Goal: Contribute content: Contribute content

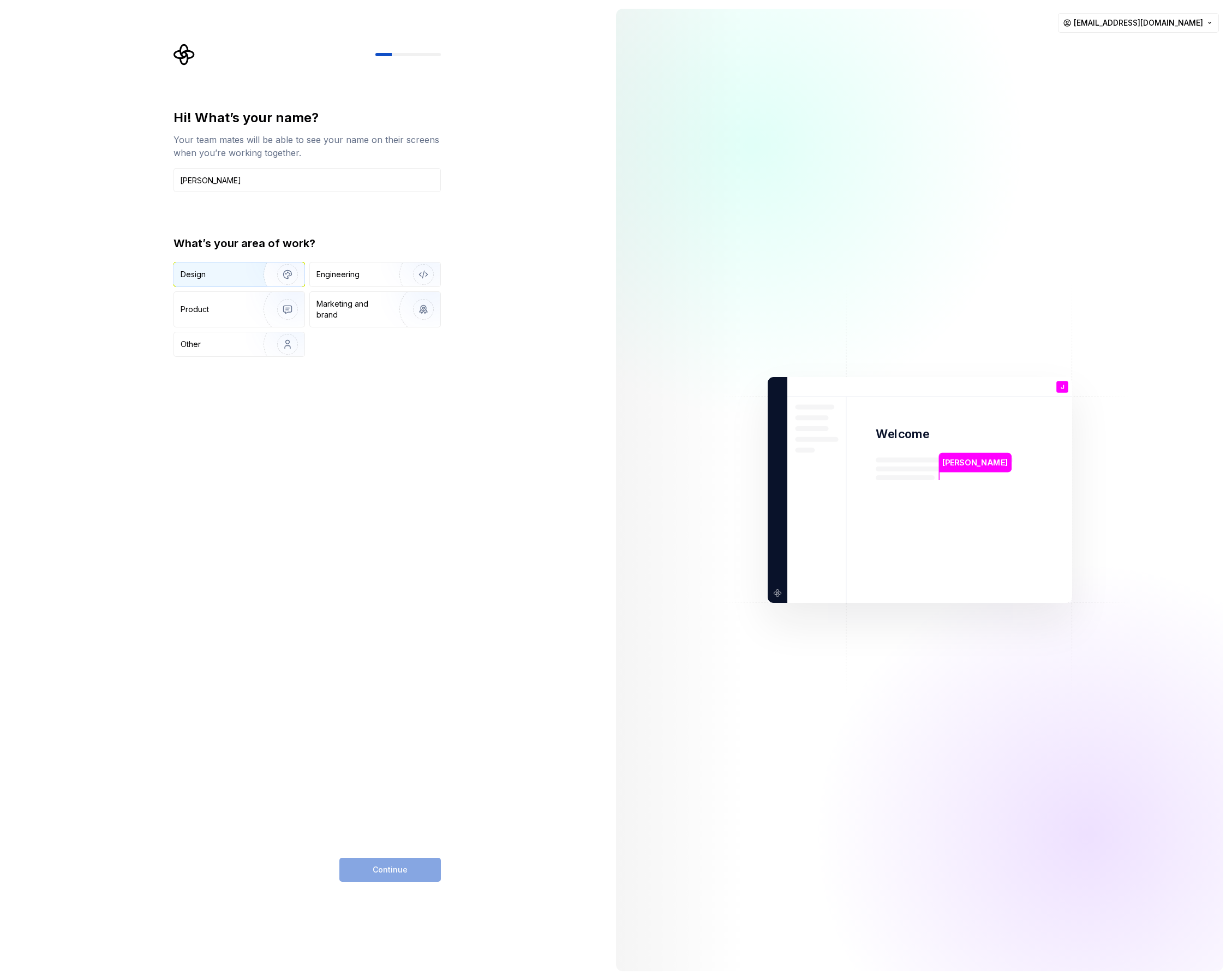
type input "[PERSON_NAME]"
click at [213, 263] on div "Design" at bounding box center [239, 275] width 131 height 24
click at [407, 865] on button "Continue" at bounding box center [390, 870] width 101 height 24
click at [418, 858] on div "Continue" at bounding box center [390, 870] width 101 height 24
click at [265, 181] on input "text" at bounding box center [307, 180] width 268 height 24
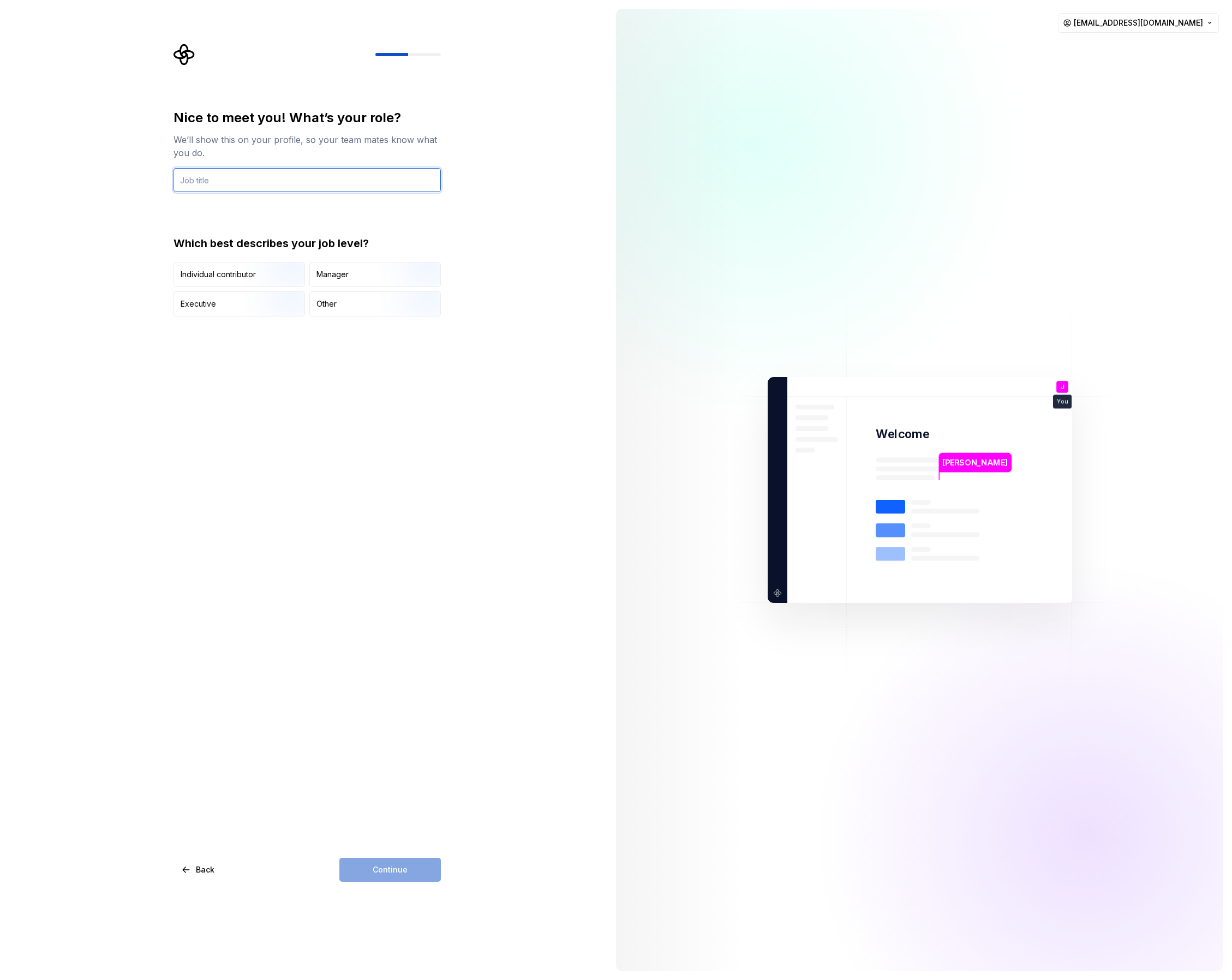
type input "D"
type input "P"
click at [236, 268] on div "Individual contributor" at bounding box center [239, 275] width 131 height 24
click at [255, 182] on input "Designer" at bounding box center [307, 180] width 268 height 24
type input "p"
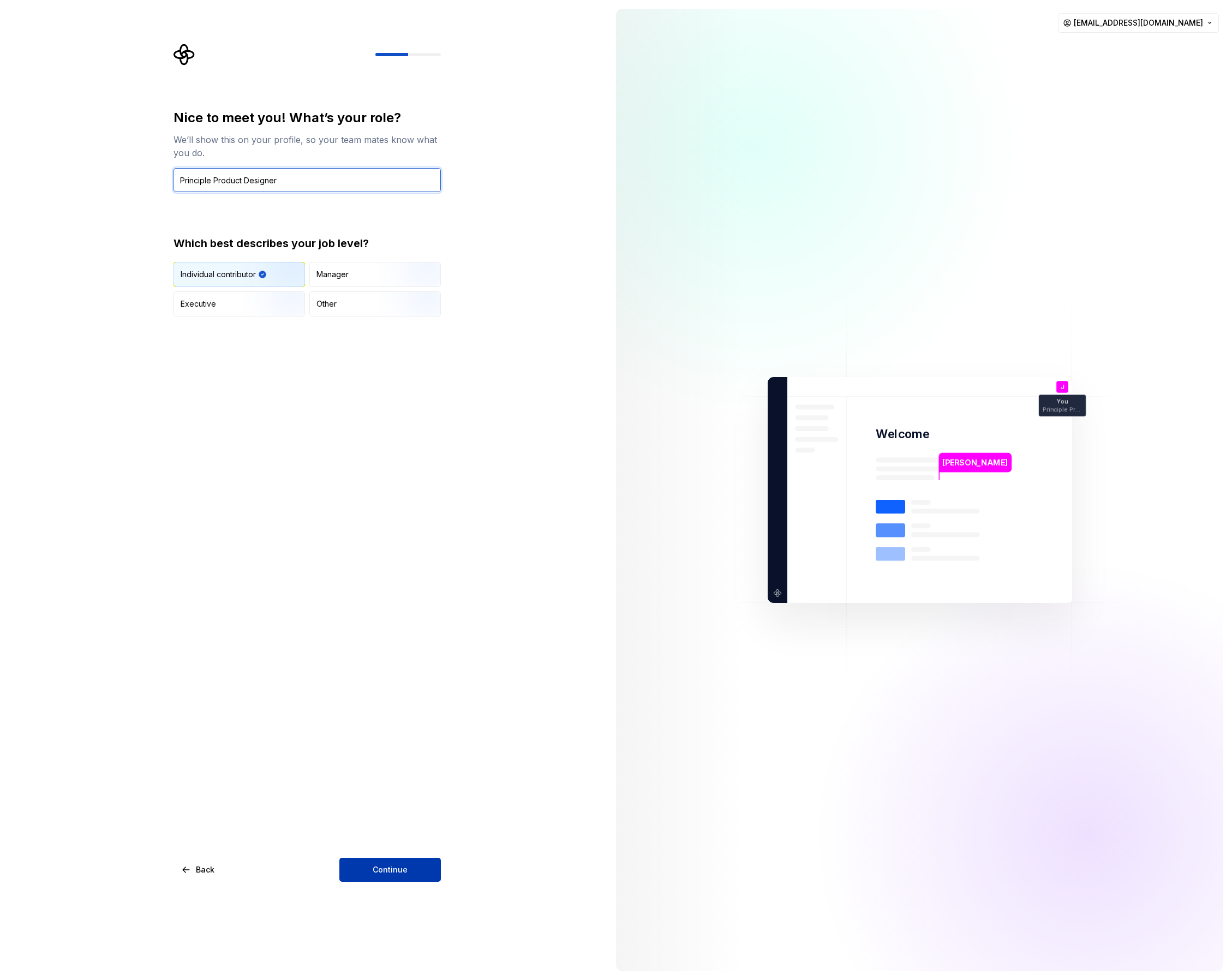
type input "Principle Product Designer"
click at [379, 868] on span "Continue" at bounding box center [390, 870] width 35 height 11
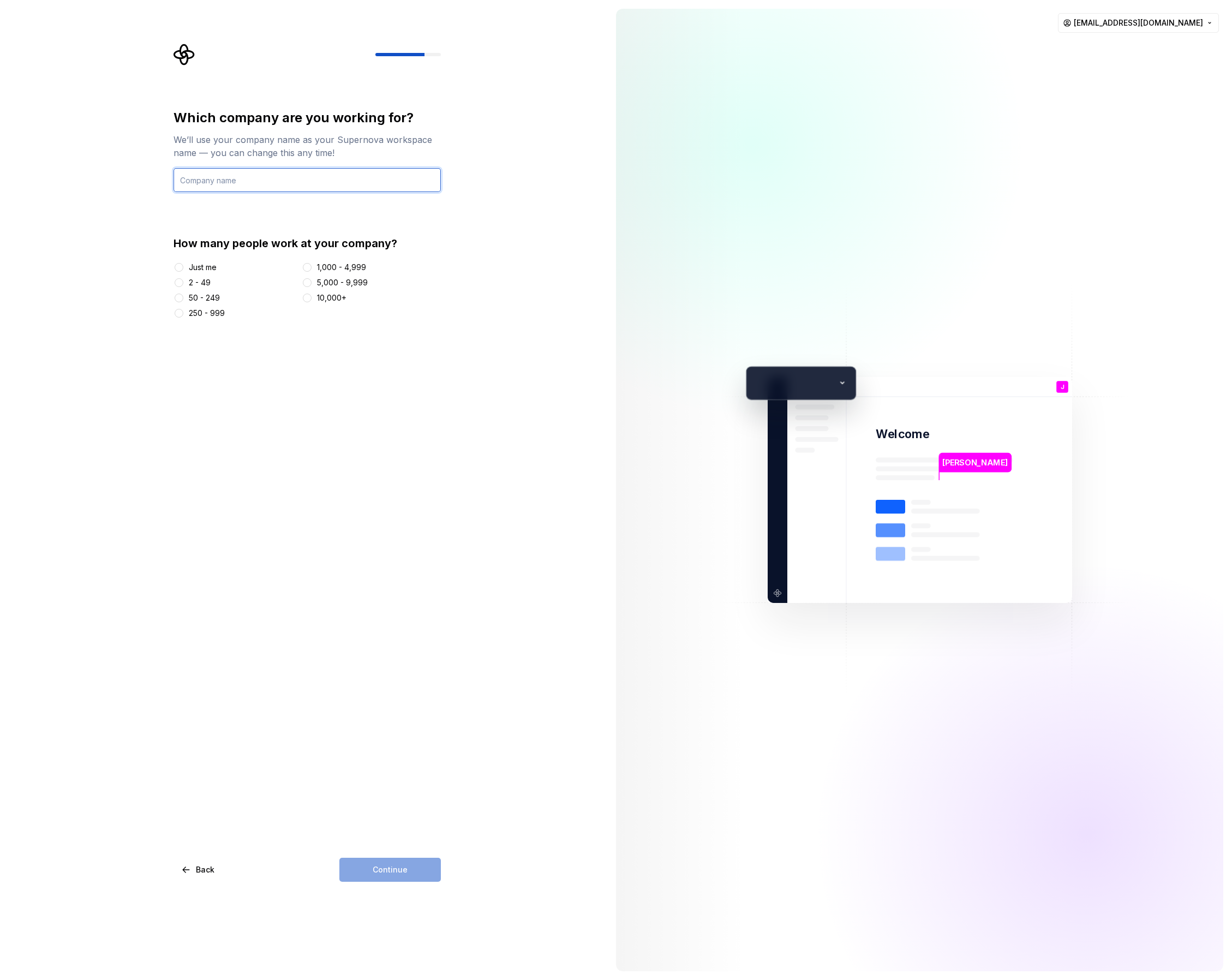
click at [272, 190] on input "text" at bounding box center [307, 180] width 268 height 24
type input "Testing"
click at [213, 316] on div "250 - 999" at bounding box center [206, 313] width 36 height 11
click at [183, 316] on button "250 - 999" at bounding box center [178, 313] width 8 height 8
click at [392, 867] on span "Continue" at bounding box center [390, 870] width 35 height 11
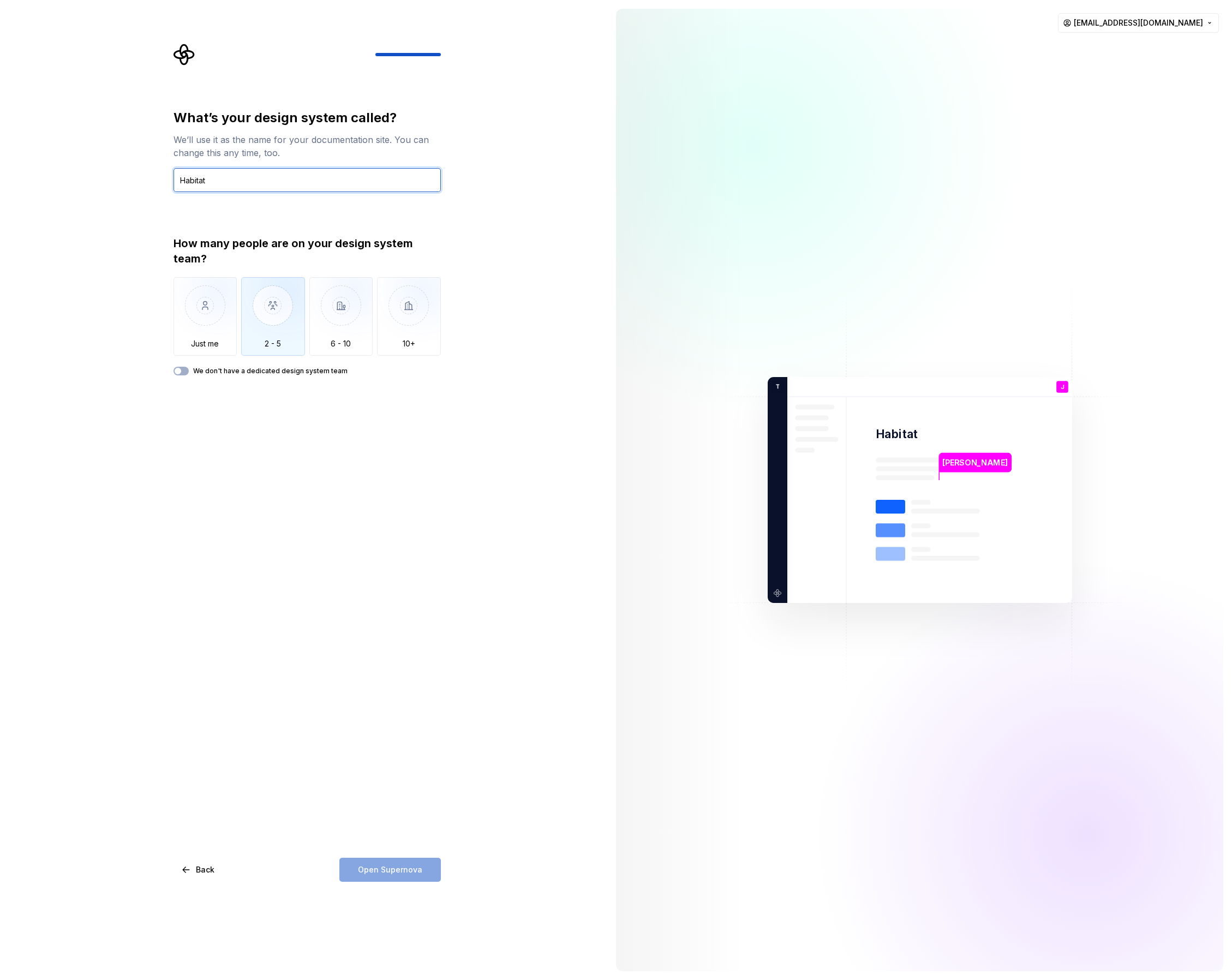
type input "Habitat"
click at [260, 315] on img "button" at bounding box center [272, 314] width 63 height 74
drag, startPoint x: 180, startPoint y: 368, endPoint x: 189, endPoint y: 369, distance: 9.1
click at [180, 368] on button "We don't have a dedicated design system team" at bounding box center [181, 370] width 16 height 8
click at [384, 866] on span "Open Supernova" at bounding box center [390, 870] width 64 height 11
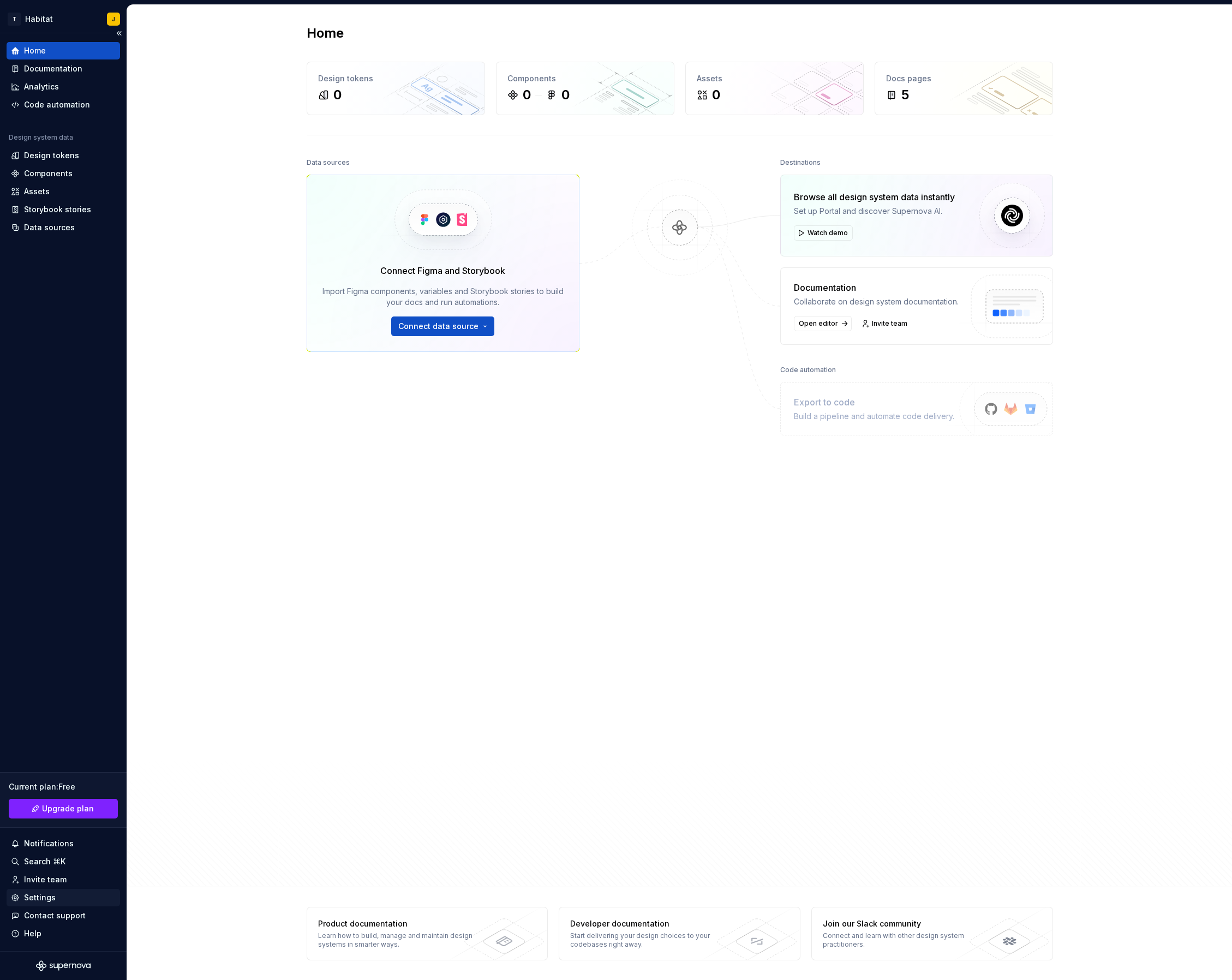
click at [50, 895] on div "Settings" at bounding box center [40, 898] width 31 height 11
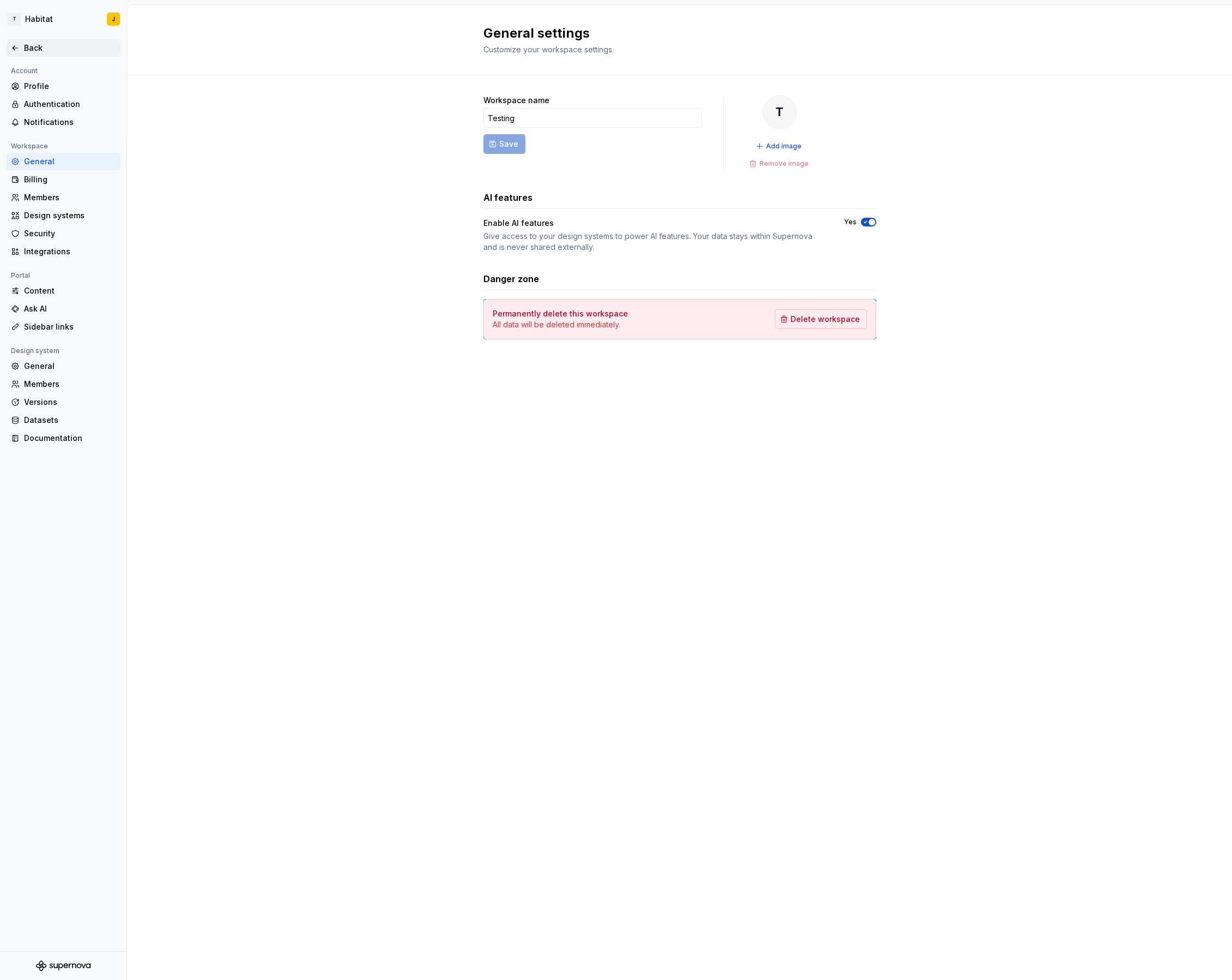
click at [29, 49] on div "Back" at bounding box center [70, 48] width 92 height 11
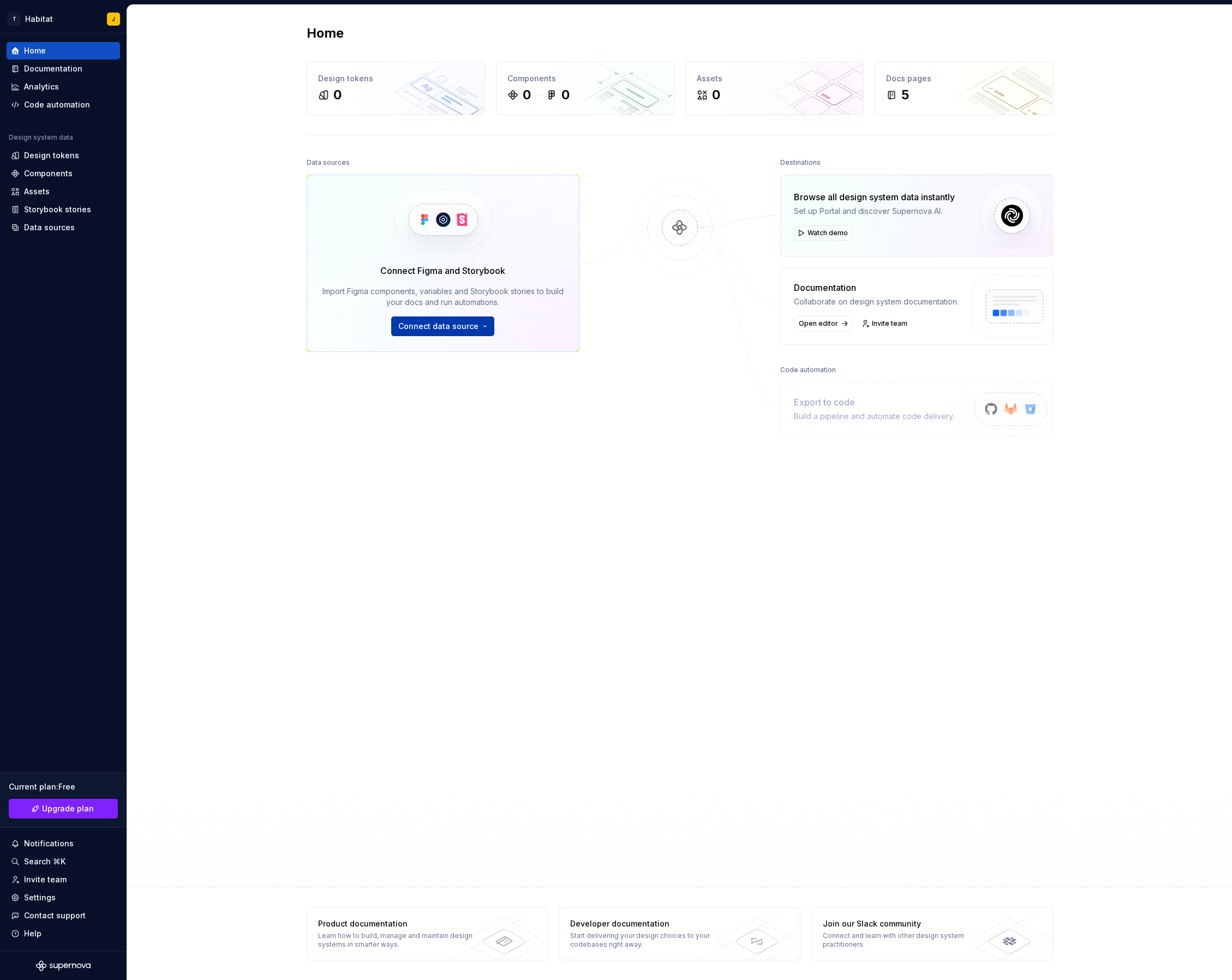
click at [436, 330] on span "Connect data source" at bounding box center [438, 326] width 80 height 11
click at [485, 362] on p "Import styles, components and icons." at bounding box center [474, 361] width 121 height 8
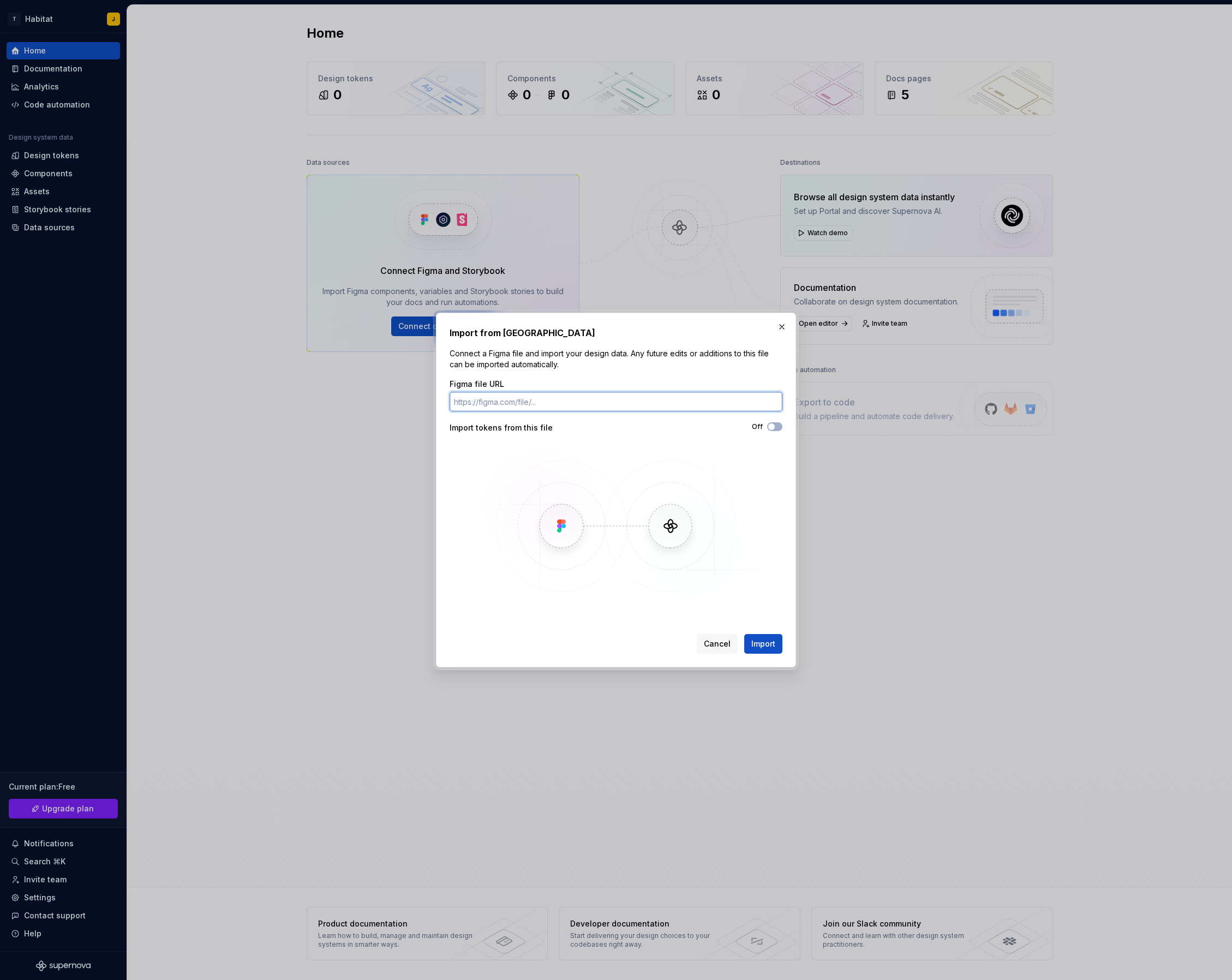
paste input "[URL][DOMAIN_NAME]"
type input "[URL][DOMAIN_NAME]"
click at [774, 427] on span "button" at bounding box center [771, 427] width 6 height 6
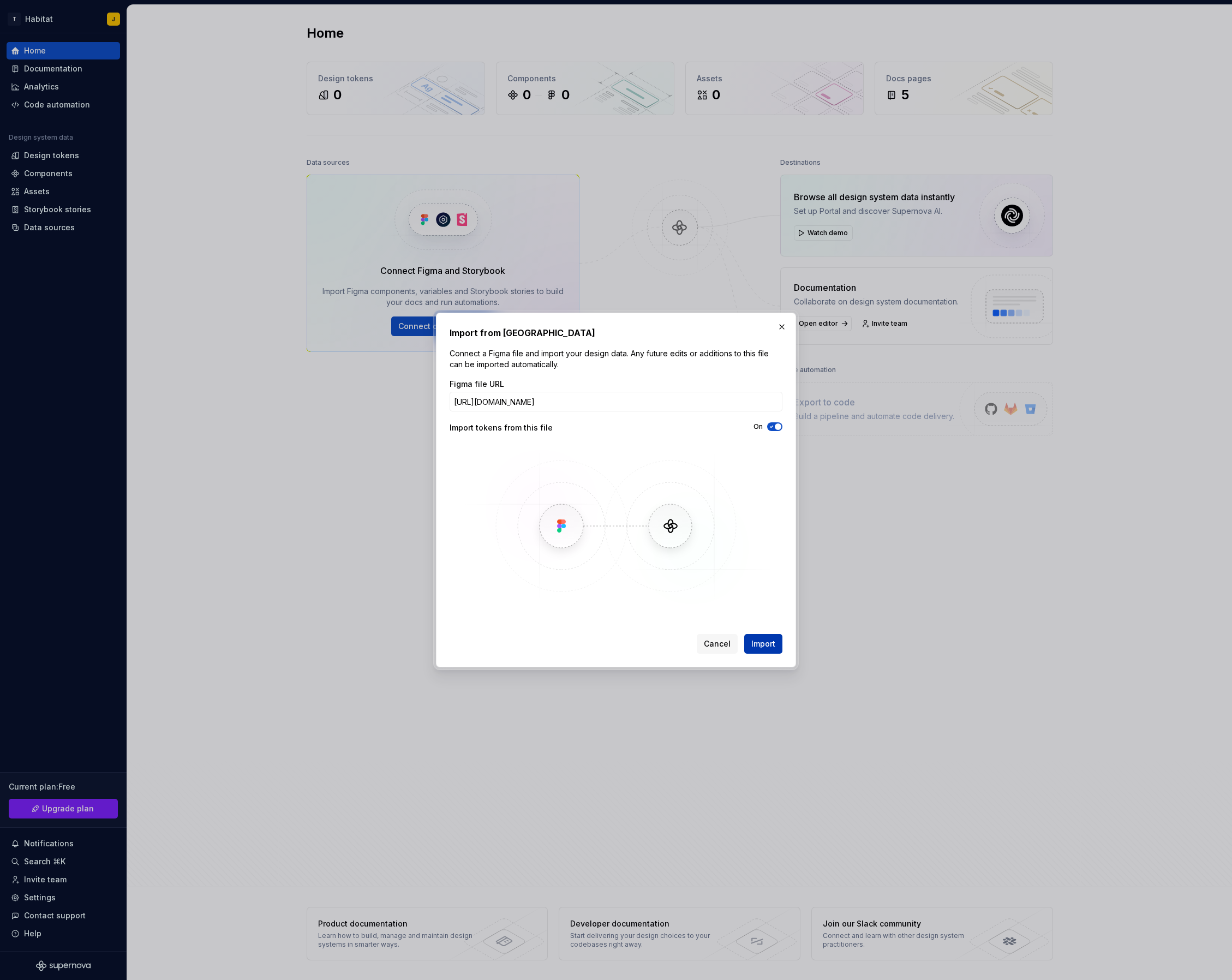
click at [753, 643] on span "Import" at bounding box center [763, 644] width 24 height 11
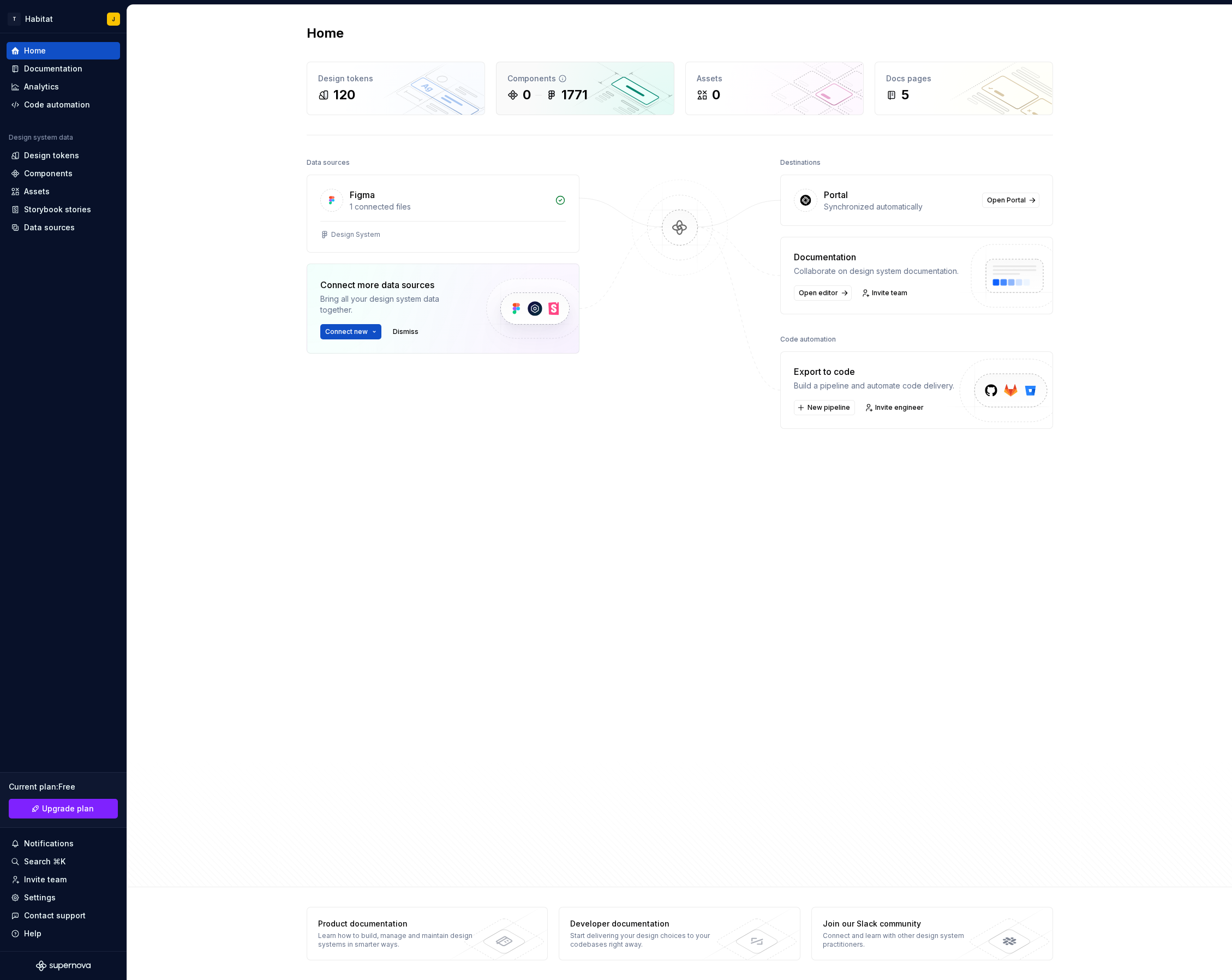
click at [576, 100] on div "1771" at bounding box center [575, 95] width 26 height 17
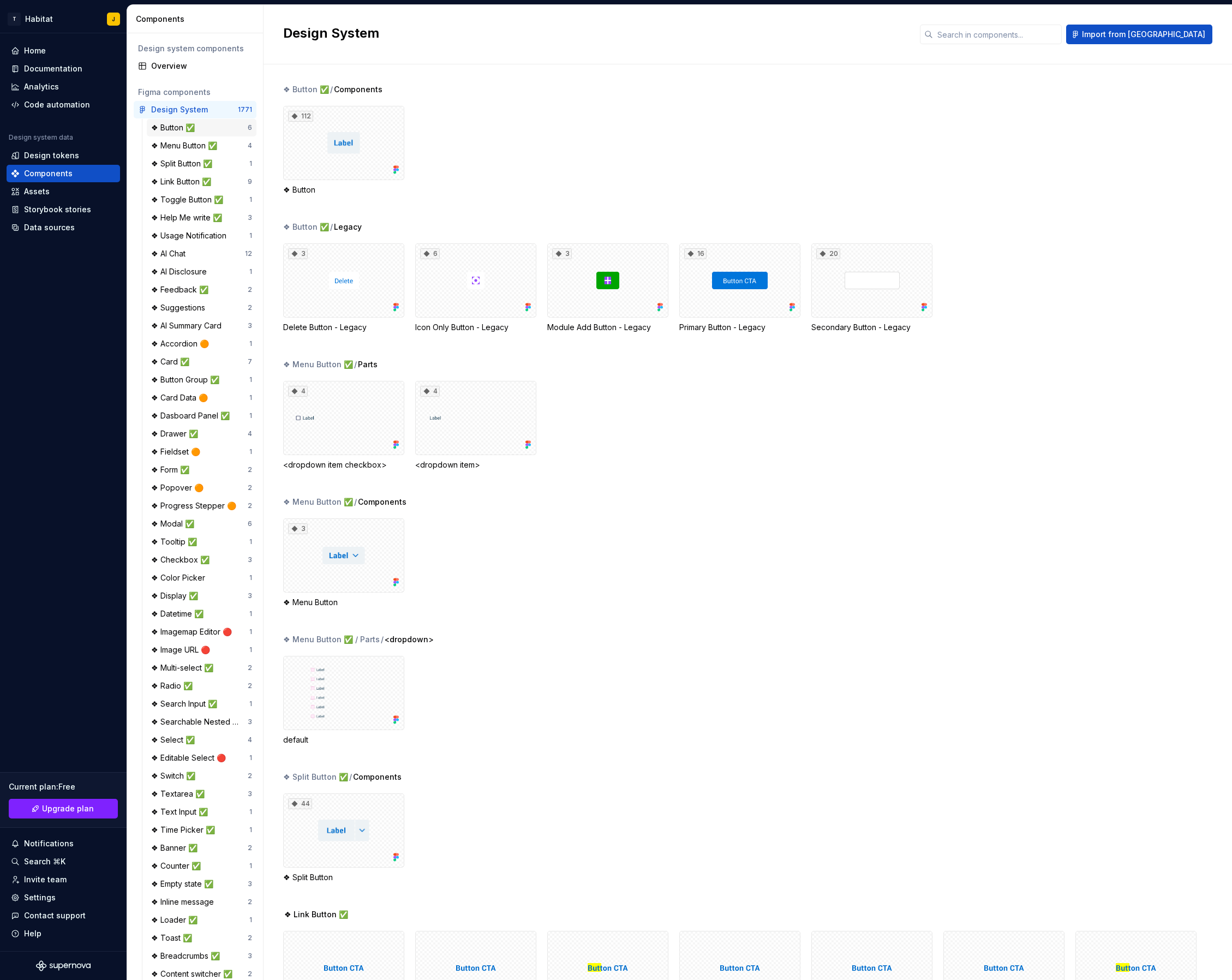
click at [234, 129] on div "❖ Button ✅" at bounding box center [199, 128] width 97 height 11
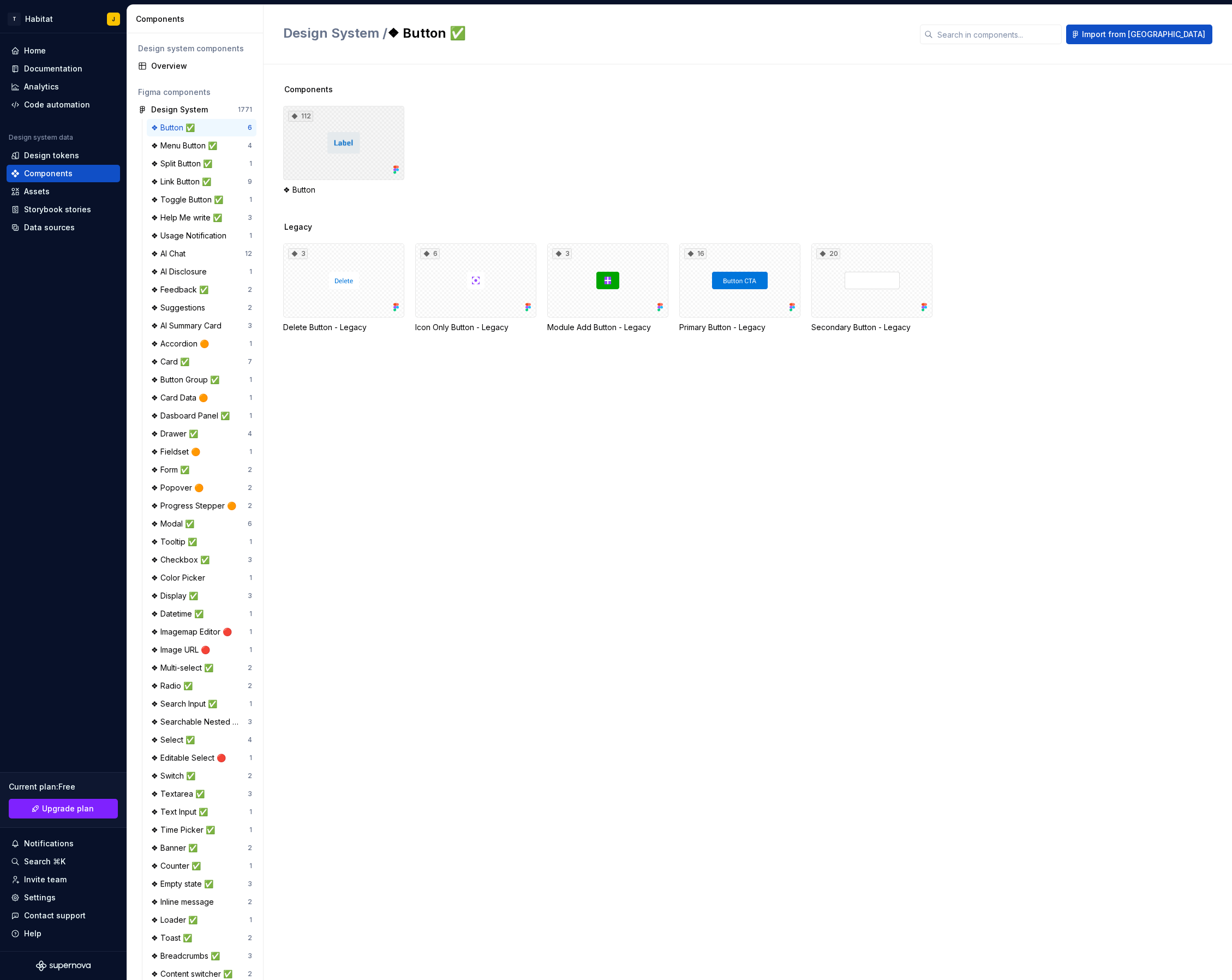
click at [346, 152] on div "112" at bounding box center [344, 142] width 121 height 74
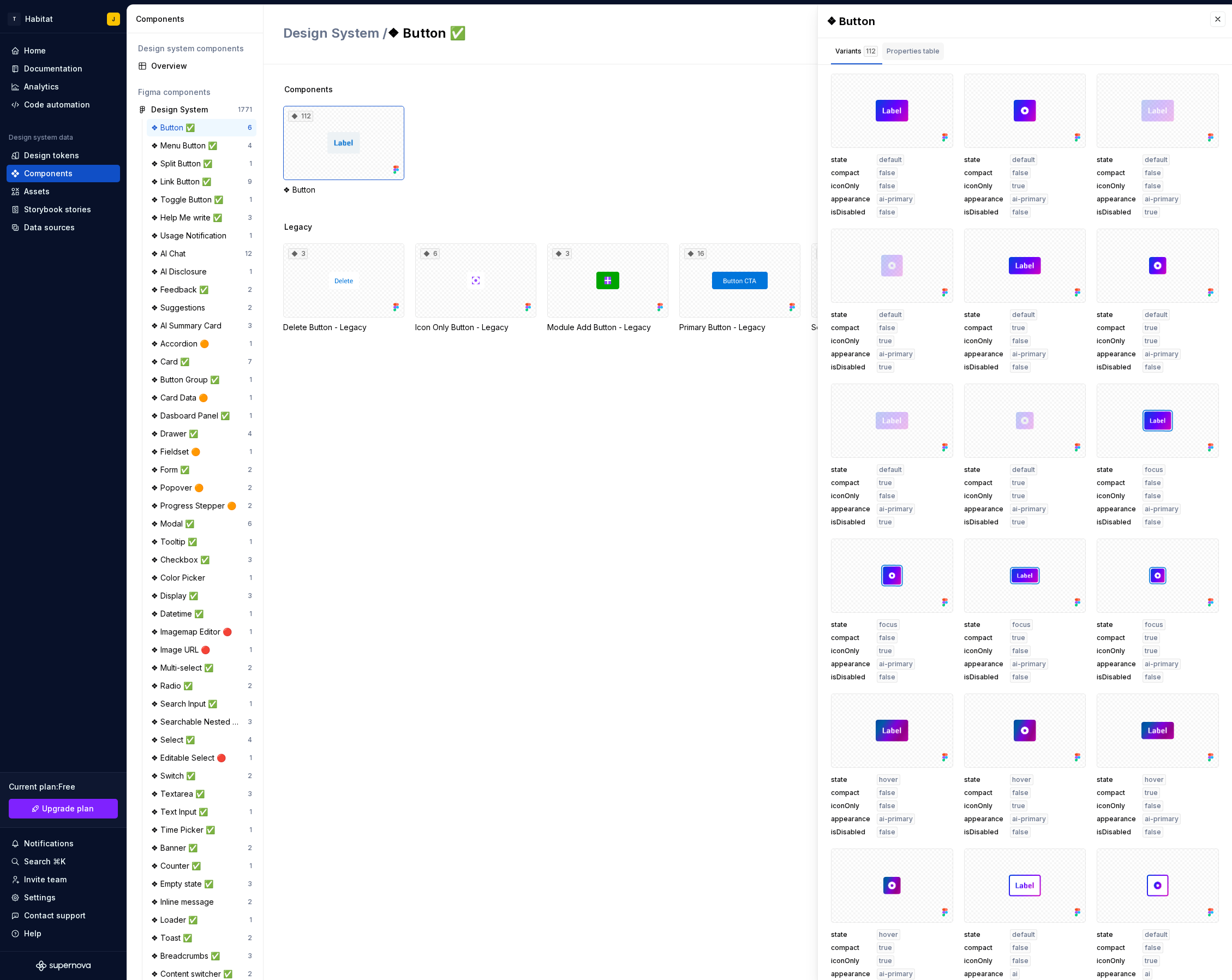
click at [910, 56] on div "Properties table" at bounding box center [914, 51] width 53 height 11
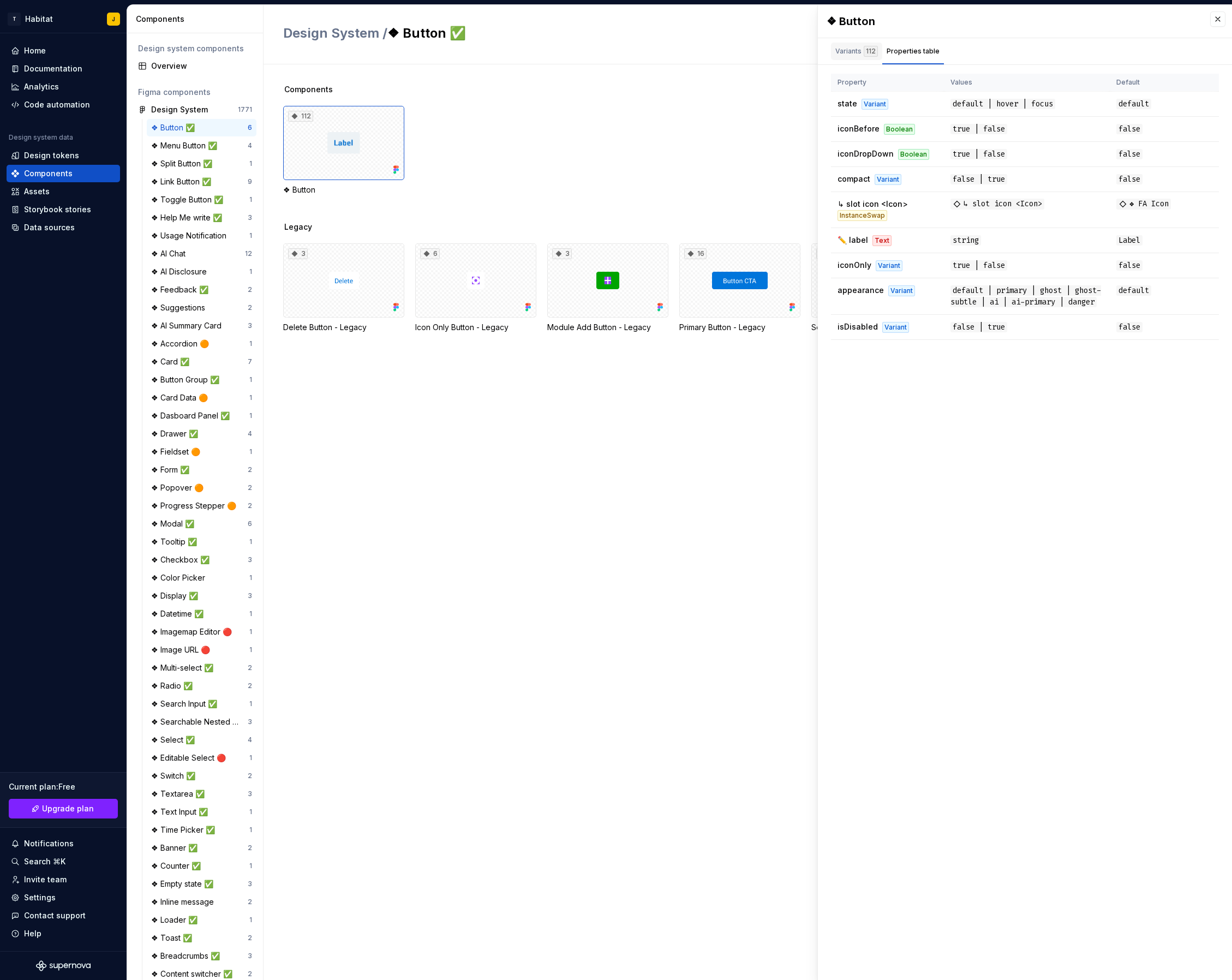
click at [861, 57] on div "Variants 112" at bounding box center [857, 51] width 51 height 17
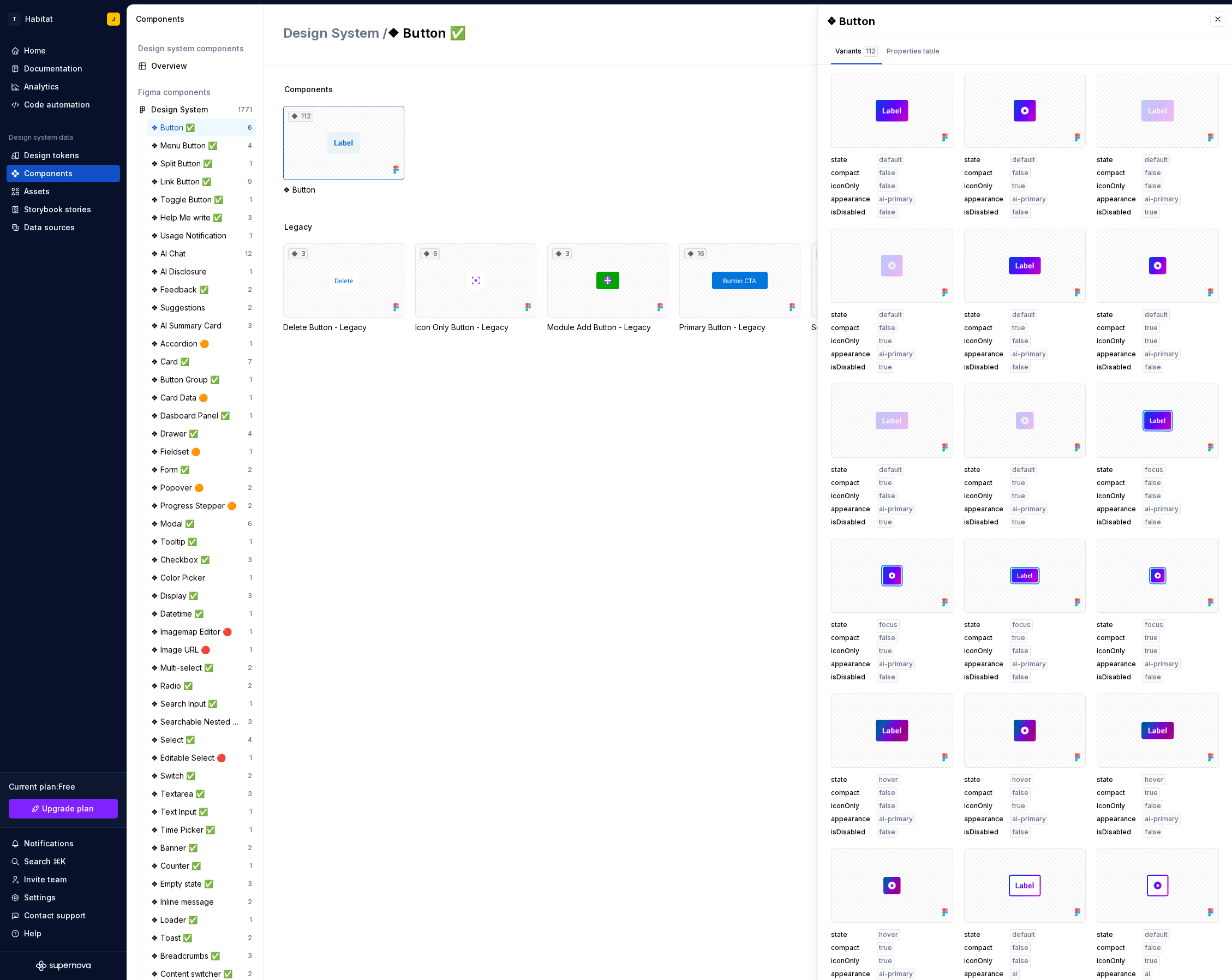
drag, startPoint x: 628, startPoint y: 107, endPoint x: 581, endPoint y: 93, distance: 49.0
click at [623, 106] on div "112 ❖ Button" at bounding box center [758, 150] width 949 height 89
click at [51, 69] on div "Documentation" at bounding box center [53, 69] width 59 height 11
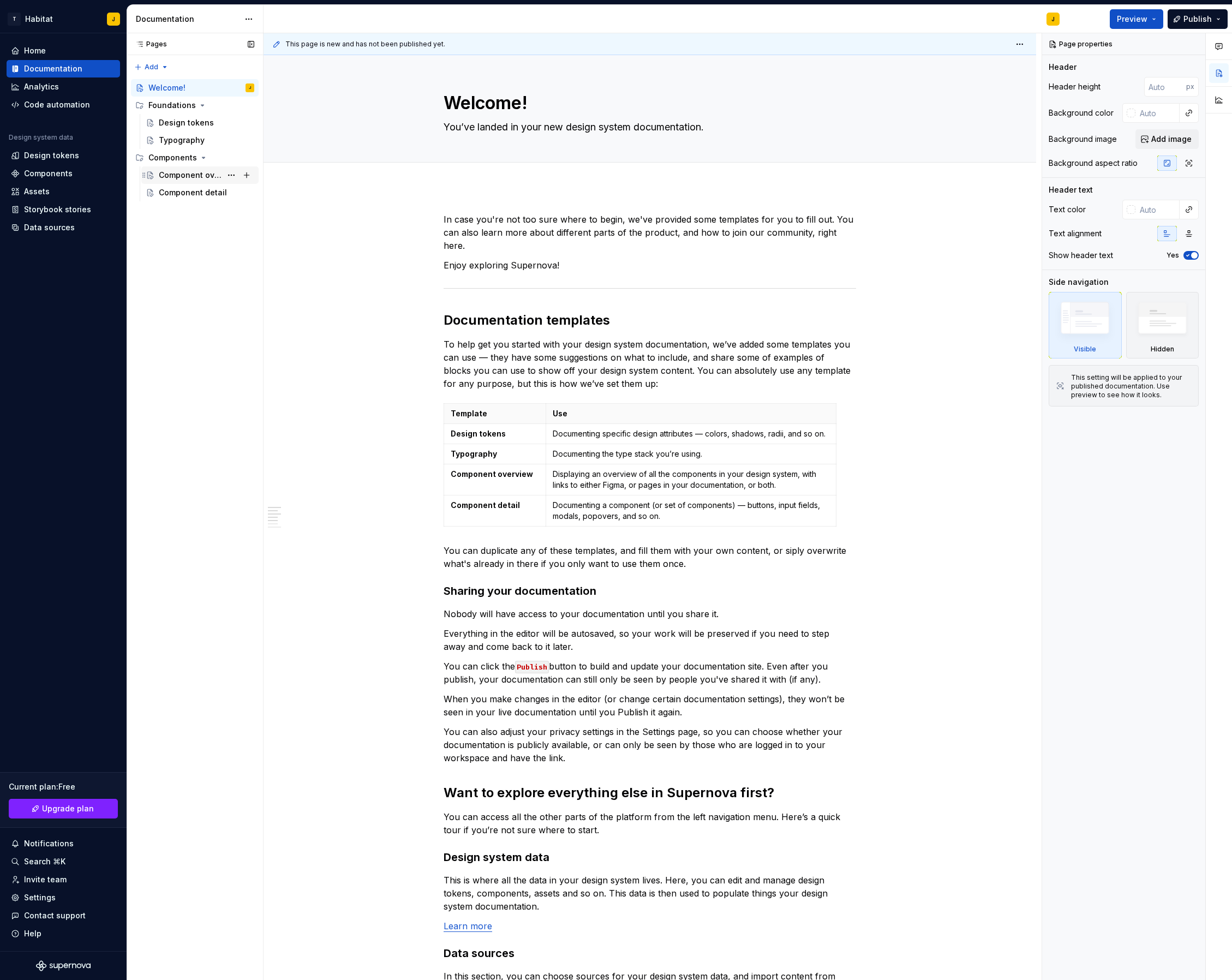
click at [198, 178] on div "Component overview" at bounding box center [190, 176] width 63 height 11
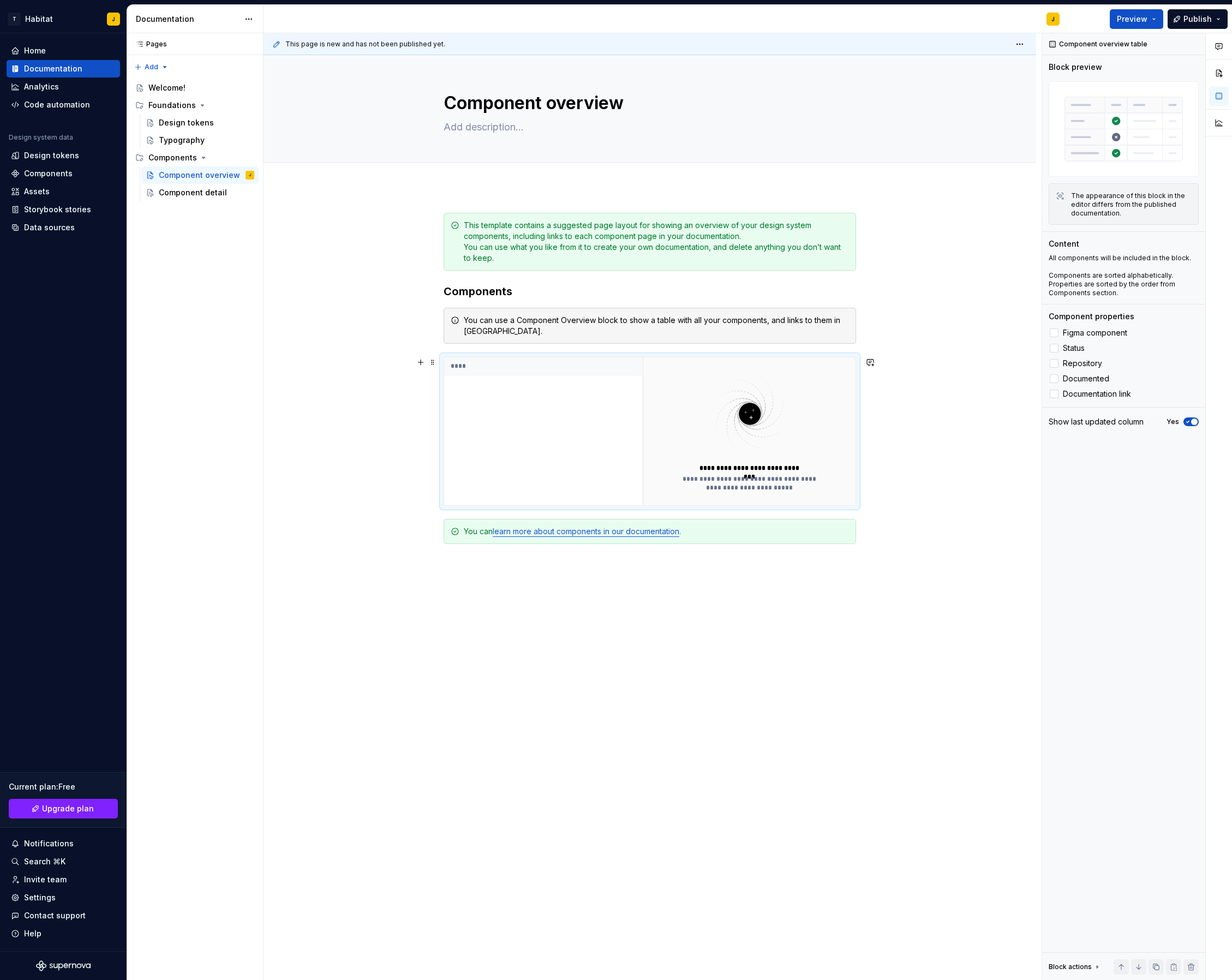
click at [503, 416] on div "****" at bounding box center [543, 431] width 199 height 148
click at [1021, 498] on div "**********" at bounding box center [650, 541] width 773 height 711
click at [181, 199] on div "Component detail" at bounding box center [207, 192] width 96 height 16
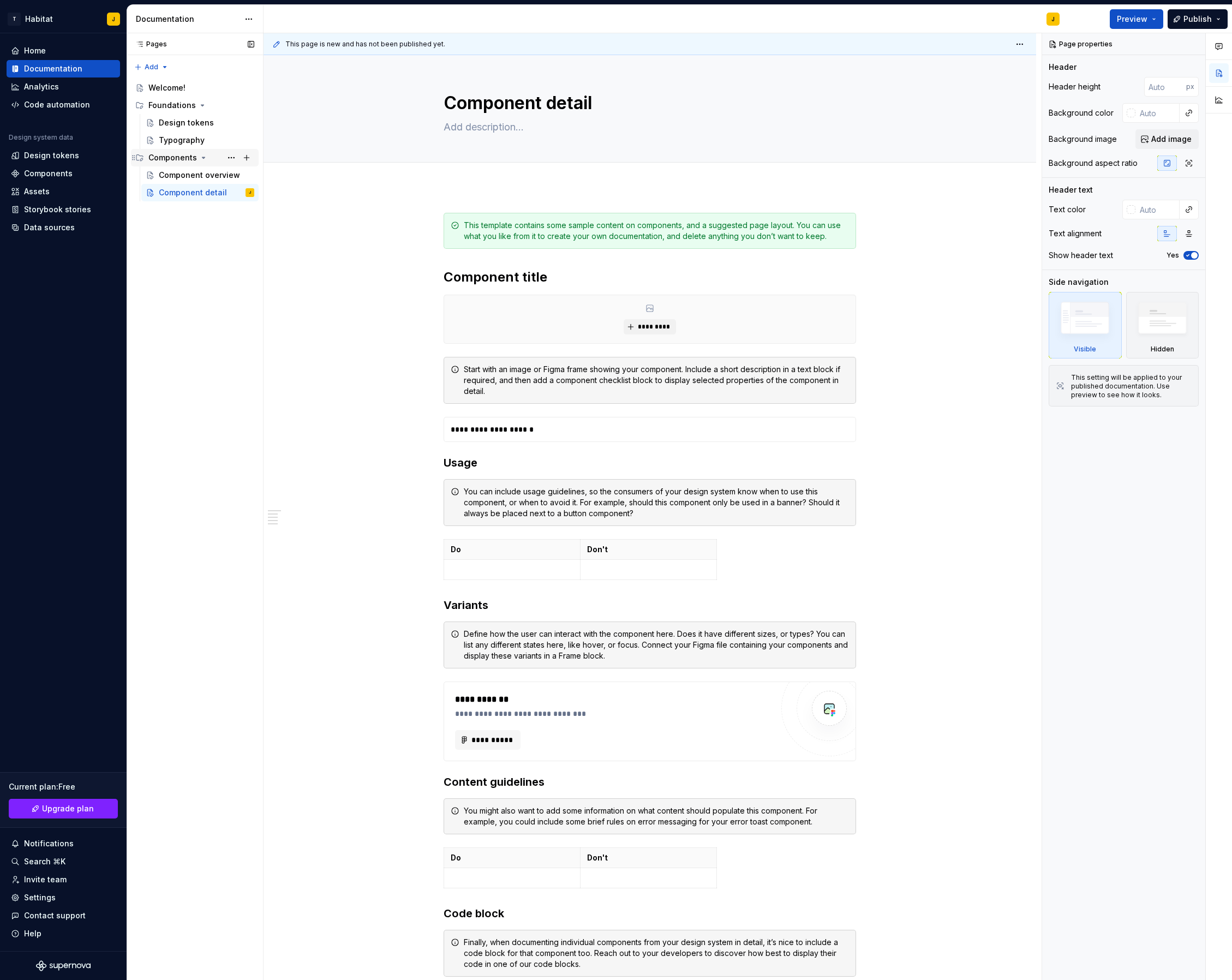
click at [151, 156] on div "Components" at bounding box center [172, 158] width 49 height 11
click at [184, 158] on div "Components" at bounding box center [172, 158] width 49 height 11
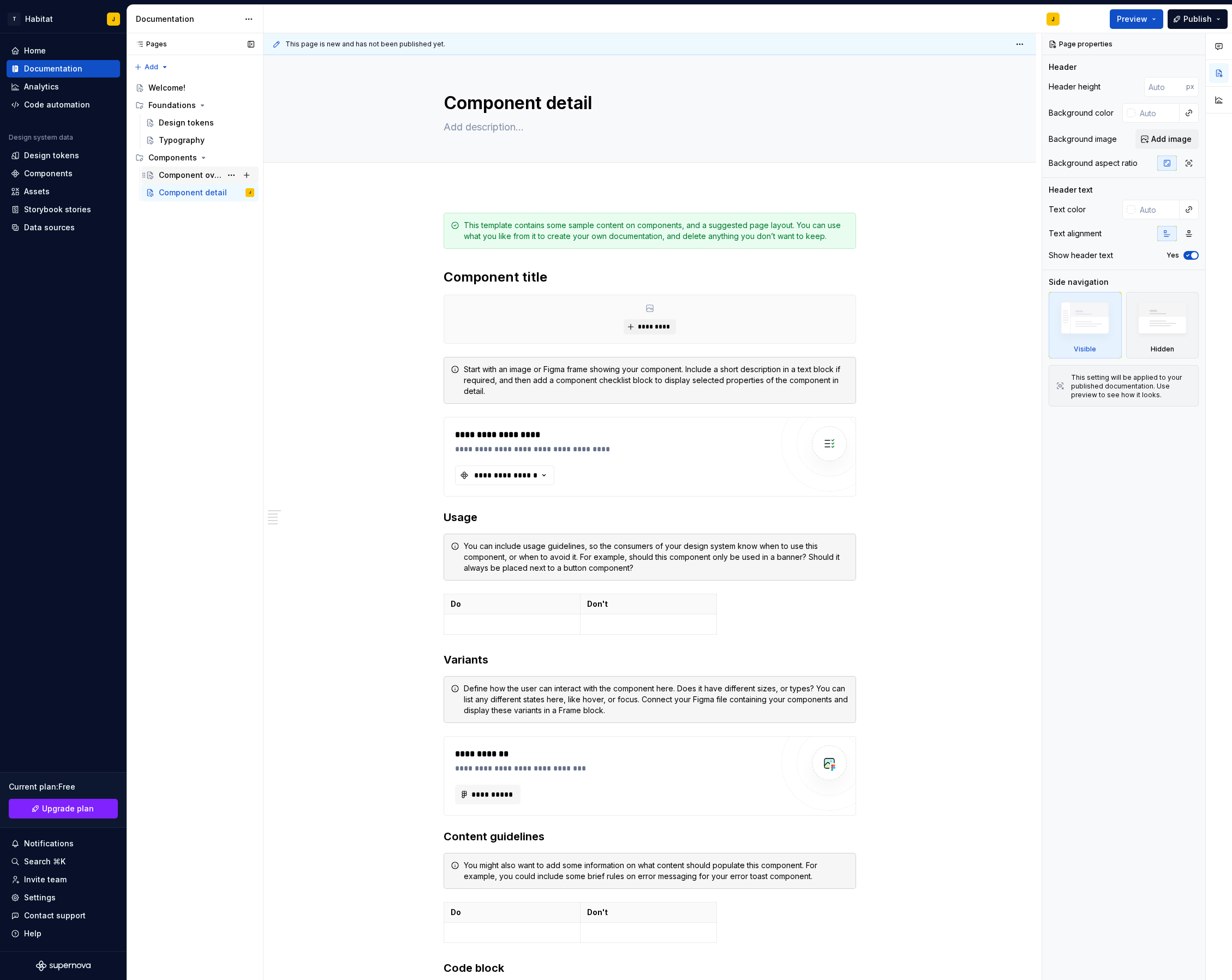
click at [197, 171] on div "Component overview" at bounding box center [190, 176] width 63 height 11
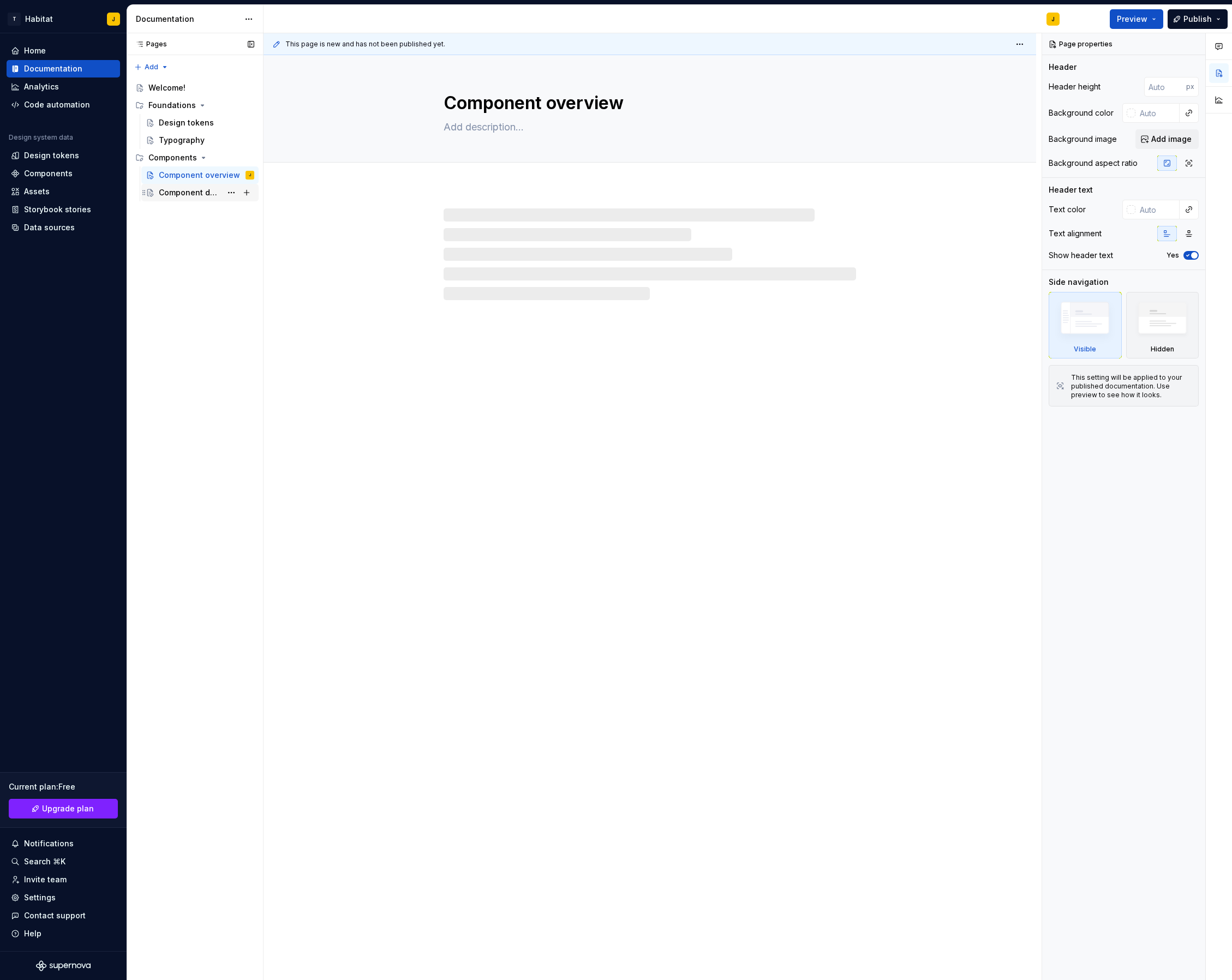
click at [190, 199] on div "Component detail" at bounding box center [207, 192] width 96 height 16
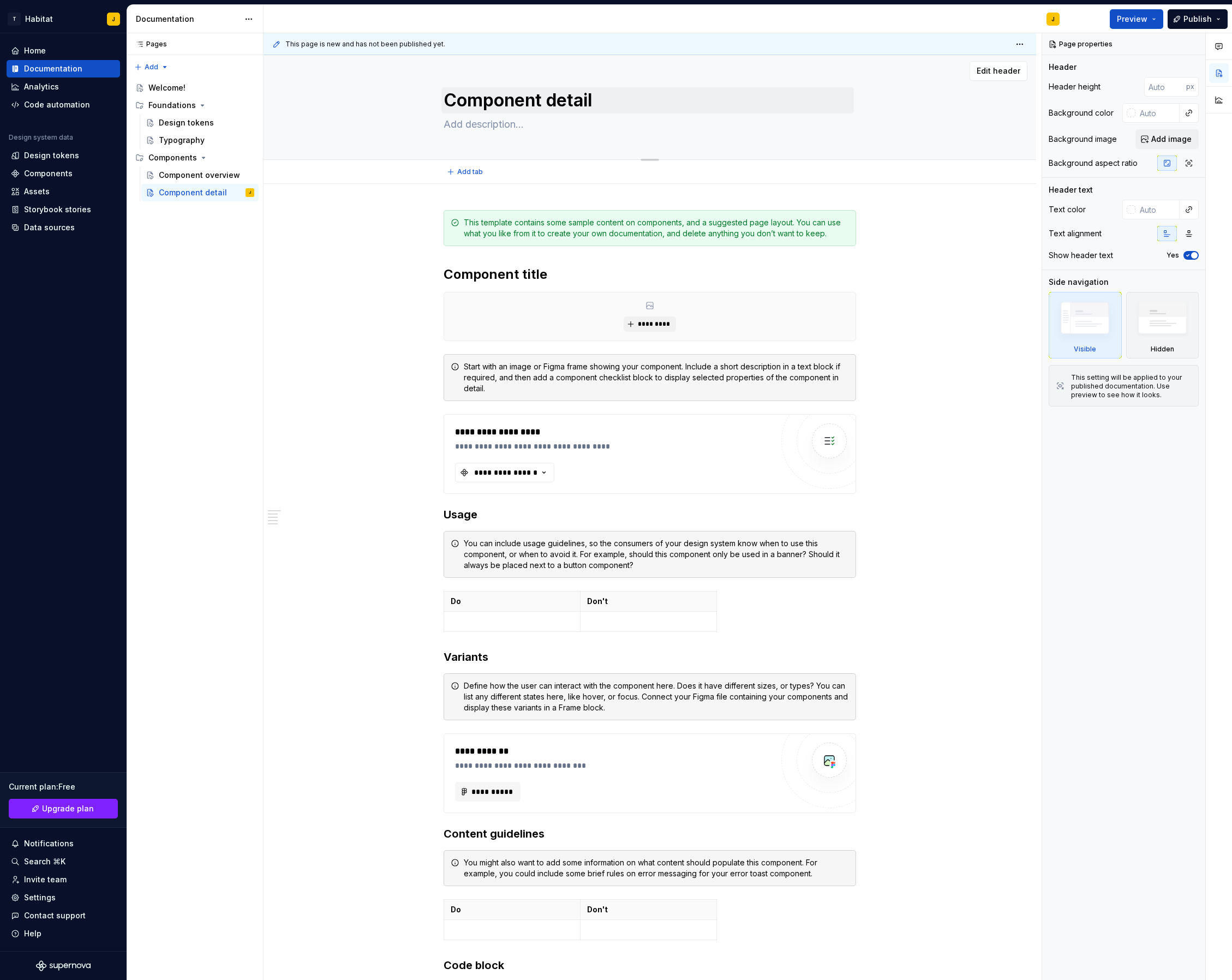
scroll to position [2, 0]
click at [502, 96] on textarea "Component detail" at bounding box center [647, 101] width 413 height 26
type textarea "*"
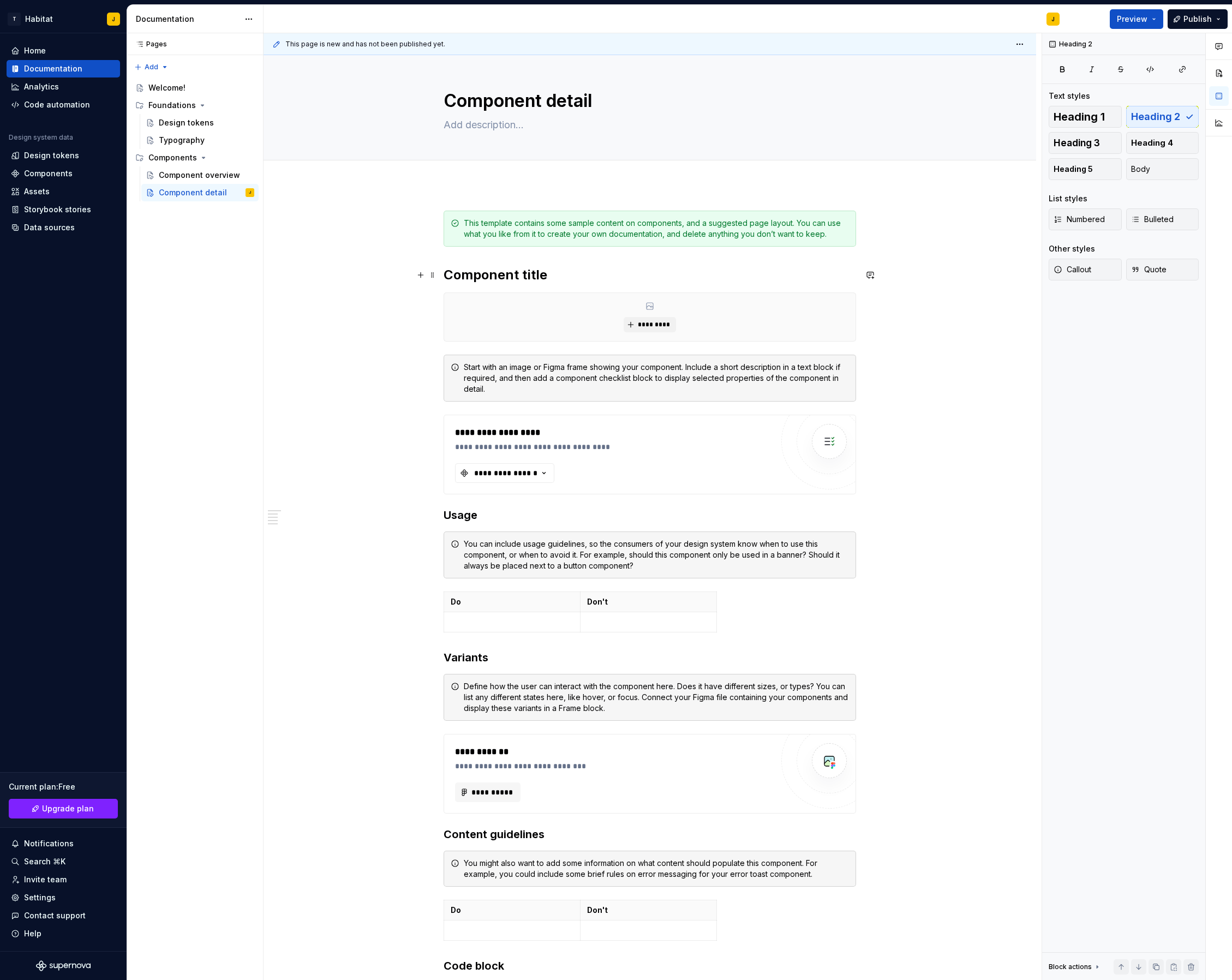
click at [521, 279] on h2 "Component title" at bounding box center [650, 275] width 413 height 17
drag, startPoint x: 473, startPoint y: 100, endPoint x: 517, endPoint y: 108, distance: 44.7
click at [473, 100] on textarea "Component detail" at bounding box center [647, 101] width 413 height 26
type textarea "*"
type textarea "B"
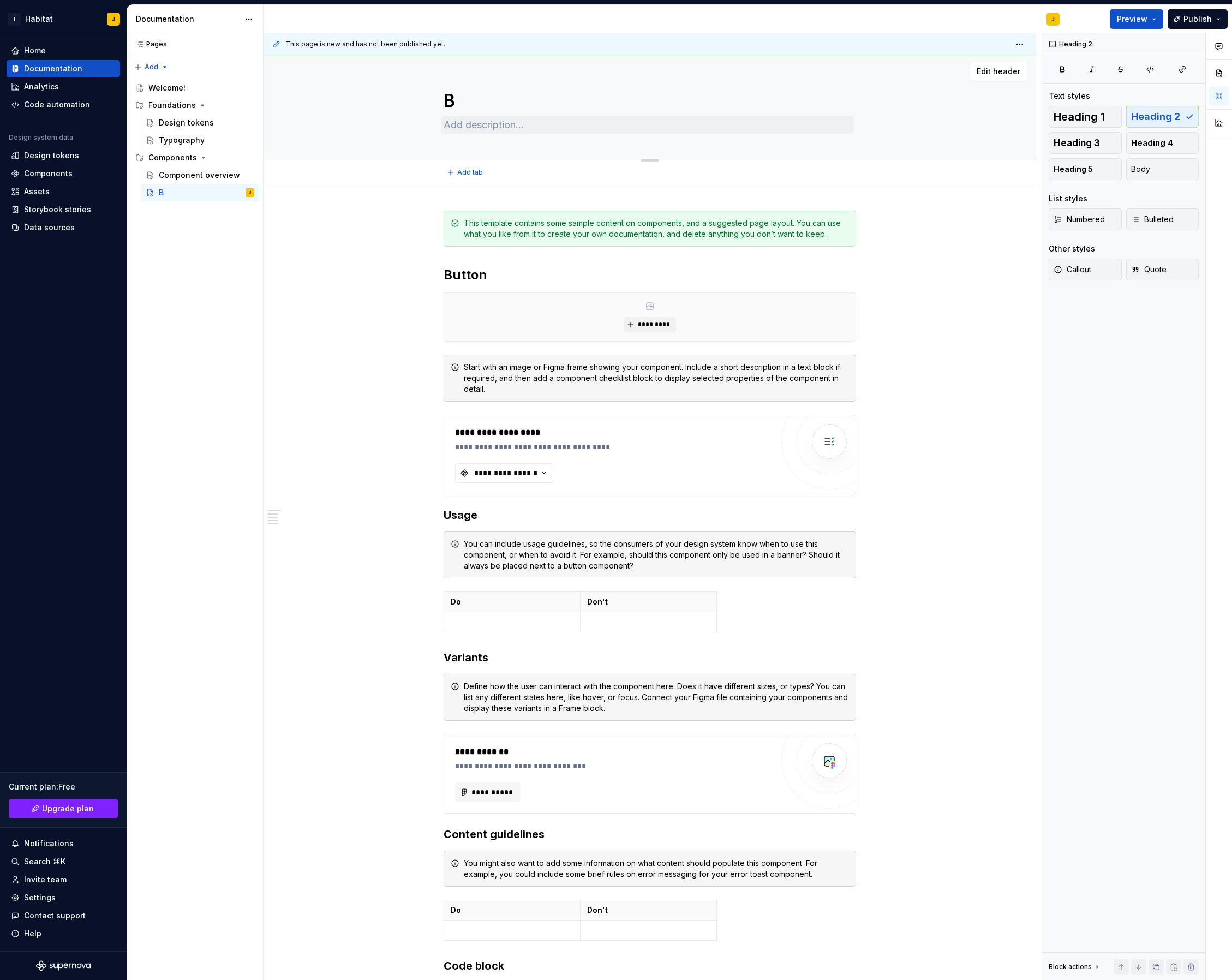
type textarea "*"
type textarea "Bu"
type textarea "*"
type textarea "But"
type textarea "*"
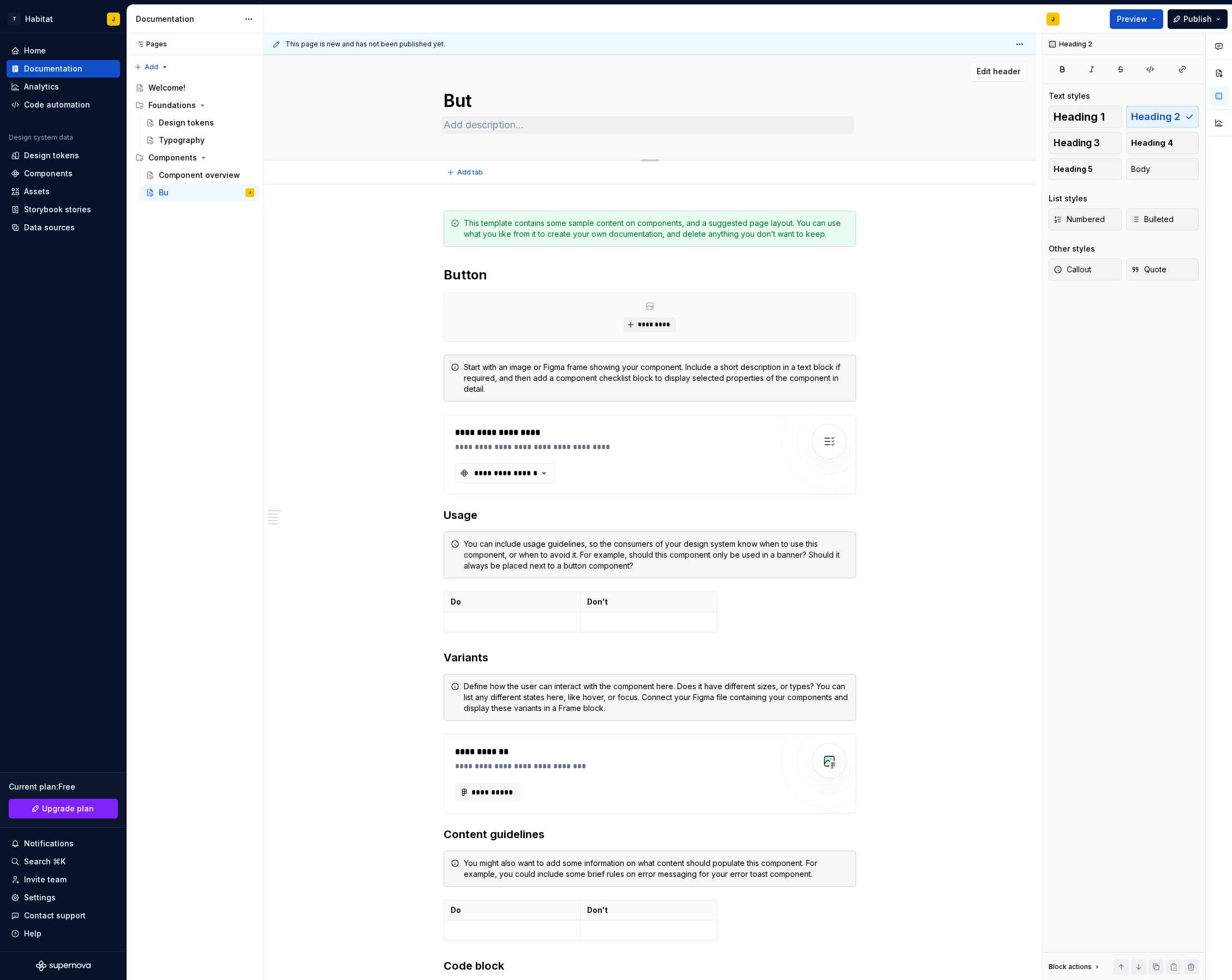
type textarea "Butt"
type textarea "*"
type textarea "Butto"
type textarea "*"
type textarea "Buttoi"
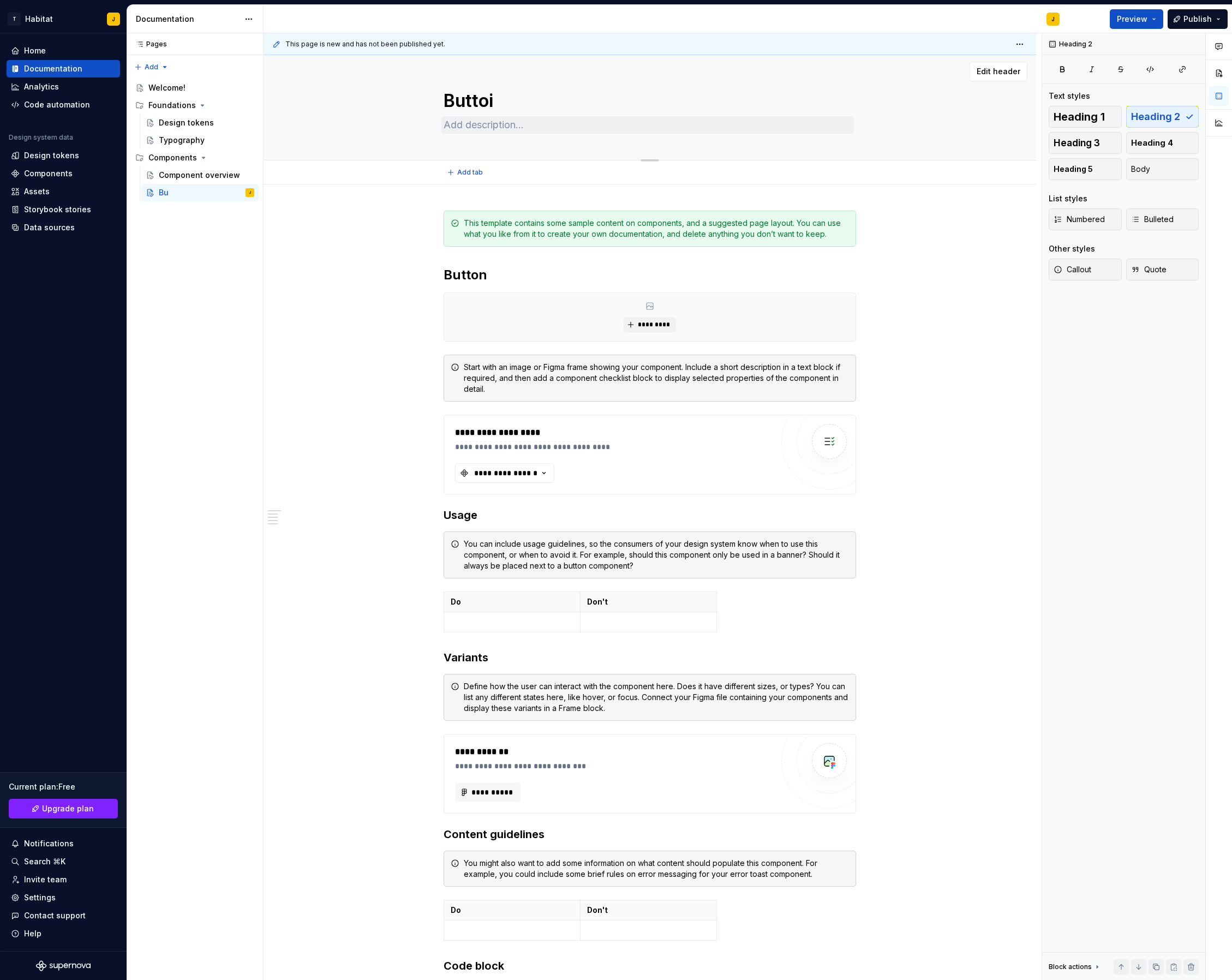
type textarea "*"
type textarea "Buttoin"
type textarea "*"
type textarea "Buttoi"
type textarea "*"
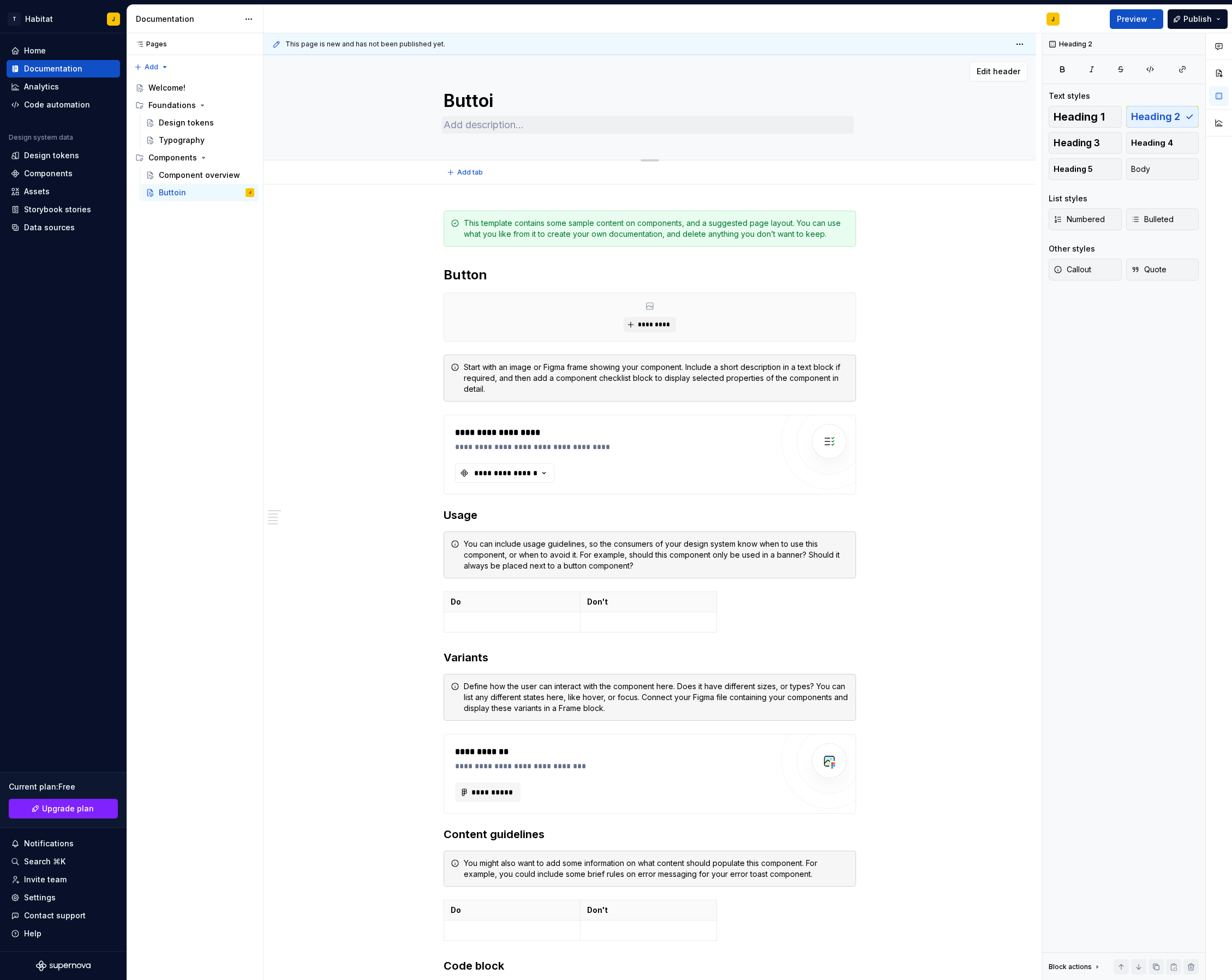
type textarea "Butto"
type textarea "*"
type textarea "Button"
type textarea "*"
type textarea "Button"
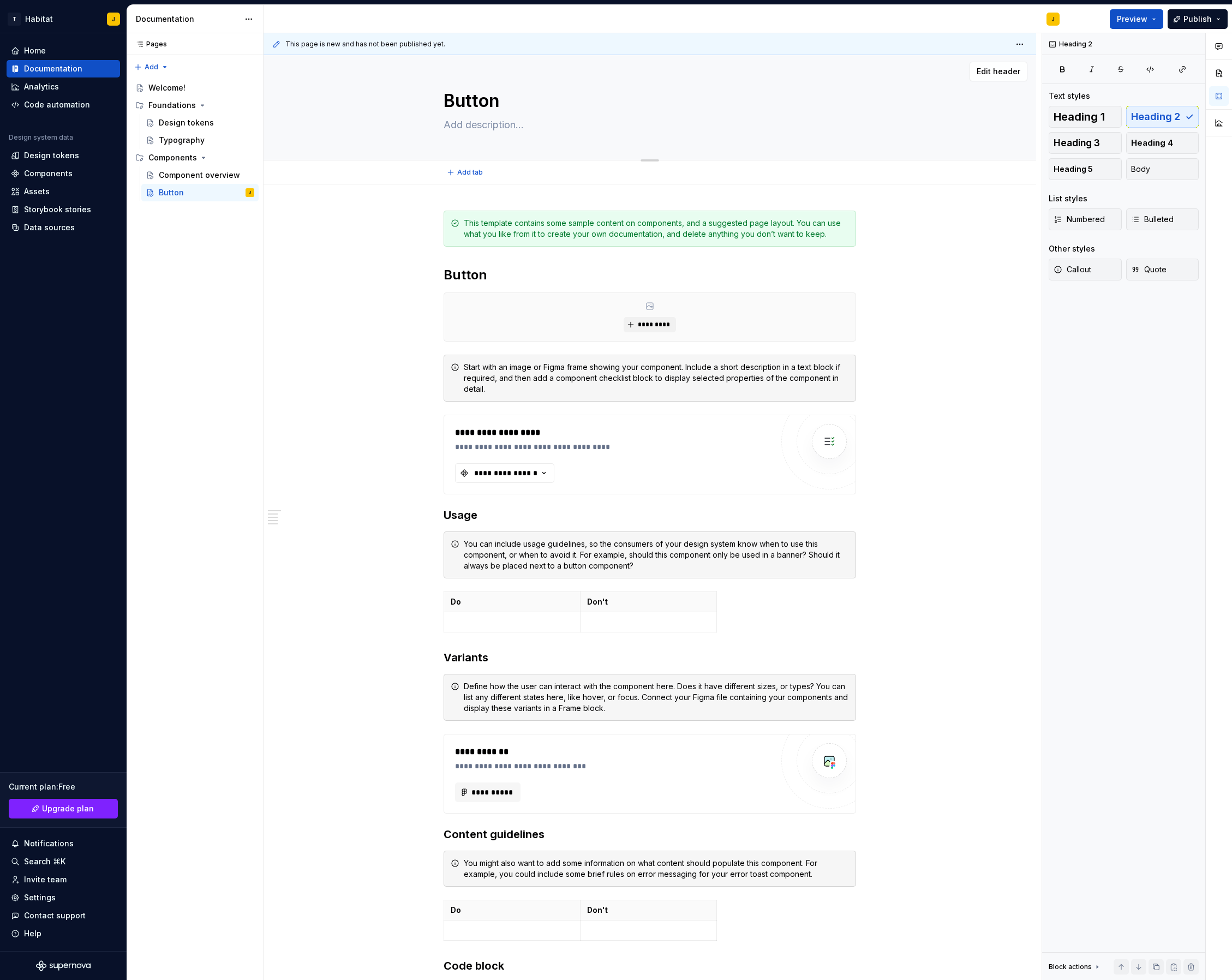
click at [522, 129] on textarea at bounding box center [647, 124] width 413 height 17
paste textarea "A button triggers or event, and lets a use know what will happen next."
type textarea "*"
type textarea "A button triggers or event, and lets a use know what will happen next."
type textarea "*"
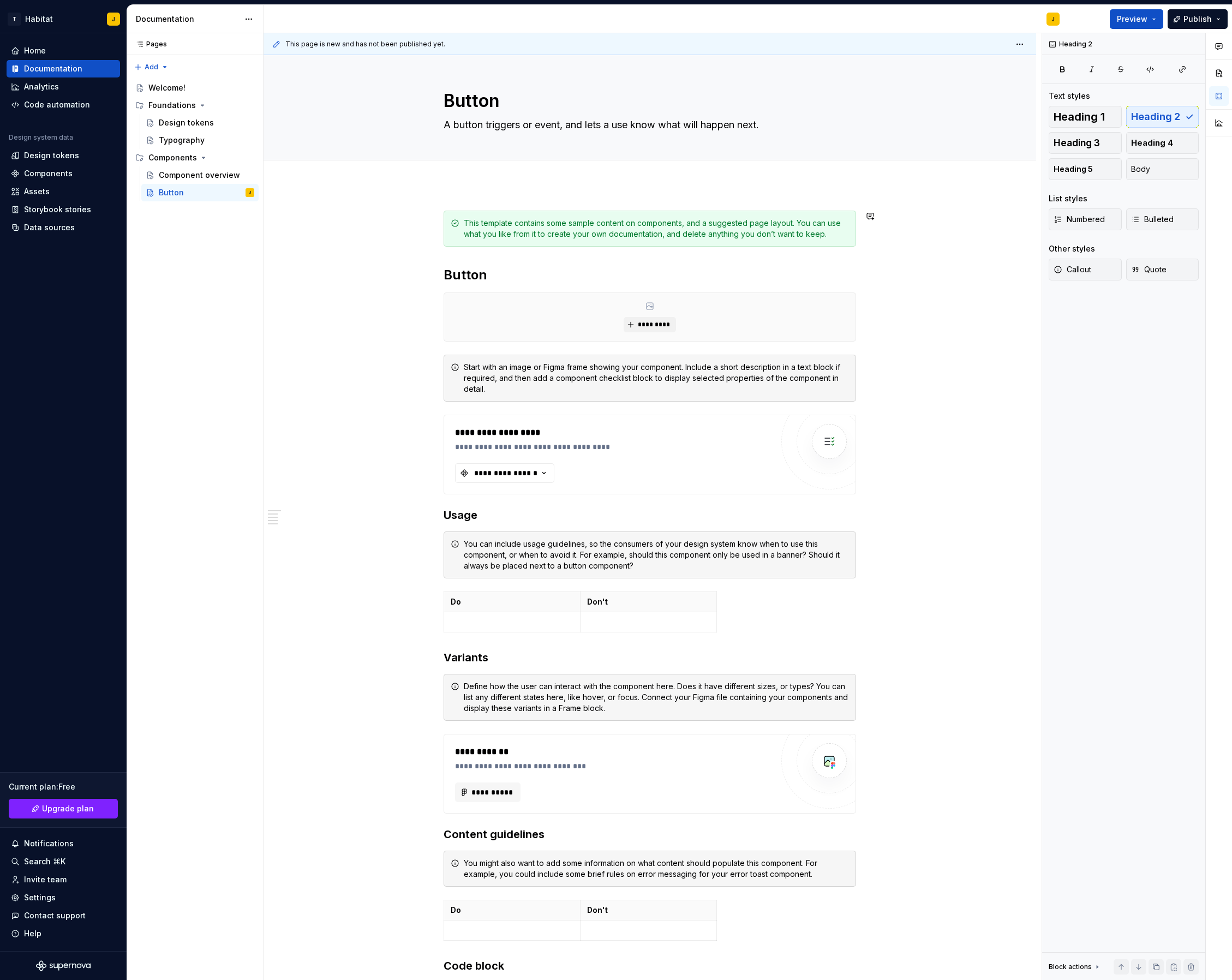
type textarea "A button triggers or event, and lets a use know what will happen next."
click at [343, 255] on div "**********" at bounding box center [650, 792] width 773 height 1216
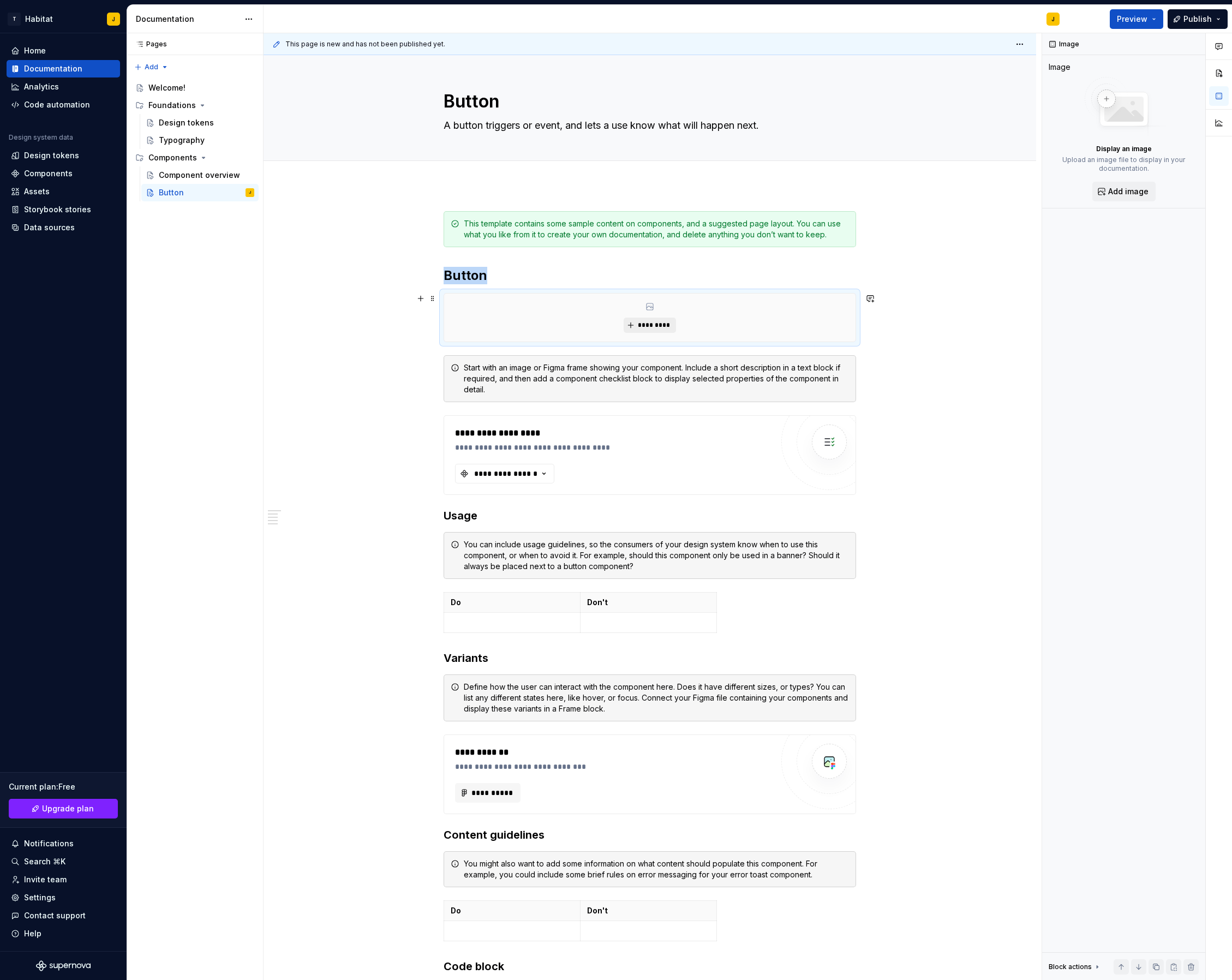
click at [661, 323] on span "*********" at bounding box center [654, 325] width 33 height 8
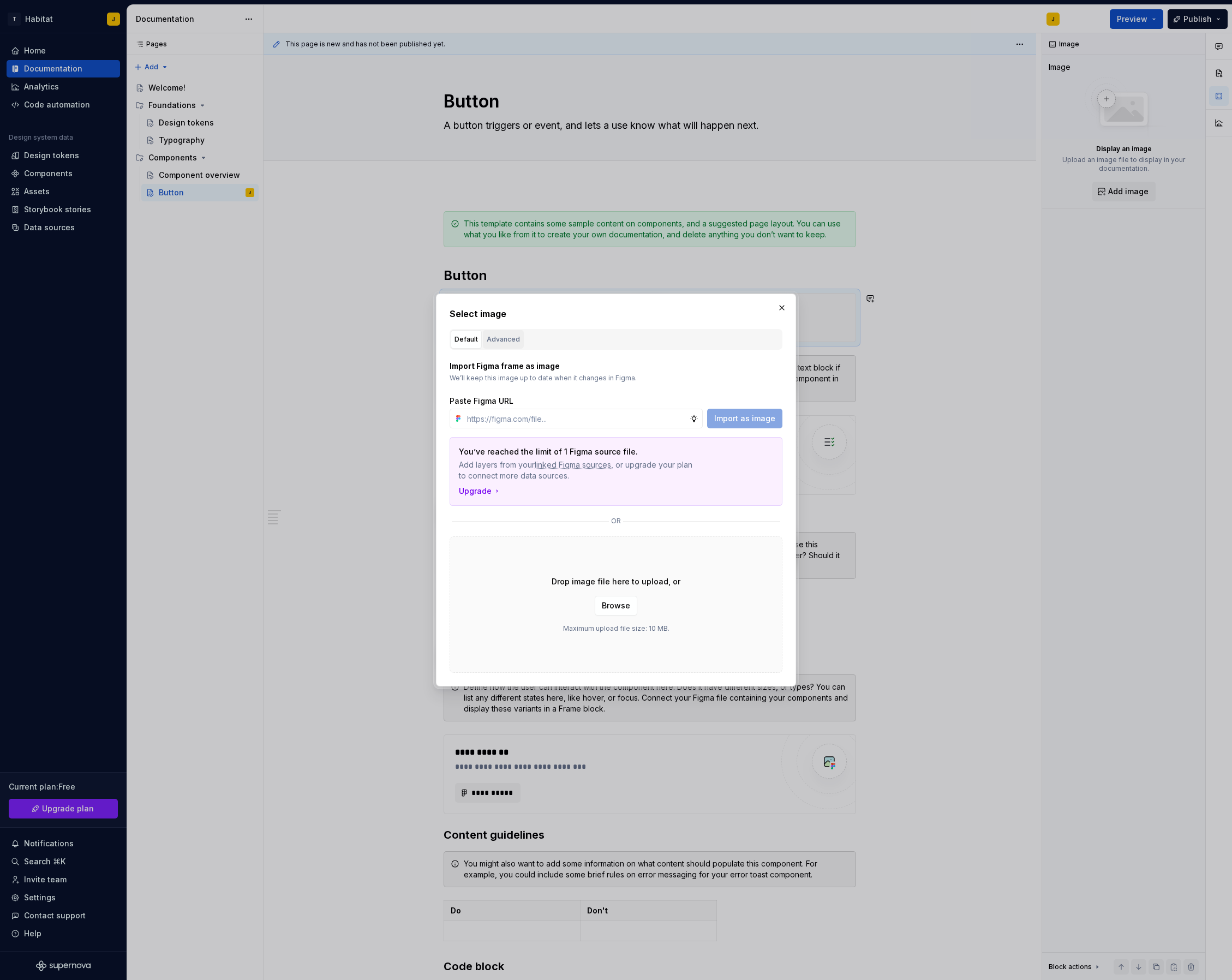
click at [509, 335] on div "Advanced" at bounding box center [504, 339] width 33 height 11
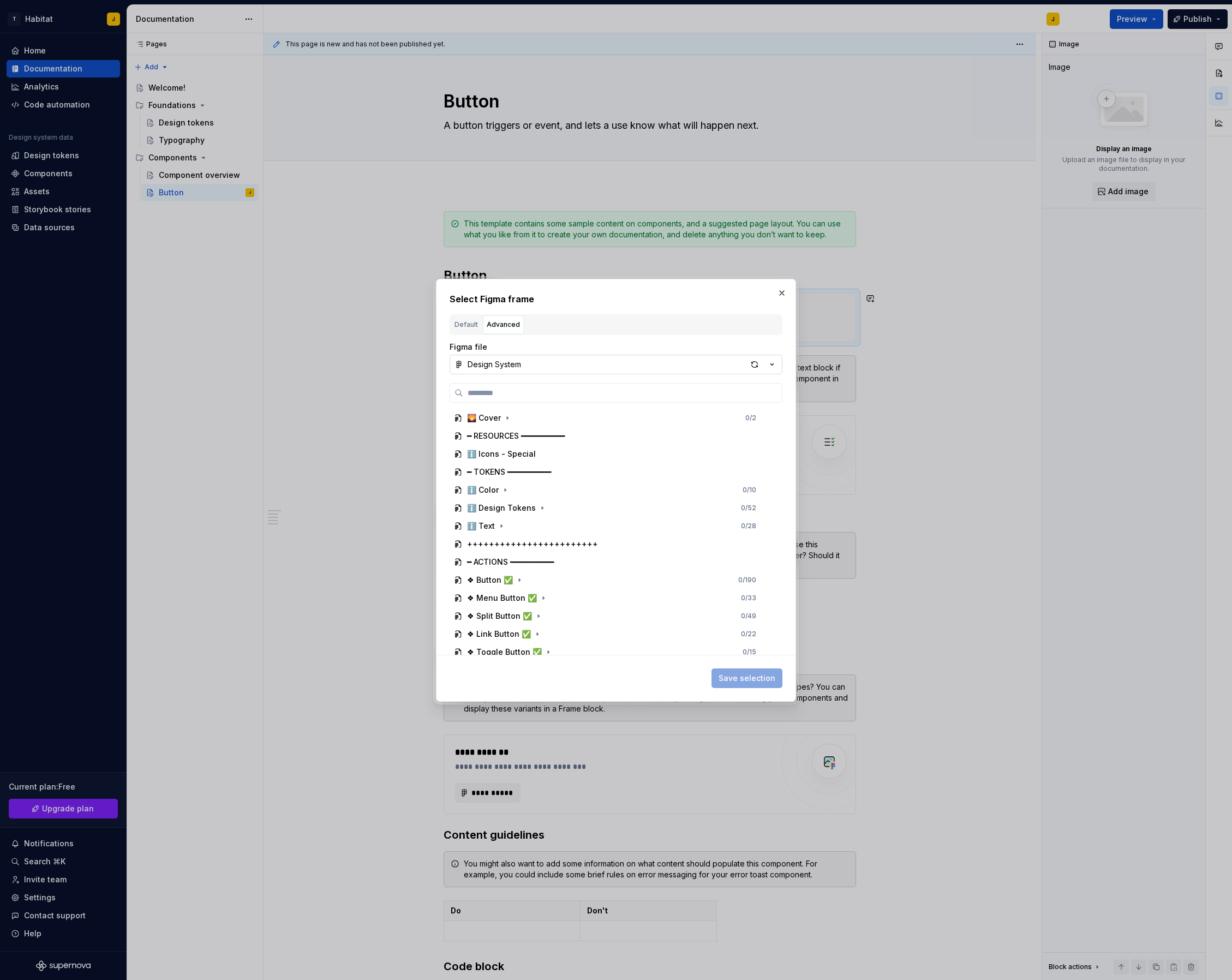
click at [497, 368] on div "Design System" at bounding box center [495, 365] width 53 height 11
click at [497, 368] on div "Select Figma frame Default Advanced Import Figma frame as image We’ll keep this…" at bounding box center [616, 490] width 1232 height 980
click at [516, 556] on icon "button" at bounding box center [519, 554] width 8 height 8
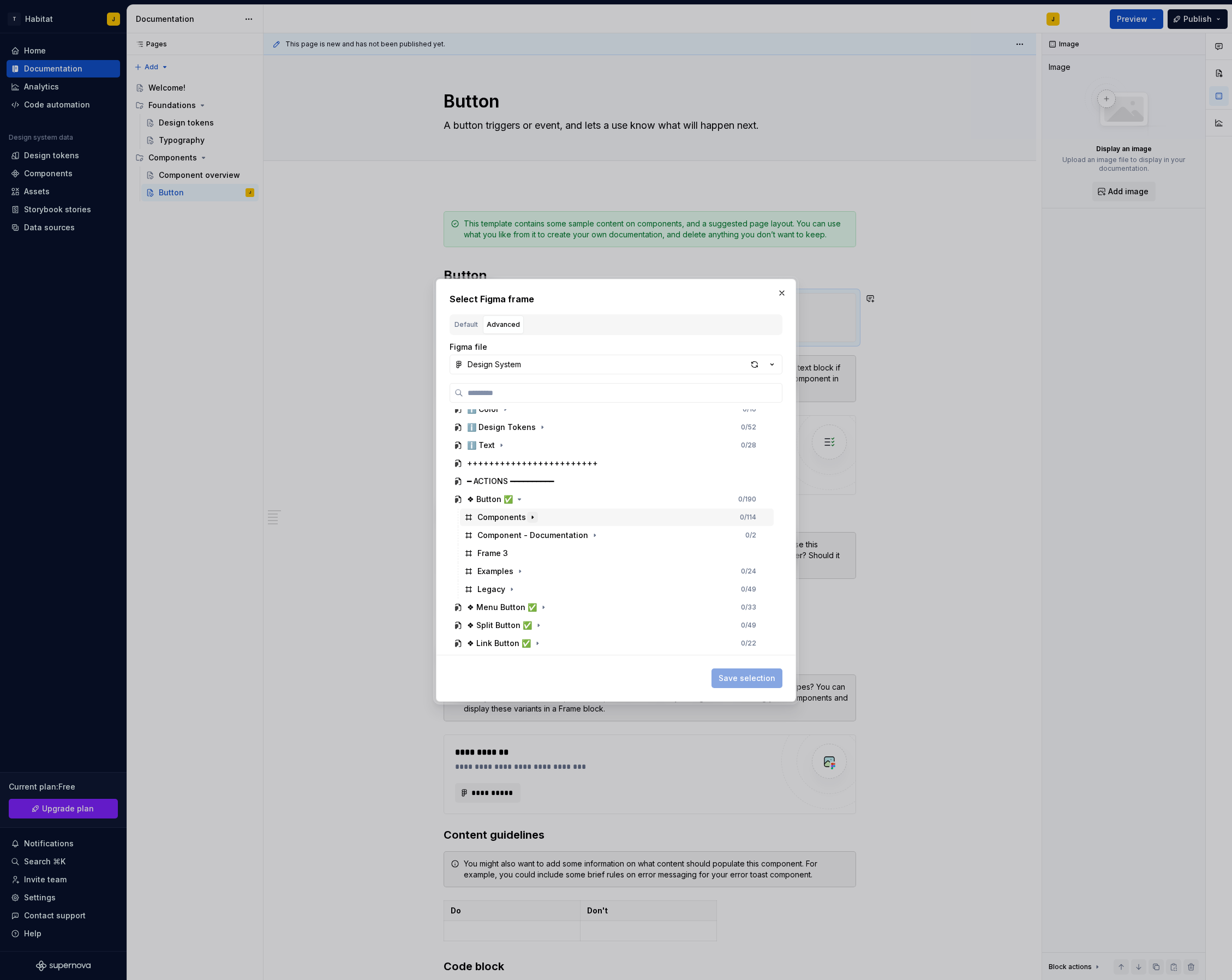
click at [533, 518] on icon "button" at bounding box center [532, 517] width 8 height 8
click at [526, 555] on icon "button" at bounding box center [529, 553] width 8 height 8
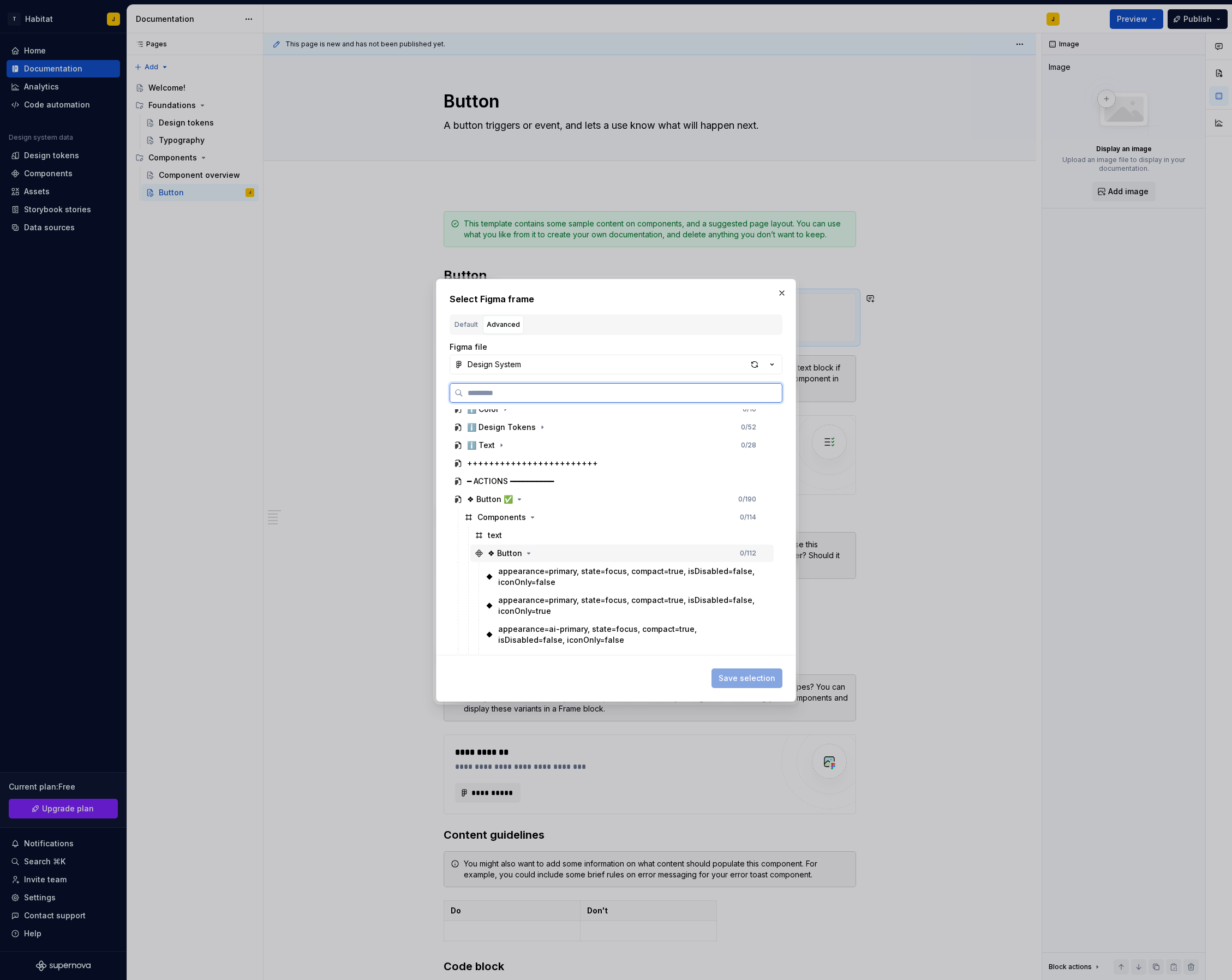
click at [502, 551] on div "❖ Button" at bounding box center [505, 553] width 34 height 11
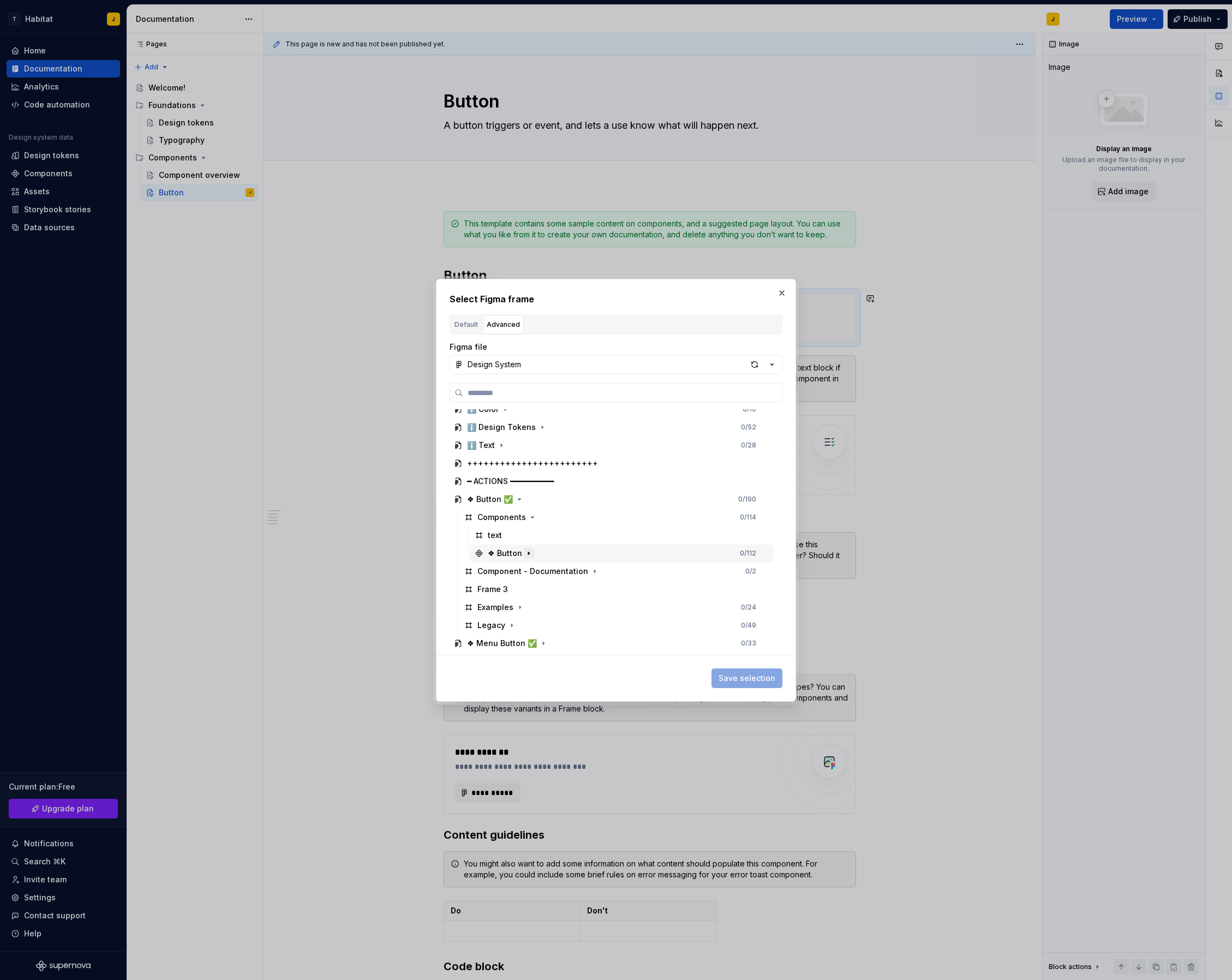
click at [527, 552] on icon "button" at bounding box center [529, 553] width 8 height 8
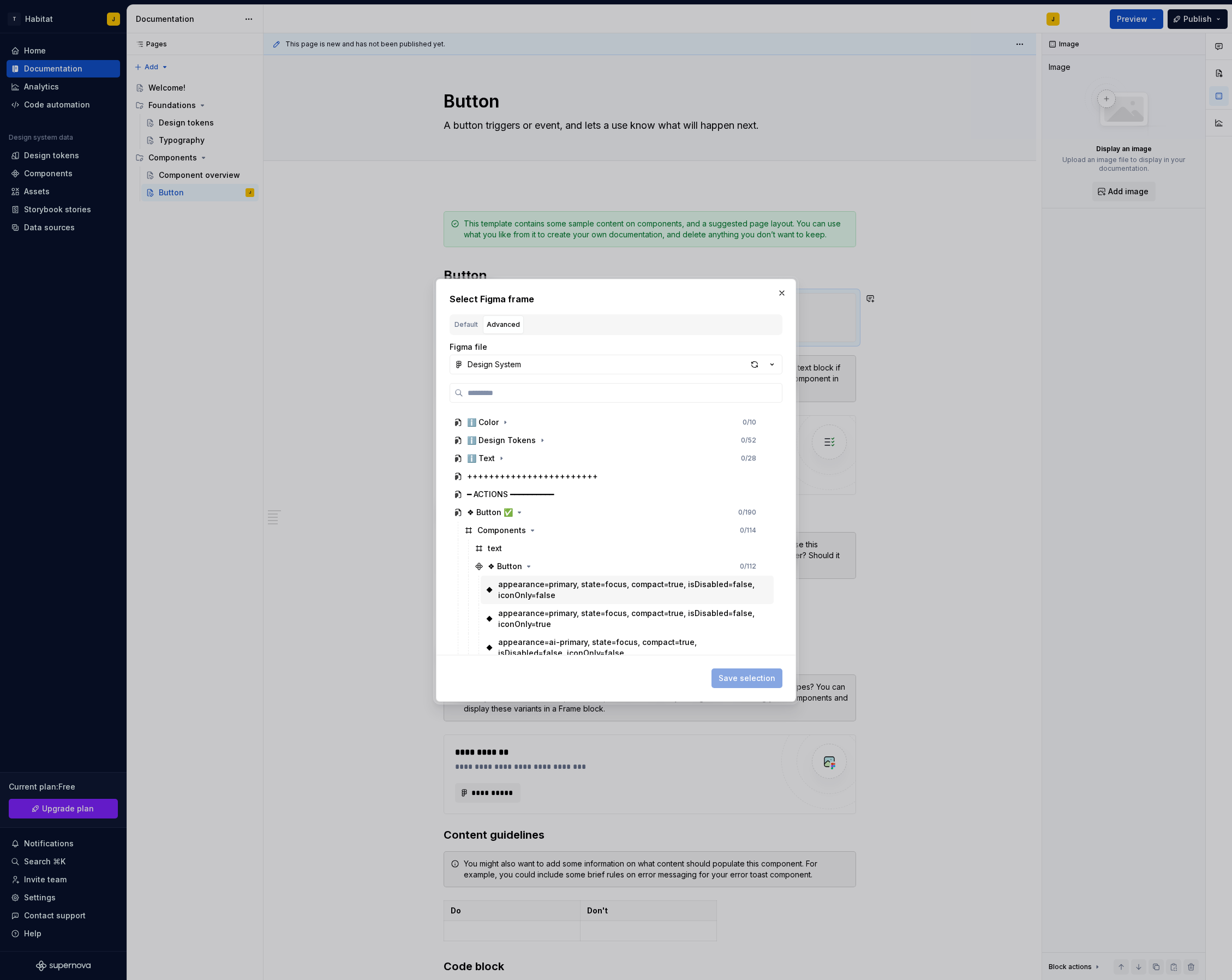
scroll to position [66, 0]
click at [508, 568] on div "❖ Button" at bounding box center [505, 568] width 34 height 11
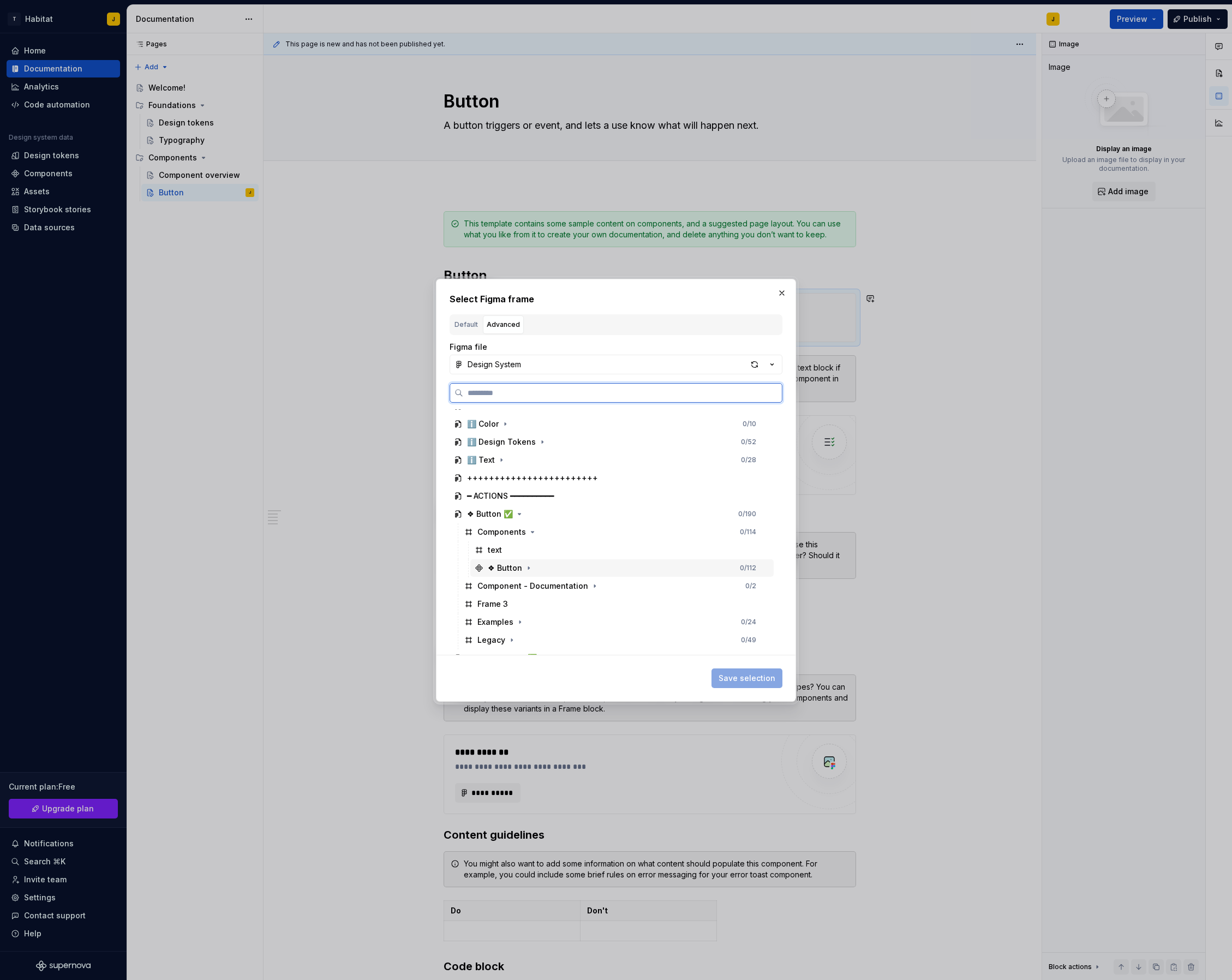
click at [503, 568] on div "❖ Button" at bounding box center [505, 568] width 34 height 11
click at [518, 592] on div "appearance=primary, state=focus, compact=true, isDisabled=false, iconOnly=false" at bounding box center [627, 592] width 258 height 22
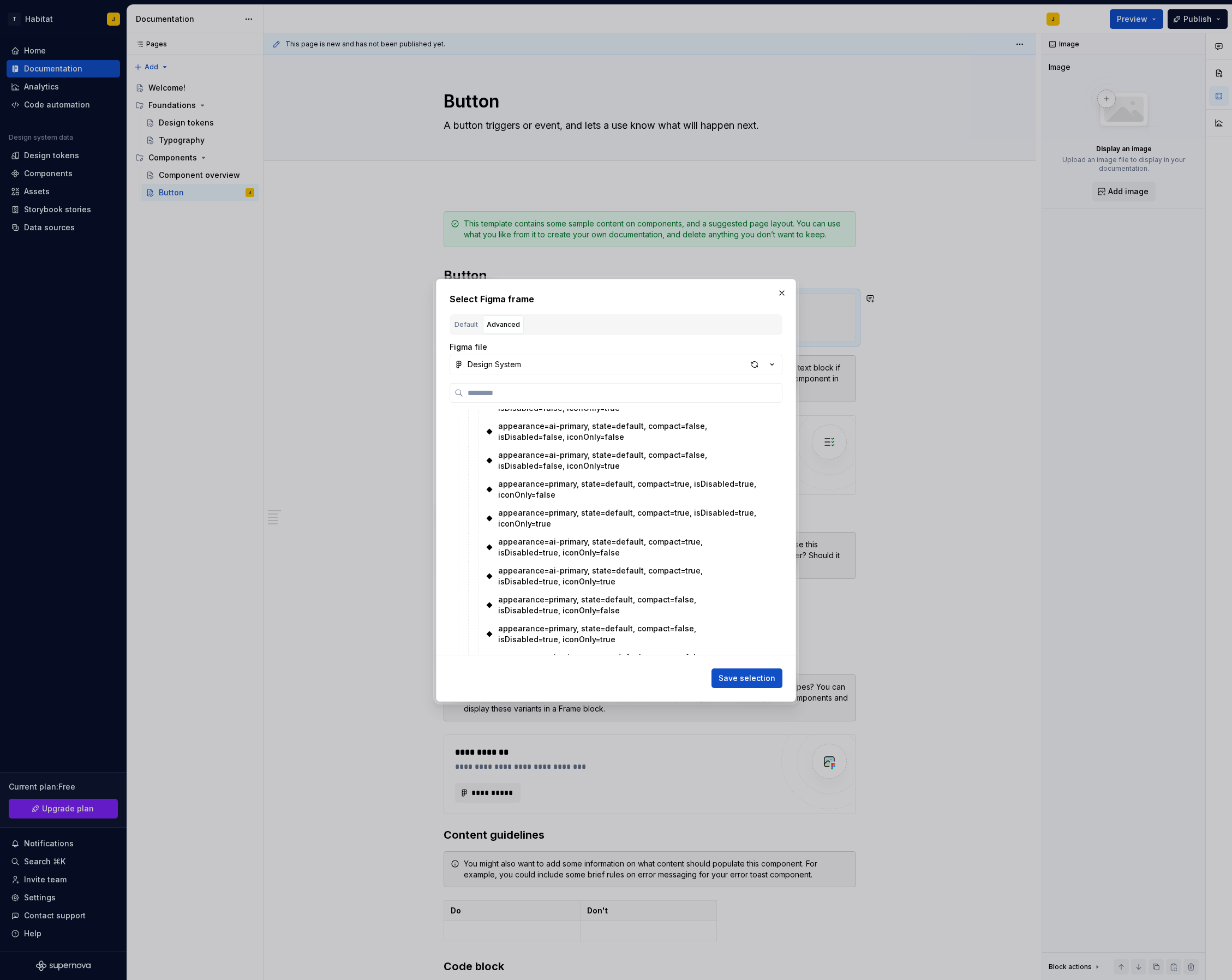
scroll to position [879, 0]
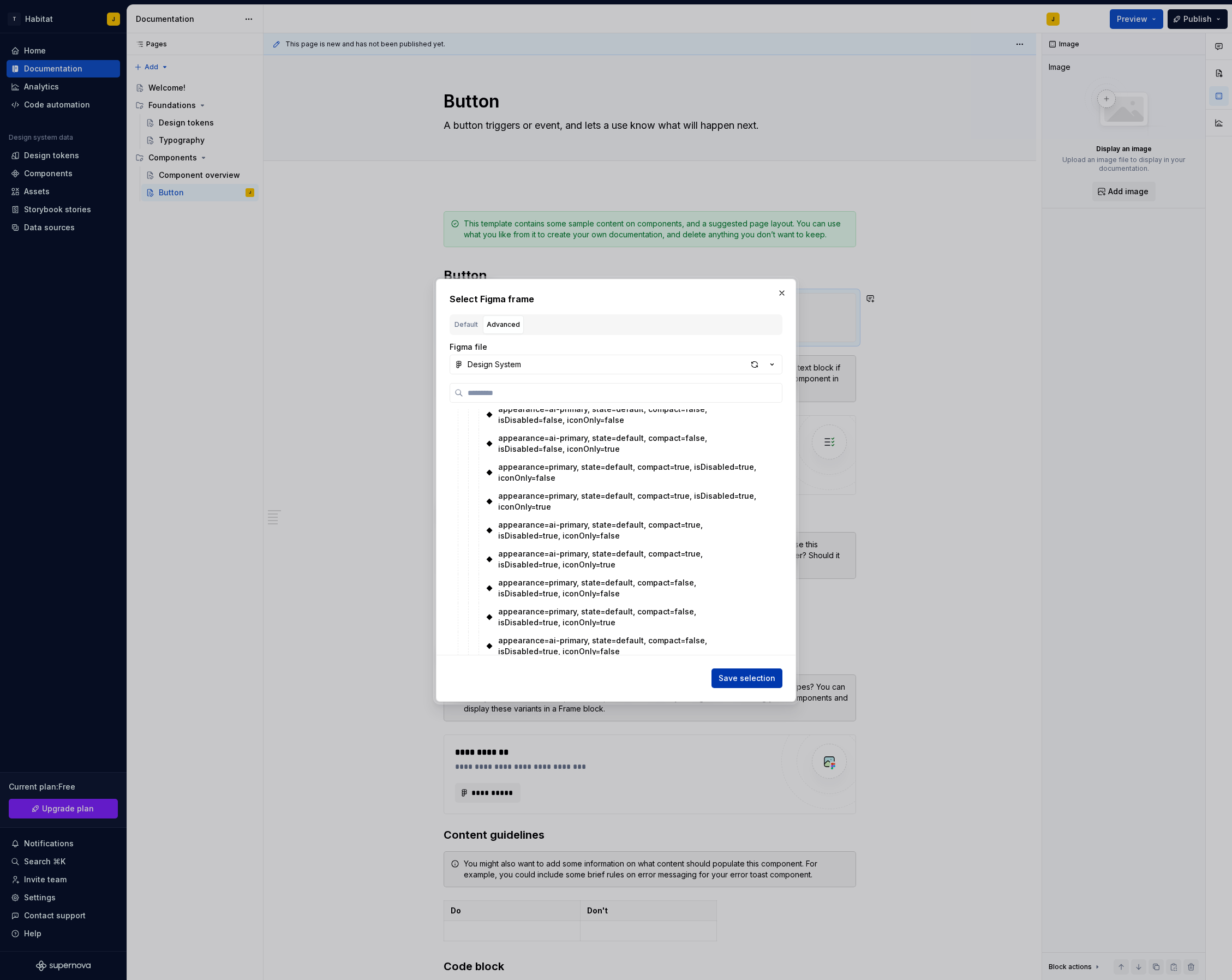
click at [736, 670] on button "Save selection" at bounding box center [747, 678] width 71 height 19
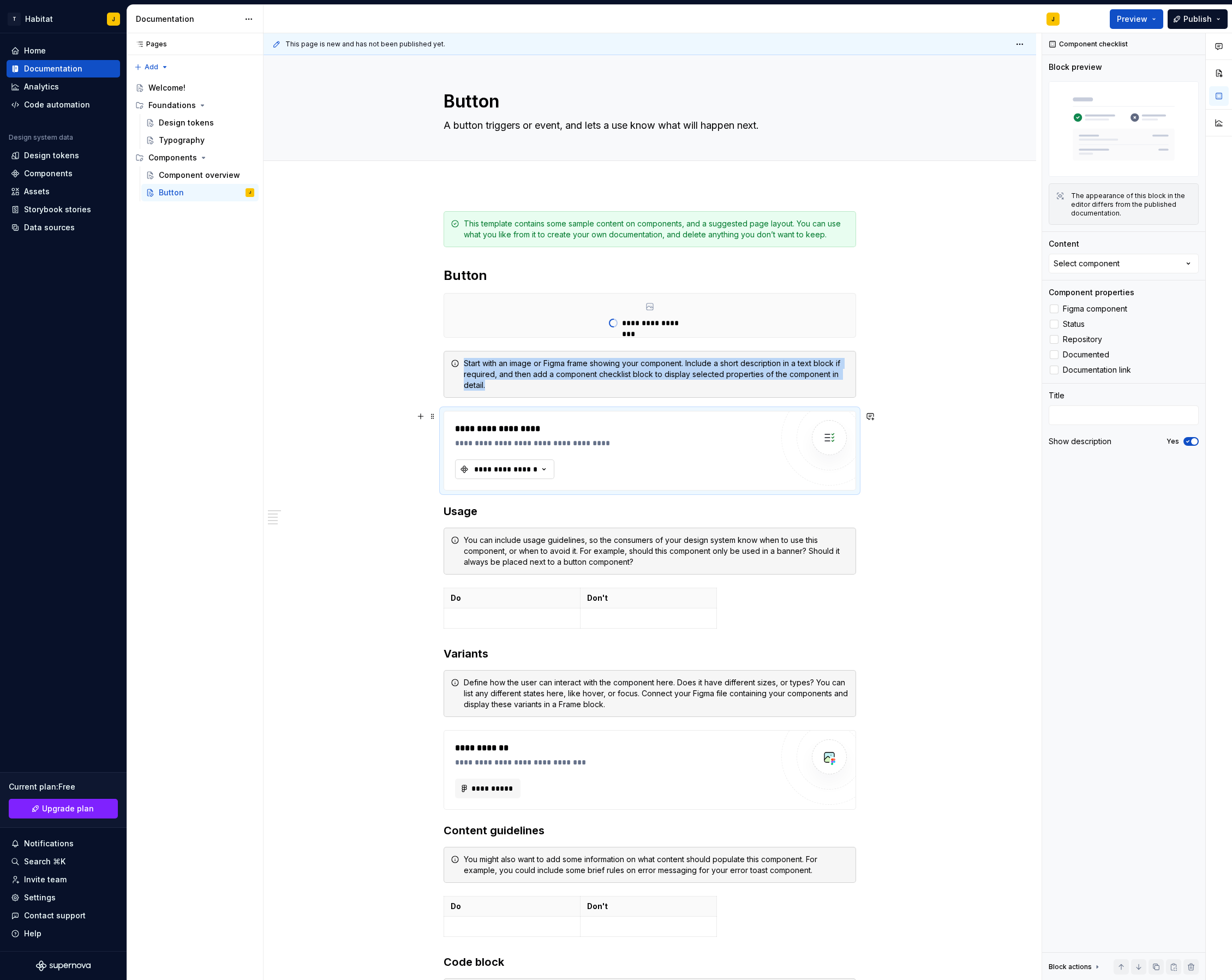
drag, startPoint x: 542, startPoint y: 466, endPoint x: 546, endPoint y: 473, distance: 8.1
click at [542, 466] on icon "button" at bounding box center [544, 470] width 11 height 11
click at [911, 473] on div "**********" at bounding box center [650, 791] width 773 height 1213
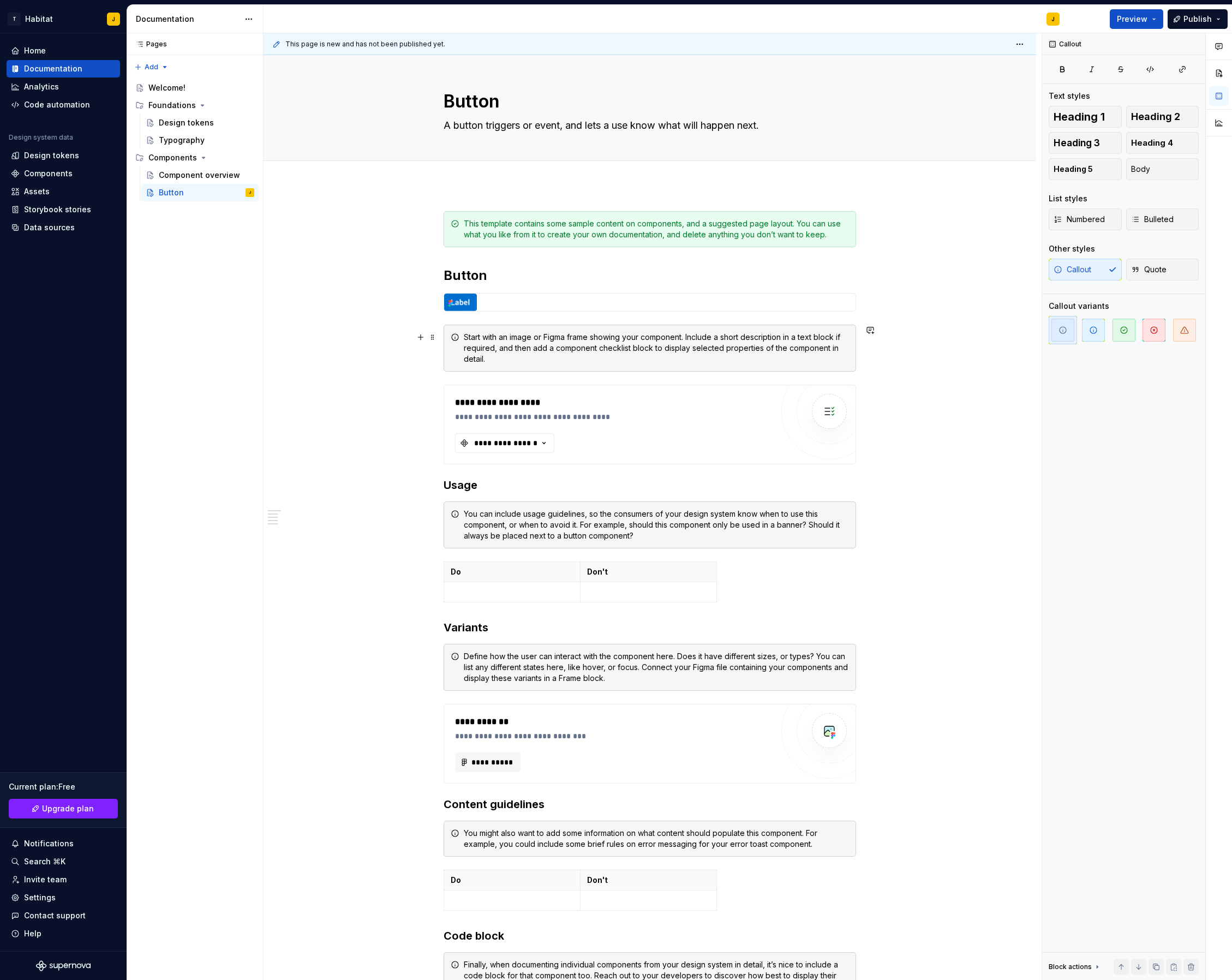
click at [588, 352] on div "Start with an image or Figma frame showing your component. Include a short desc…" at bounding box center [656, 348] width 385 height 33
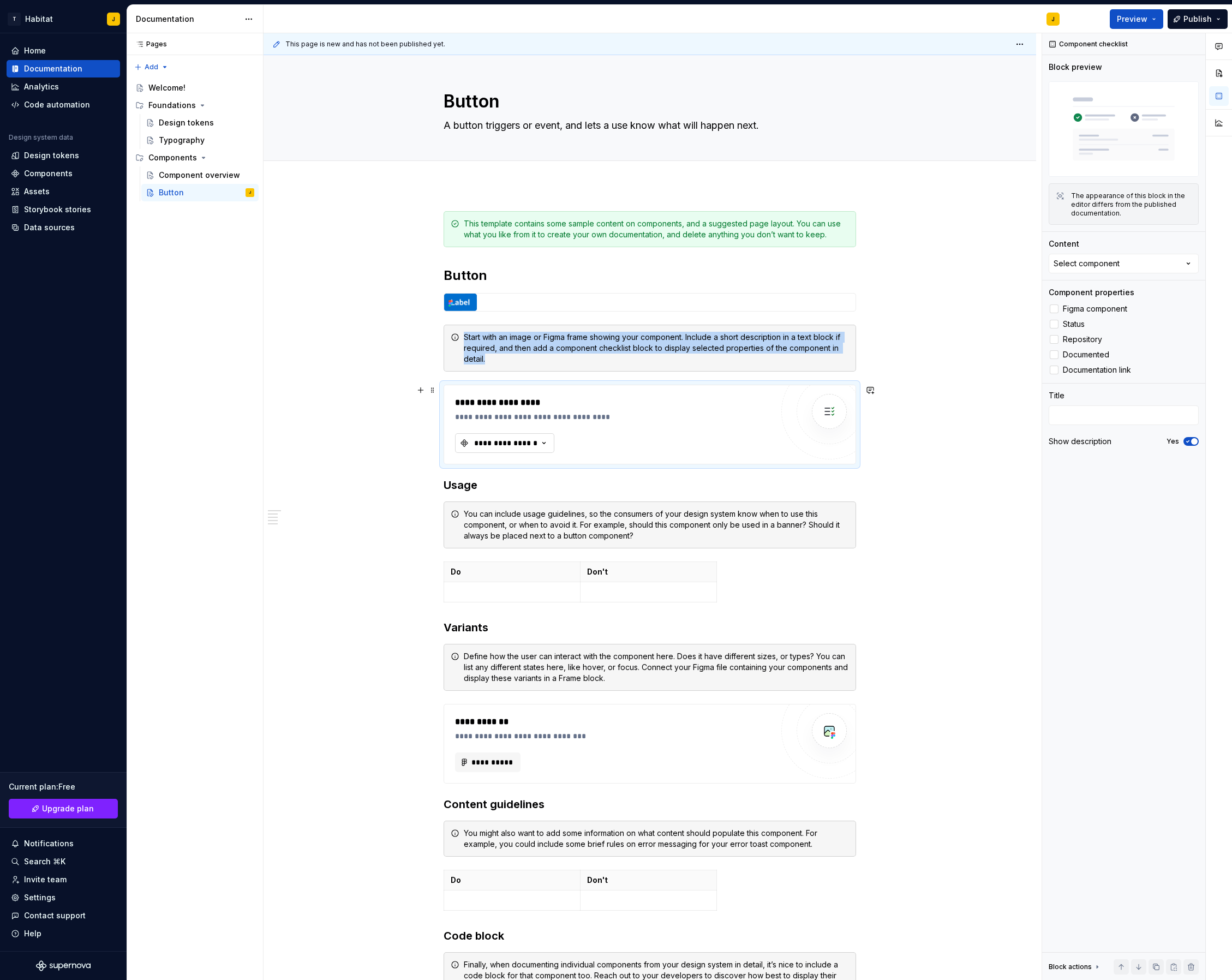
click at [532, 439] on div "**********" at bounding box center [506, 443] width 65 height 11
click at [529, 398] on div "**********" at bounding box center [614, 403] width 318 height 13
click at [1124, 269] on button "Select component" at bounding box center [1124, 263] width 150 height 19
click at [1158, 239] on div "Content" at bounding box center [1124, 244] width 150 height 11
click at [1099, 310] on span "Figma component" at bounding box center [1095, 308] width 64 height 8
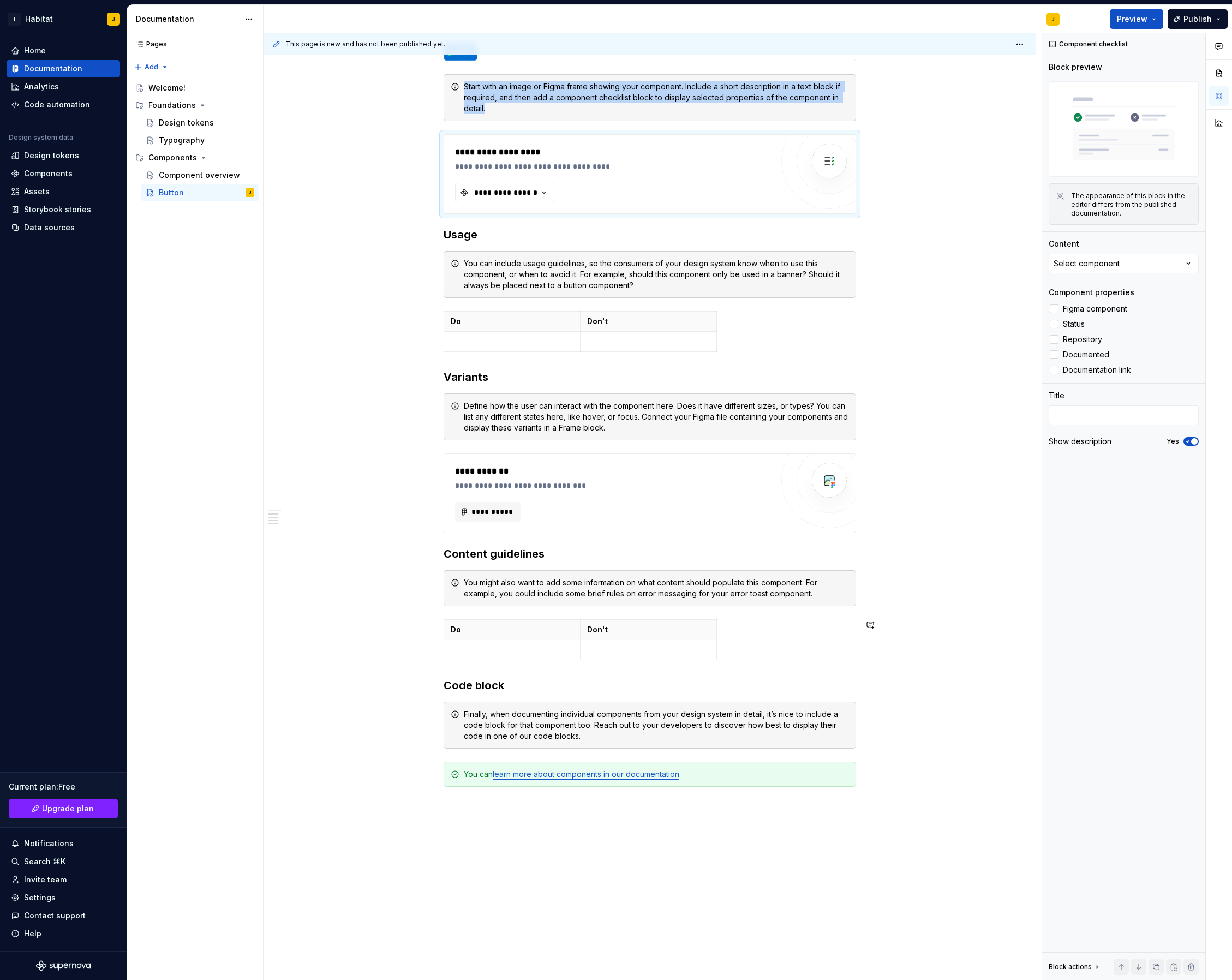
scroll to position [255, 0]
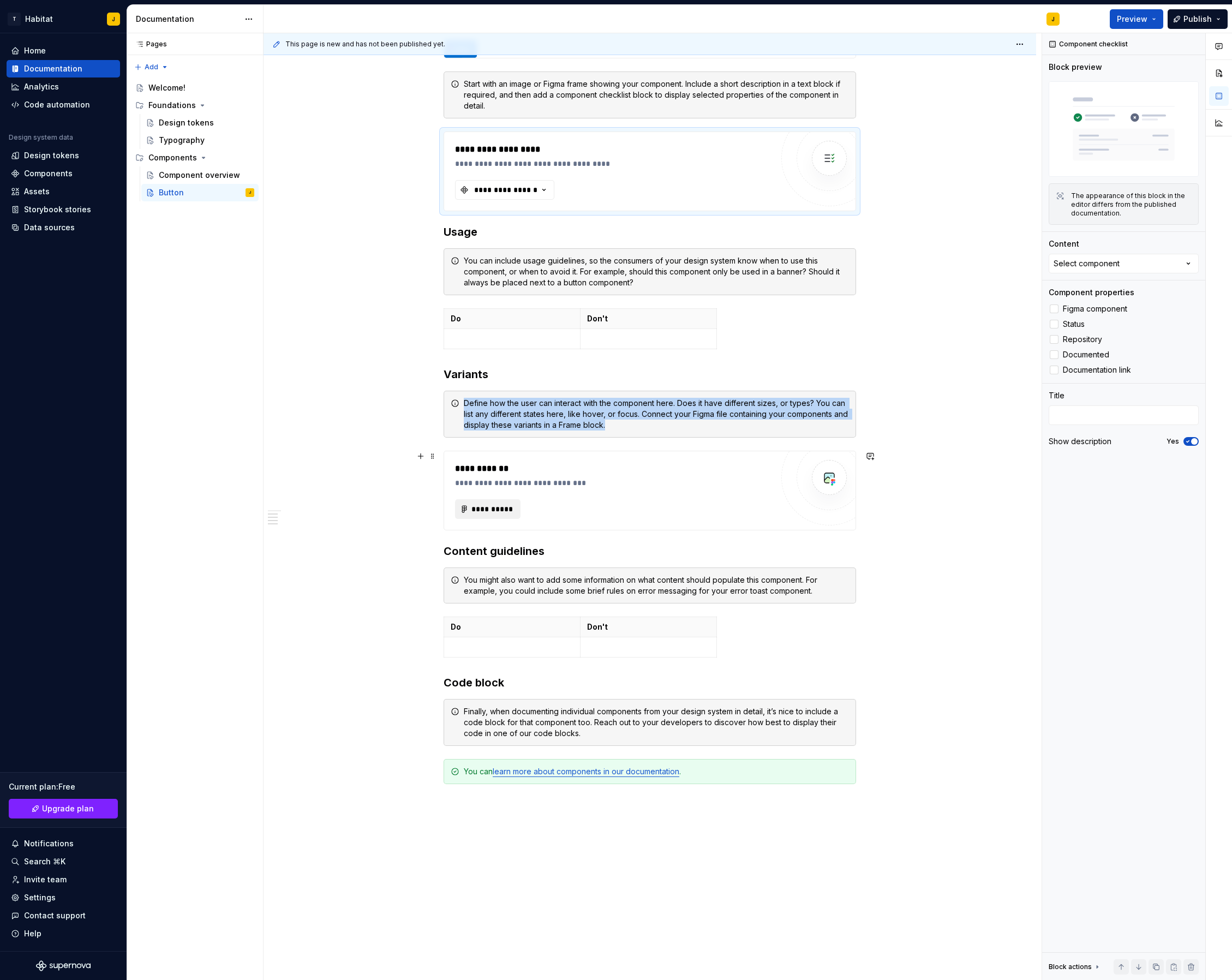
click at [494, 511] on span "**********" at bounding box center [492, 509] width 42 height 11
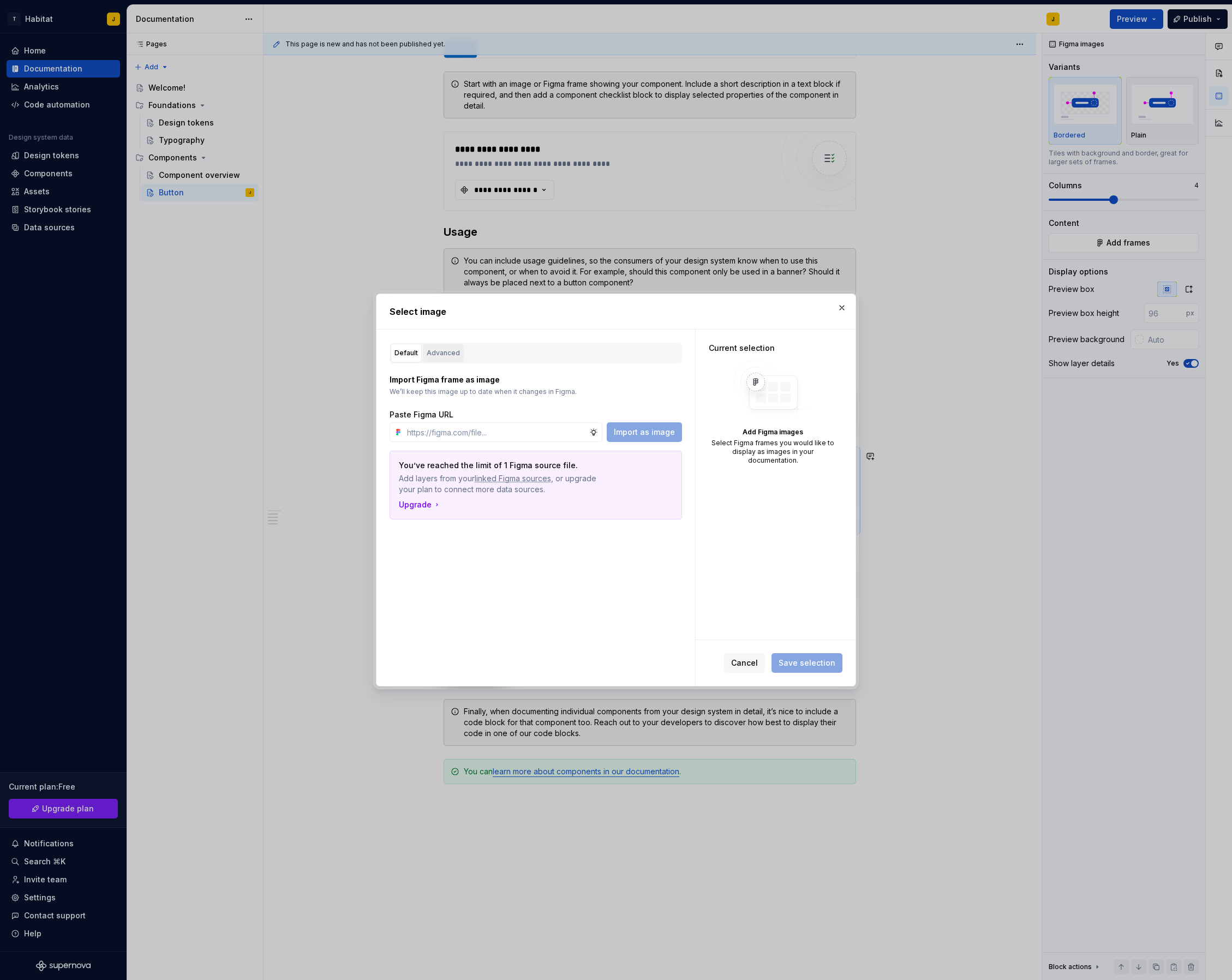
click at [453, 350] on div "Advanced" at bounding box center [443, 353] width 33 height 11
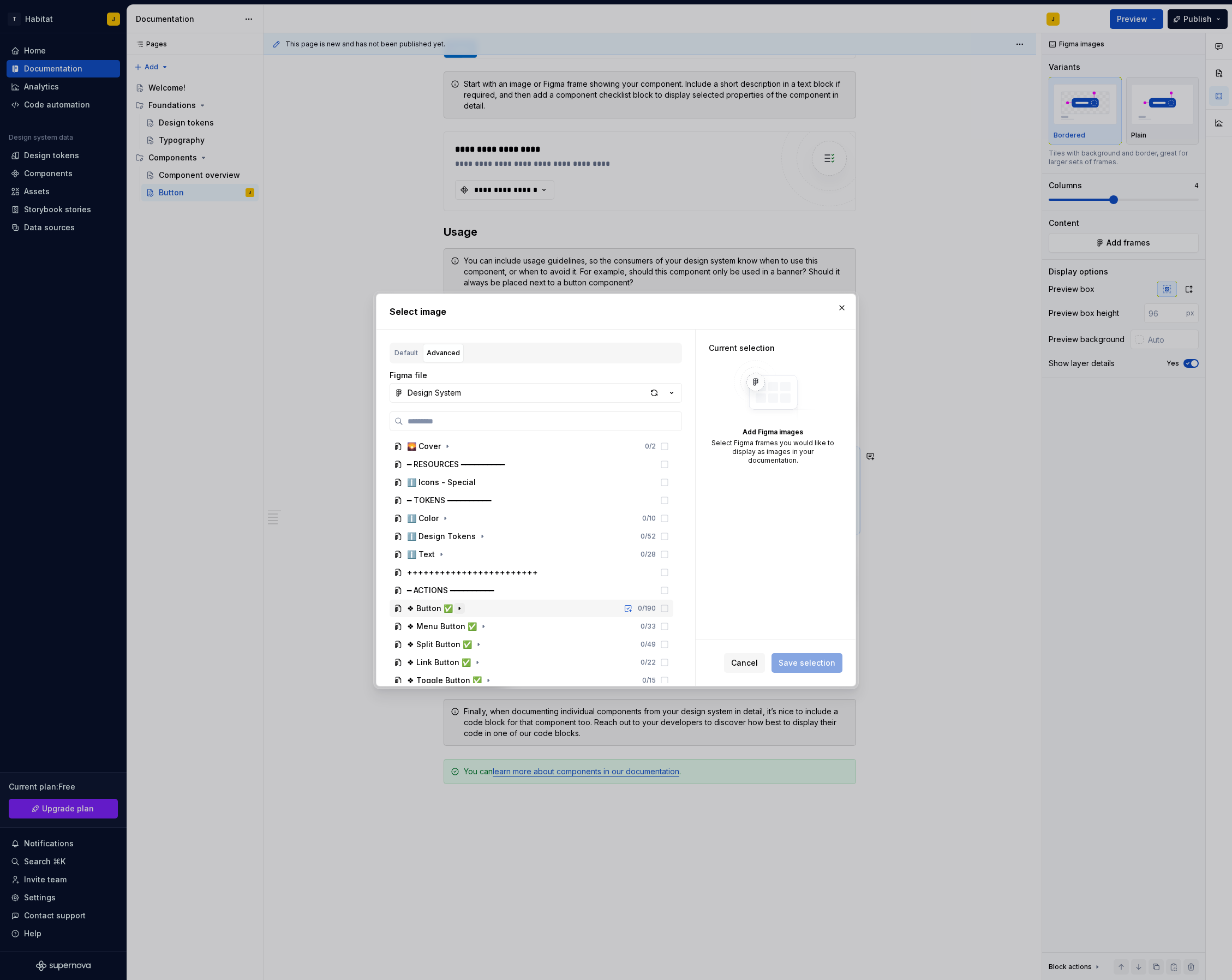
click at [455, 607] on icon "button" at bounding box center [459, 608] width 8 height 8
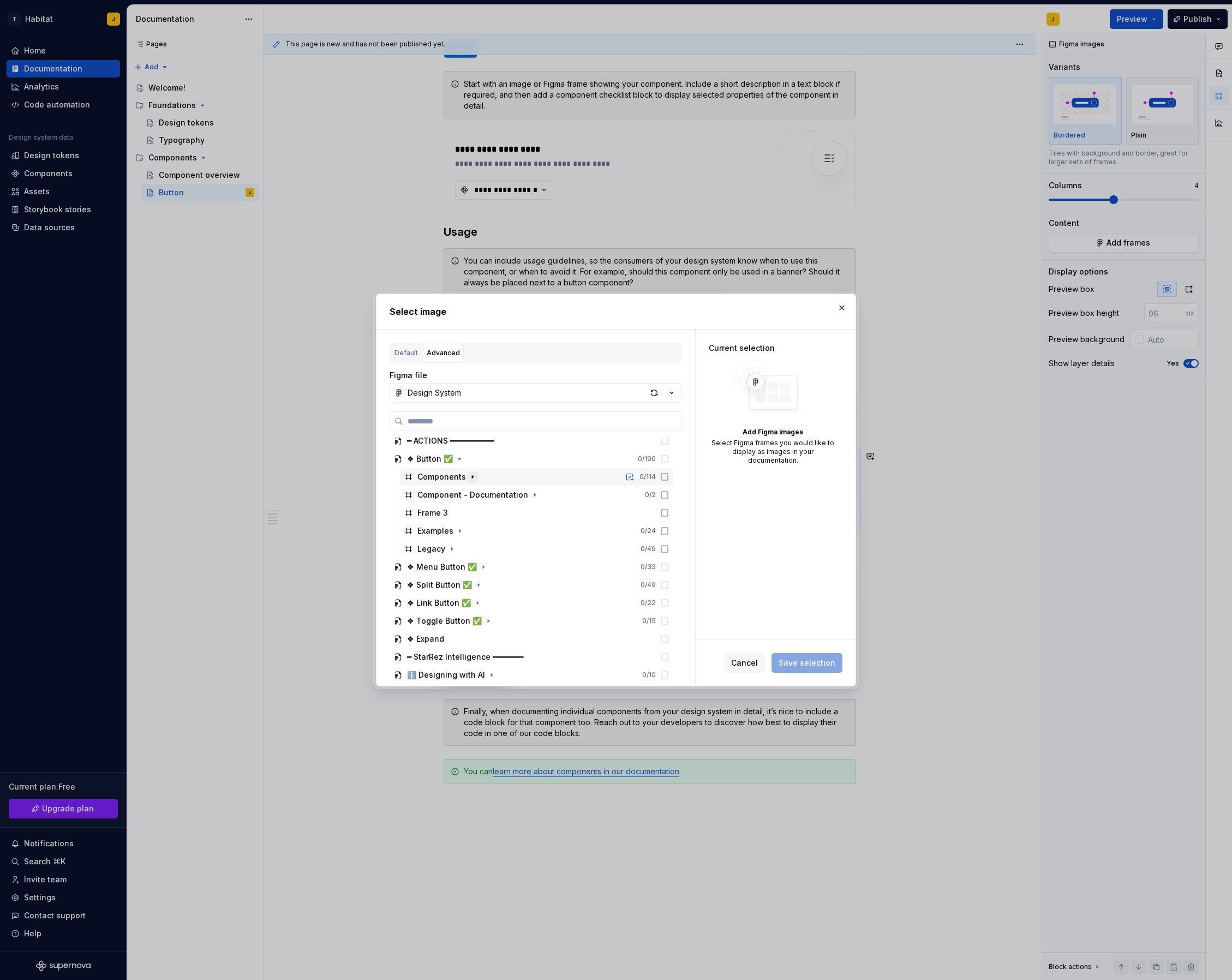
click at [473, 477] on icon "button" at bounding box center [472, 476] width 8 height 8
click at [669, 515] on icon at bounding box center [664, 512] width 8 height 8
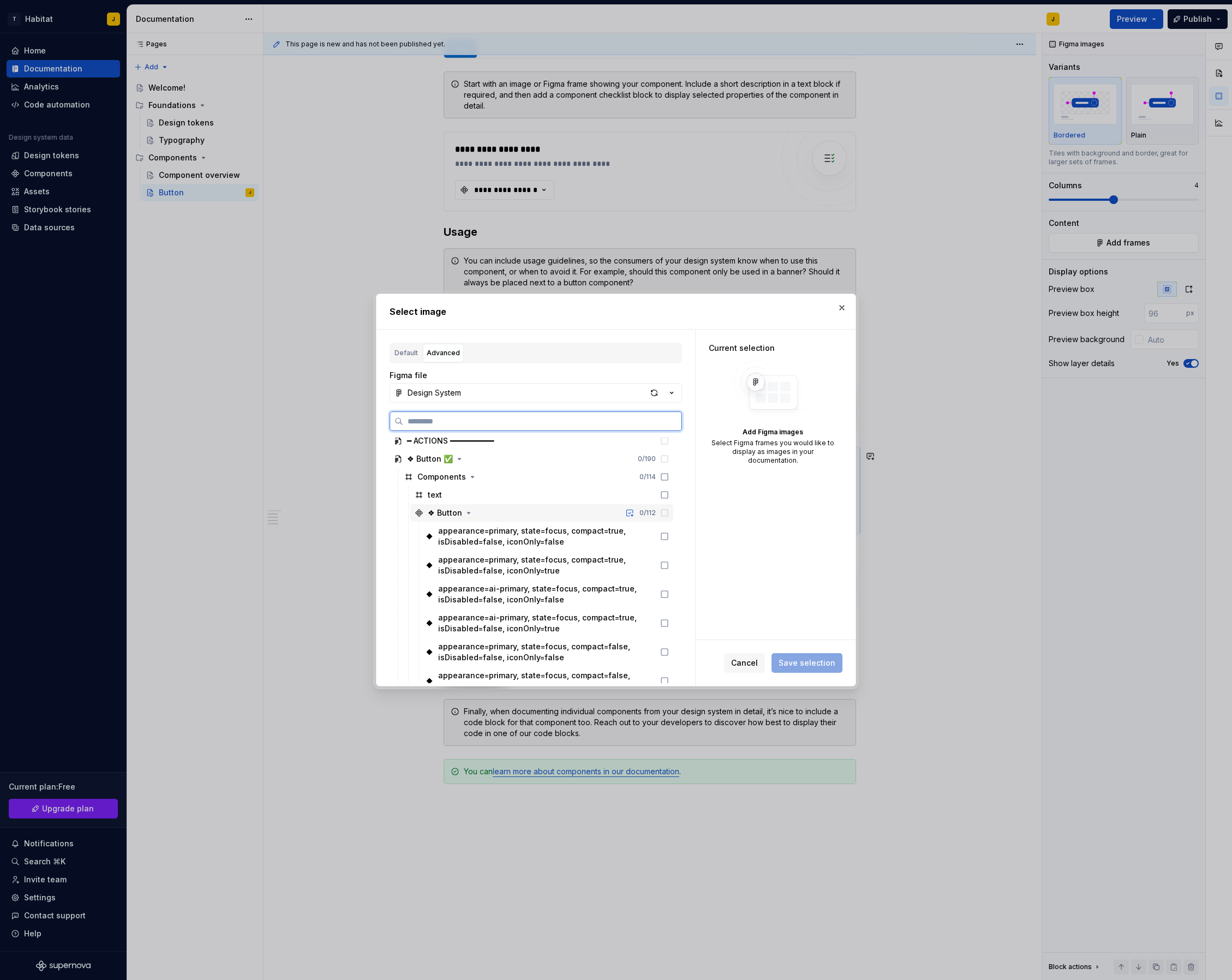
click at [669, 514] on icon at bounding box center [664, 512] width 8 height 8
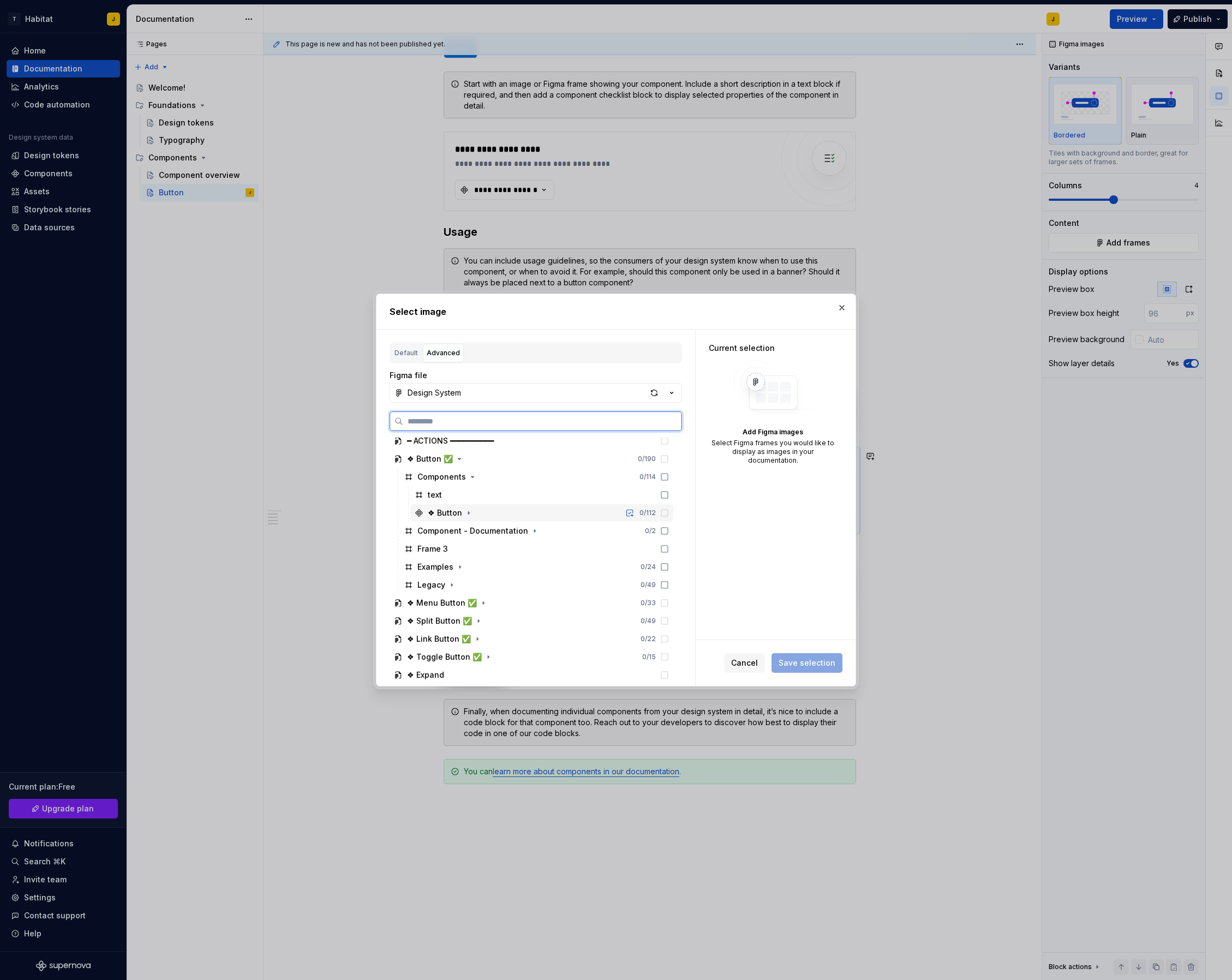
click at [669, 514] on icon at bounding box center [664, 512] width 8 height 8
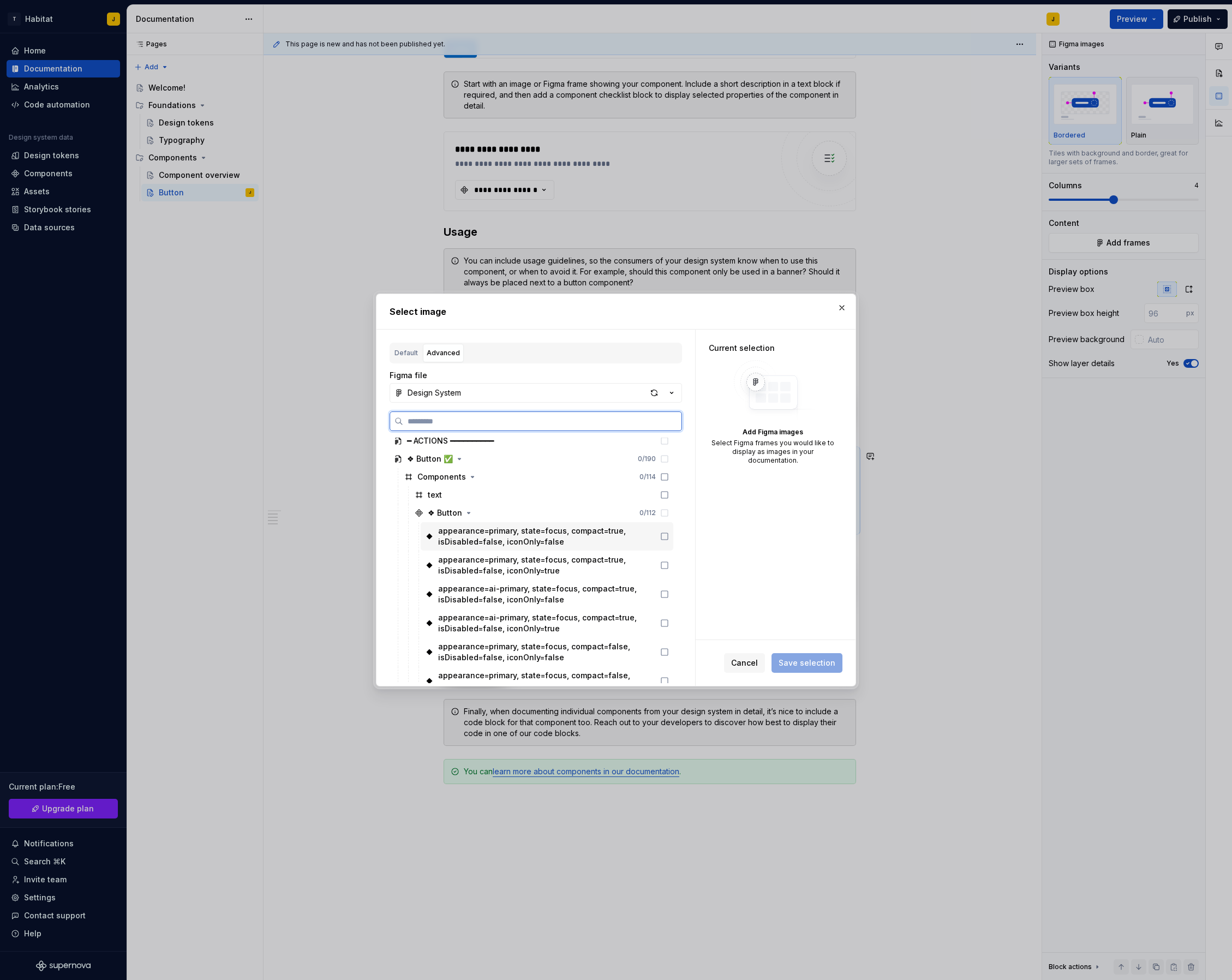
click at [669, 536] on icon at bounding box center [664, 536] width 8 height 8
click at [669, 564] on icon at bounding box center [664, 564] width 8 height 8
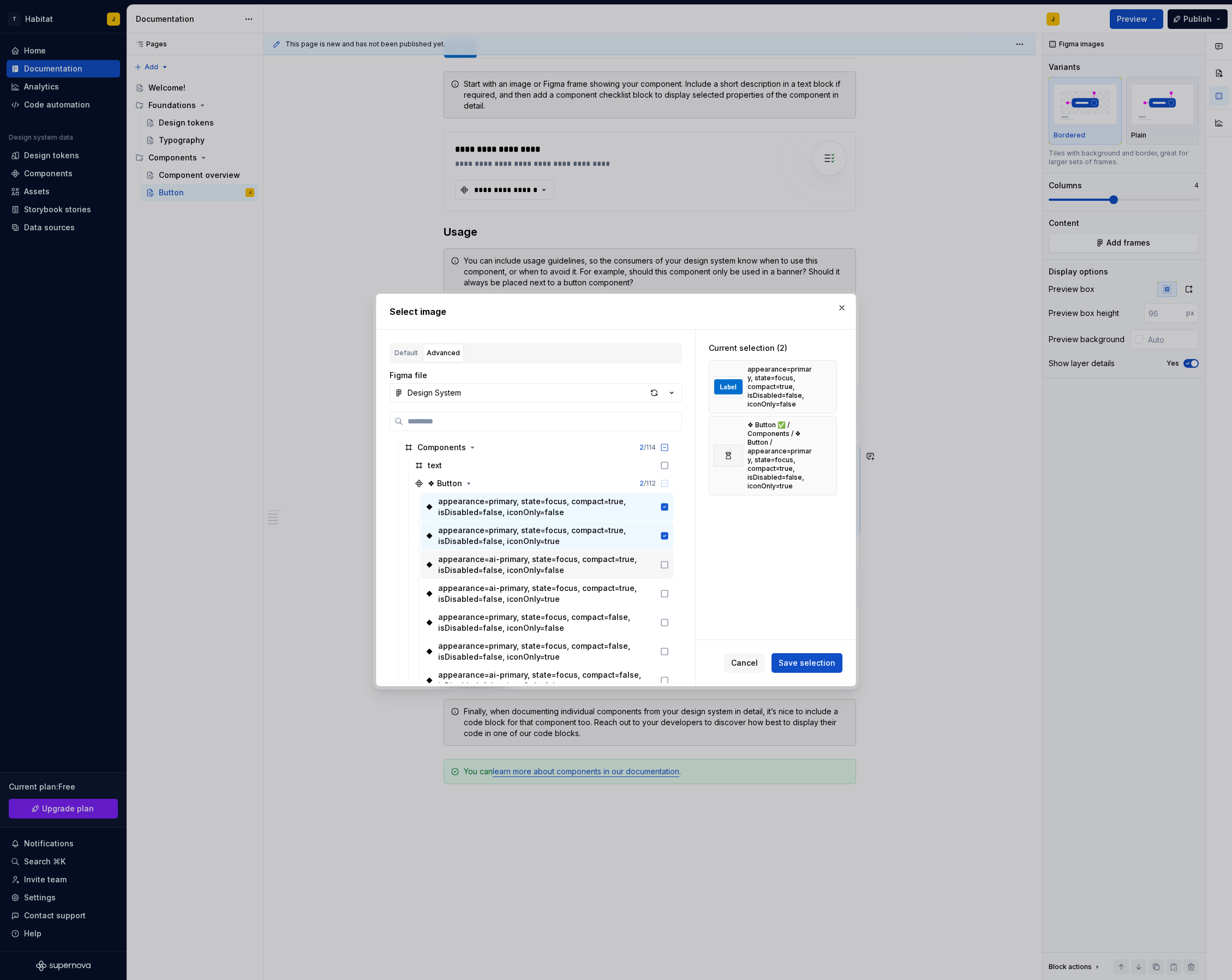
scroll to position [178, 0]
click at [668, 569] on icon at bounding box center [665, 565] width 6 height 6
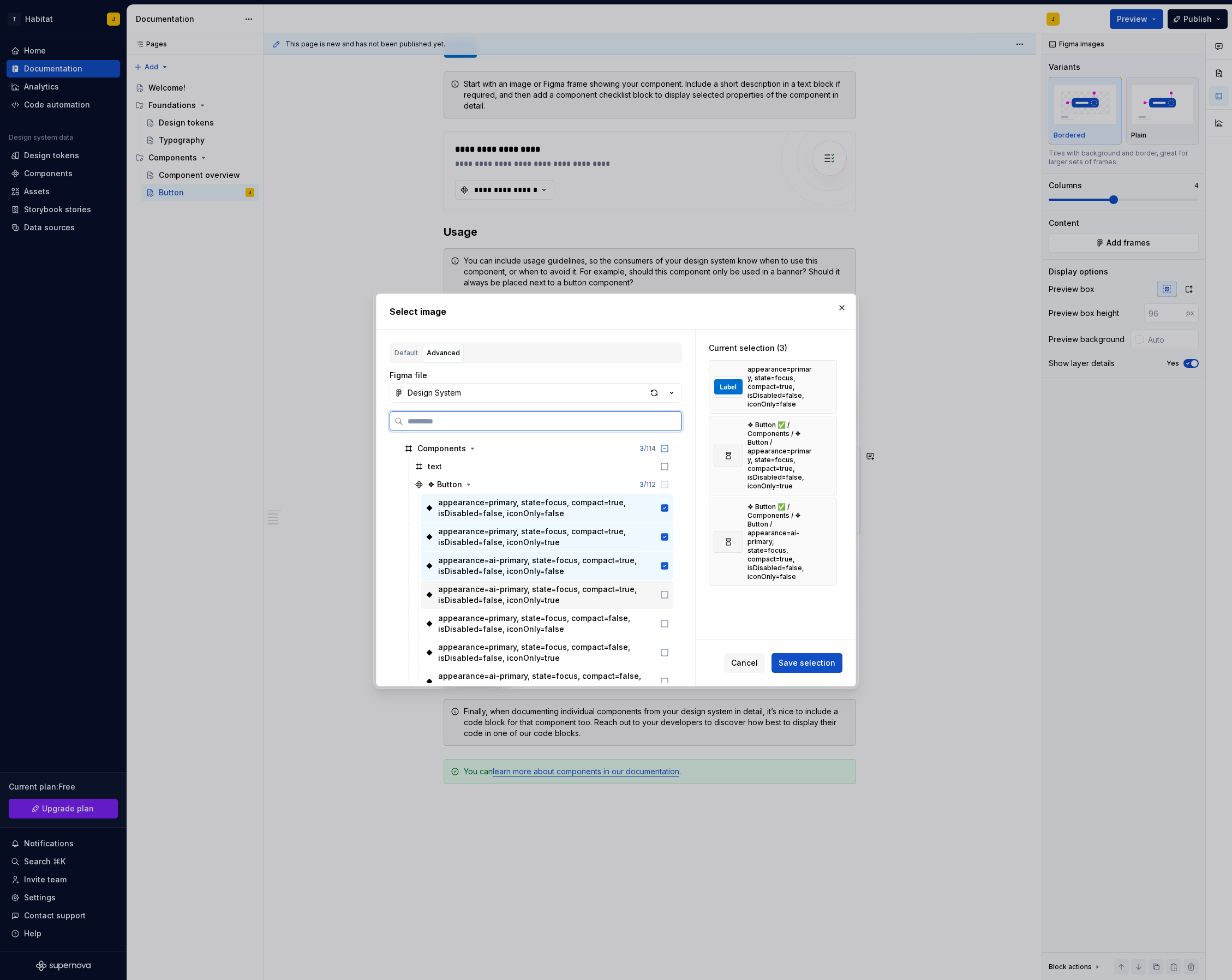
click at [669, 592] on icon at bounding box center [664, 594] width 8 height 8
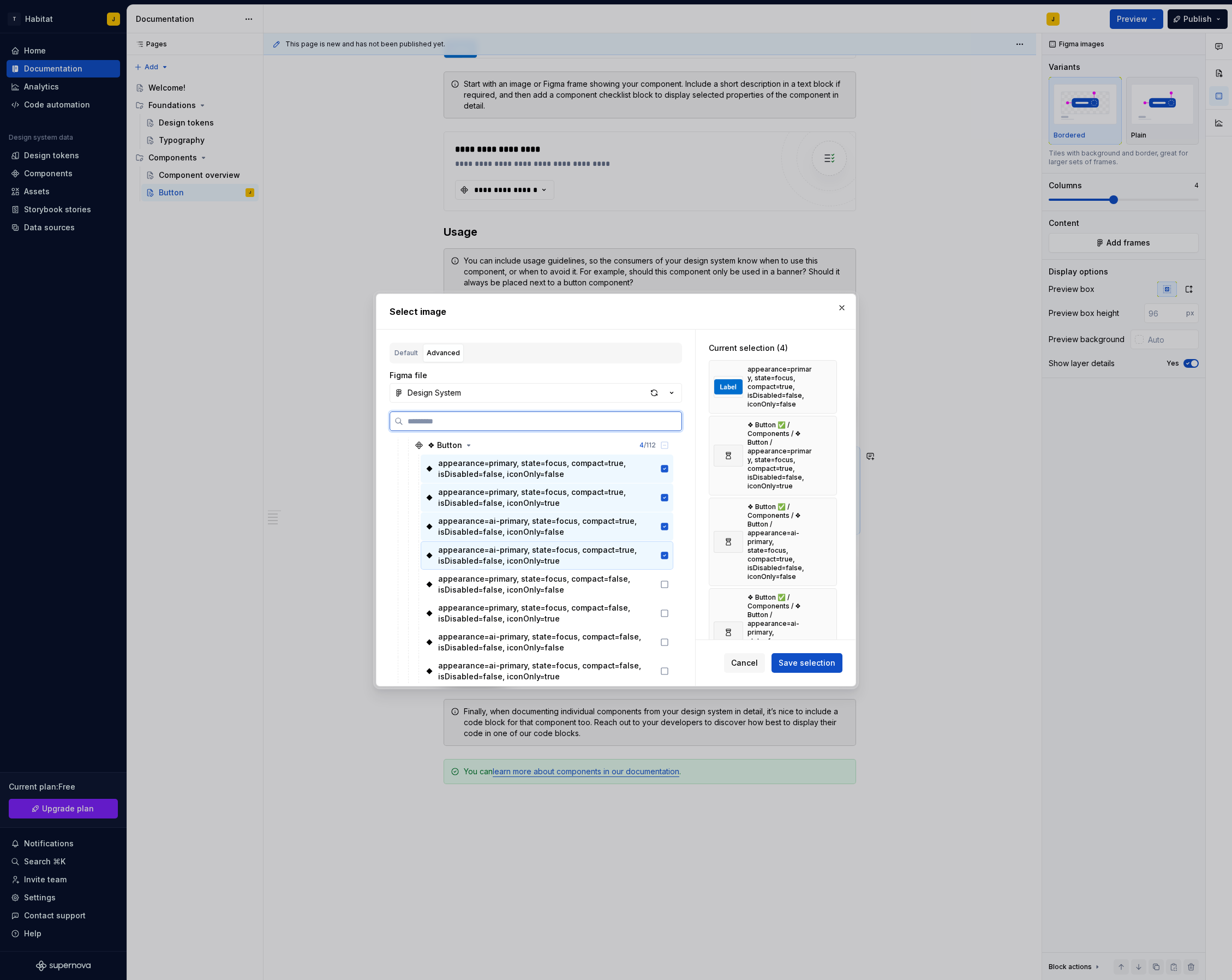
scroll to position [218, 0]
click at [674, 588] on div "appearance=primary, state=focus, compact=false, isDisabled=false, iconOnly=false" at bounding box center [547, 583] width 253 height 28
click at [674, 617] on div "appearance=primary, state=focus, compact=false, isDisabled=false, iconOnly=true" at bounding box center [547, 612] width 253 height 28
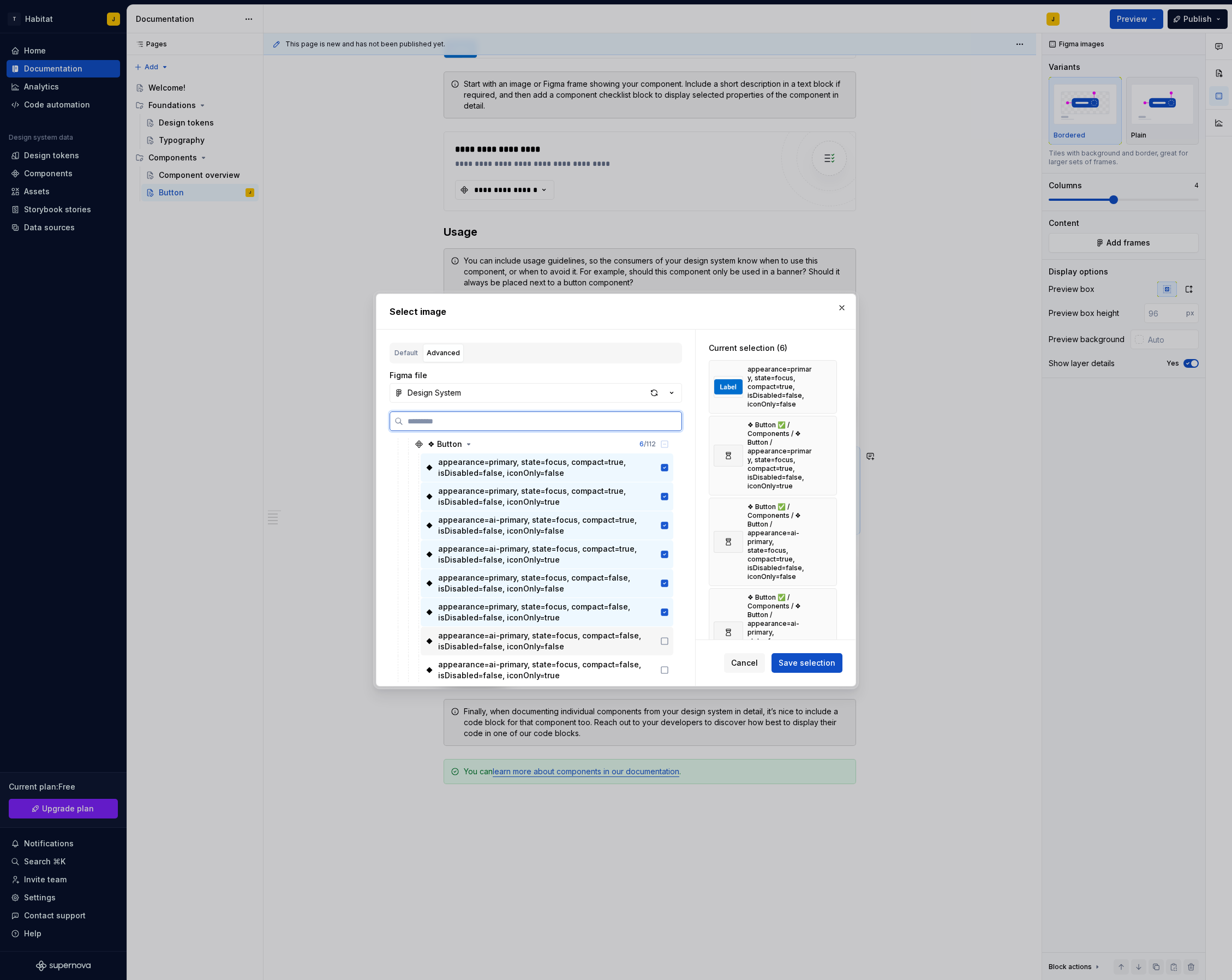
click at [674, 645] on div "appearance=ai-primary, state=focus, compact=false, isDisabled=false, iconOnly=f…" at bounding box center [547, 641] width 253 height 28
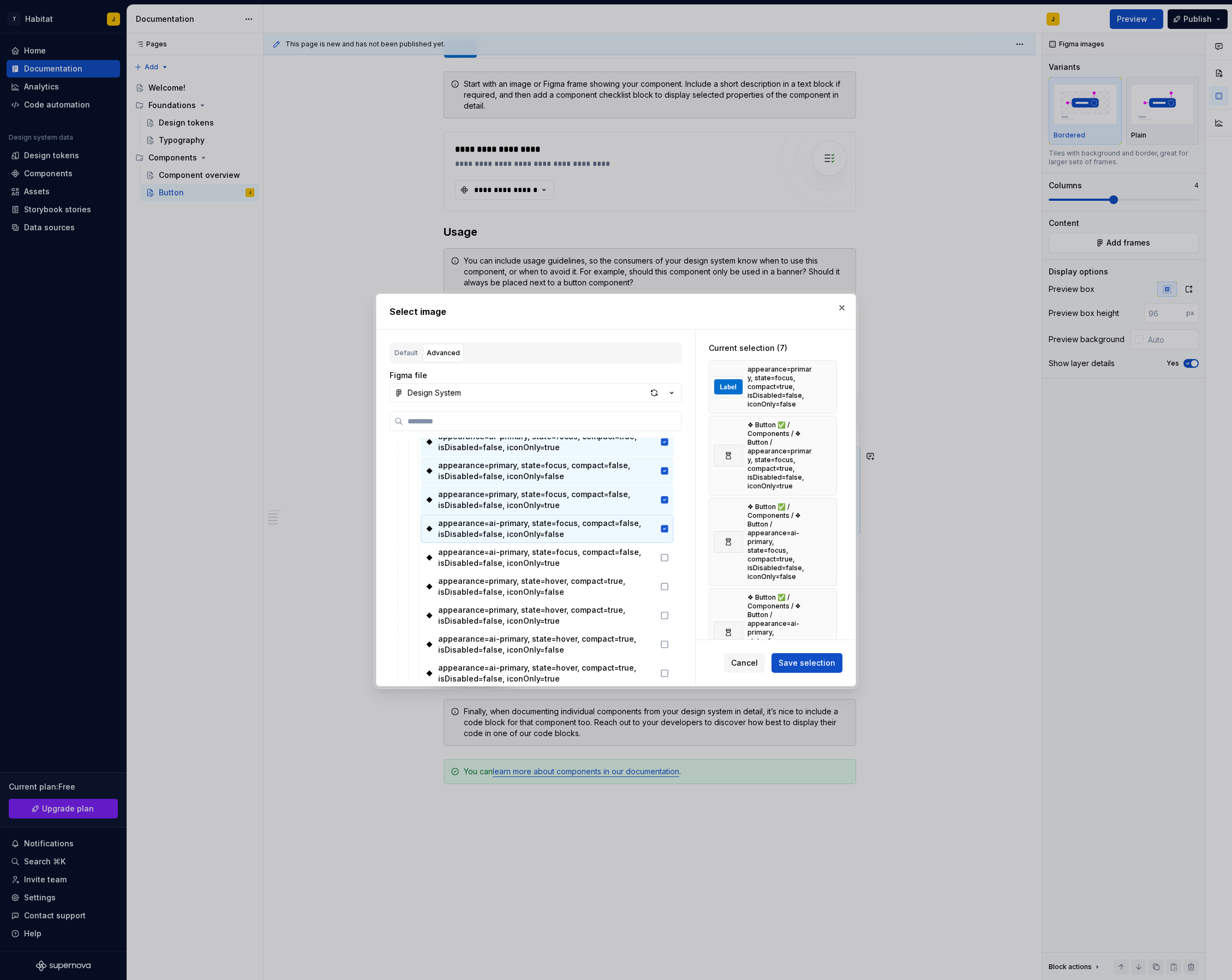
scroll to position [331, 0]
drag, startPoint x: 675, startPoint y: 555, endPoint x: 671, endPoint y: 584, distance: 29.3
click at [669, 555] on icon at bounding box center [664, 556] width 8 height 8
click at [669, 587] on icon at bounding box center [664, 586] width 8 height 8
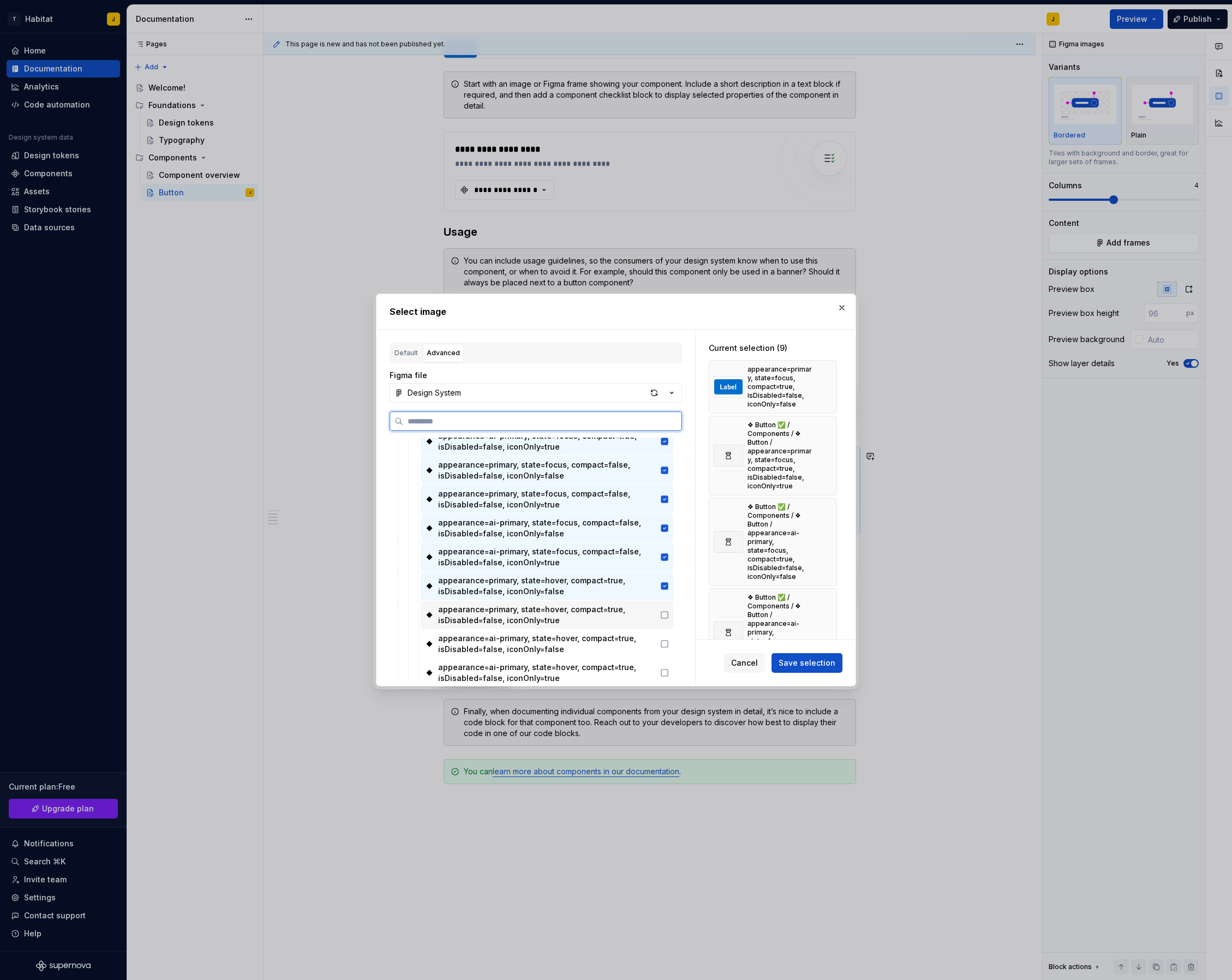
click at [669, 617] on icon at bounding box center [664, 614] width 8 height 8
click at [668, 587] on icon at bounding box center [666, 586] width 7 height 7
click at [668, 614] on icon at bounding box center [666, 615] width 7 height 7
click at [668, 560] on icon at bounding box center [666, 557] width 7 height 7
click at [668, 531] on icon at bounding box center [666, 529] width 7 height 7
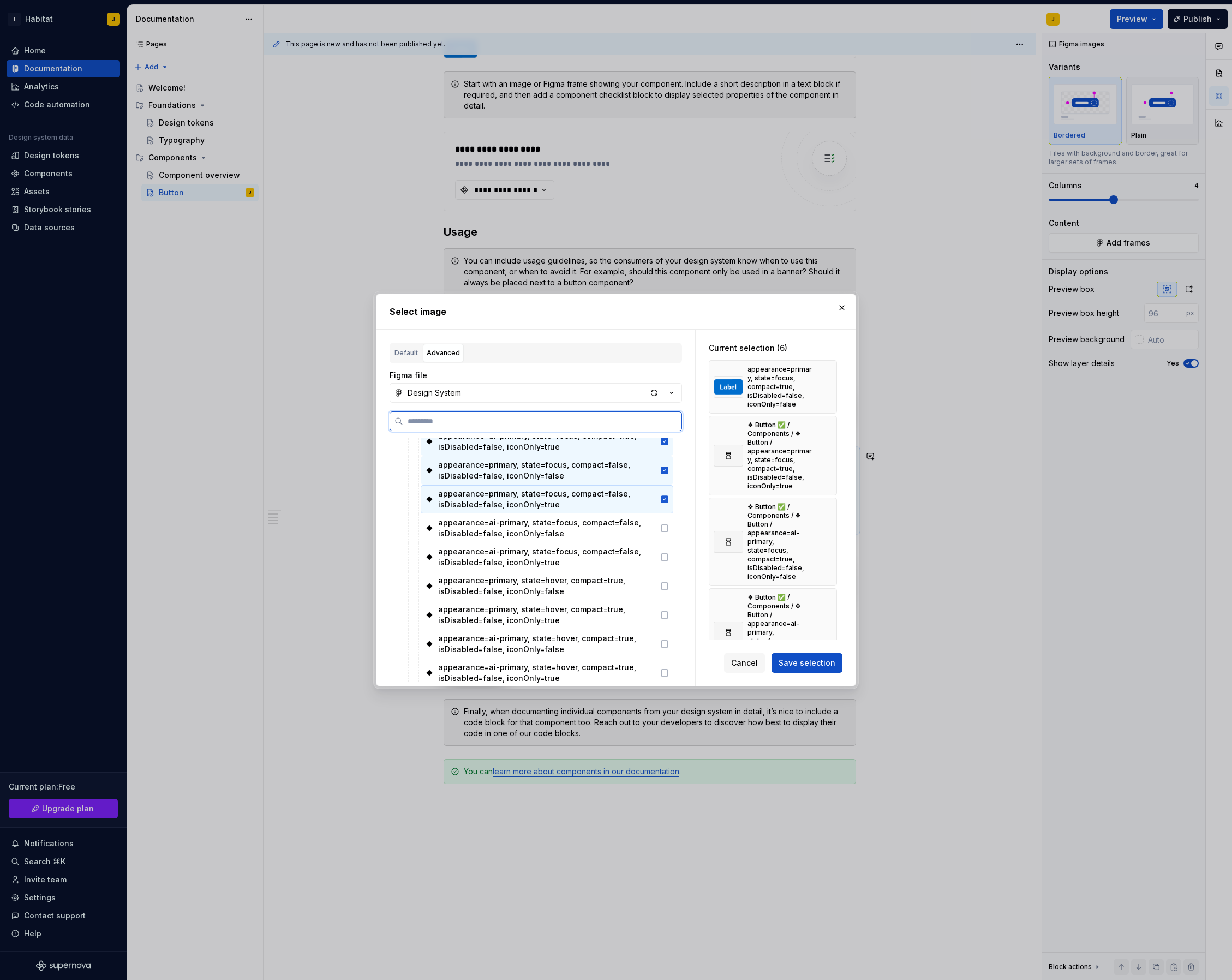
click at [668, 496] on icon at bounding box center [666, 499] width 7 height 7
click at [668, 473] on icon at bounding box center [666, 471] width 7 height 7
click at [669, 442] on icon at bounding box center [664, 441] width 8 height 8
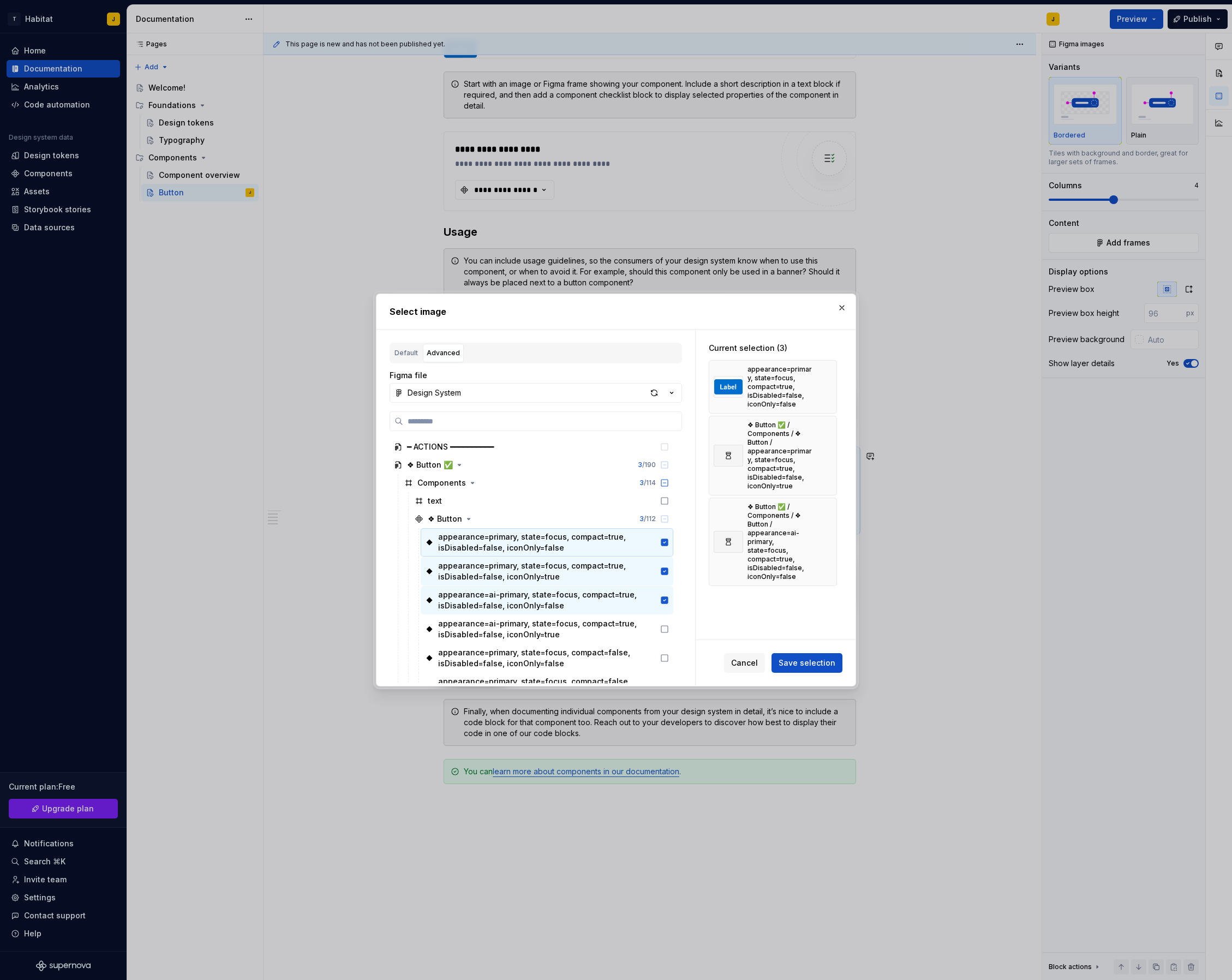
scroll to position [139, 0]
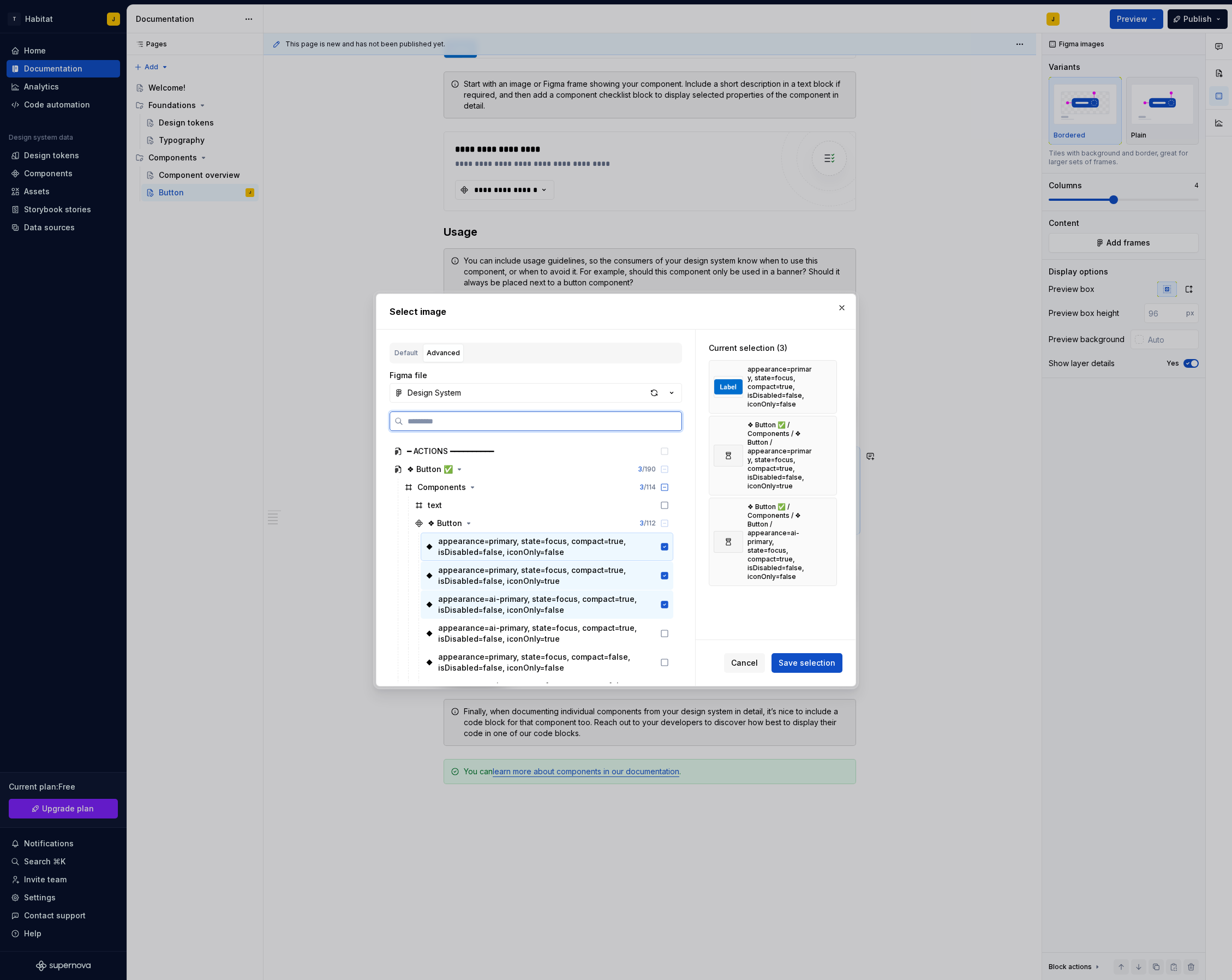
click at [668, 549] on icon at bounding box center [666, 547] width 7 height 7
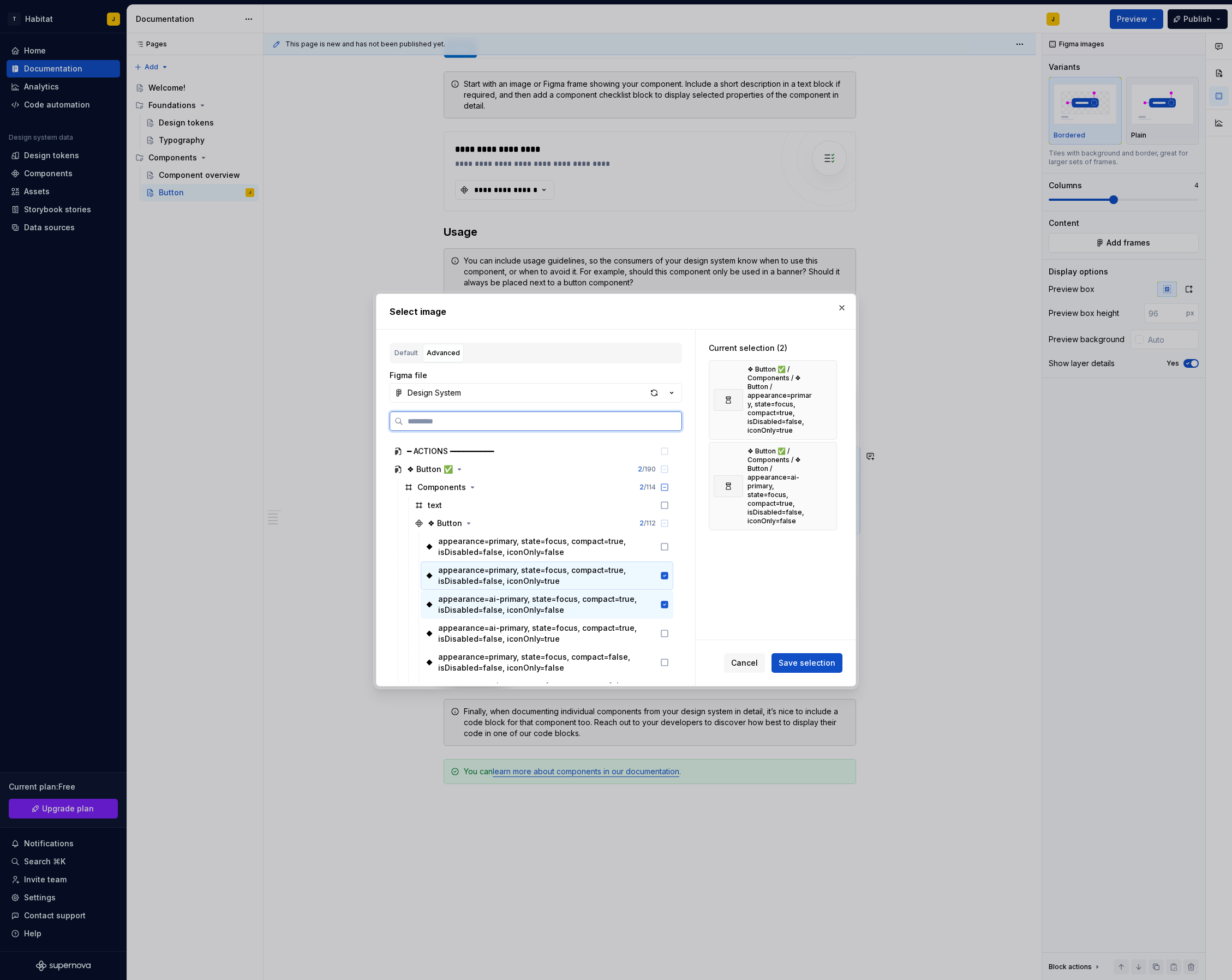
click at [668, 576] on icon at bounding box center [666, 575] width 7 height 7
click at [668, 606] on icon at bounding box center [666, 605] width 7 height 7
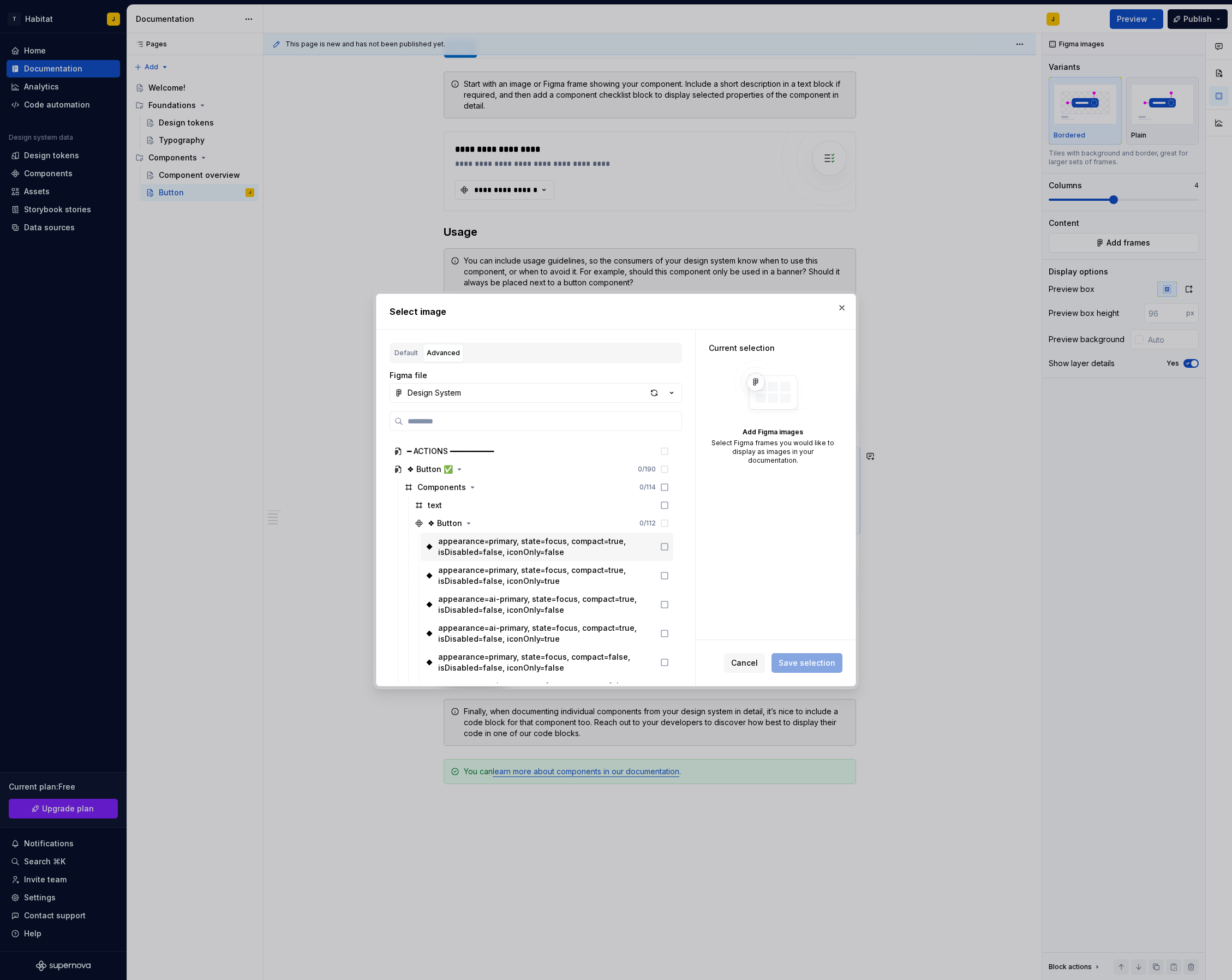
scroll to position [0, 5]
click at [845, 312] on button "button" at bounding box center [842, 308] width 16 height 16
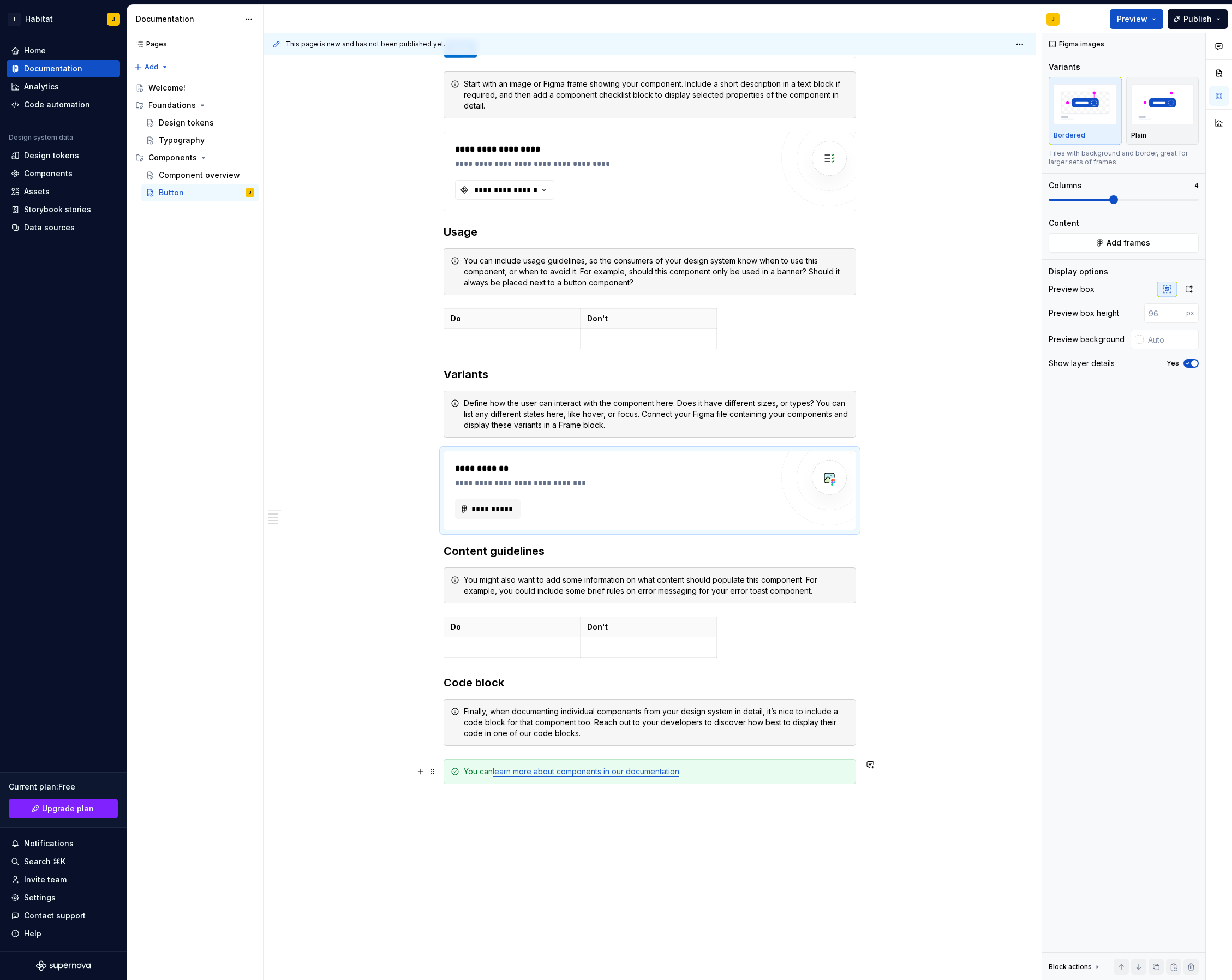
click at [620, 776] on div "You can learn more about components in our documentation ." at bounding box center [656, 771] width 385 height 11
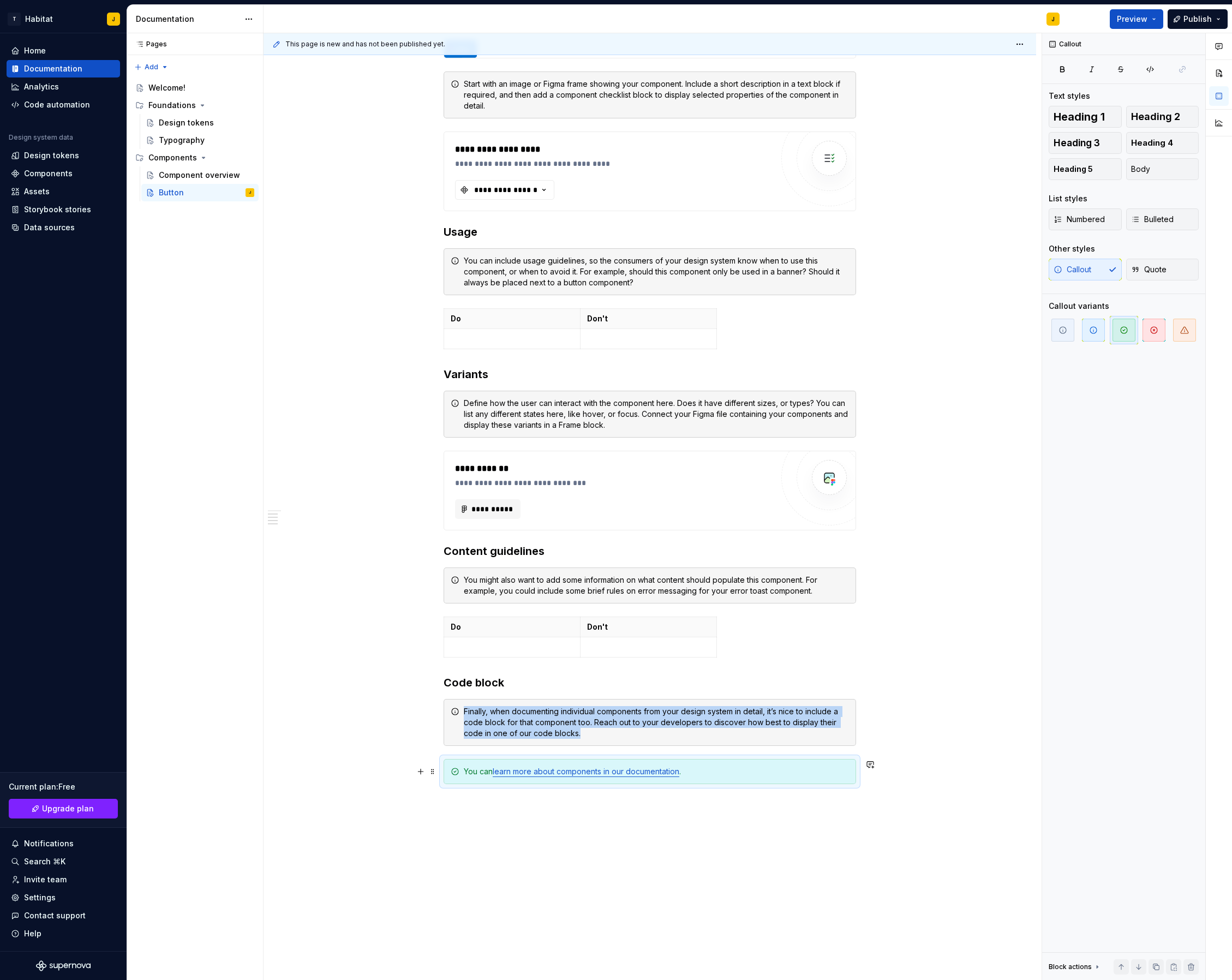
click at [620, 775] on link "learn more about components in our documentation" at bounding box center [586, 771] width 187 height 9
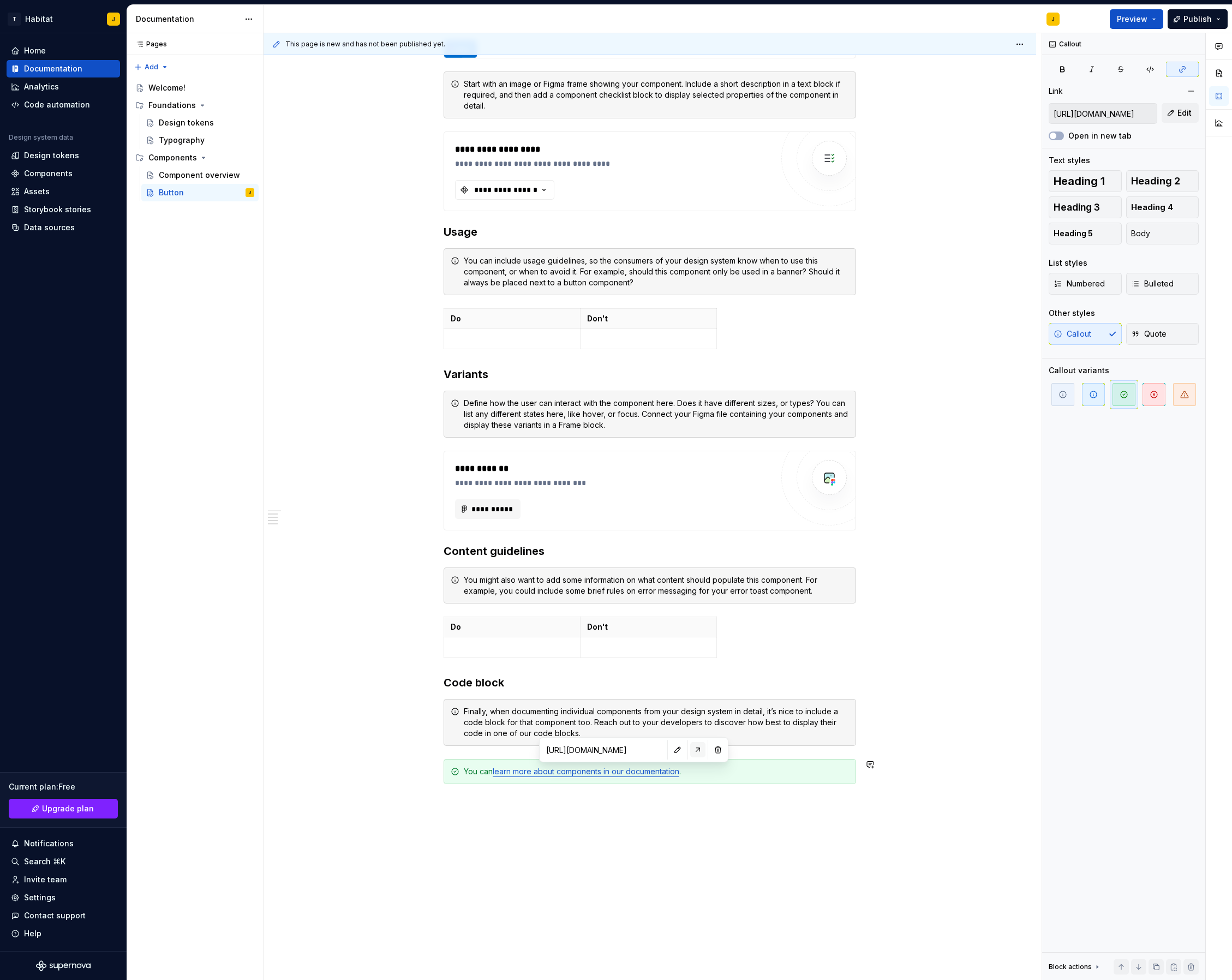
click at [690, 750] on button "button" at bounding box center [698, 749] width 16 height 16
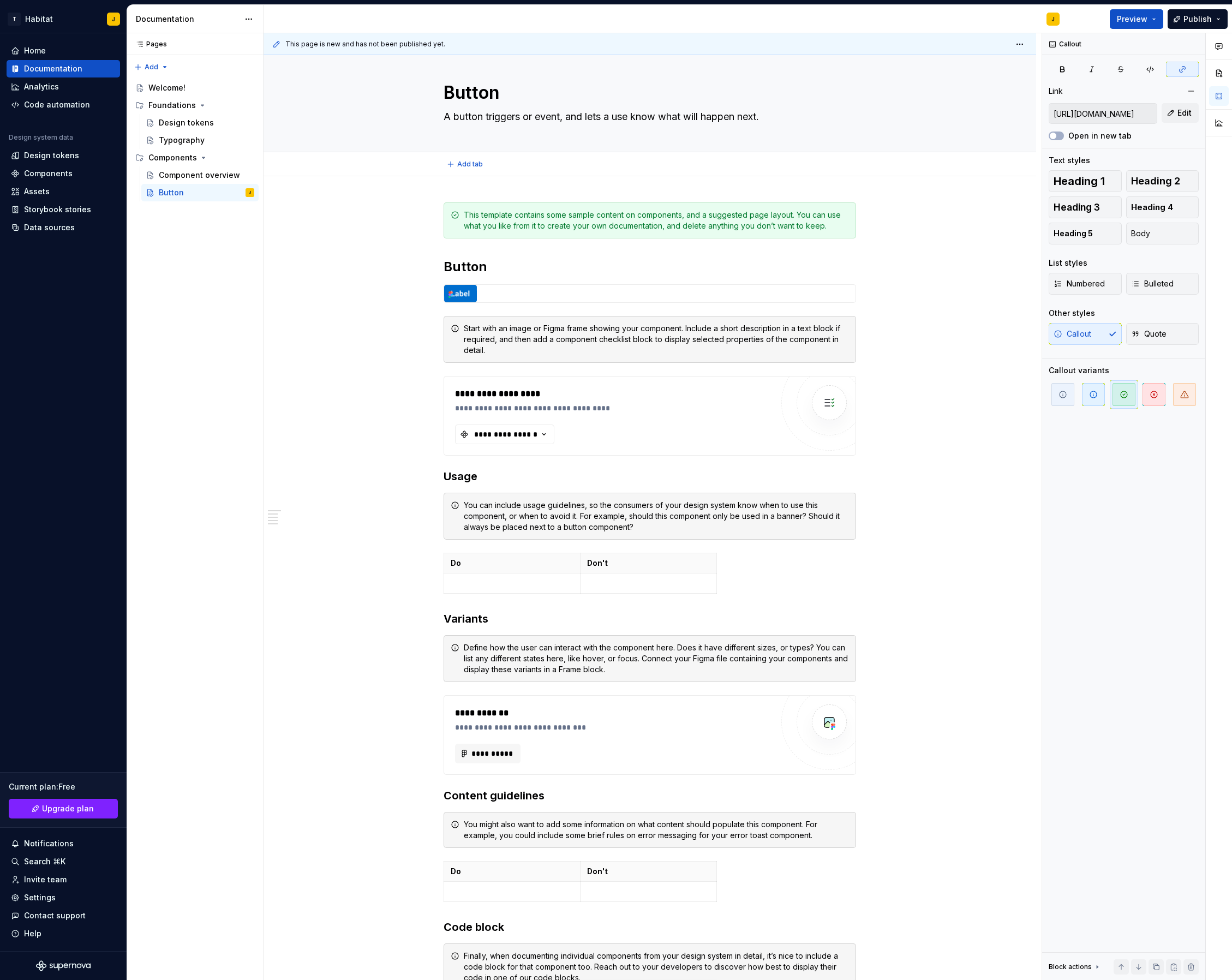
scroll to position [0, 0]
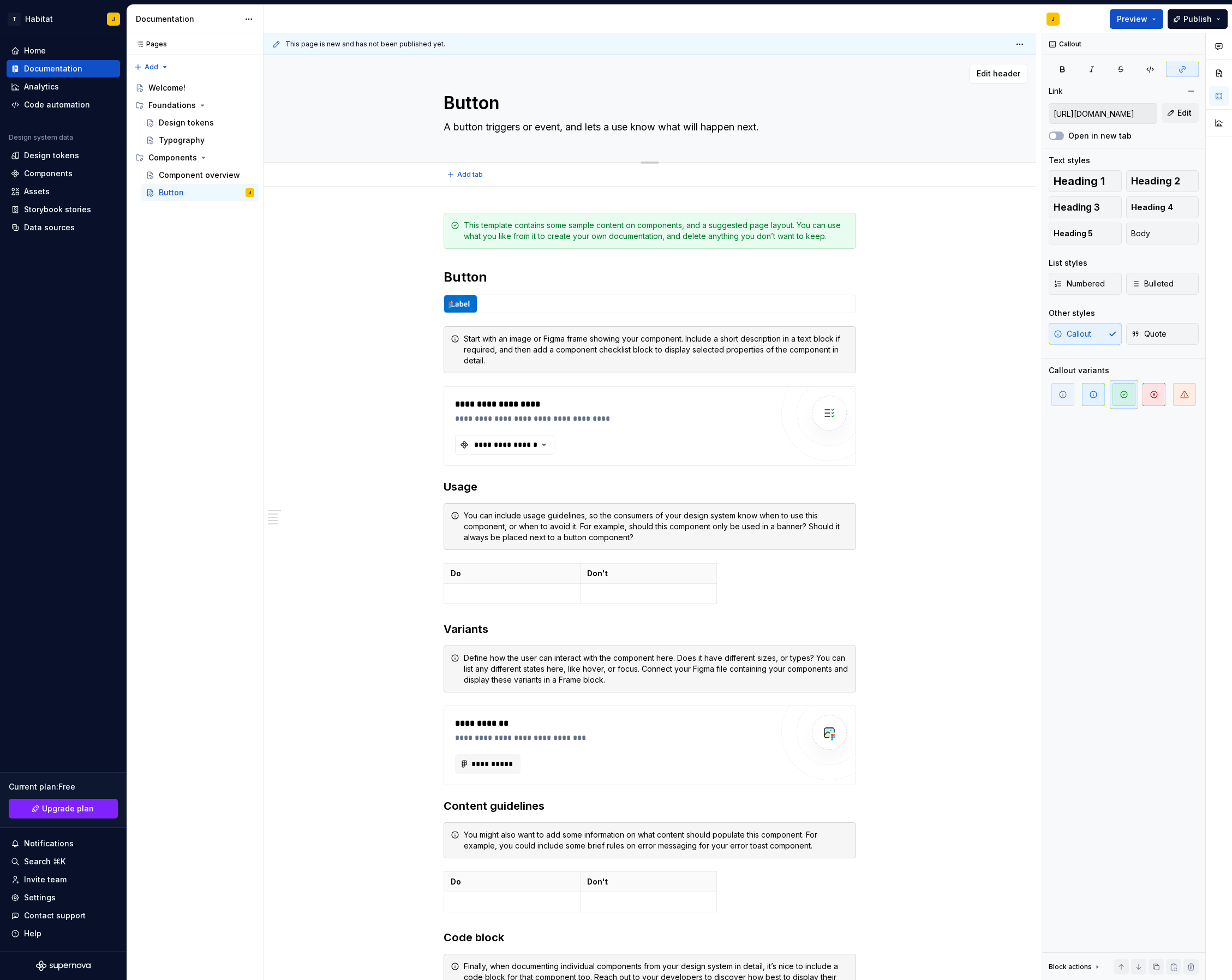
drag, startPoint x: 499, startPoint y: 123, endPoint x: 564, endPoint y: 130, distance: 65.4
click at [499, 123] on textarea "A button triggers or event, and lets a use know what will happen next." at bounding box center [647, 127] width 413 height 17
click at [736, 128] on textarea "A button triggers or event, and lets a use know what will happen next." at bounding box center [647, 127] width 413 height 17
click at [515, 308] on div at bounding box center [650, 303] width 412 height 17
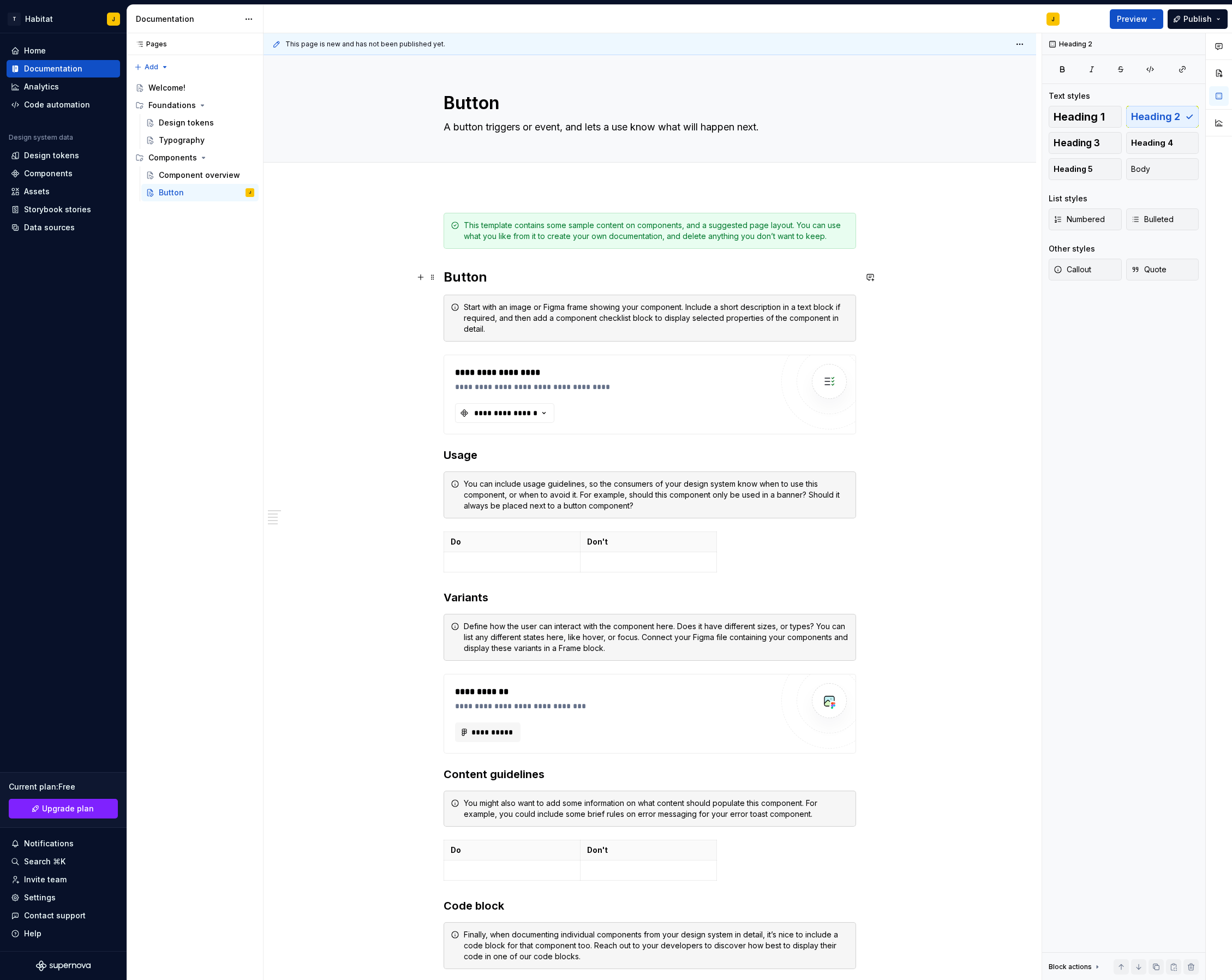
click at [495, 283] on h2 "Button" at bounding box center [650, 277] width 413 height 17
click at [428, 281] on button "button" at bounding box center [420, 277] width 16 height 16
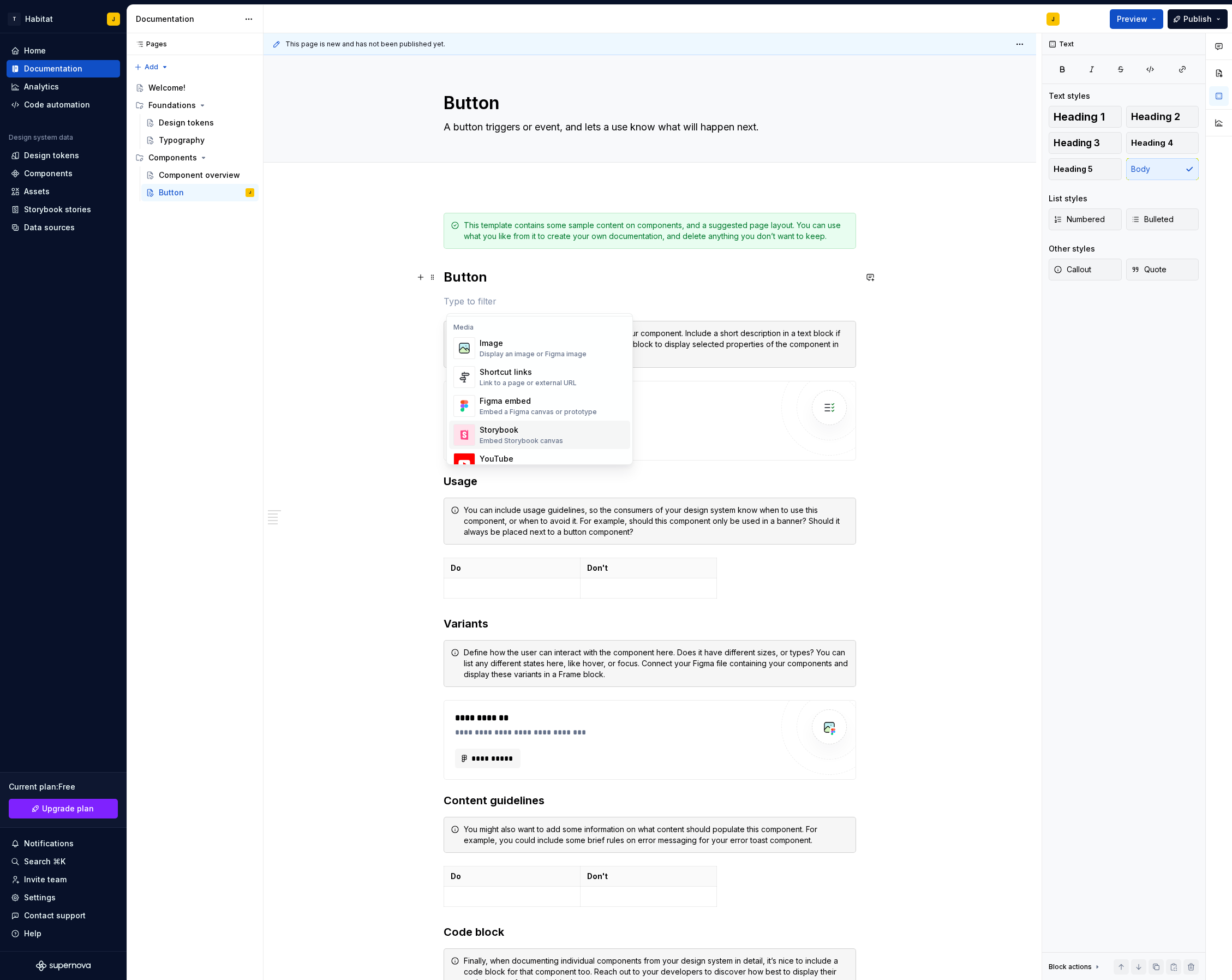
scroll to position [457, 0]
drag, startPoint x: 561, startPoint y: 405, endPoint x: 602, endPoint y: 408, distance: 41.1
click at [561, 405] on div "Figma embed" at bounding box center [539, 405] width 118 height 11
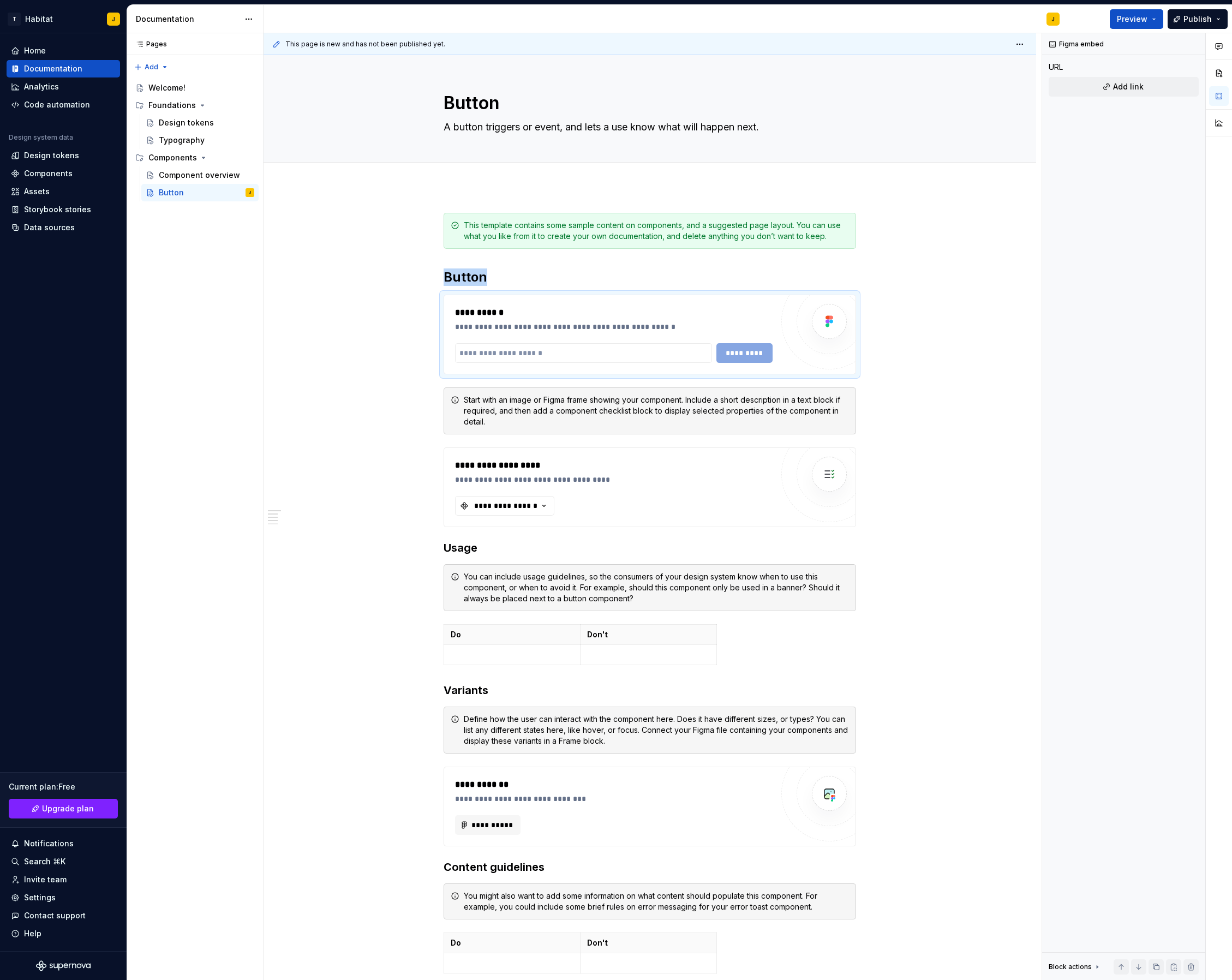
type textarea "*"
click at [523, 355] on input "text" at bounding box center [584, 352] width 257 height 19
paste input "**********"
type input "**********"
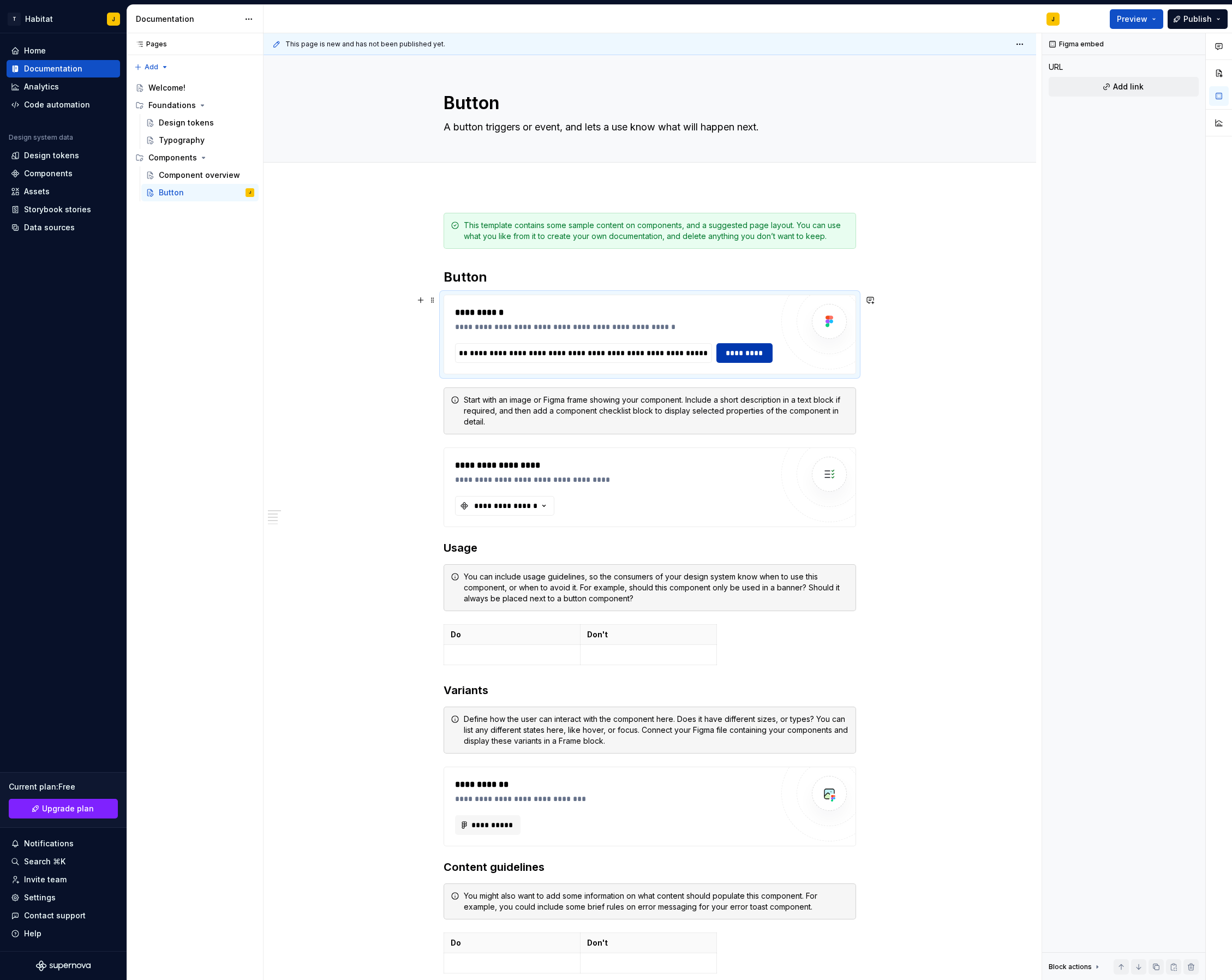
scroll to position [0, 0]
click at [747, 352] on span "*********" at bounding box center [745, 353] width 42 height 11
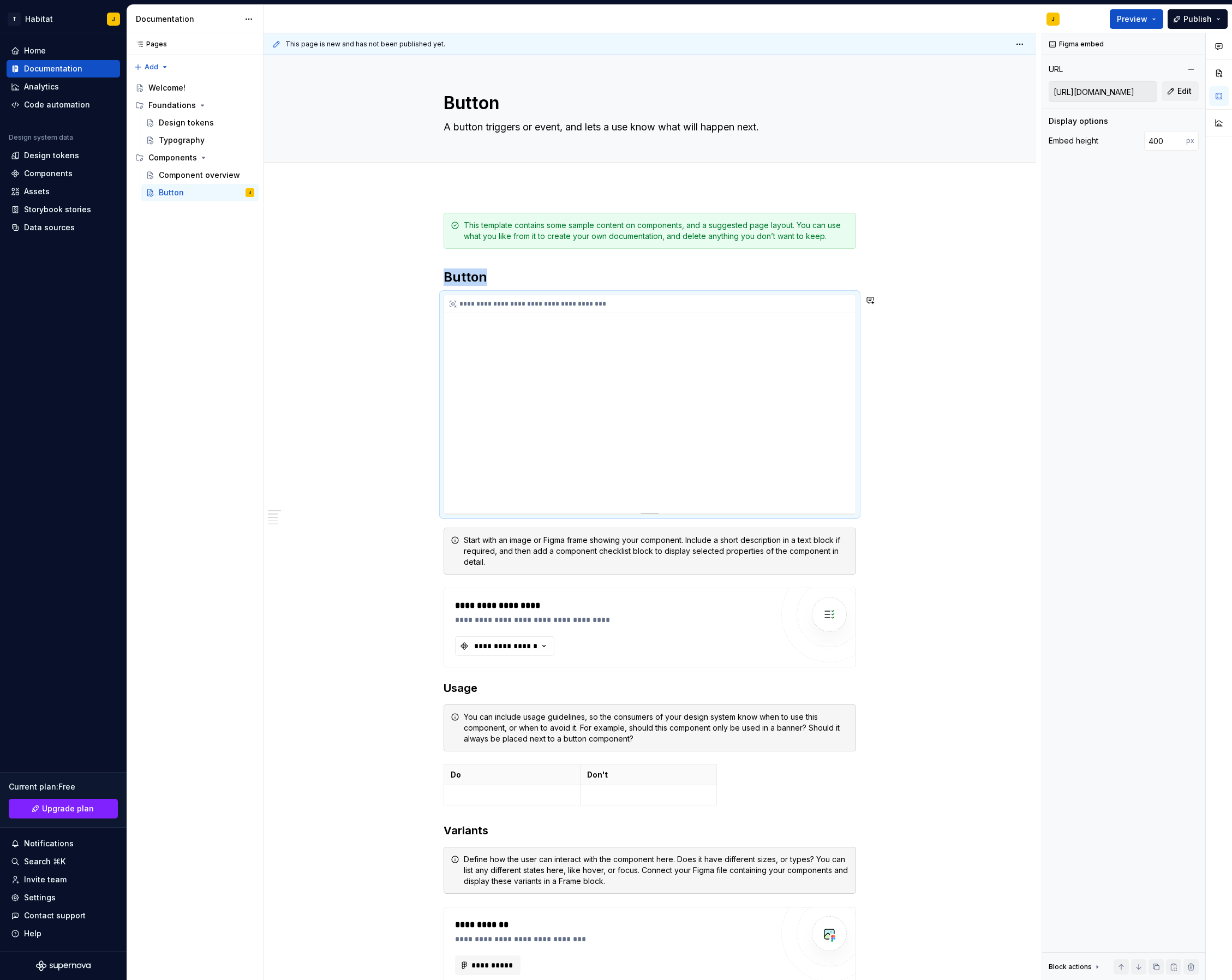
scroll to position [1, 0]
click at [743, 427] on div "**********" at bounding box center [650, 404] width 412 height 218
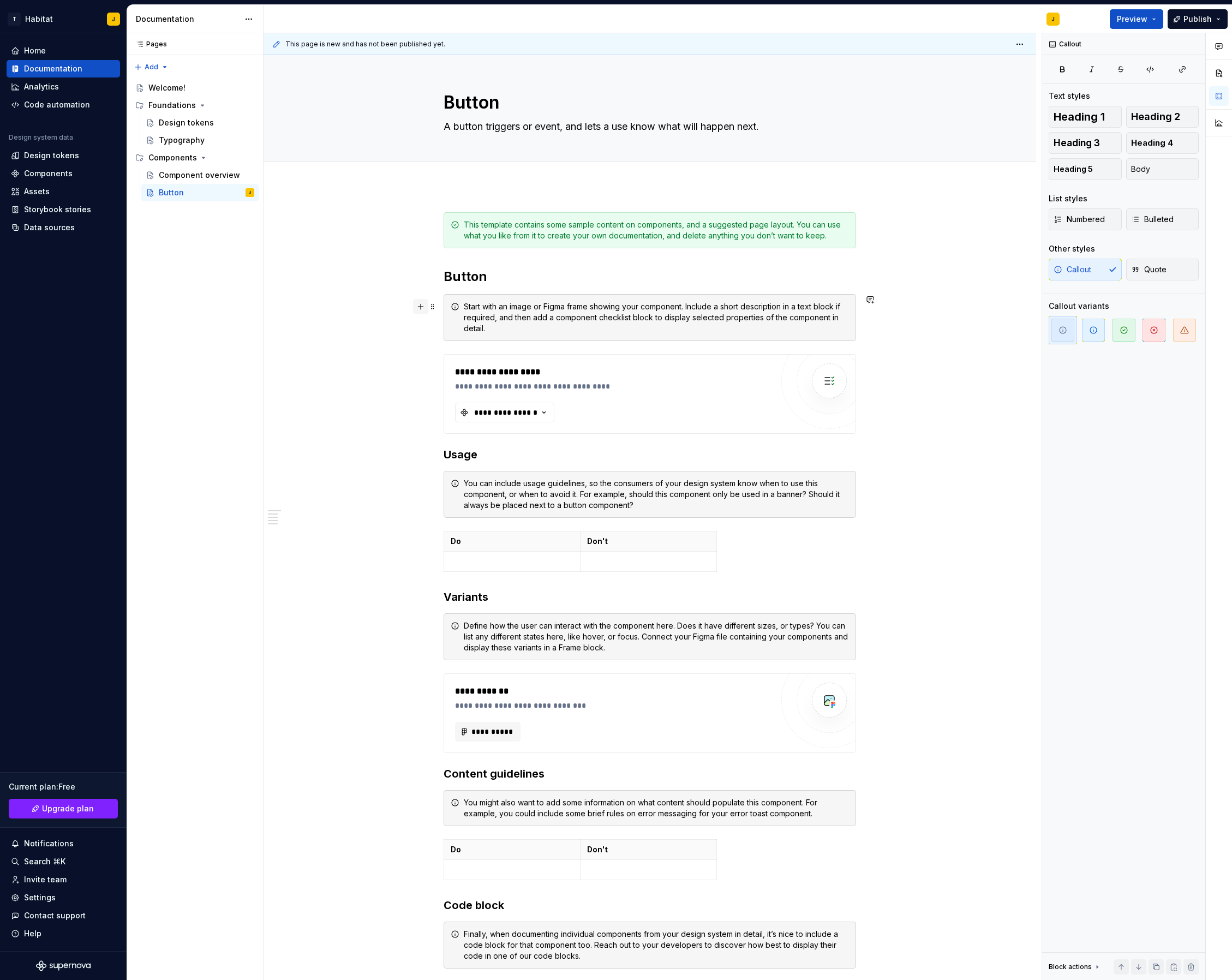
click at [422, 305] on button "button" at bounding box center [420, 306] width 16 height 16
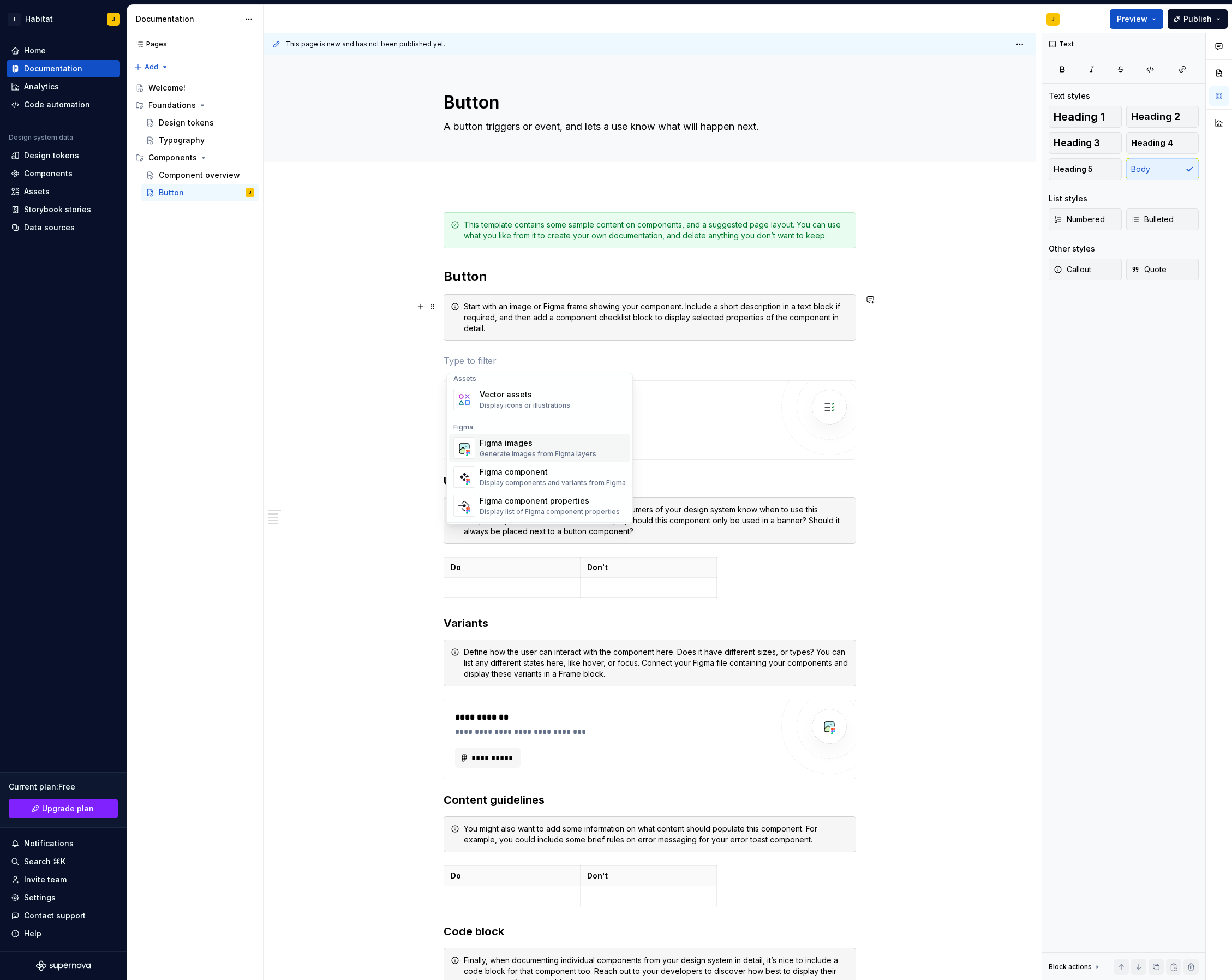
scroll to position [981, 0]
click at [564, 480] on div "Display components and variants from Figma" at bounding box center [553, 483] width 146 height 8
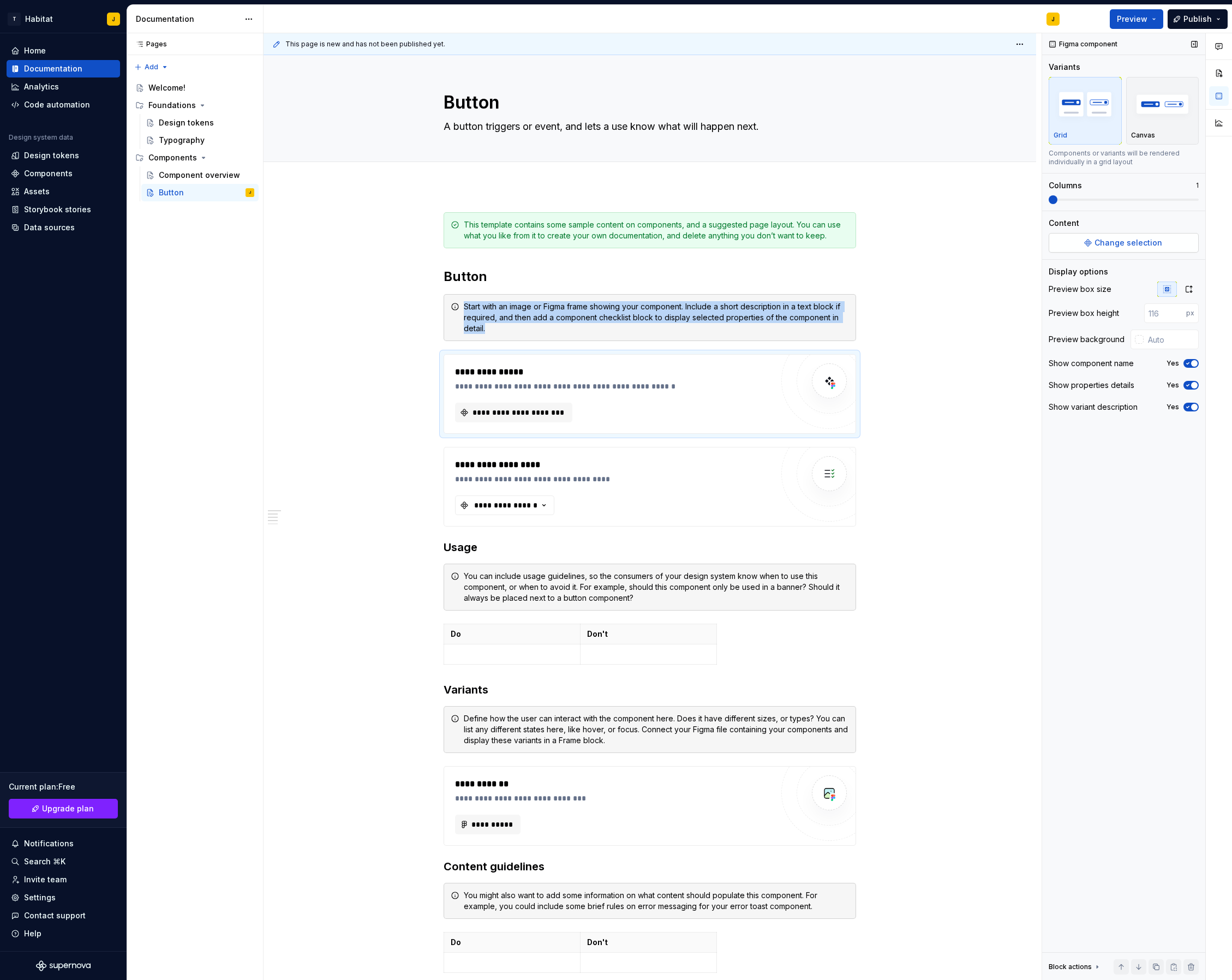
click at [1135, 243] on span "Change selection" at bounding box center [1129, 243] width 68 height 11
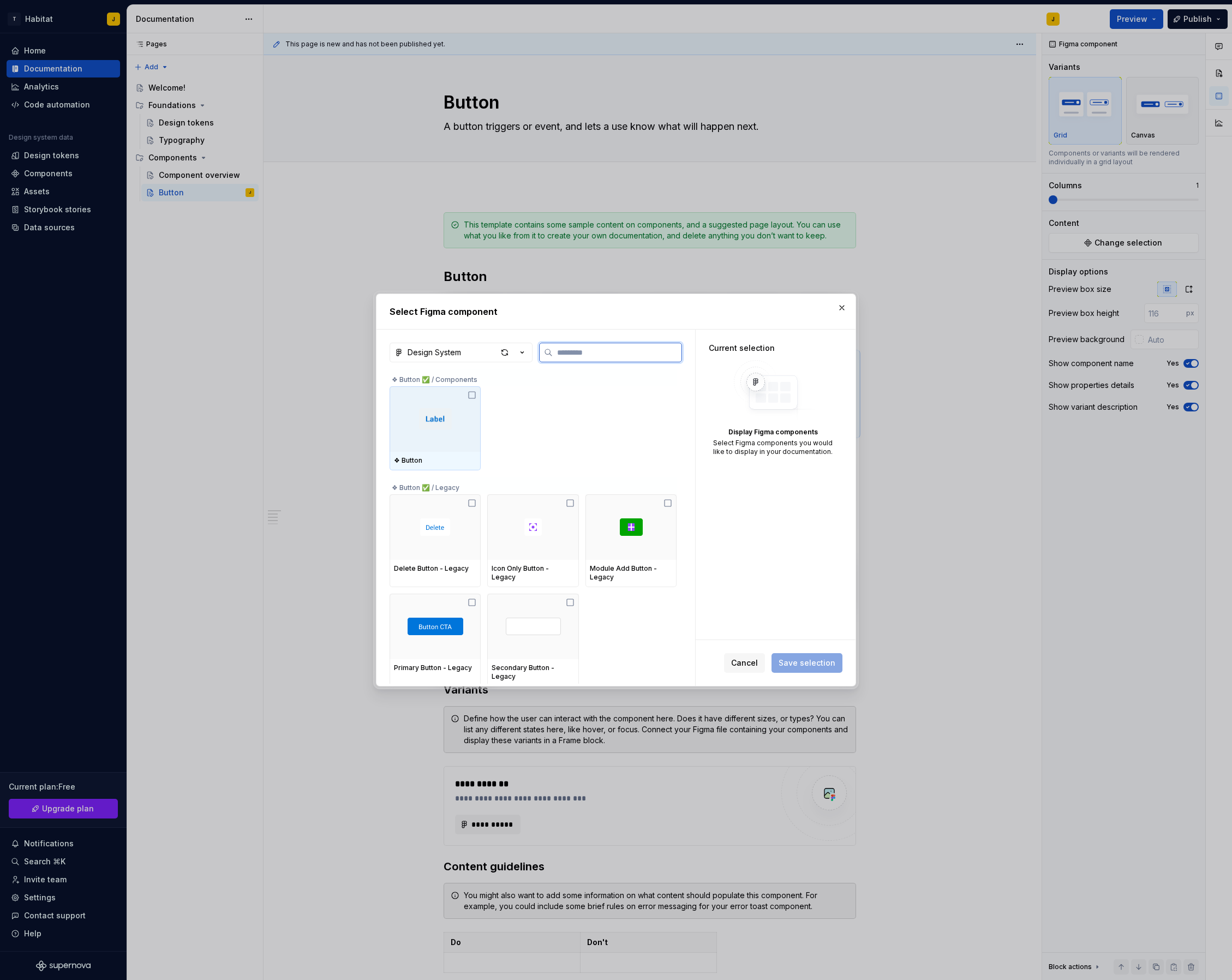
click at [475, 397] on icon at bounding box center [472, 394] width 6 height 6
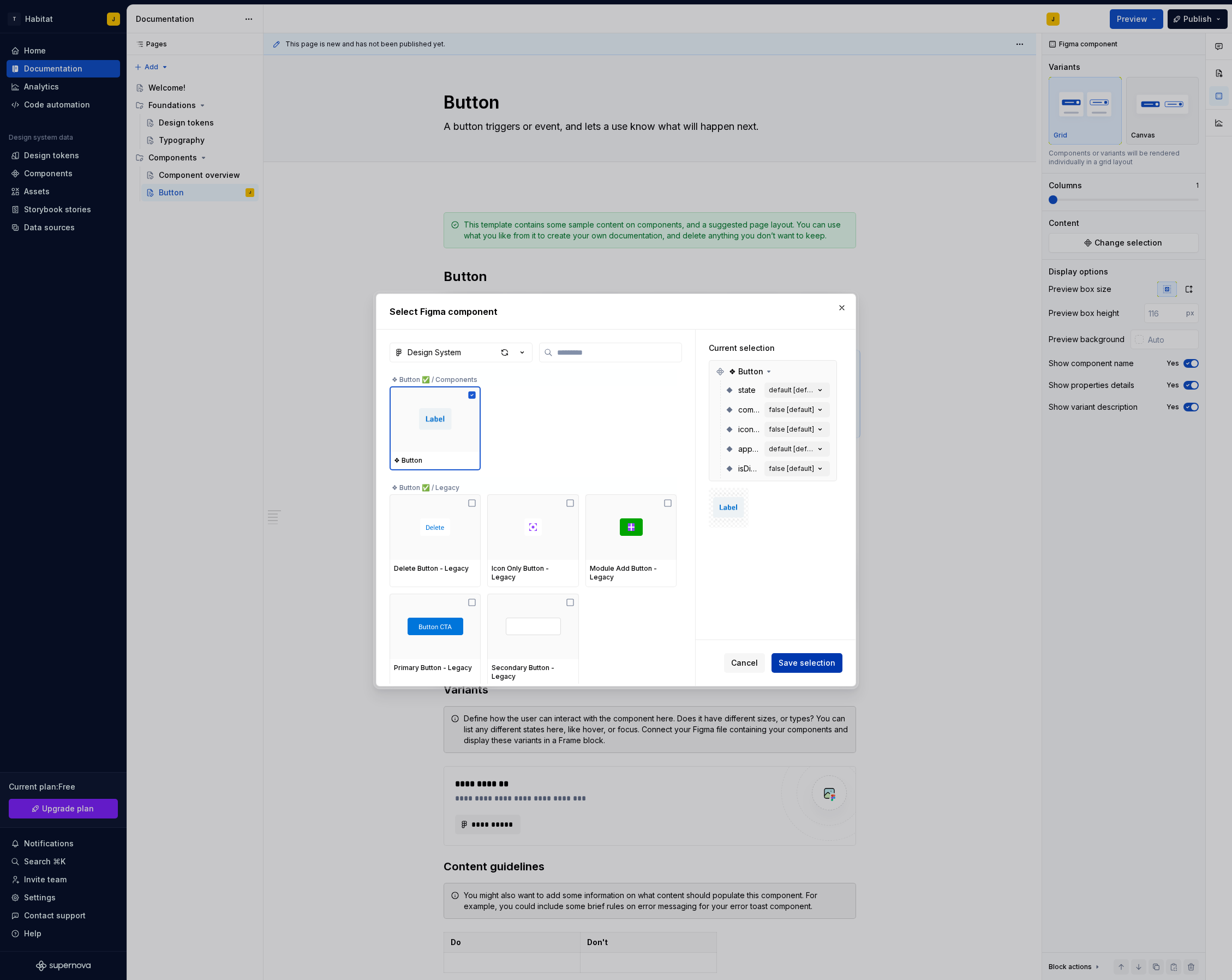
click at [805, 663] on span "Save selection" at bounding box center [807, 663] width 57 height 11
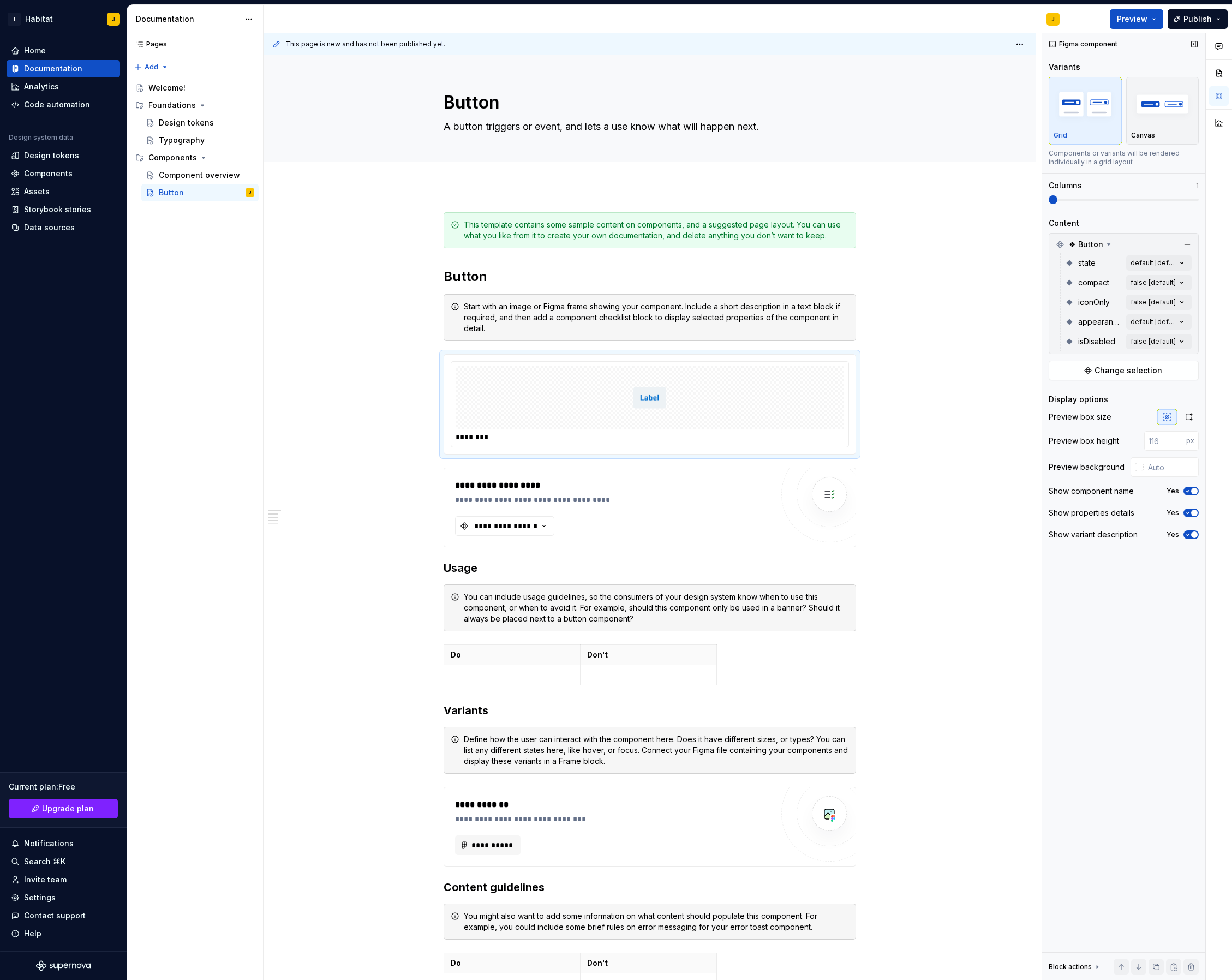
click at [1073, 200] on span at bounding box center [1124, 199] width 150 height 2
click at [1096, 199] on span at bounding box center [1100, 199] width 8 height 8
click at [1151, 260] on div "Comments Open comments No comments yet Select ‘Comment’ from the block context …" at bounding box center [1137, 507] width 190 height 948
click at [1140, 246] on div "Comments Open comments No comments yet Select ‘Comment’ from the block context …" at bounding box center [1137, 507] width 190 height 948
click at [1167, 121] on img "button" at bounding box center [1163, 103] width 63 height 40
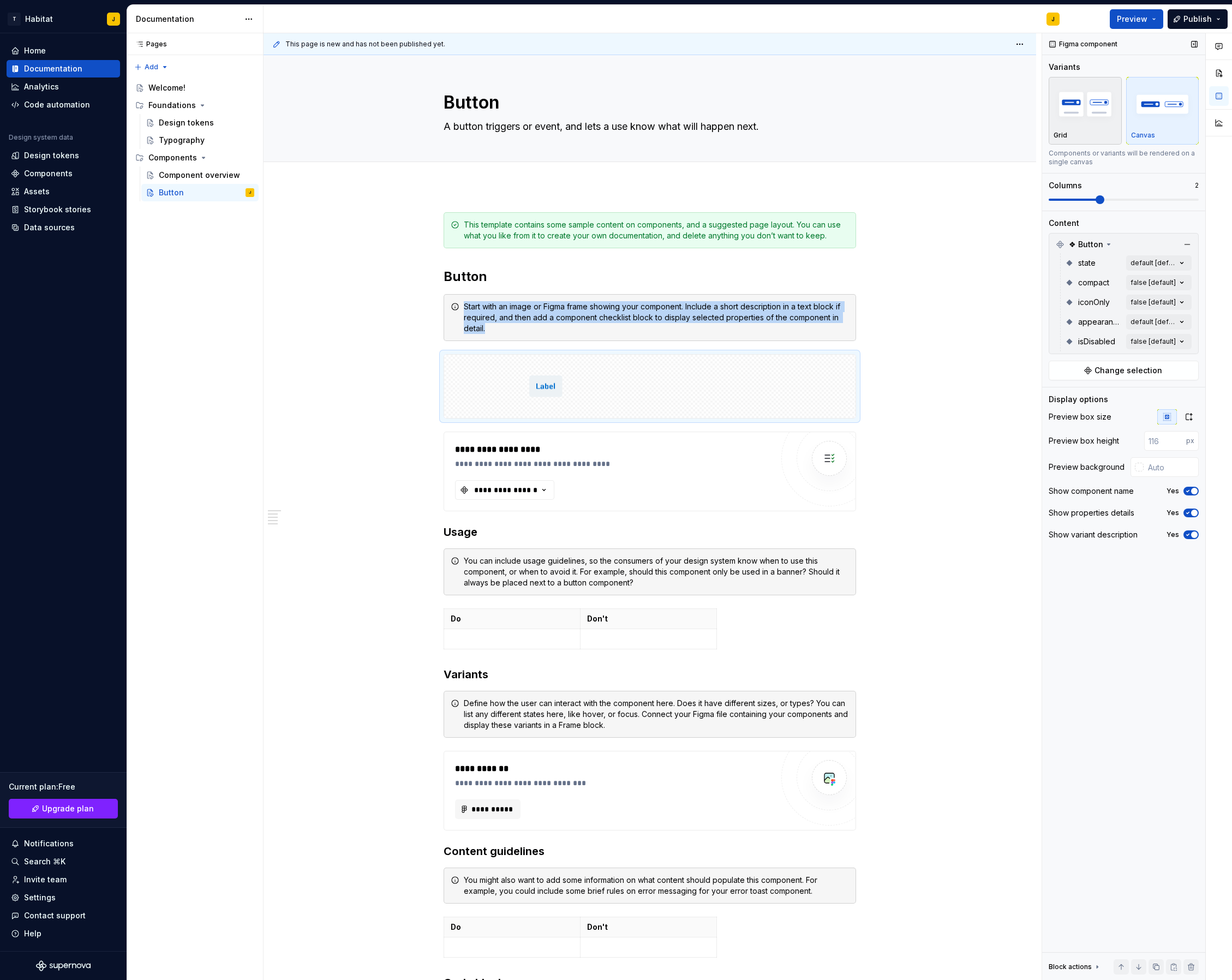
click at [1091, 120] on img "button" at bounding box center [1085, 103] width 63 height 40
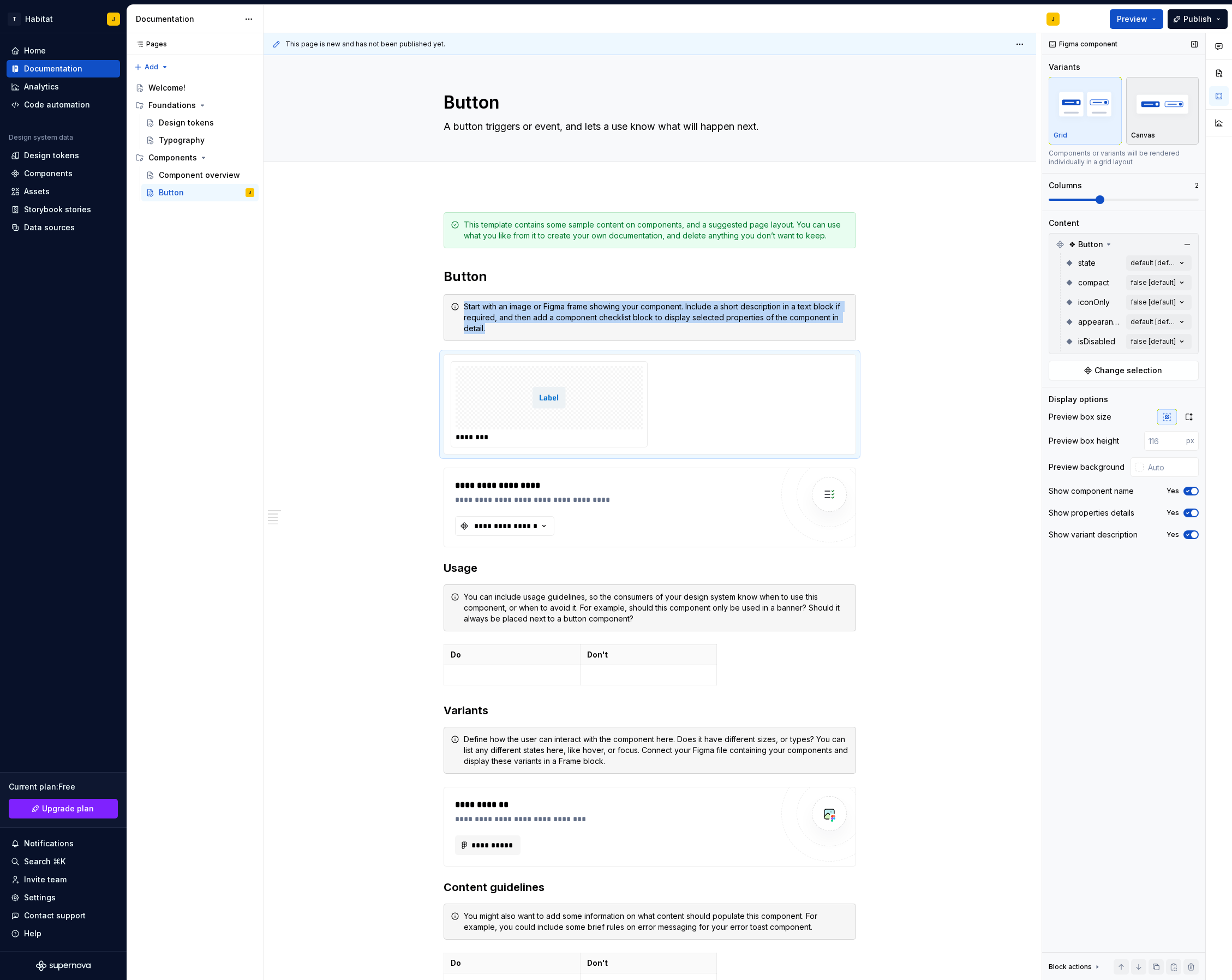
click at [1152, 108] on img "button" at bounding box center [1163, 103] width 63 height 40
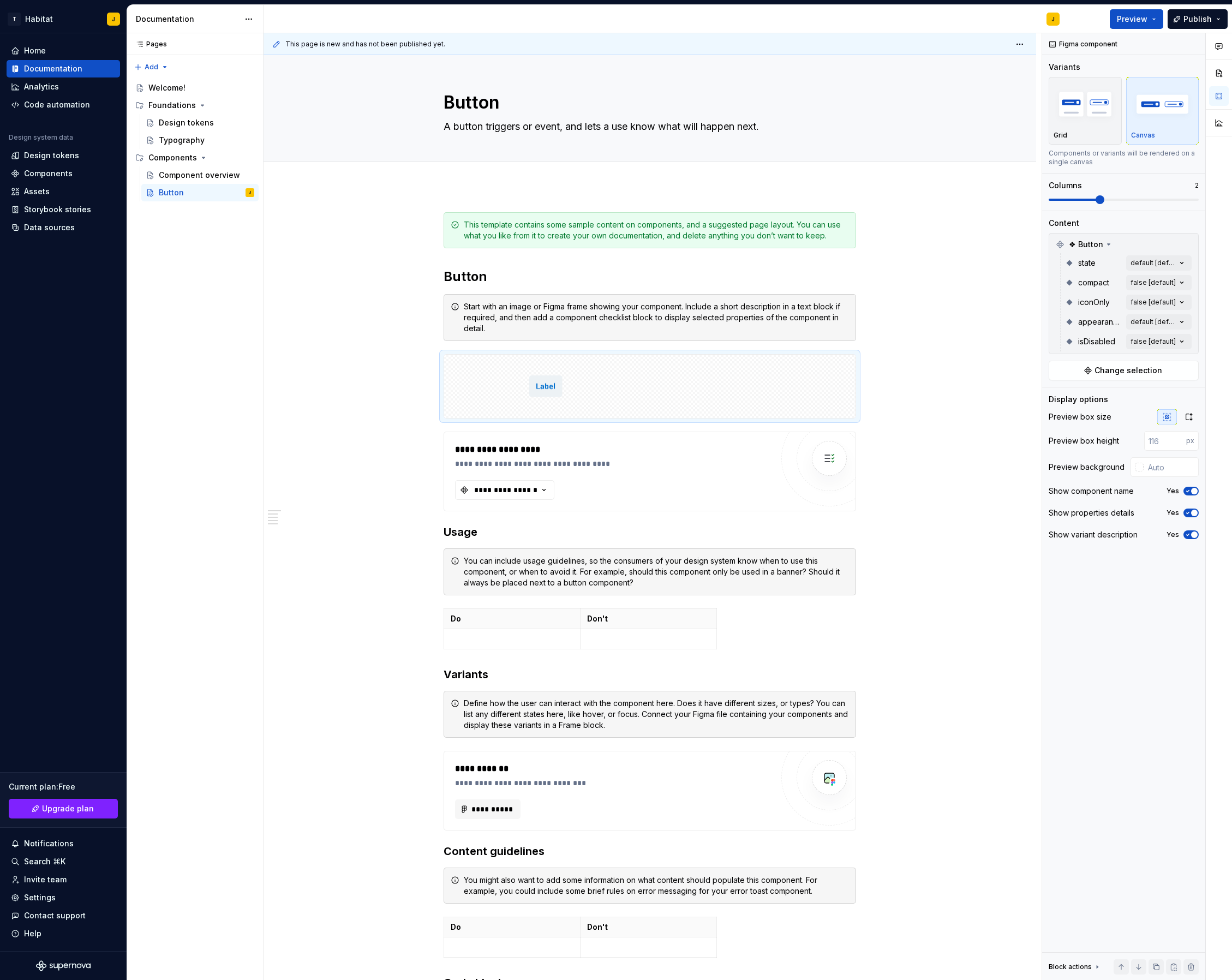
click at [1139, 471] on div at bounding box center [1139, 466] width 8 height 8
click at [1130, 464] on div "Comments Open comments No comments yet Select ‘Comment’ from the block context …" at bounding box center [1137, 507] width 190 height 948
click at [1144, 471] on input "text" at bounding box center [1171, 466] width 55 height 19
click at [1101, 493] on div "Show component name" at bounding box center [1091, 491] width 86 height 11
click at [1192, 492] on span "button" at bounding box center [1194, 491] width 6 height 6
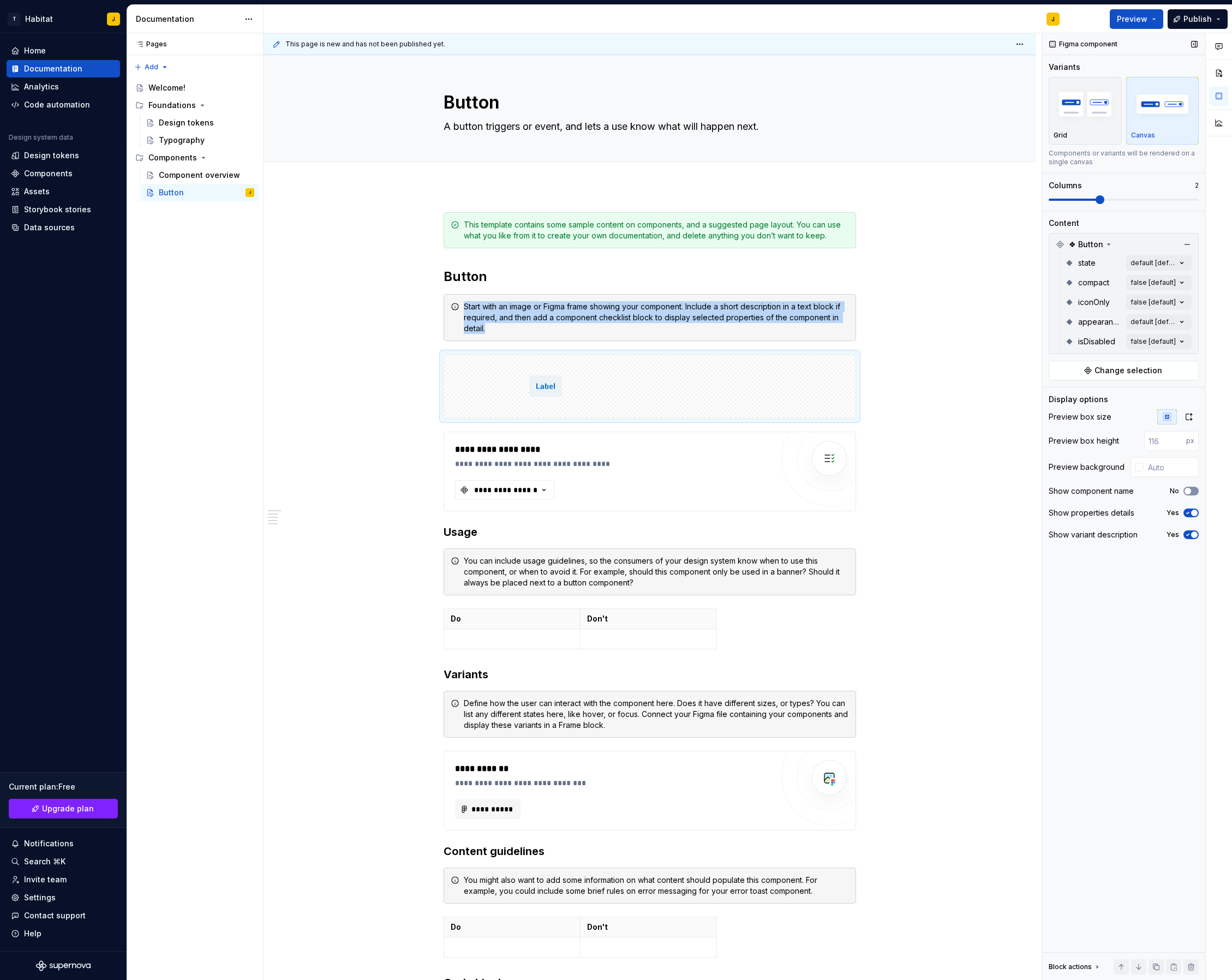
click at [1191, 493] on icon "button" at bounding box center [1188, 491] width 8 height 6
click at [1156, 301] on div "Comments Open comments No comments yet Select ‘Comment’ from the block context …" at bounding box center [1137, 507] width 190 height 948
click at [1129, 369] on span "Change selection" at bounding box center [1129, 370] width 68 height 11
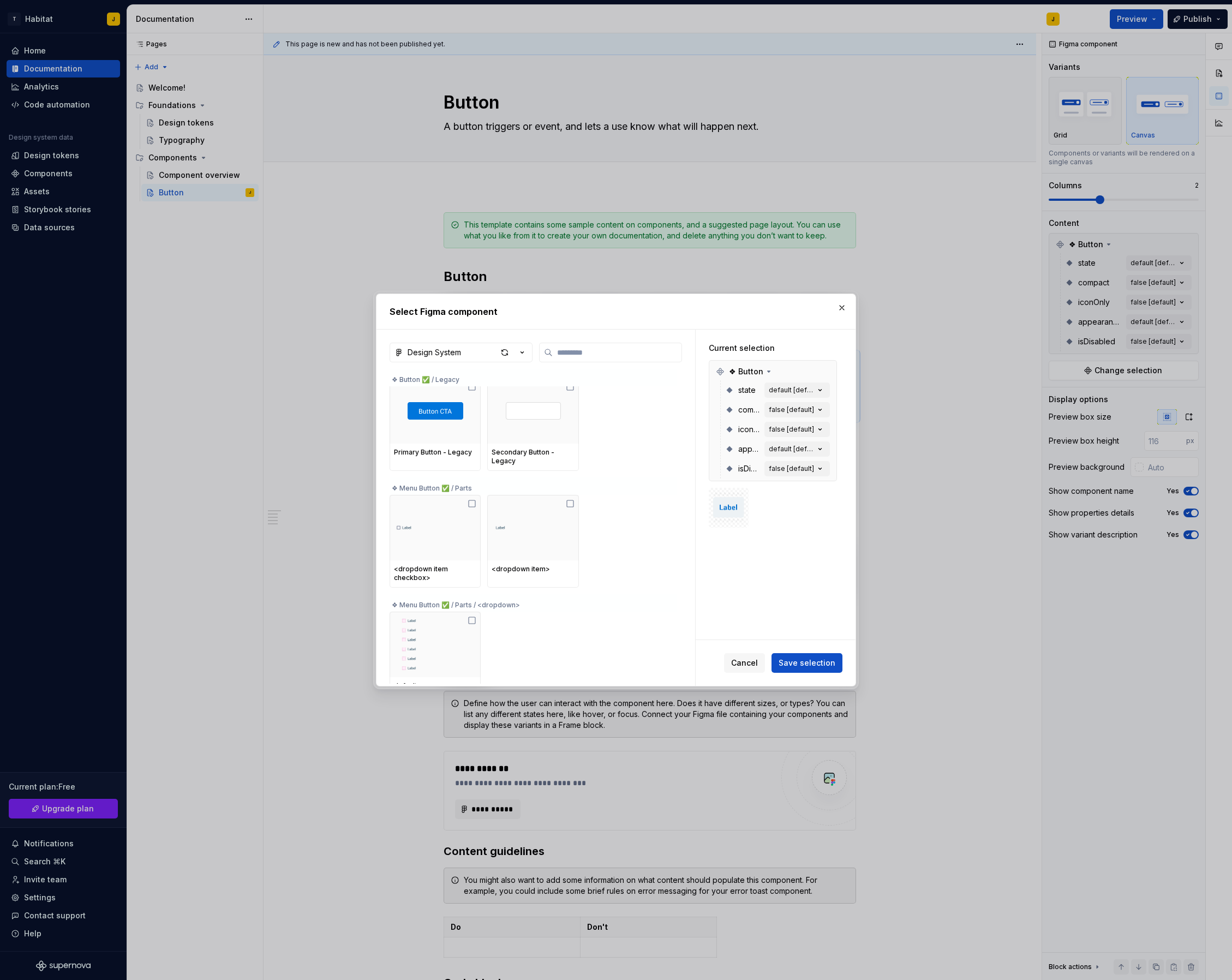
scroll to position [256, 0]
click at [831, 665] on span "Save selection" at bounding box center [807, 663] width 57 height 11
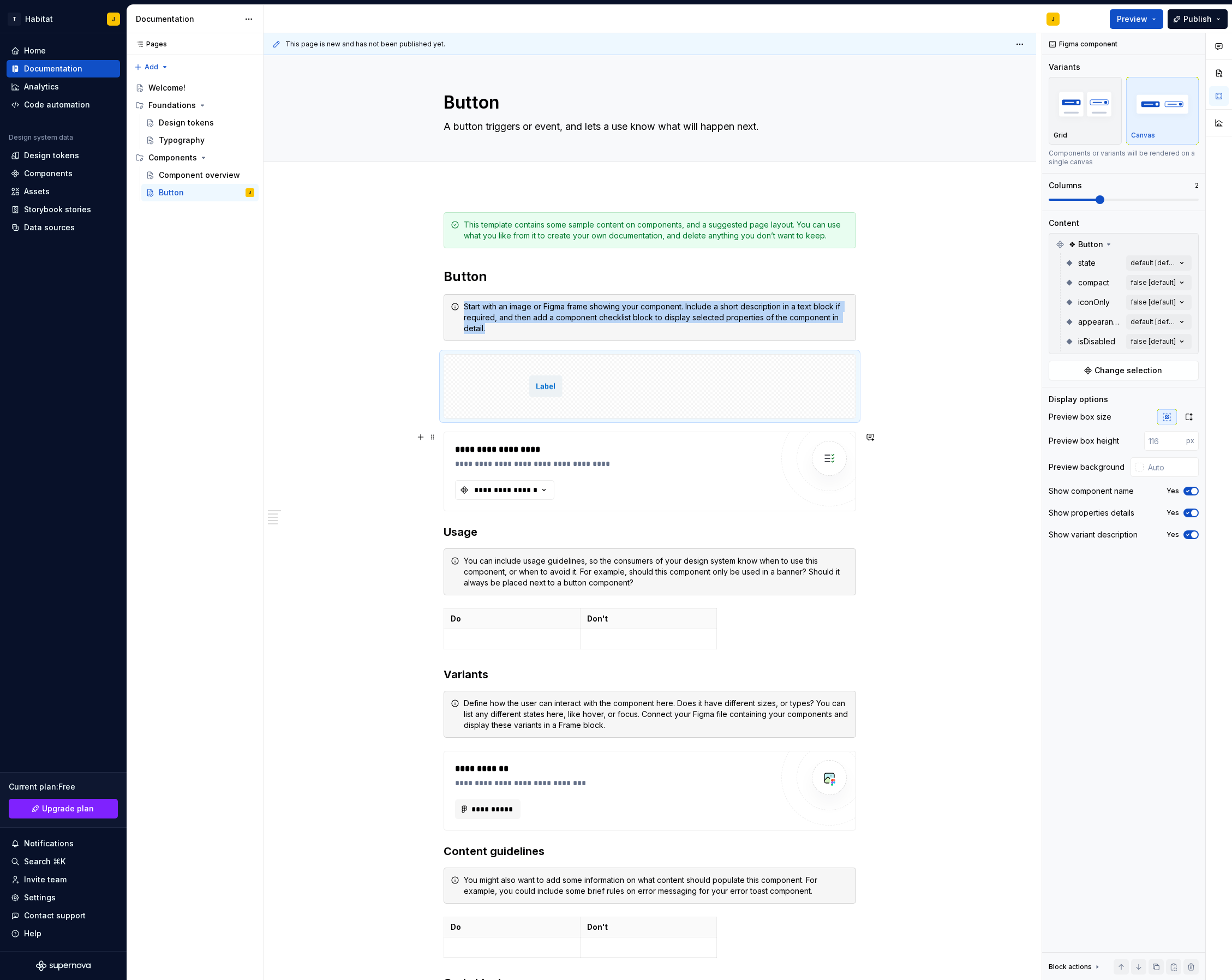
click at [915, 493] on div "**********" at bounding box center [650, 802] width 773 height 1232
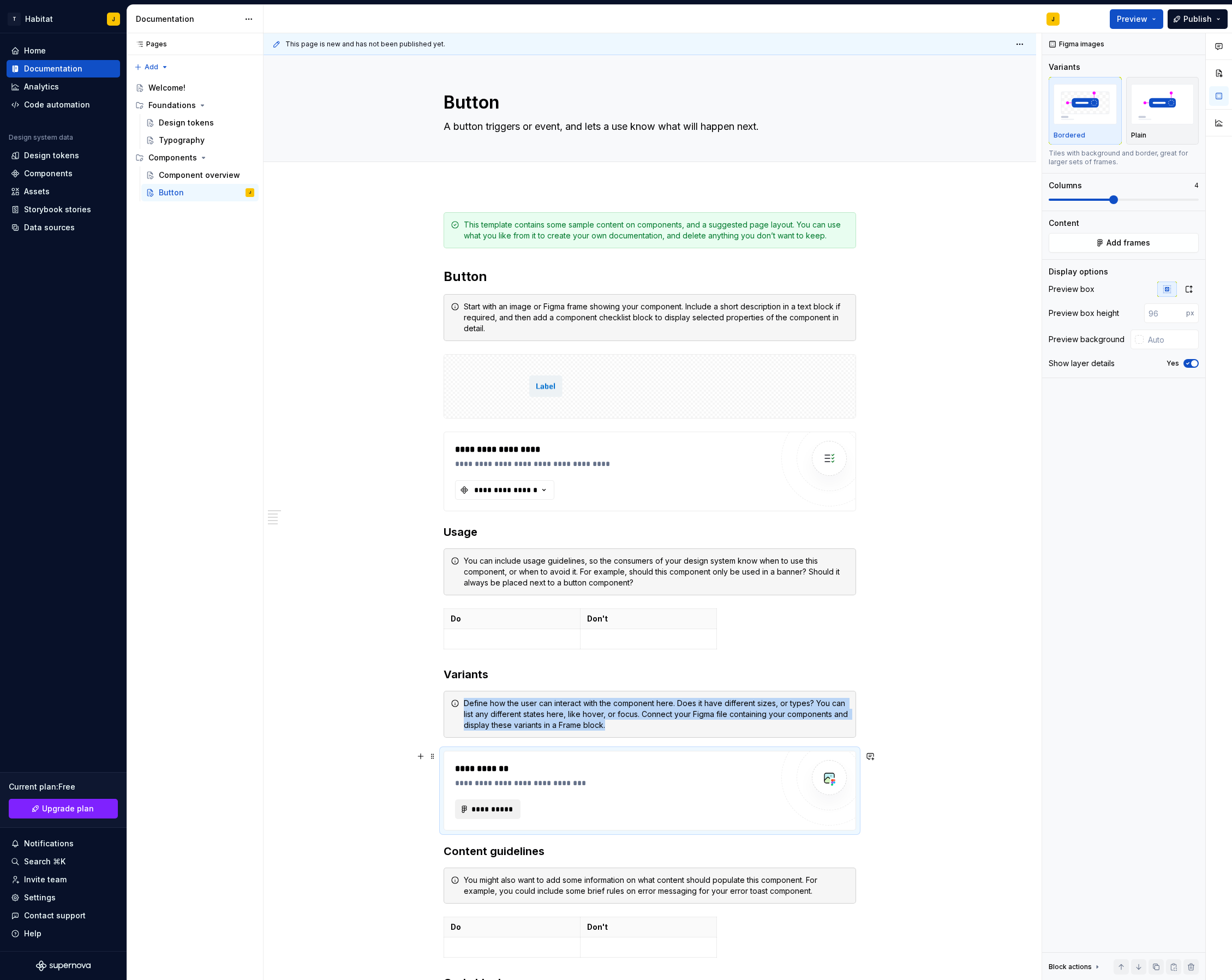
click at [492, 809] on span "**********" at bounding box center [492, 809] width 42 height 11
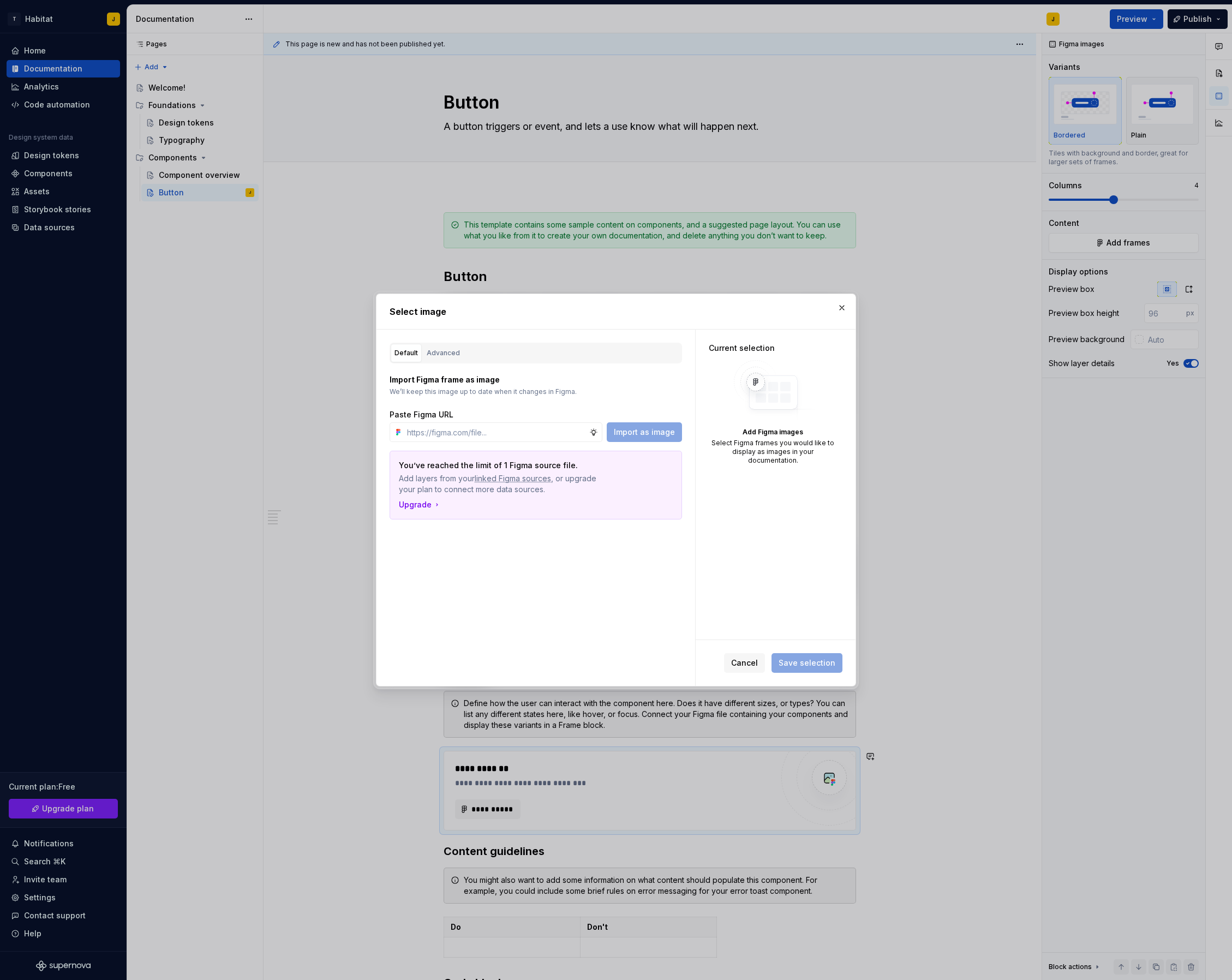
click at [840, 307] on button "button" at bounding box center [842, 308] width 16 height 16
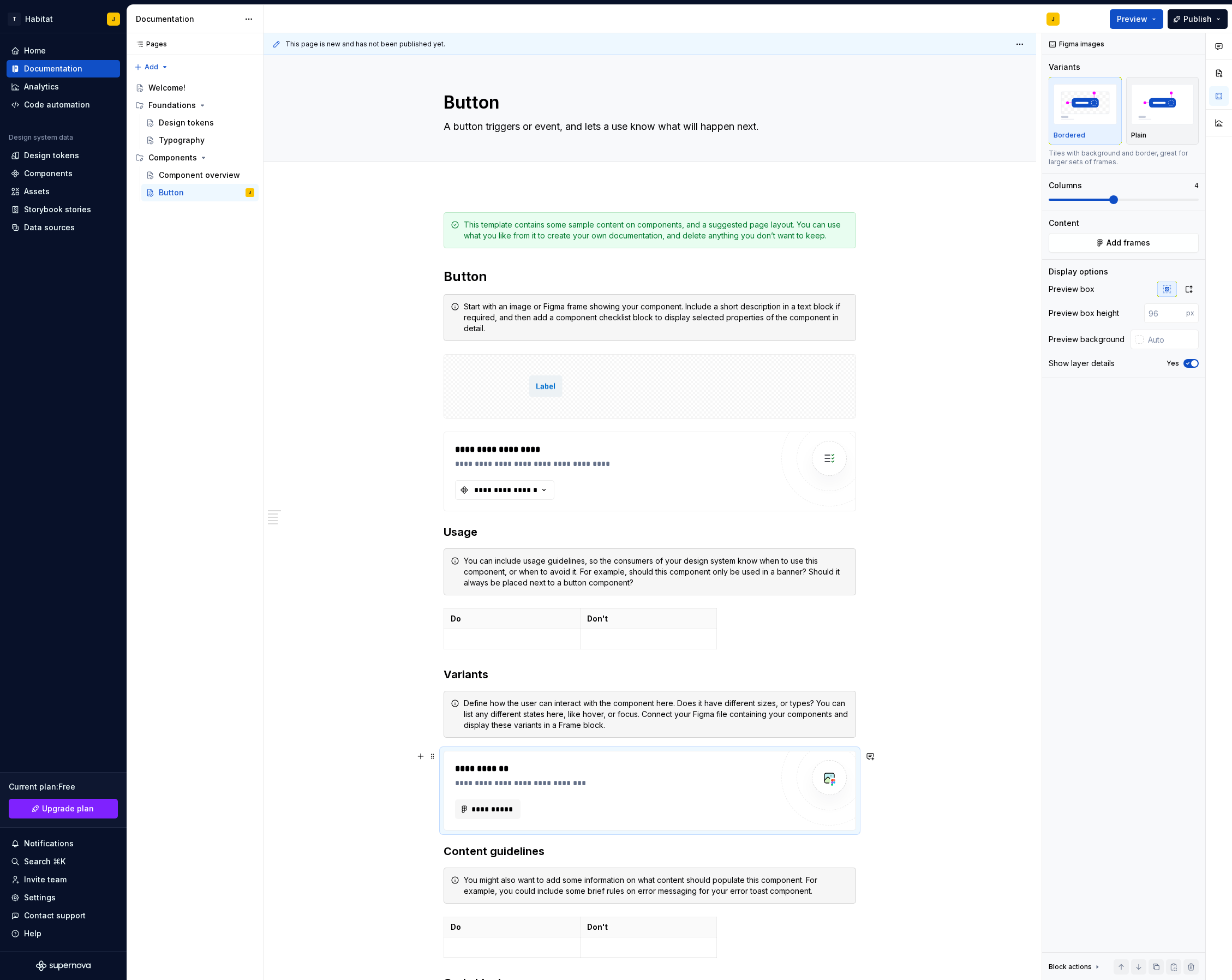
click at [679, 768] on div "**********" at bounding box center [614, 769] width 318 height 13
click at [541, 794] on div "**********" at bounding box center [614, 791] width 318 height 57
click at [537, 353] on div "❖ Button" at bounding box center [549, 353] width 84 height 11
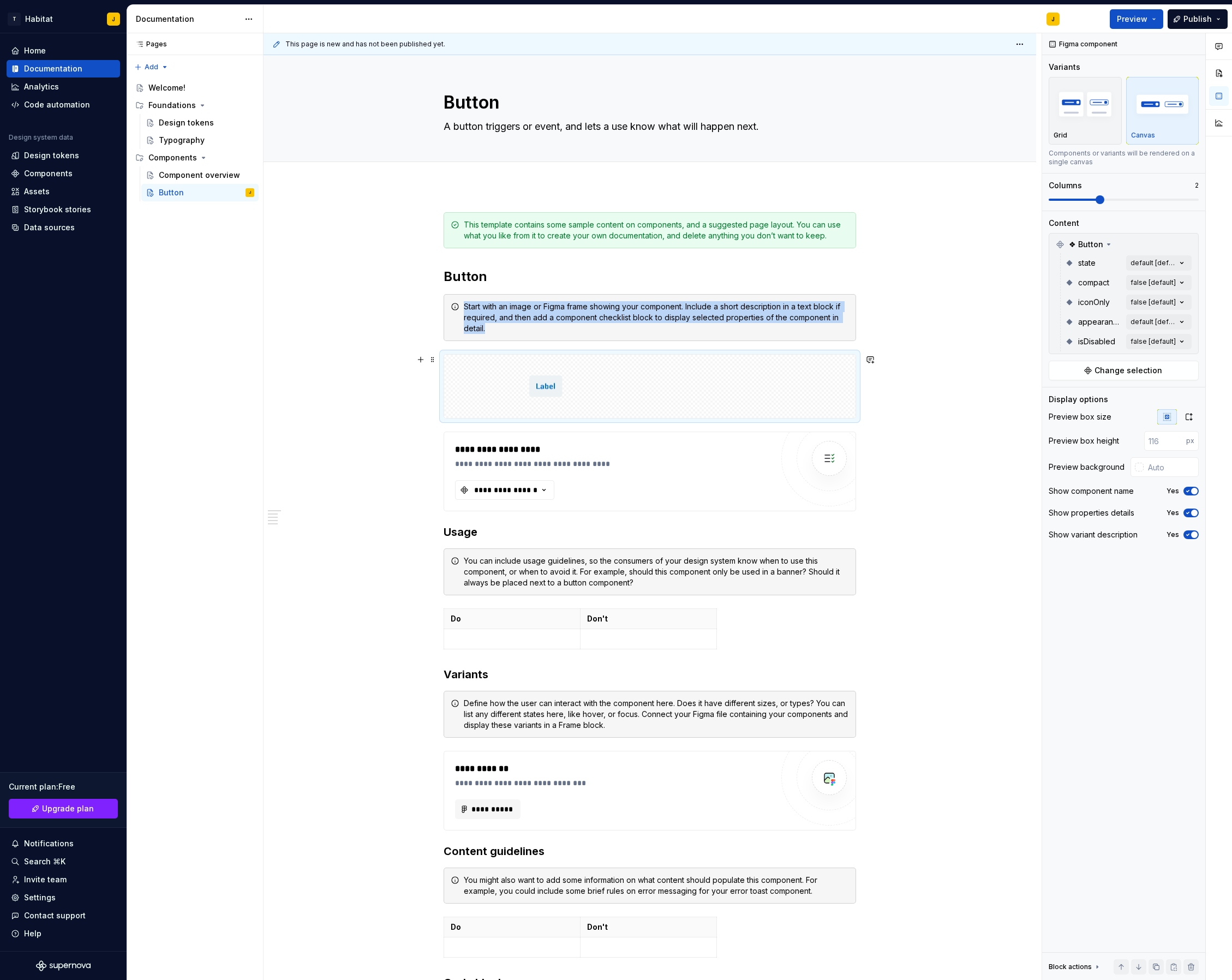
click at [899, 416] on div "**********" at bounding box center [650, 802] width 773 height 1232
click at [875, 360] on button "button" at bounding box center [871, 359] width 16 height 16
click at [919, 359] on div "**********" at bounding box center [650, 802] width 773 height 1232
click at [543, 490] on icon "button" at bounding box center [544, 491] width 11 height 11
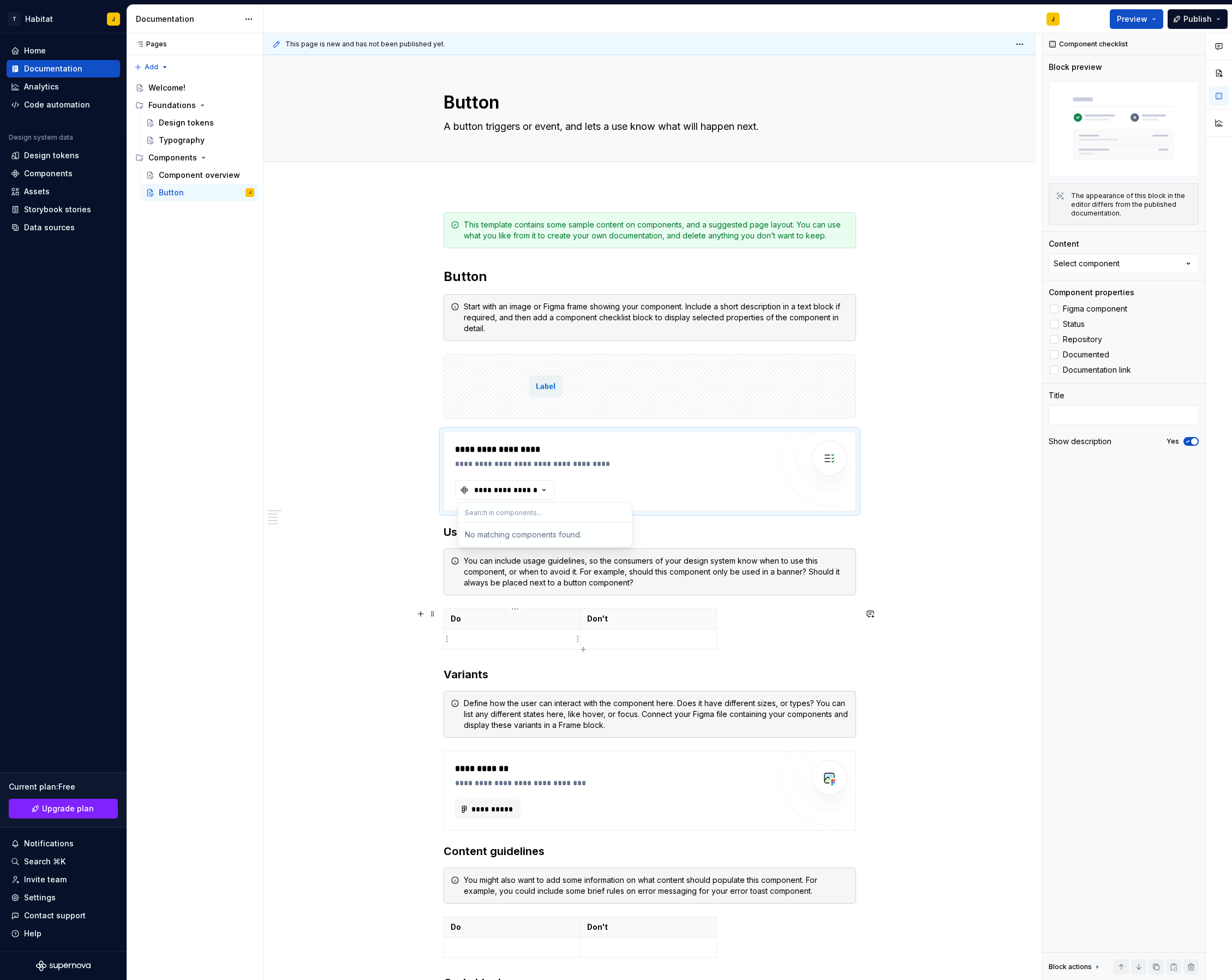
scroll to position [1, 0]
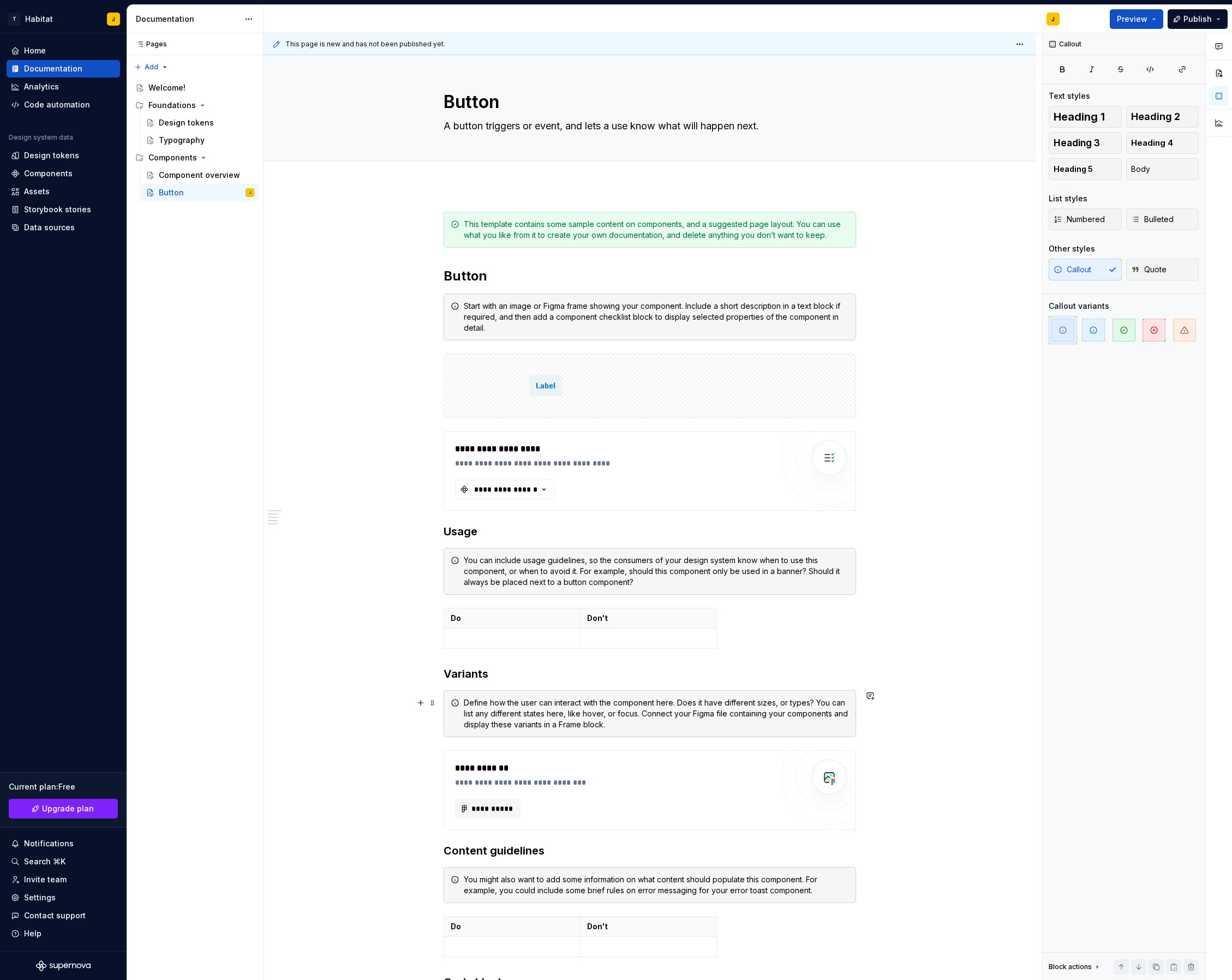
click at [494, 715] on div "Define how the user can interact with the component here. Does it have differen…" at bounding box center [656, 714] width 385 height 33
click at [422, 361] on button "button" at bounding box center [420, 359] width 16 height 16
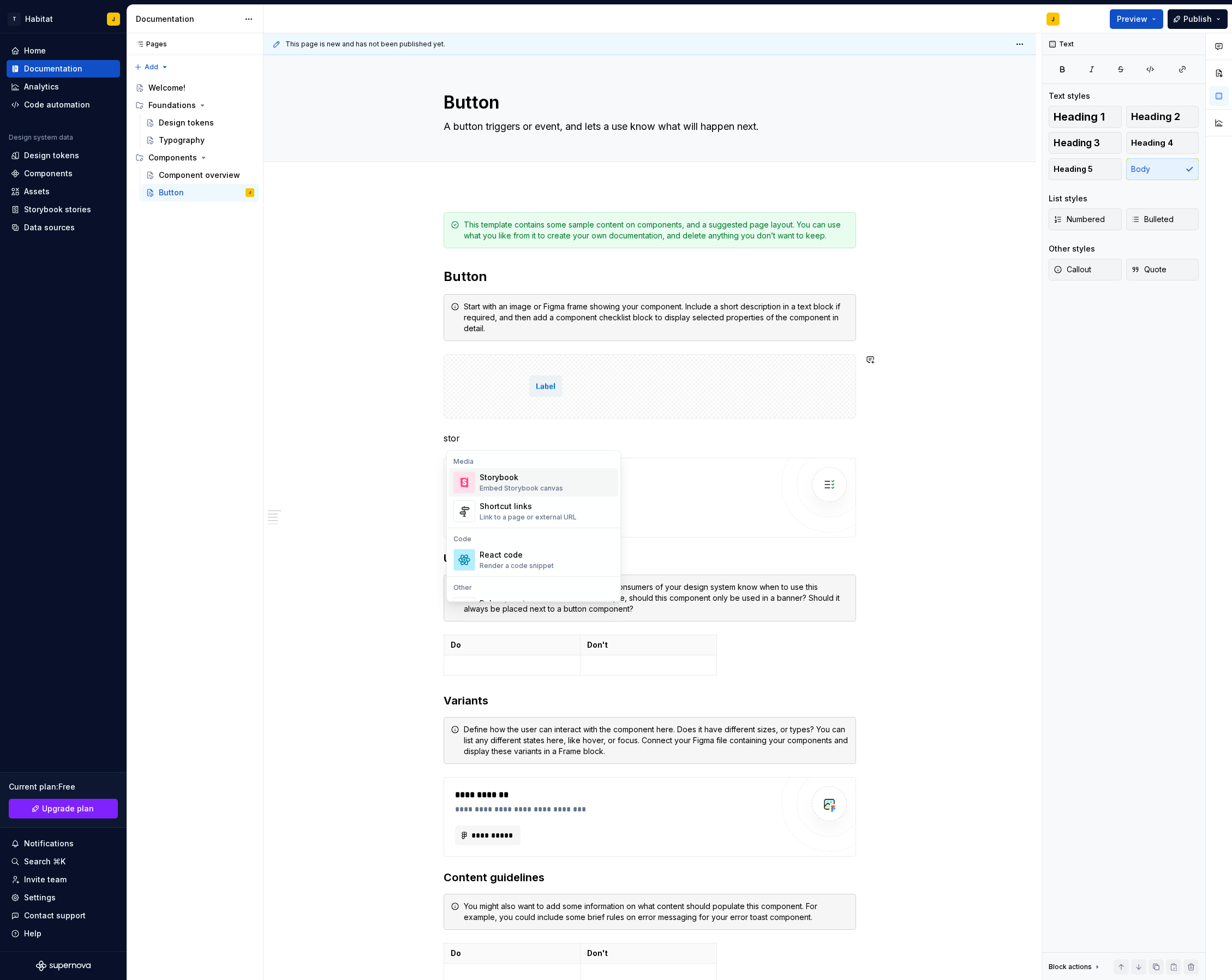
click at [552, 487] on div "Embed Storybook canvas" at bounding box center [521, 488] width 84 height 8
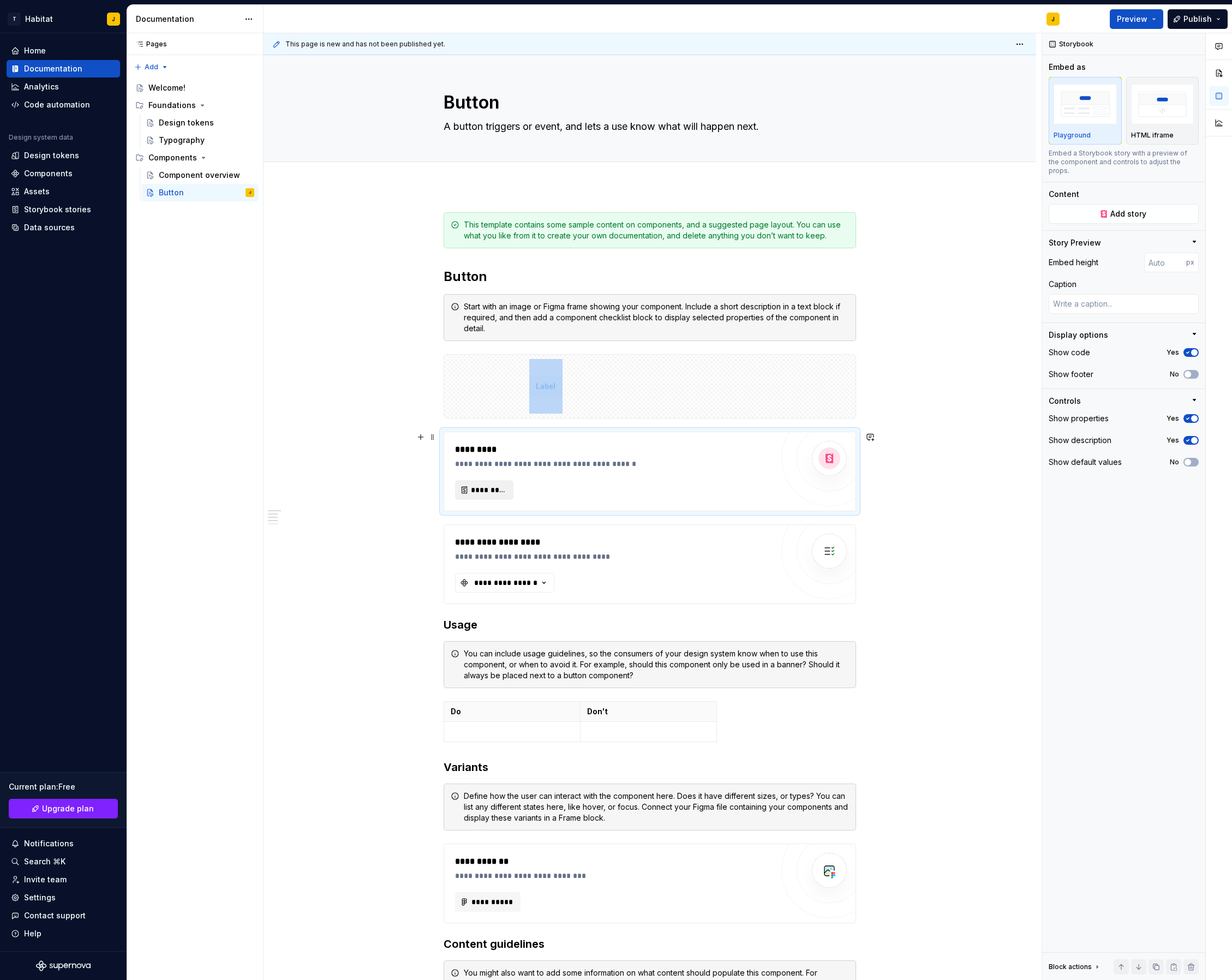
click at [489, 491] on span "*********" at bounding box center [488, 490] width 36 height 11
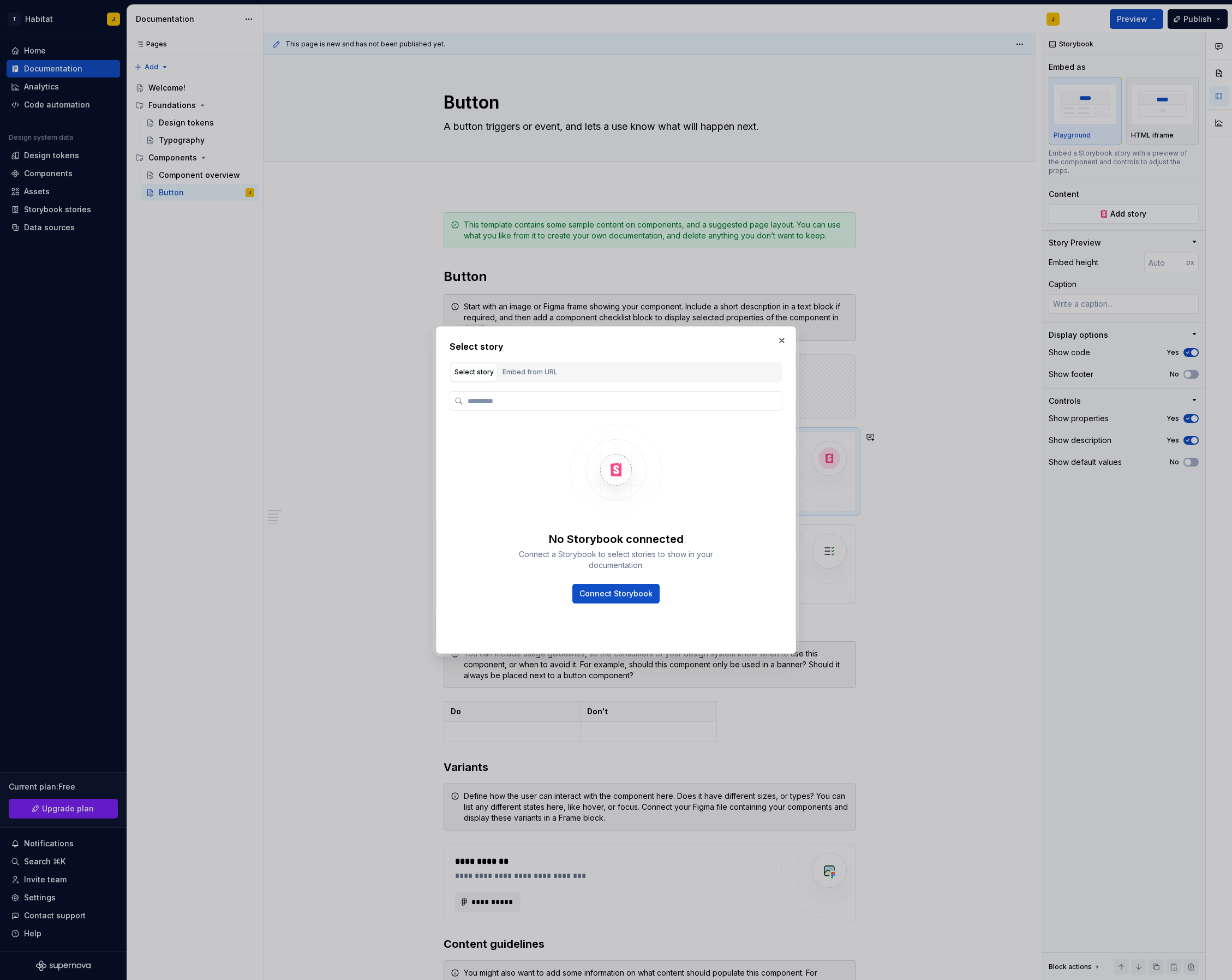
type textarea "*"
type input "**********"
type textarea "*"
type input "**********"
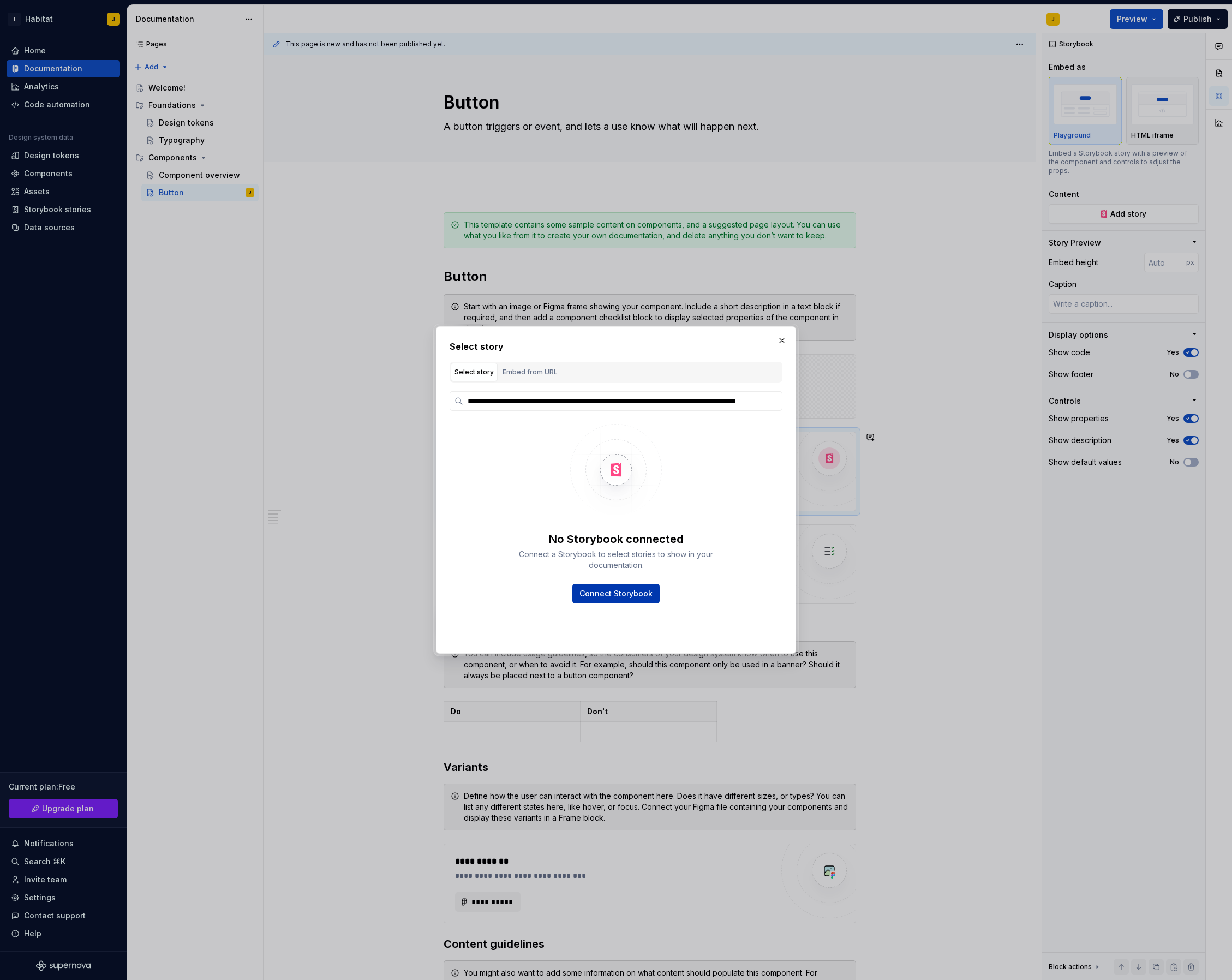
scroll to position [0, 0]
click at [631, 593] on span "Connect Storybook" at bounding box center [616, 594] width 74 height 11
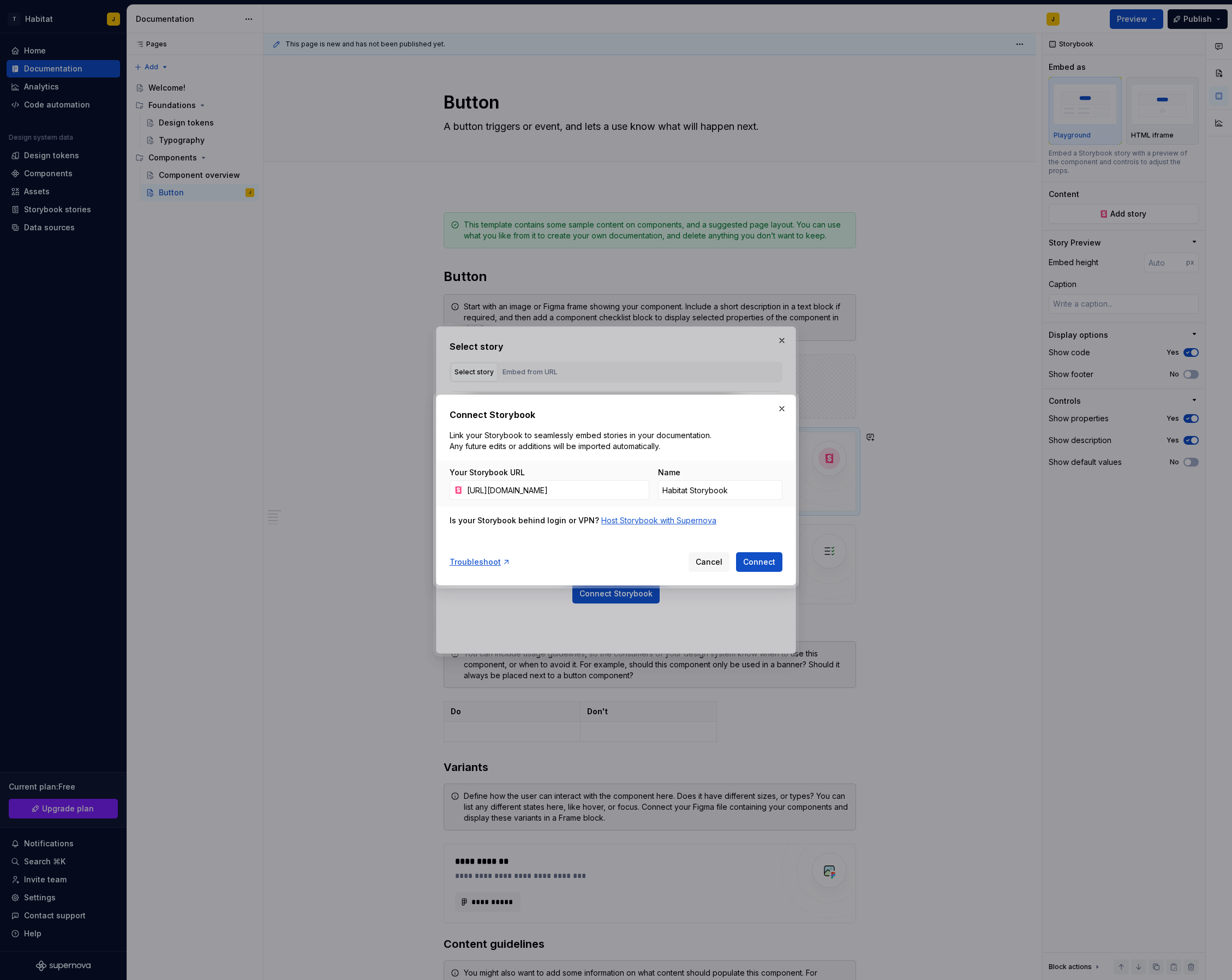
scroll to position [0, 195]
type input "[URL][DOMAIN_NAME]"
drag, startPoint x: 767, startPoint y: 562, endPoint x: 792, endPoint y: 562, distance: 25.0
click at [767, 562] on span "Connect" at bounding box center [759, 563] width 32 height 11
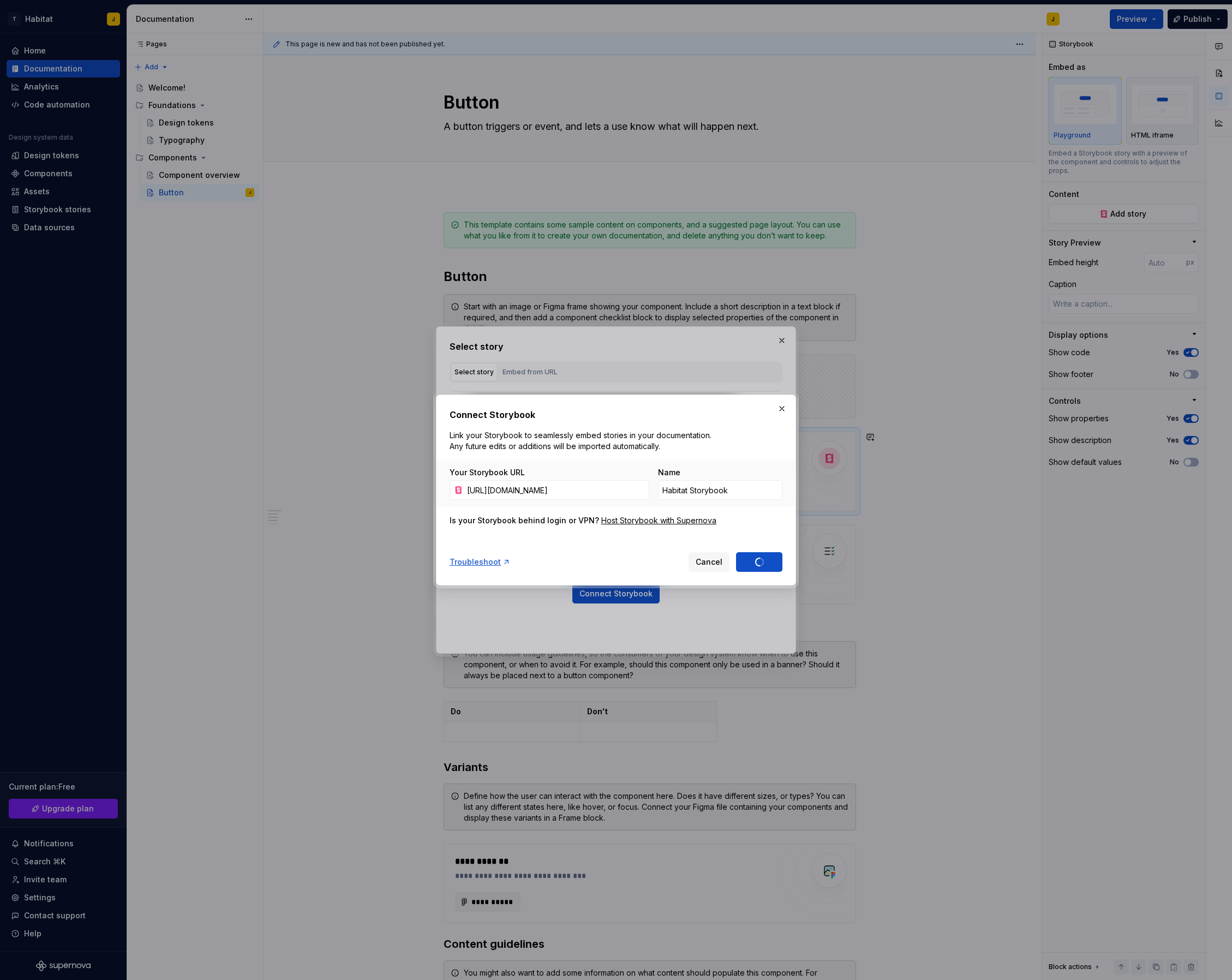
type input "Habitat Storybook 1"
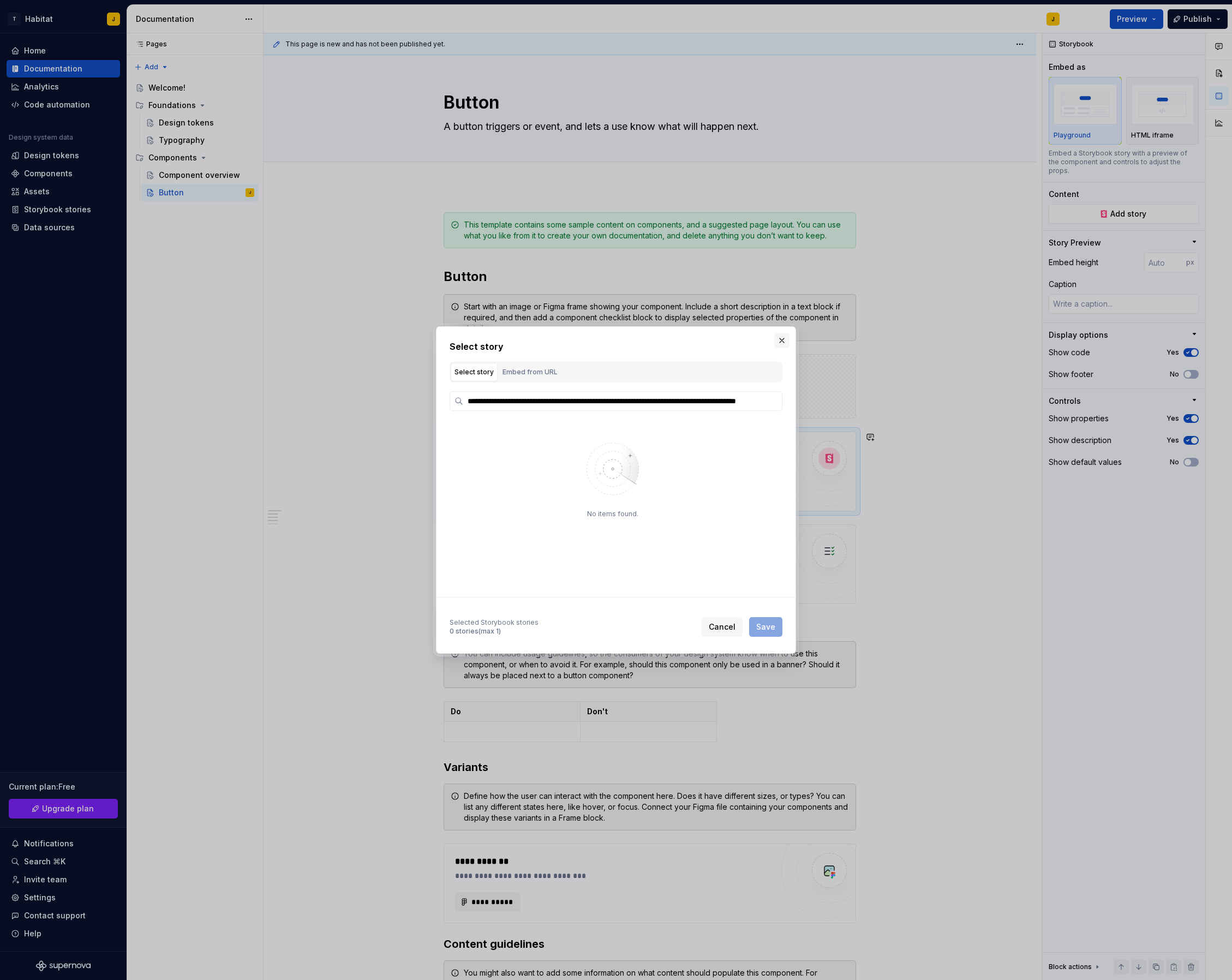
click at [781, 340] on button "button" at bounding box center [781, 340] width 16 height 16
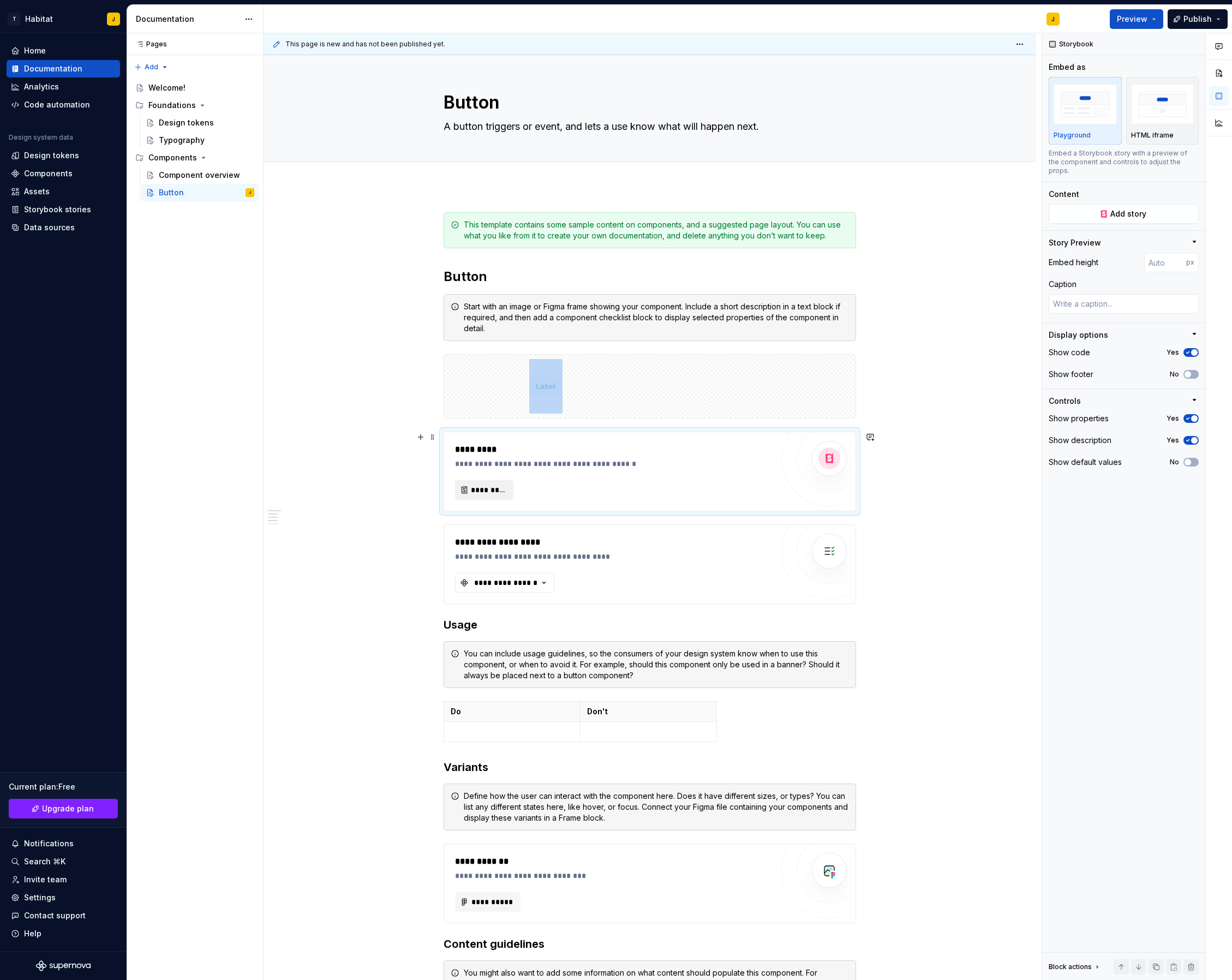
click at [492, 492] on span "*********" at bounding box center [488, 490] width 36 height 11
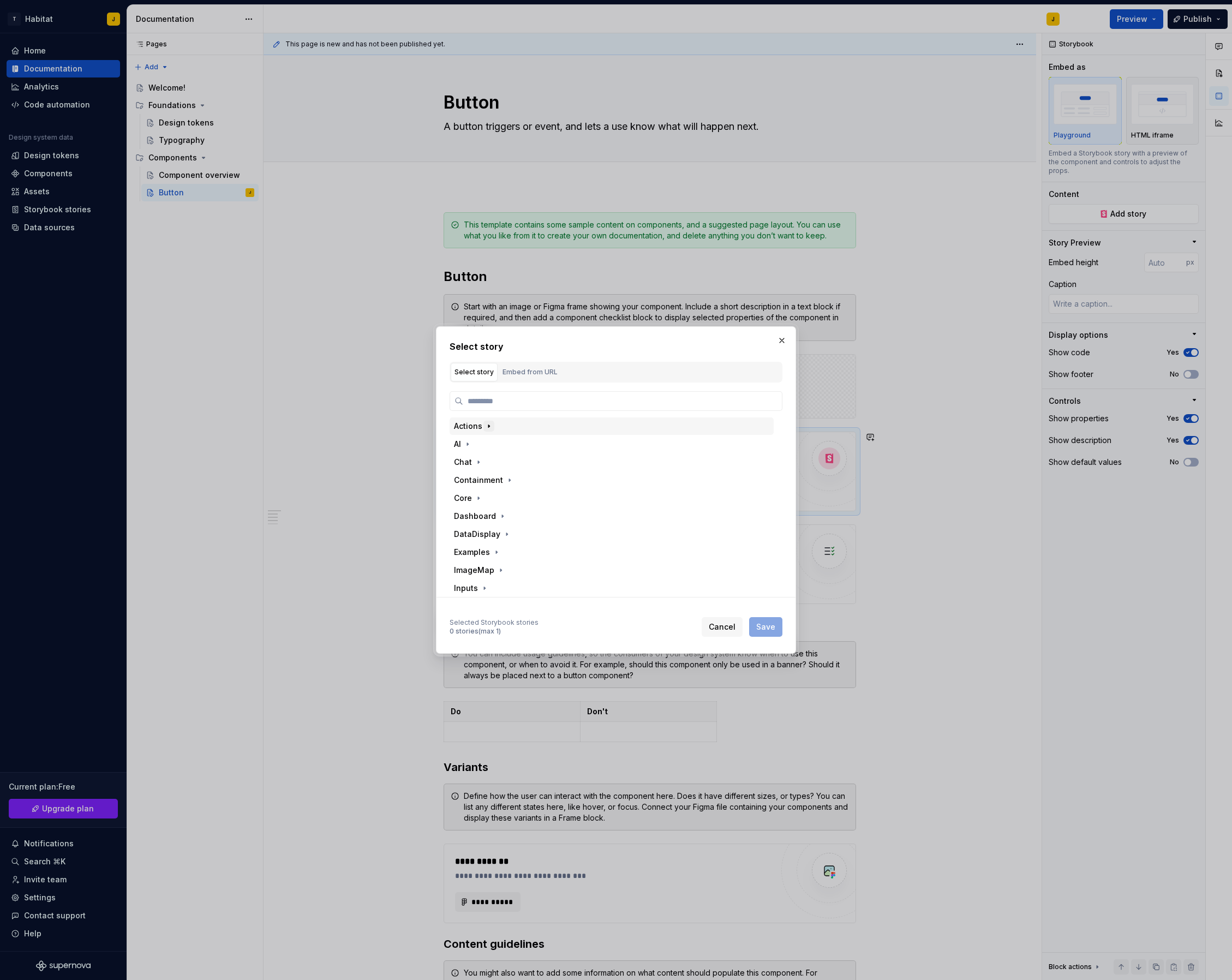
click at [485, 423] on icon "button" at bounding box center [488, 426] width 8 height 8
click at [514, 439] on div "habitat-button" at bounding box center [505, 444] width 56 height 11
click at [506, 482] on div "Primary" at bounding box center [502, 480] width 29 height 11
click at [765, 631] on span "Save" at bounding box center [766, 627] width 19 height 11
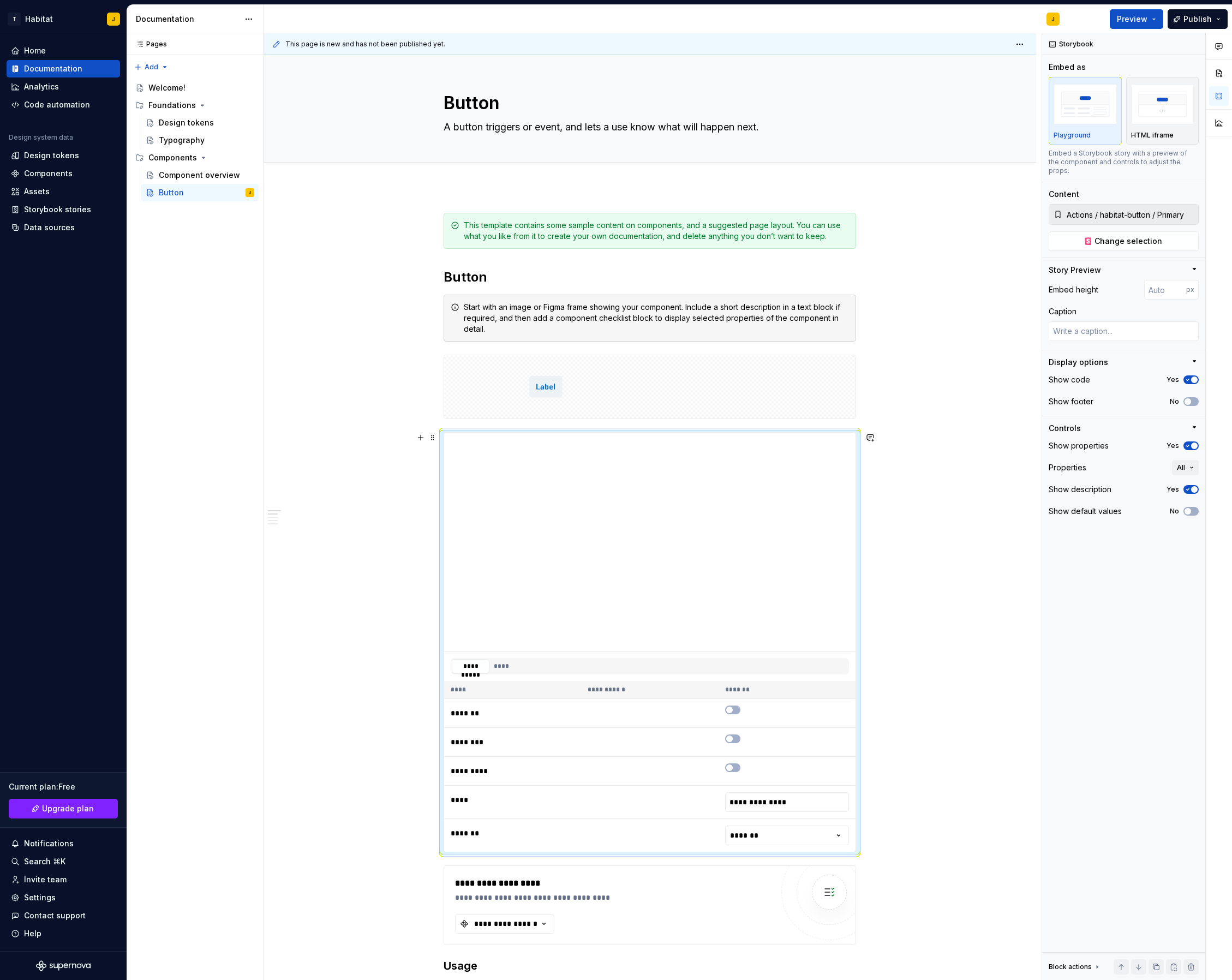
click at [731, 710] on span "button" at bounding box center [729, 710] width 6 height 6
click at [734, 718] on icon "button" at bounding box center [729, 716] width 8 height 6
click at [731, 750] on td at bounding box center [787, 748] width 137 height 28
click at [736, 747] on button "button" at bounding box center [733, 745] width 16 height 8
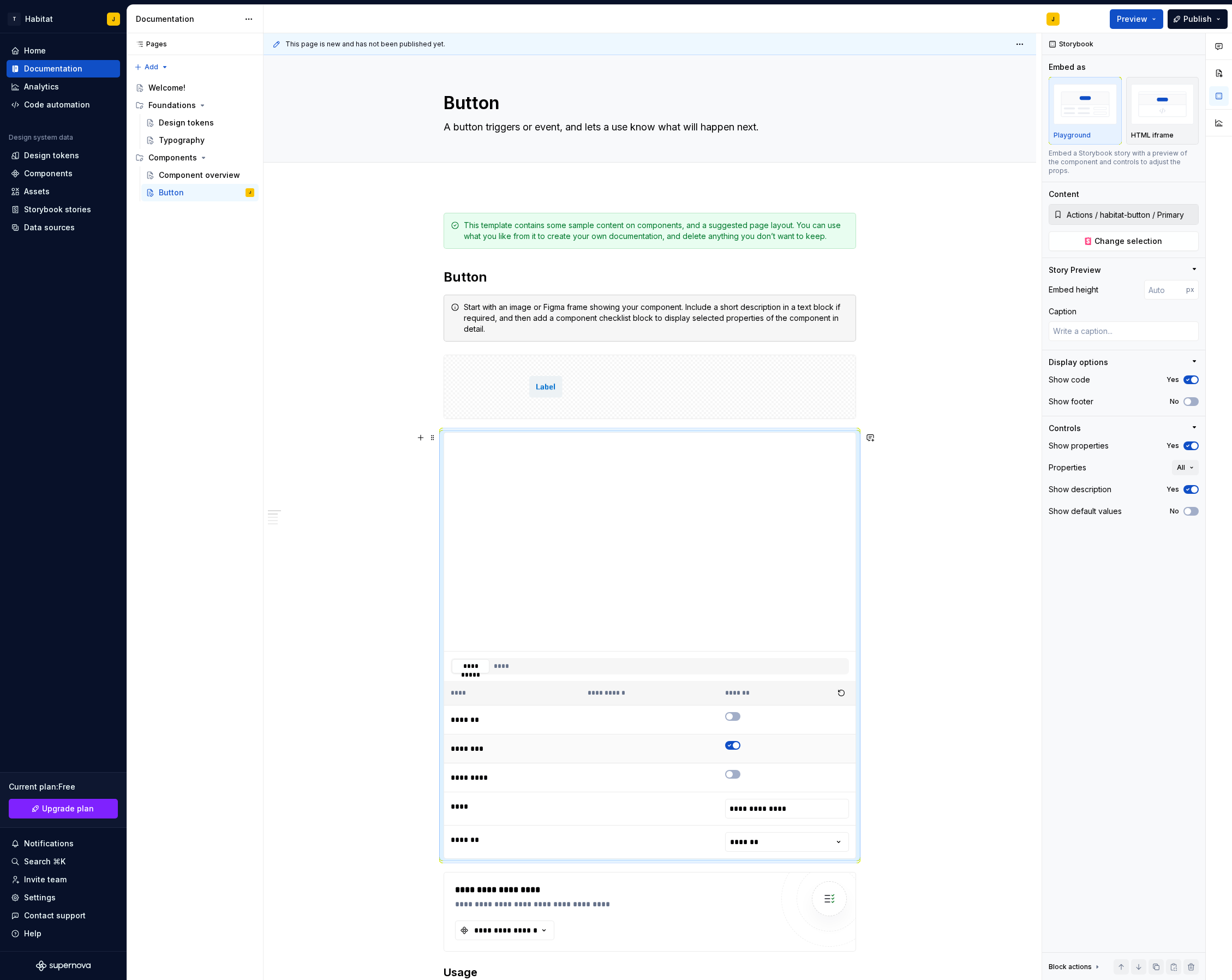
click at [736, 747] on span "button" at bounding box center [736, 745] width 6 height 6
click at [737, 716] on button "button" at bounding box center [733, 716] width 16 height 8
click at [738, 718] on span "button" at bounding box center [736, 716] width 6 height 6
click at [734, 771] on icon "button" at bounding box center [729, 774] width 8 height 6
click at [741, 771] on button "button" at bounding box center [733, 774] width 16 height 8
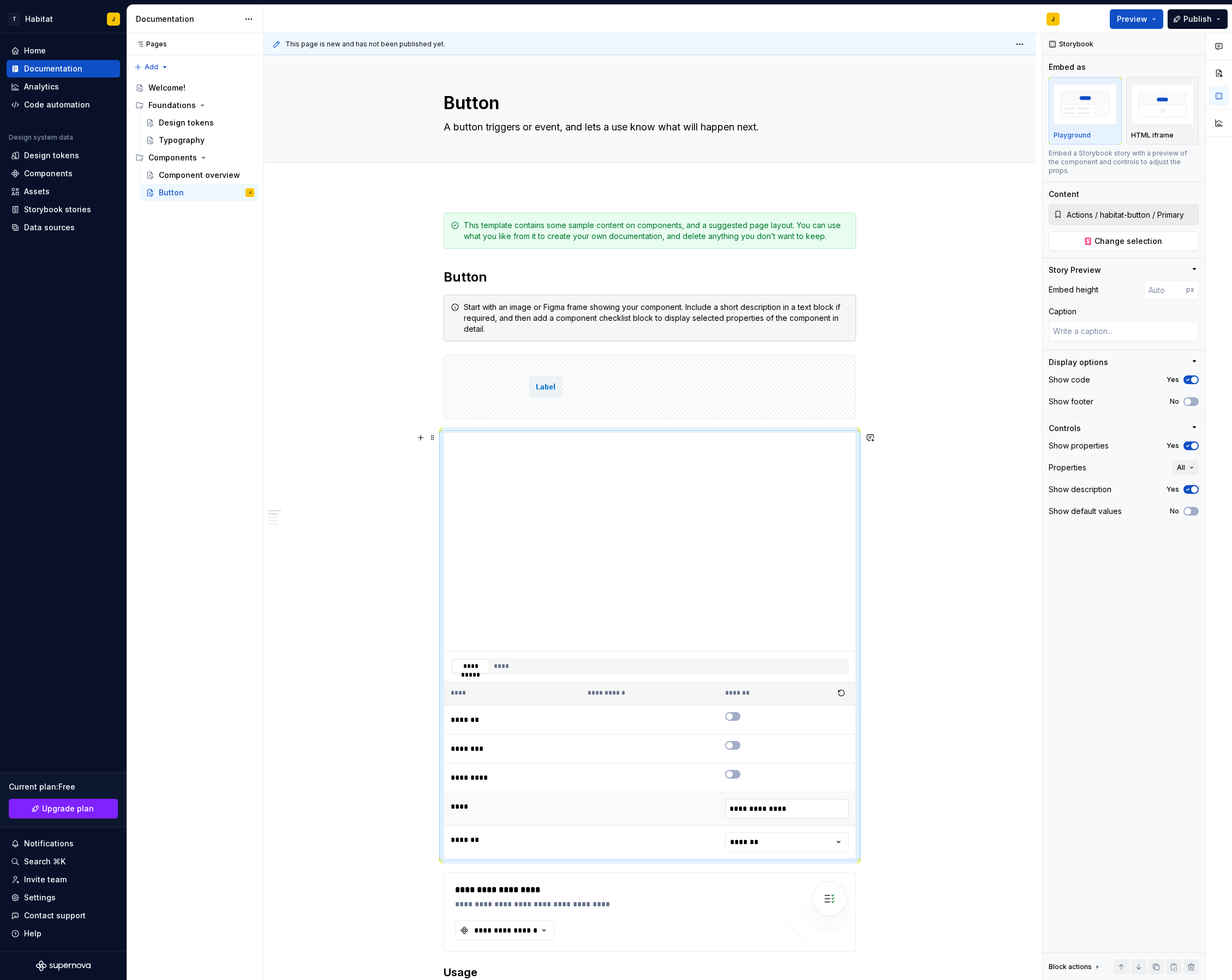
click at [750, 811] on input "**********" at bounding box center [787, 808] width 124 height 19
click at [780, 849] on html "T Habitat J Home Documentation Analytics Code automation Design system data Des…" at bounding box center [616, 490] width 1232 height 980
click at [780, 844] on html "T Habitat J Home Documentation Analytics Code automation Design system data Des…" at bounding box center [616, 490] width 1232 height 980
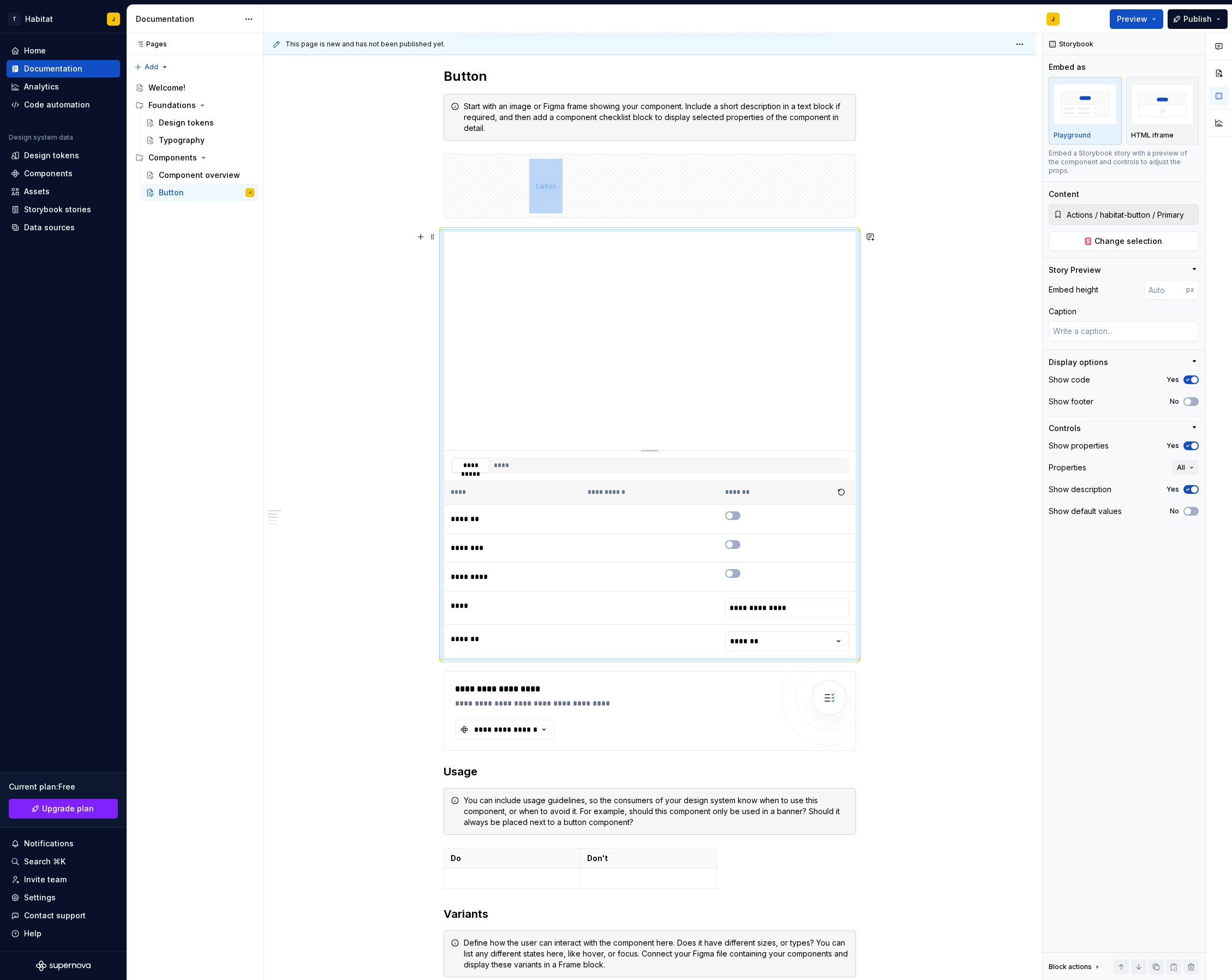
scroll to position [206, 0]
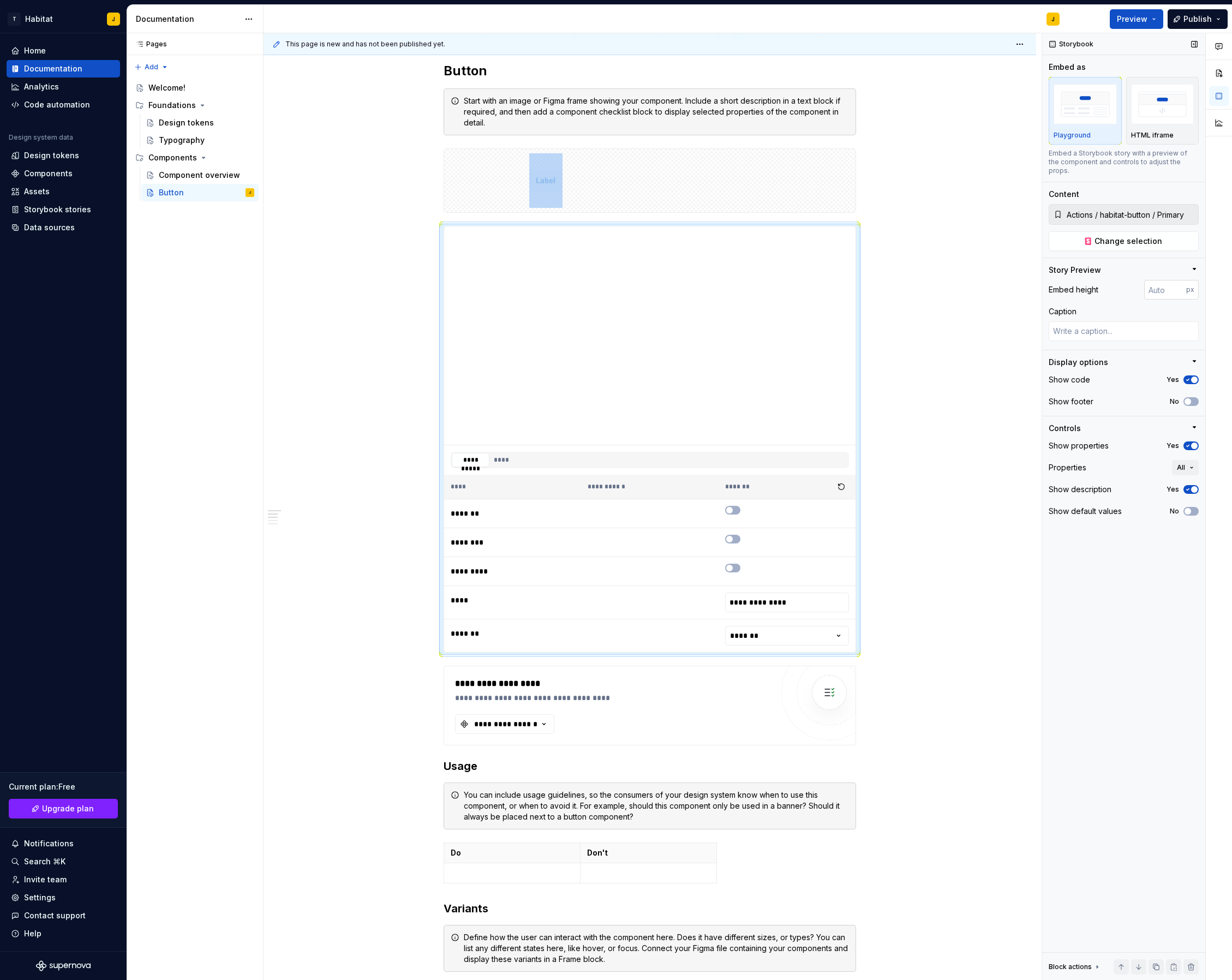
type textarea "*"
click at [1163, 283] on input "number" at bounding box center [1166, 290] width 42 height 19
type input "100"
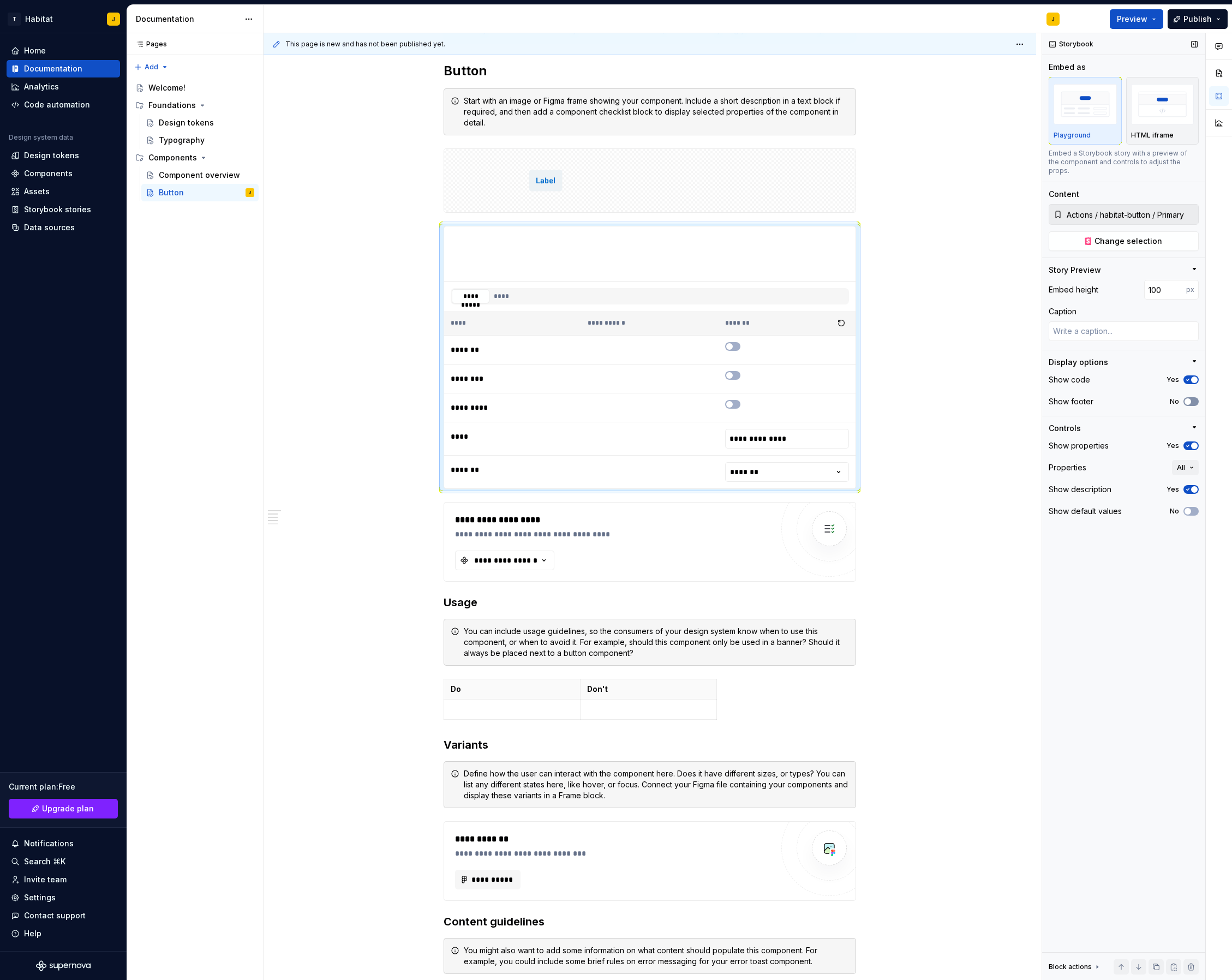
click at [1192, 398] on icon "button" at bounding box center [1188, 401] width 8 height 6
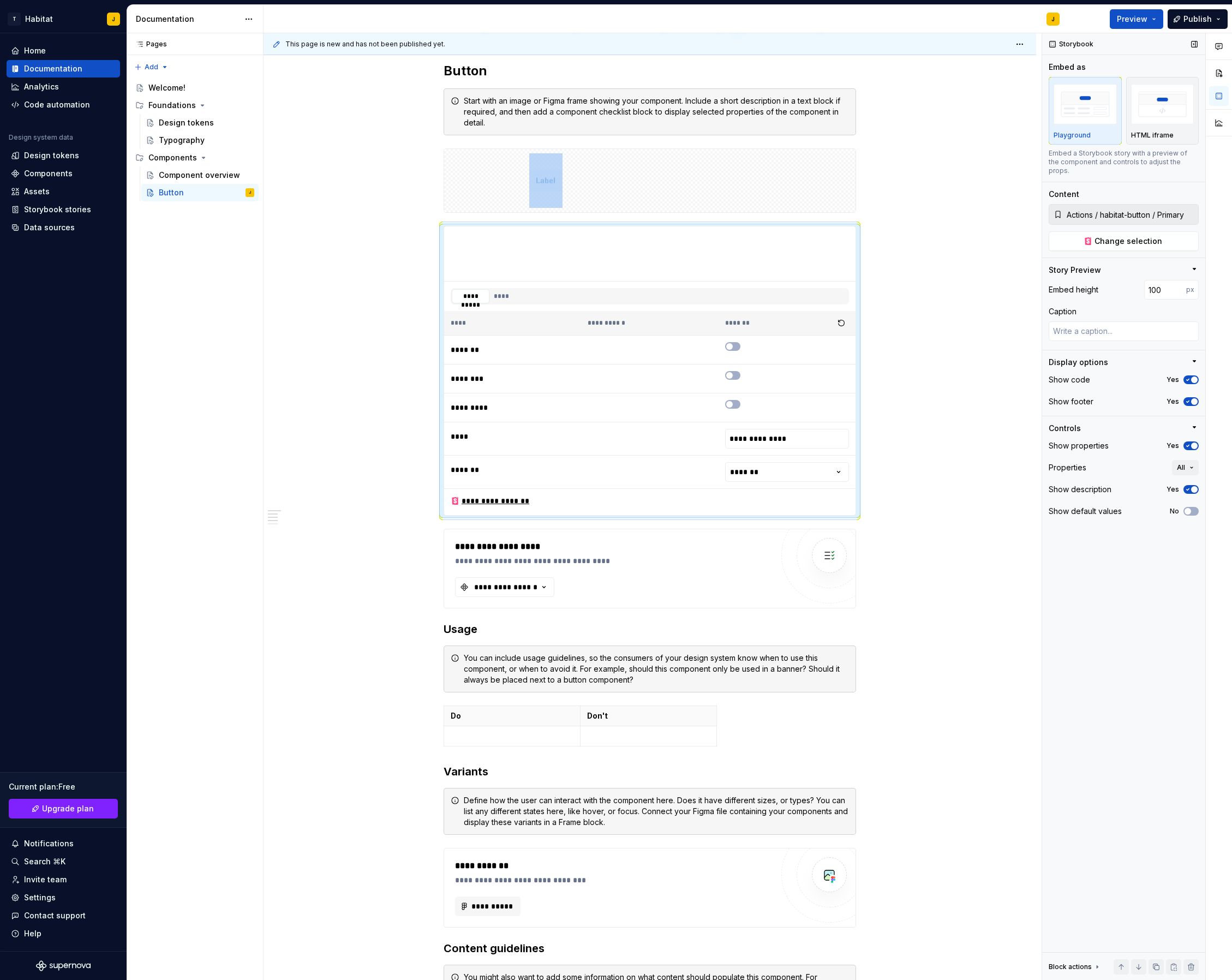
click at [1192, 398] on span "button" at bounding box center [1194, 401] width 6 height 6
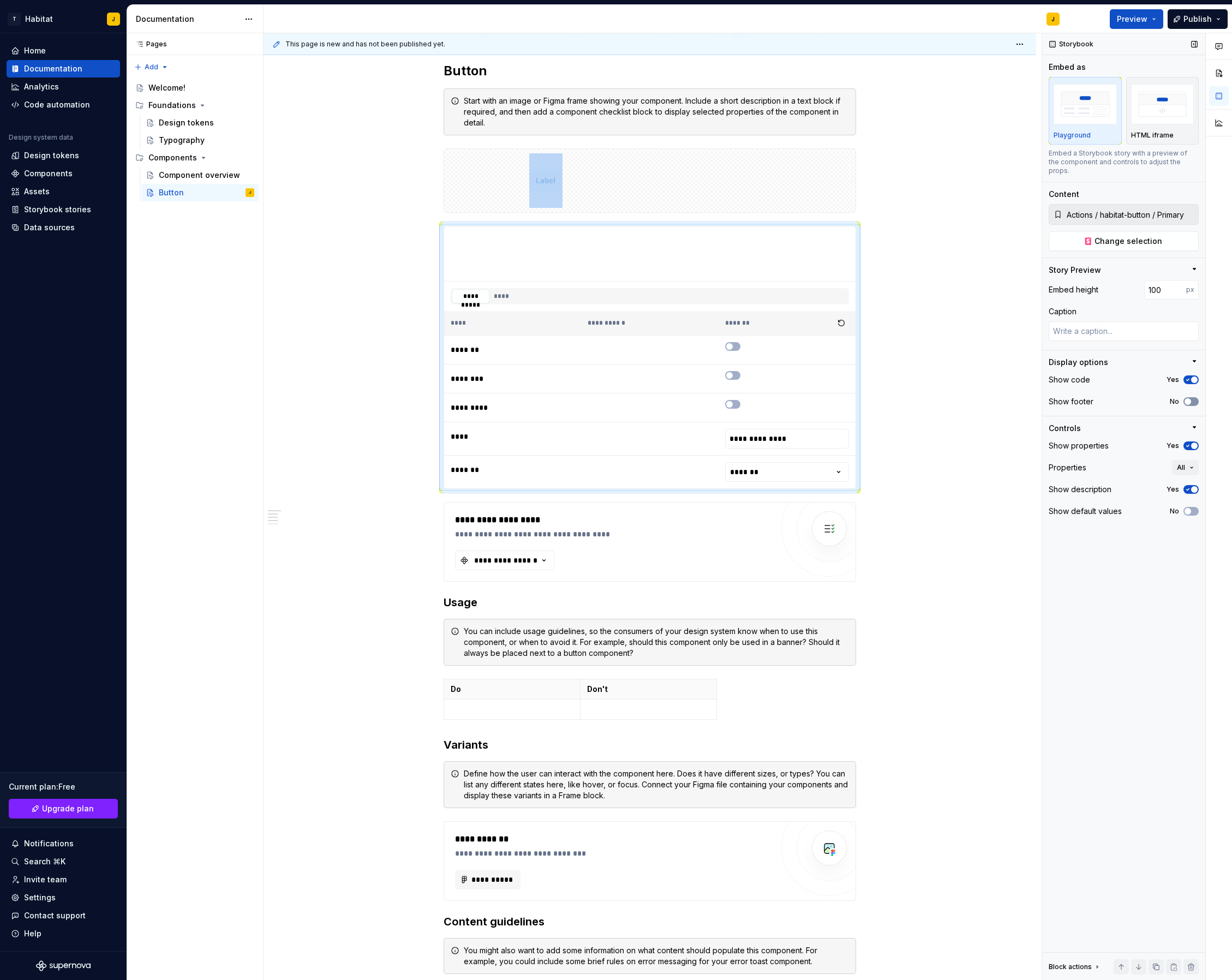
click at [1190, 398] on span "button" at bounding box center [1188, 401] width 6 height 6
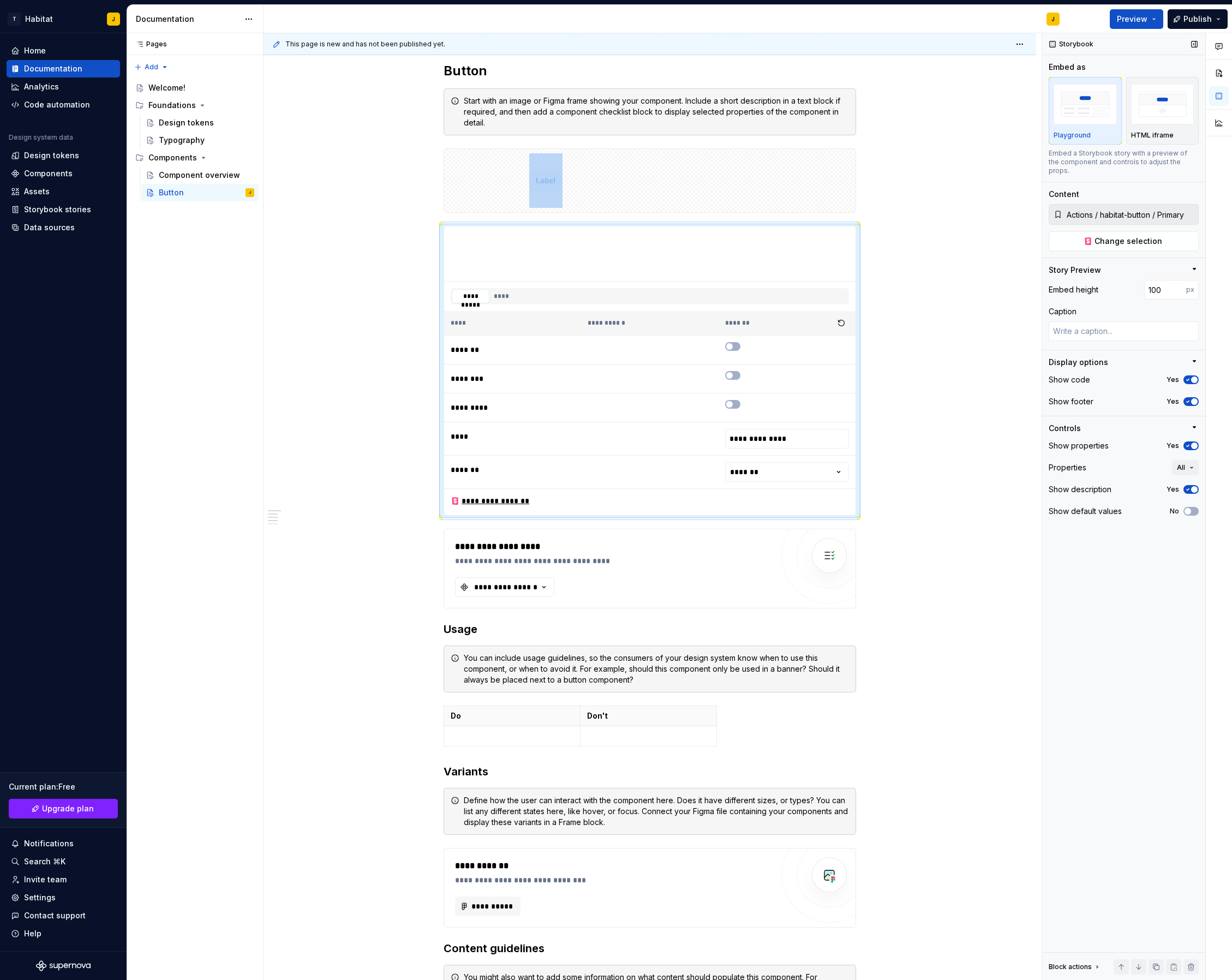
click at [1190, 442] on icon "button" at bounding box center [1188, 445] width 8 height 6
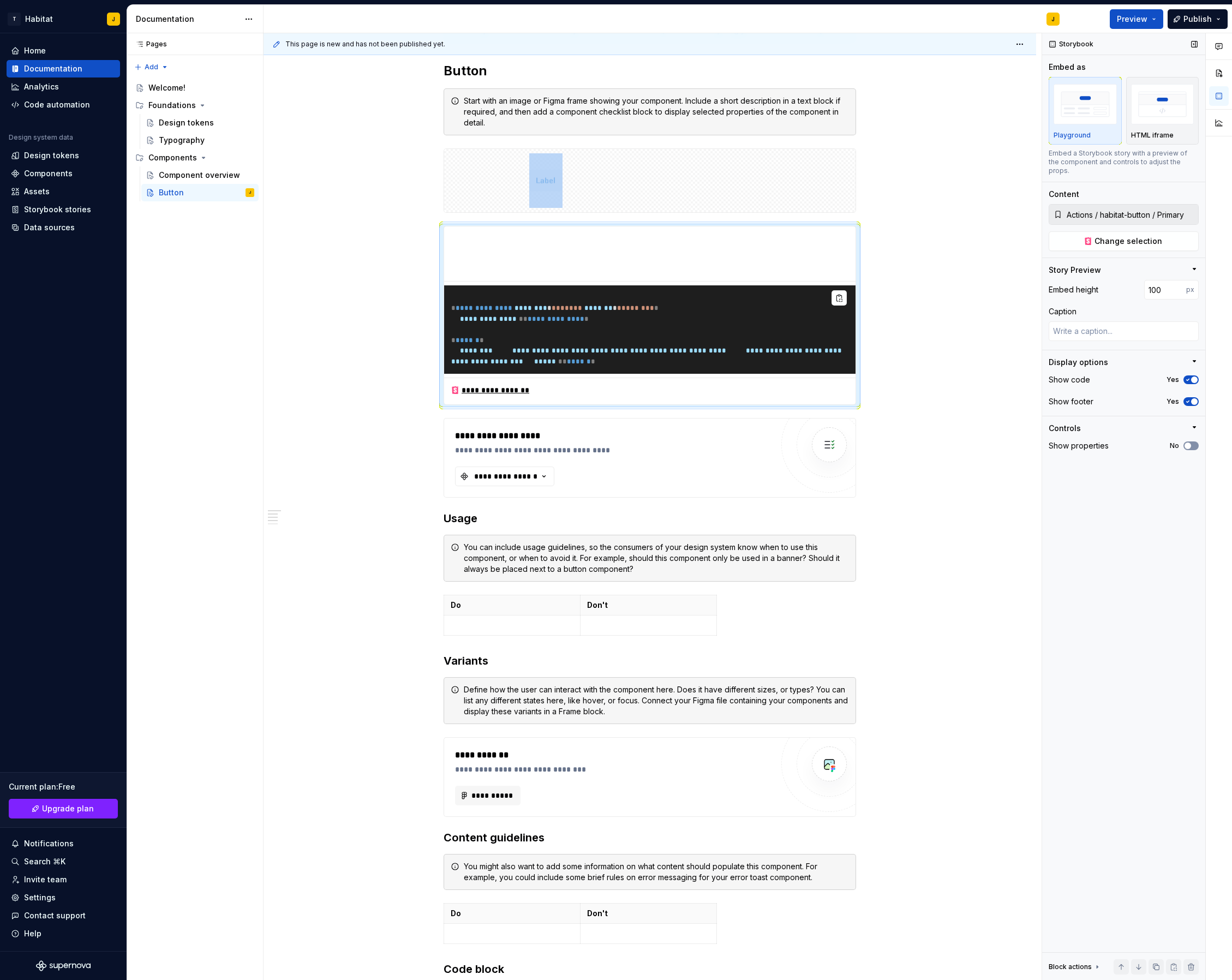
click at [1190, 442] on span "button" at bounding box center [1188, 445] width 6 height 6
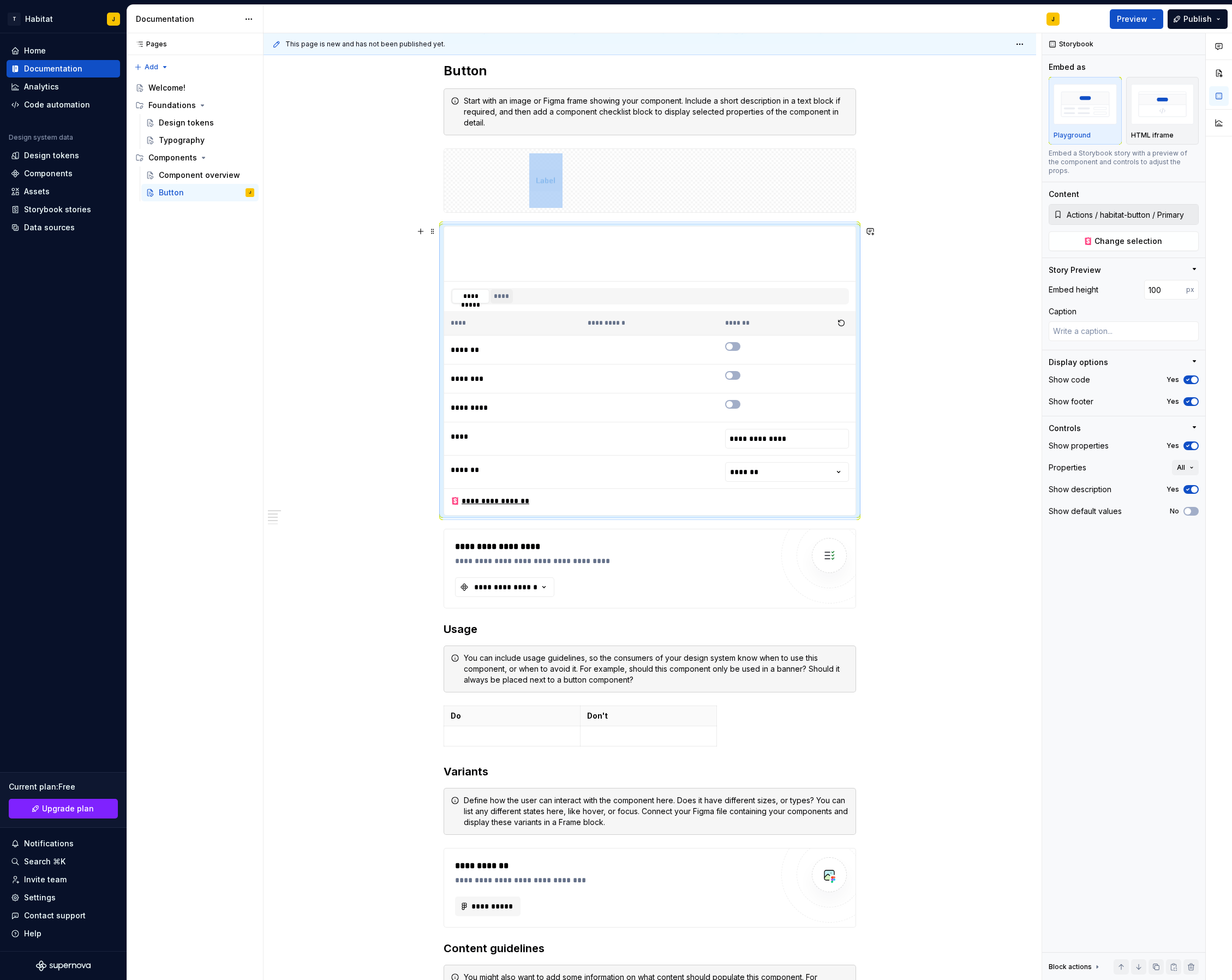
click at [499, 296] on button "****" at bounding box center [502, 296] width 22 height 14
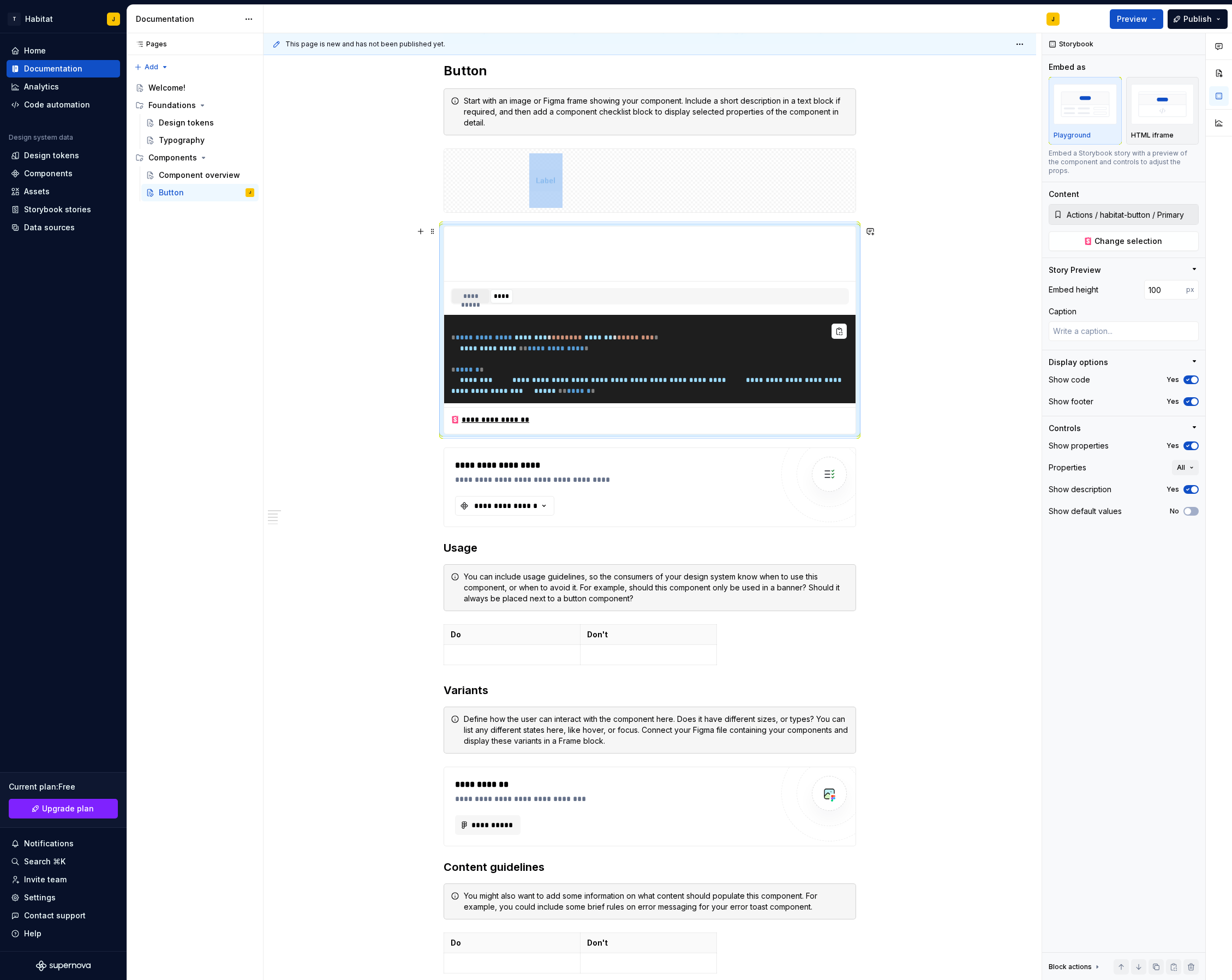
click at [464, 297] on button "**********" at bounding box center [471, 296] width 38 height 14
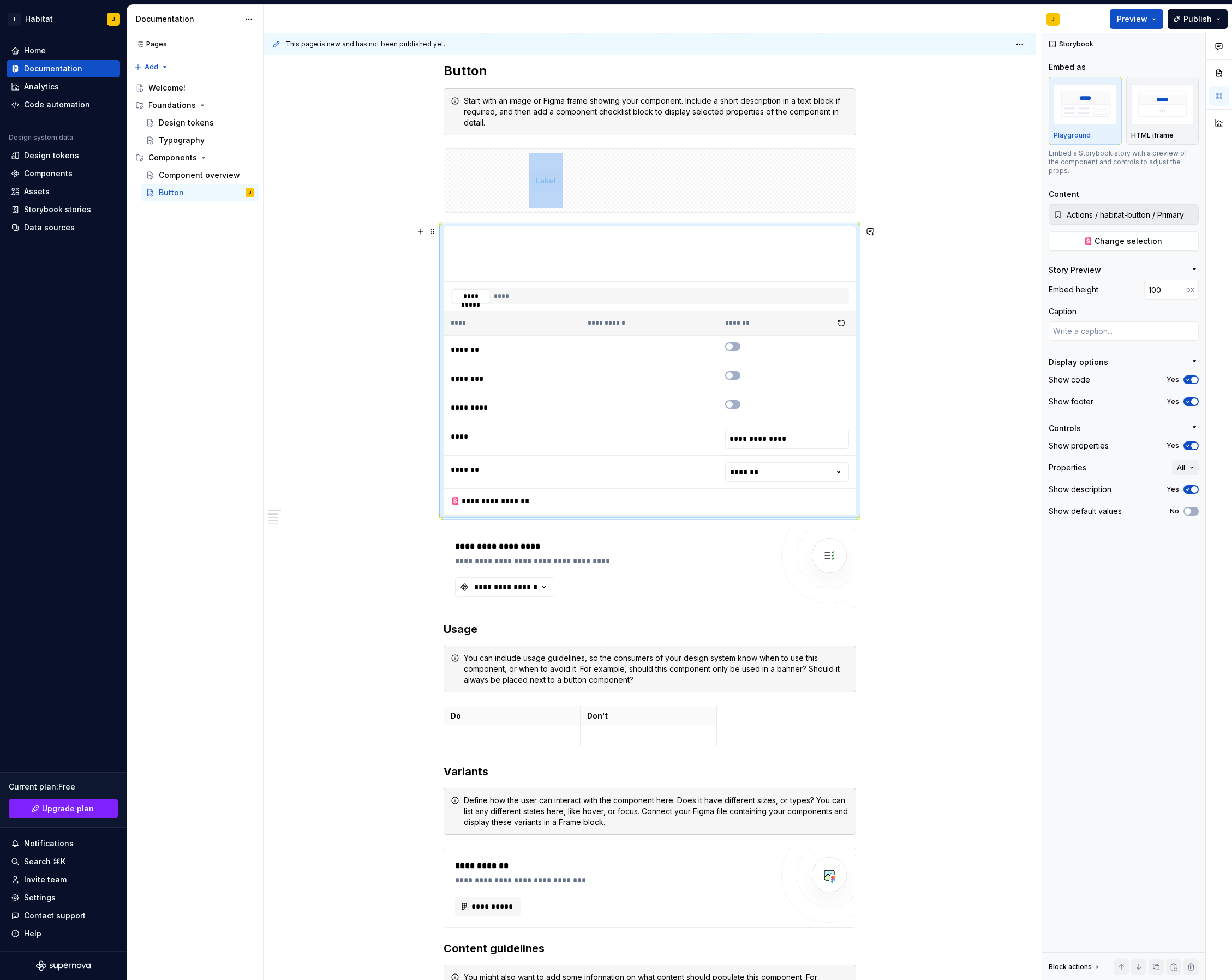
click at [918, 313] on div "**********" at bounding box center [650, 747] width 773 height 1534
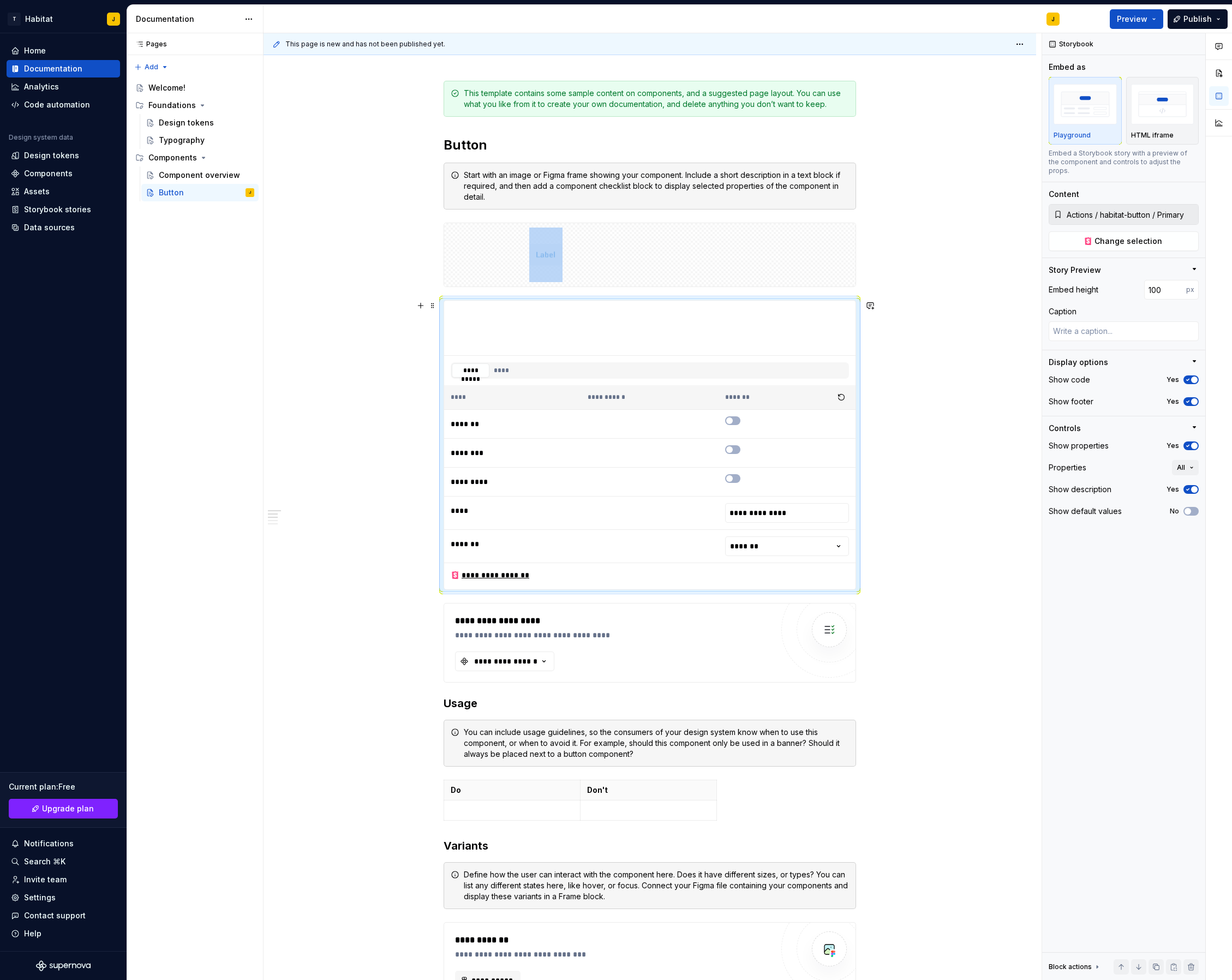
scroll to position [111, 0]
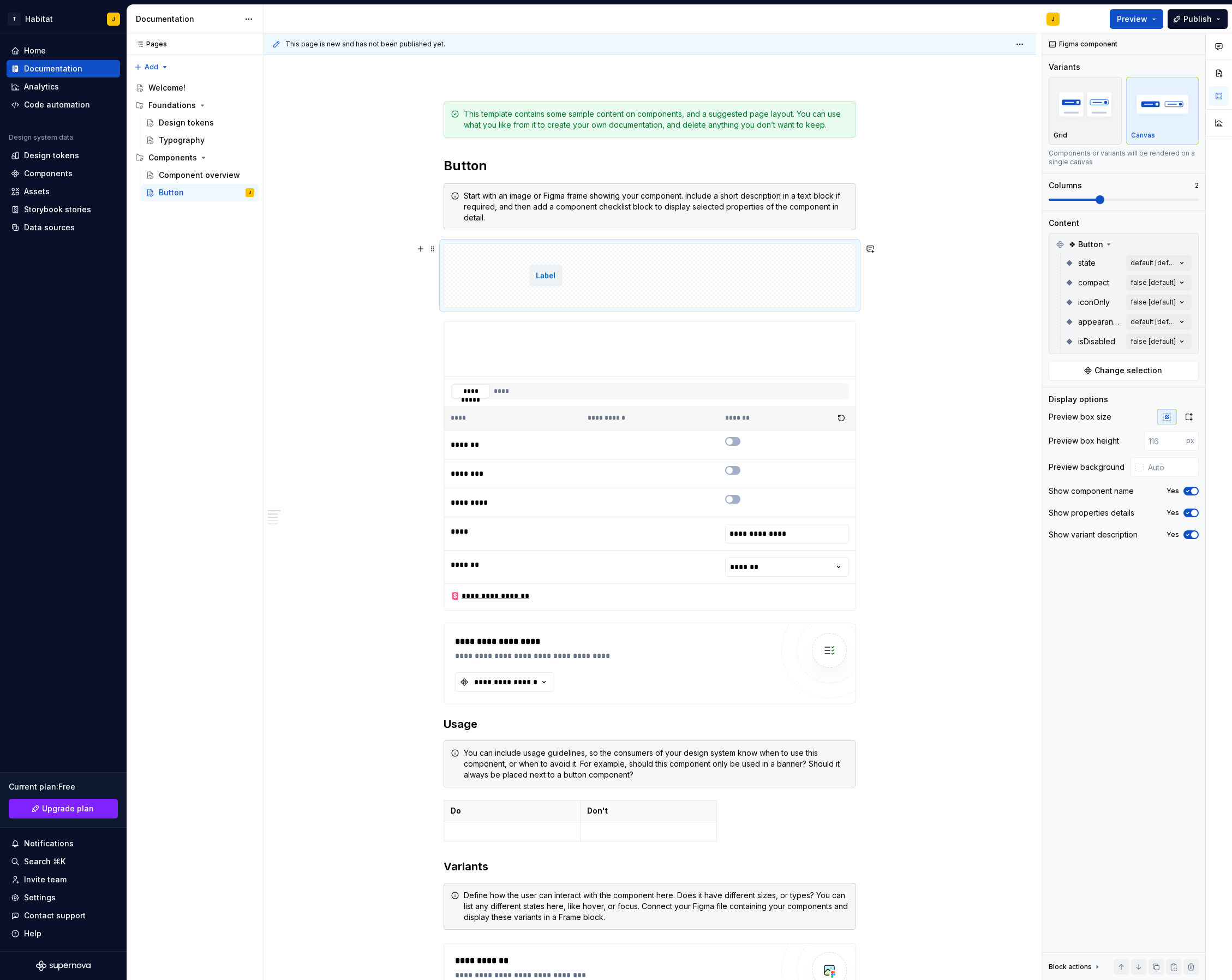
click at [745, 269] on div at bounding box center [650, 275] width 412 height 63
click at [643, 268] on div at bounding box center [545, 275] width 203 height 63
click at [562, 281] on img at bounding box center [546, 275] width 33 height 54
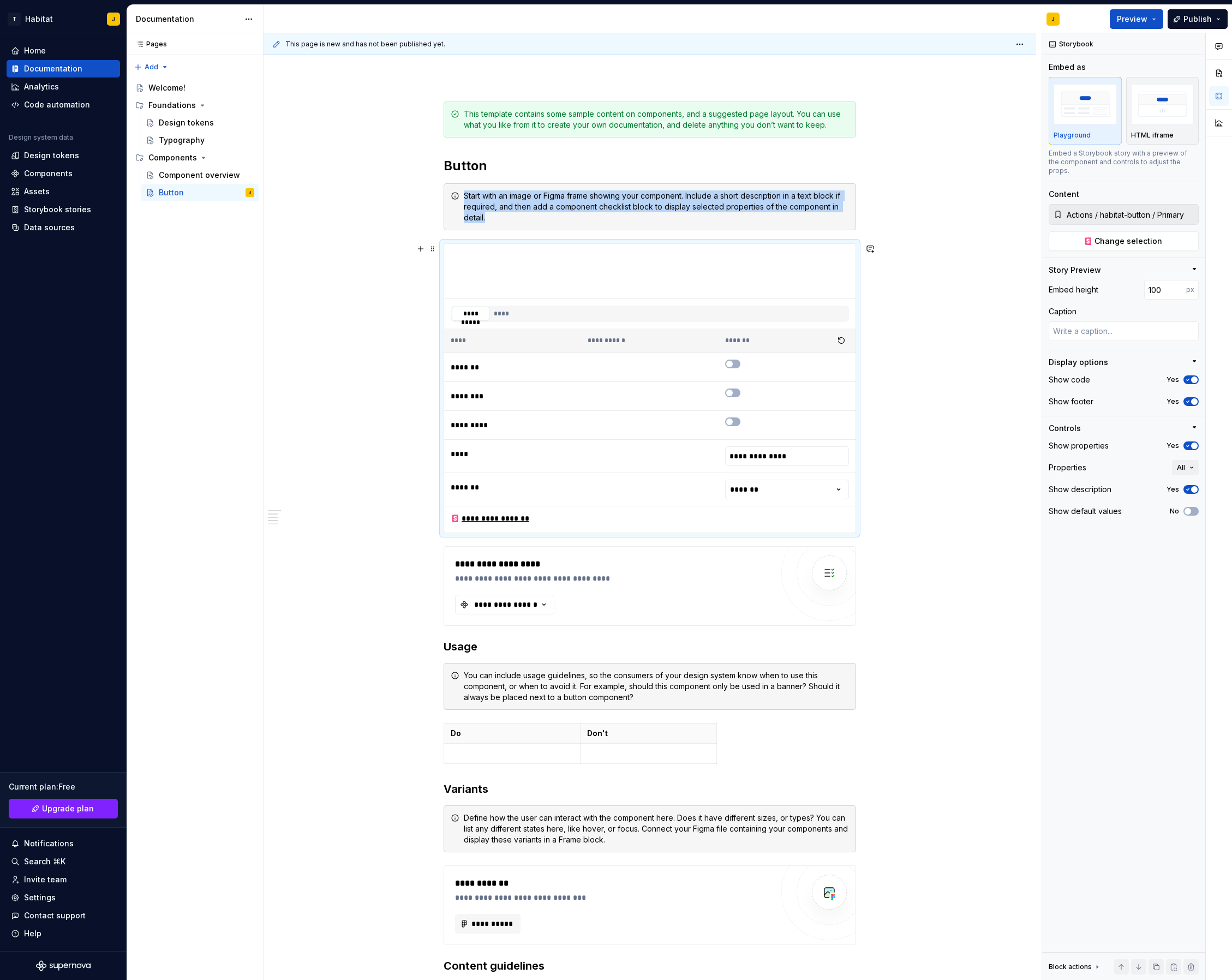
type textarea "*"
click at [954, 292] on div "**********" at bounding box center [650, 803] width 773 height 1457
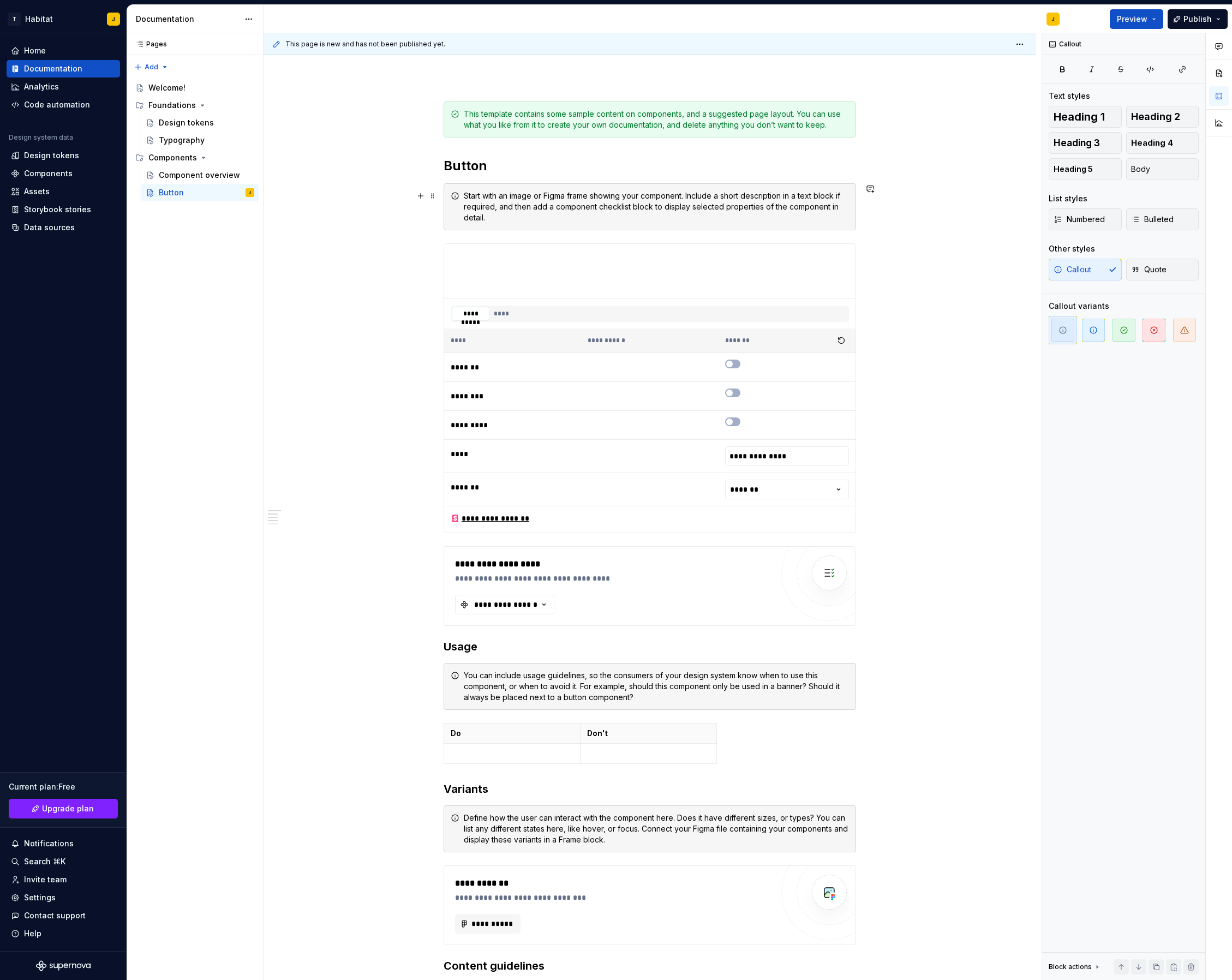
click at [514, 199] on div "Start with an image or Figma frame showing your component. Include a short desc…" at bounding box center [656, 207] width 385 height 33
click at [490, 188] on div "Start with an image or Figma frame showing your component. Include a short desc…" at bounding box center [650, 206] width 413 height 47
click at [495, 185] on div "Start with an image or Figma frame showing your component. Include a short desc…" at bounding box center [650, 206] width 413 height 47
click at [500, 182] on div "**********" at bounding box center [650, 663] width 413 height 1123
click at [793, 186] on div "tart with an image or Figma frame showing your component. Include a short descr…" at bounding box center [650, 206] width 413 height 47
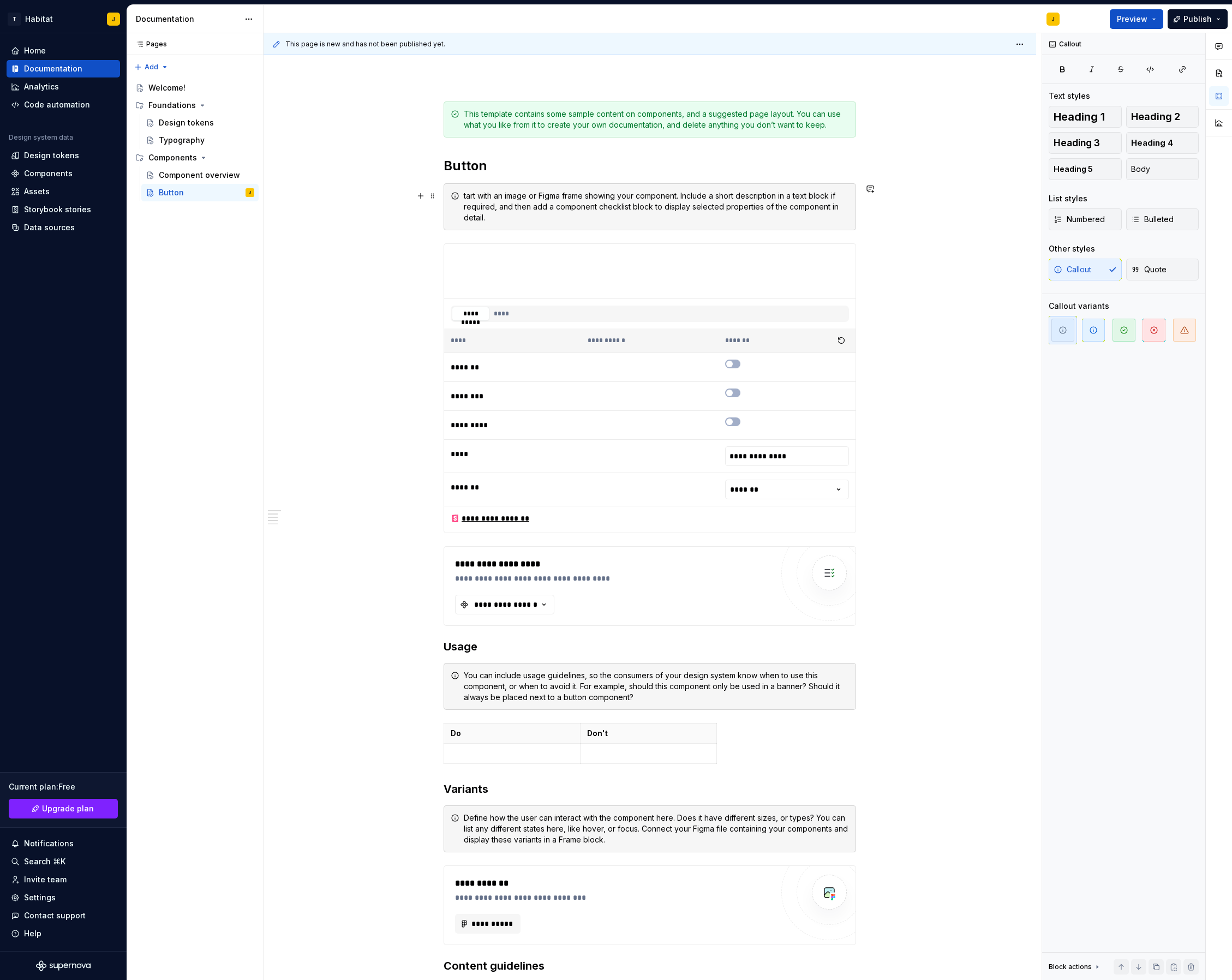
drag, startPoint x: 848, startPoint y: 228, endPoint x: 509, endPoint y: 217, distance: 339.2
click at [848, 228] on div "tart with an image or Figma frame showing your component. Include a short descr…" at bounding box center [650, 206] width 413 height 47
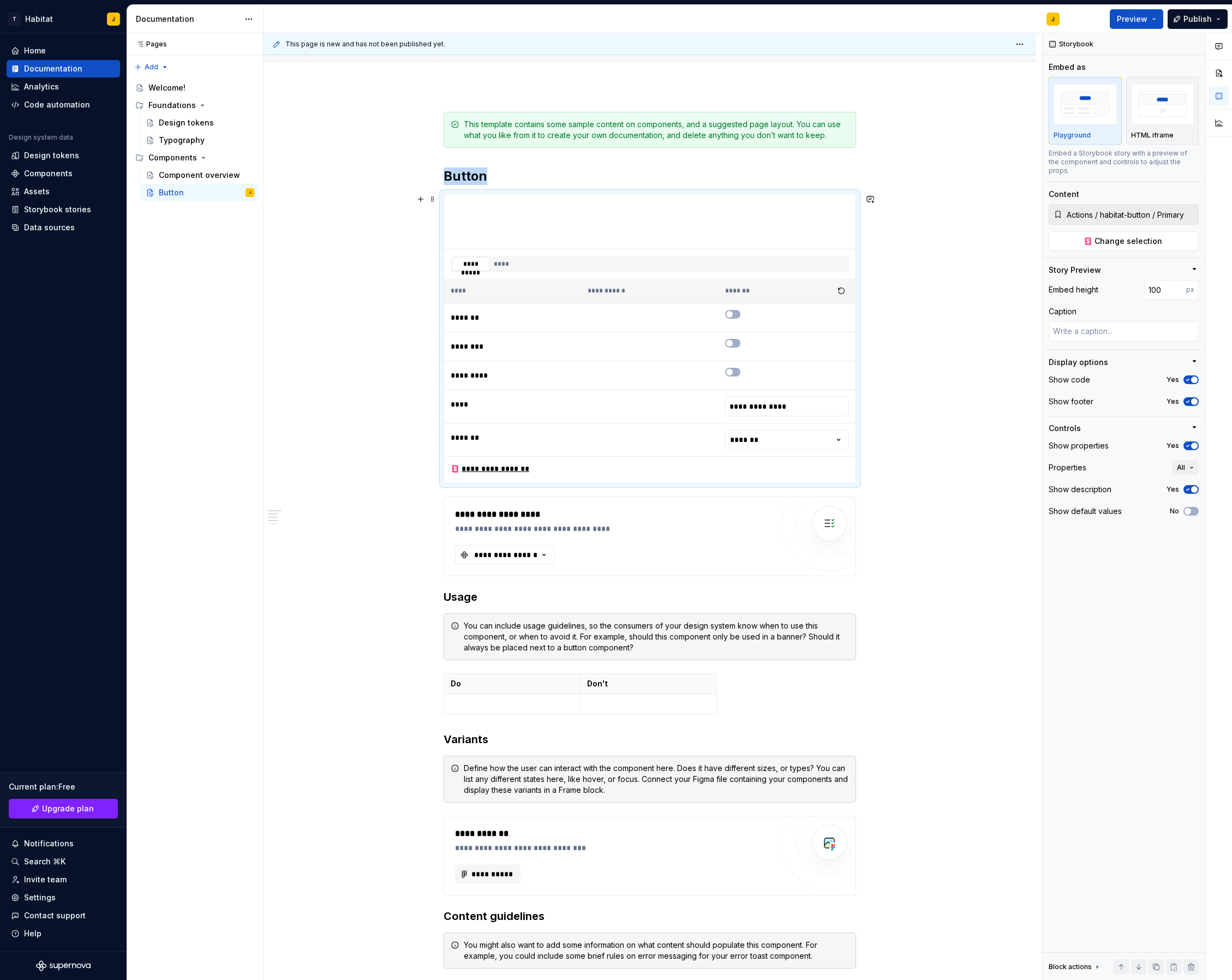
scroll to position [0, 0]
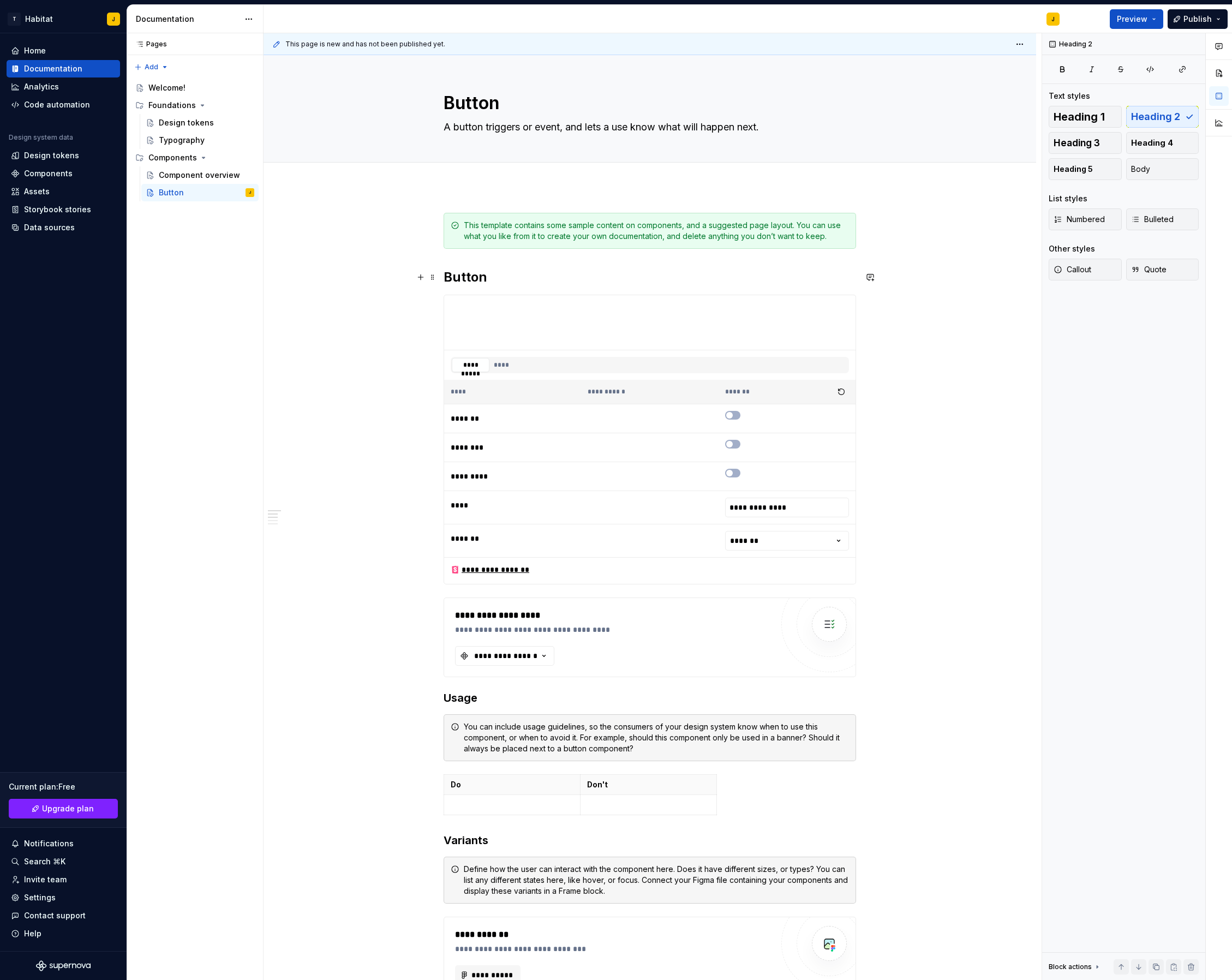
click at [501, 281] on h2 "Button" at bounding box center [650, 277] width 413 height 17
click at [424, 300] on button "button" at bounding box center [420, 300] width 16 height 16
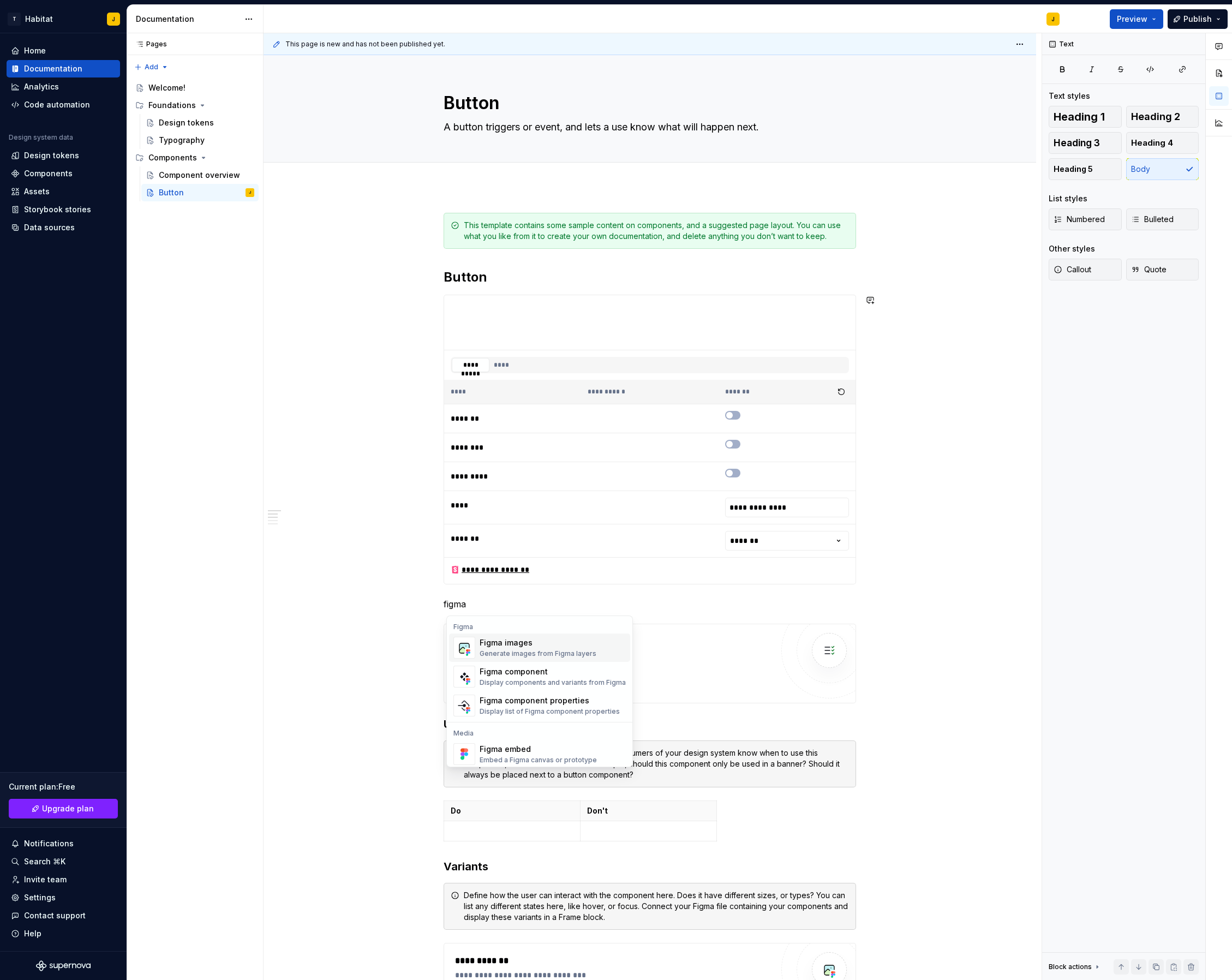
click at [553, 649] on div "Generate images from Figma layers" at bounding box center [538, 653] width 117 height 8
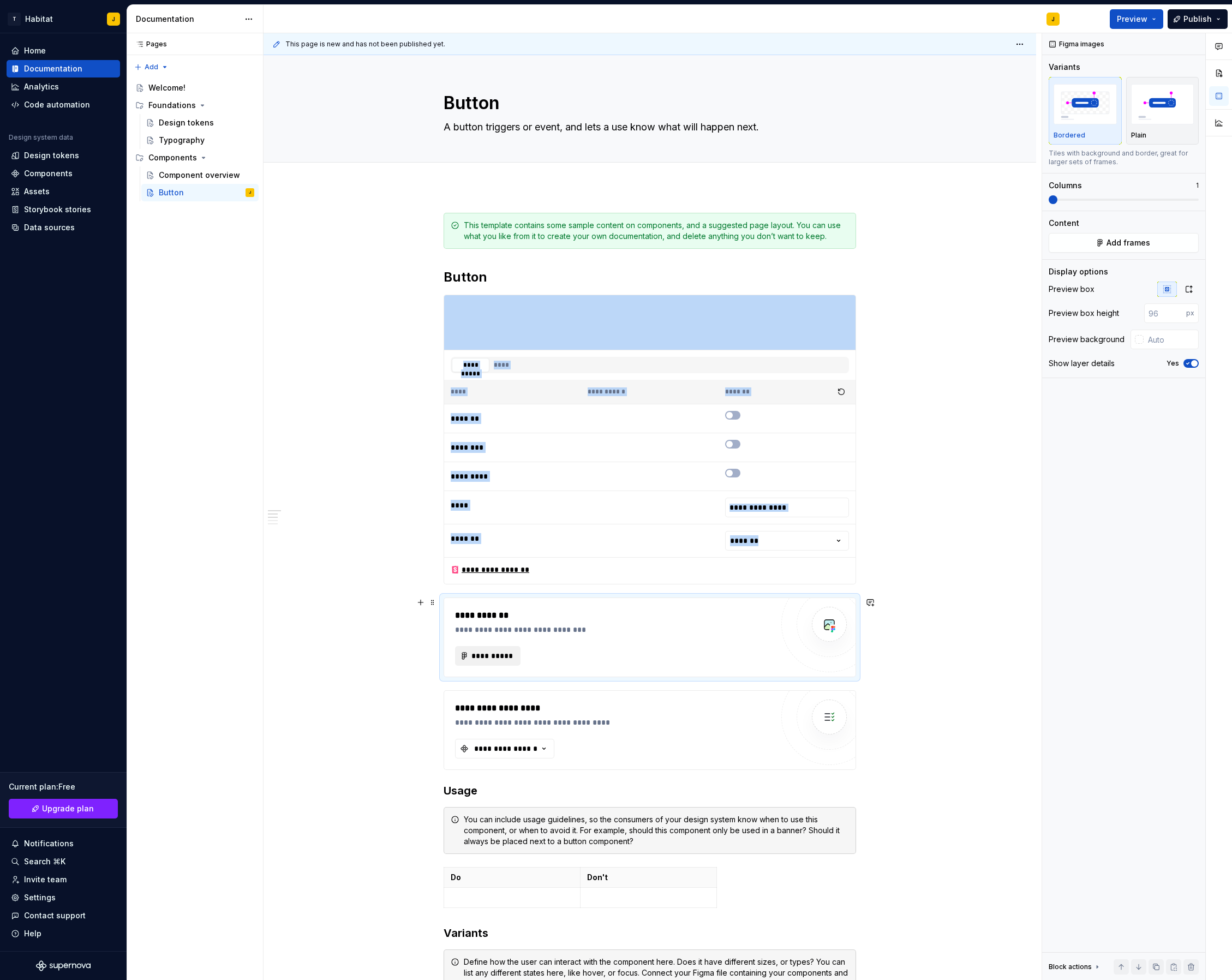
click at [494, 662] on button "**********" at bounding box center [487, 655] width 65 height 19
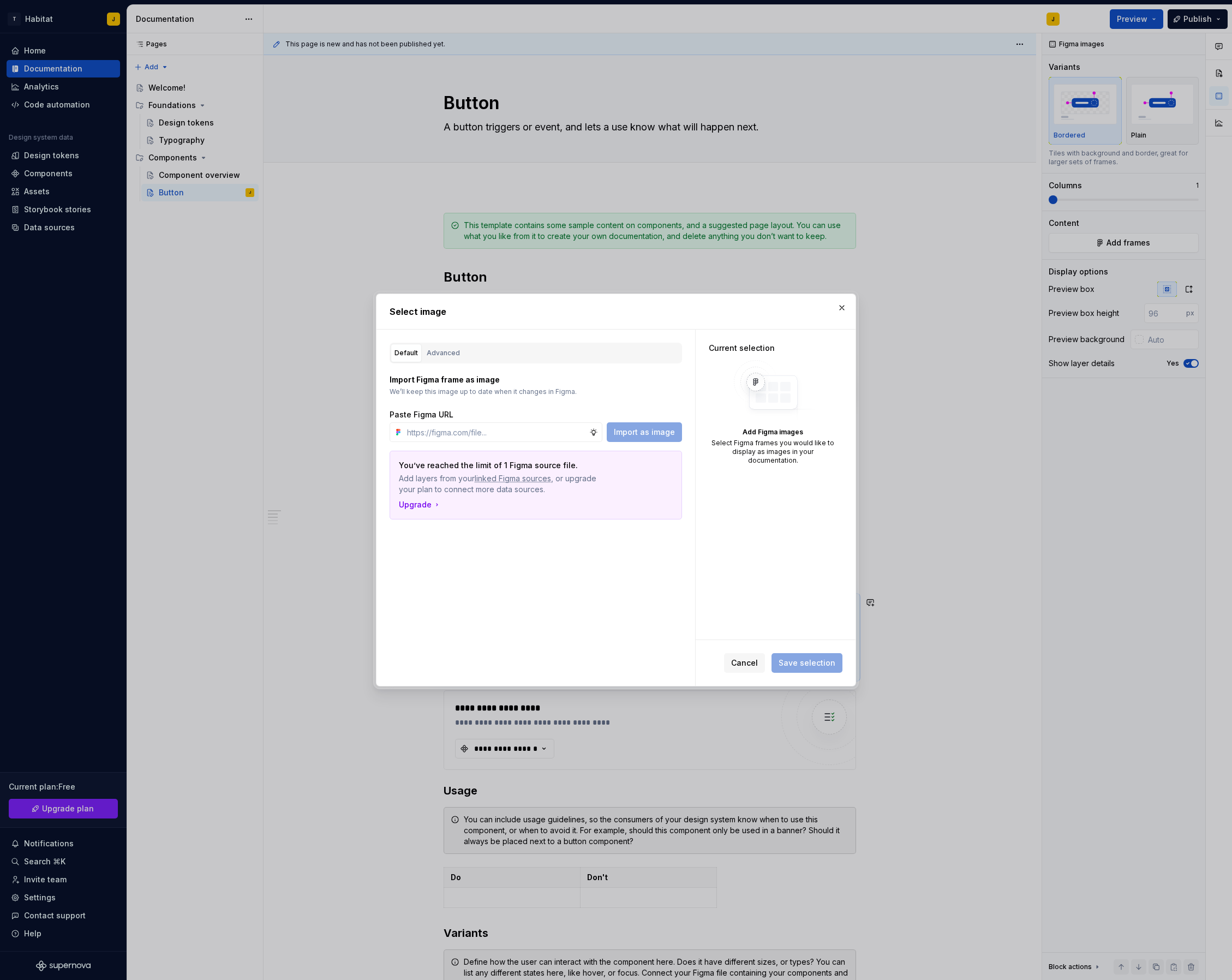
type textarea "*"
type input "[URL][DOMAIN_NAME]"
type textarea "*"
type input "[URL][DOMAIN_NAME]"
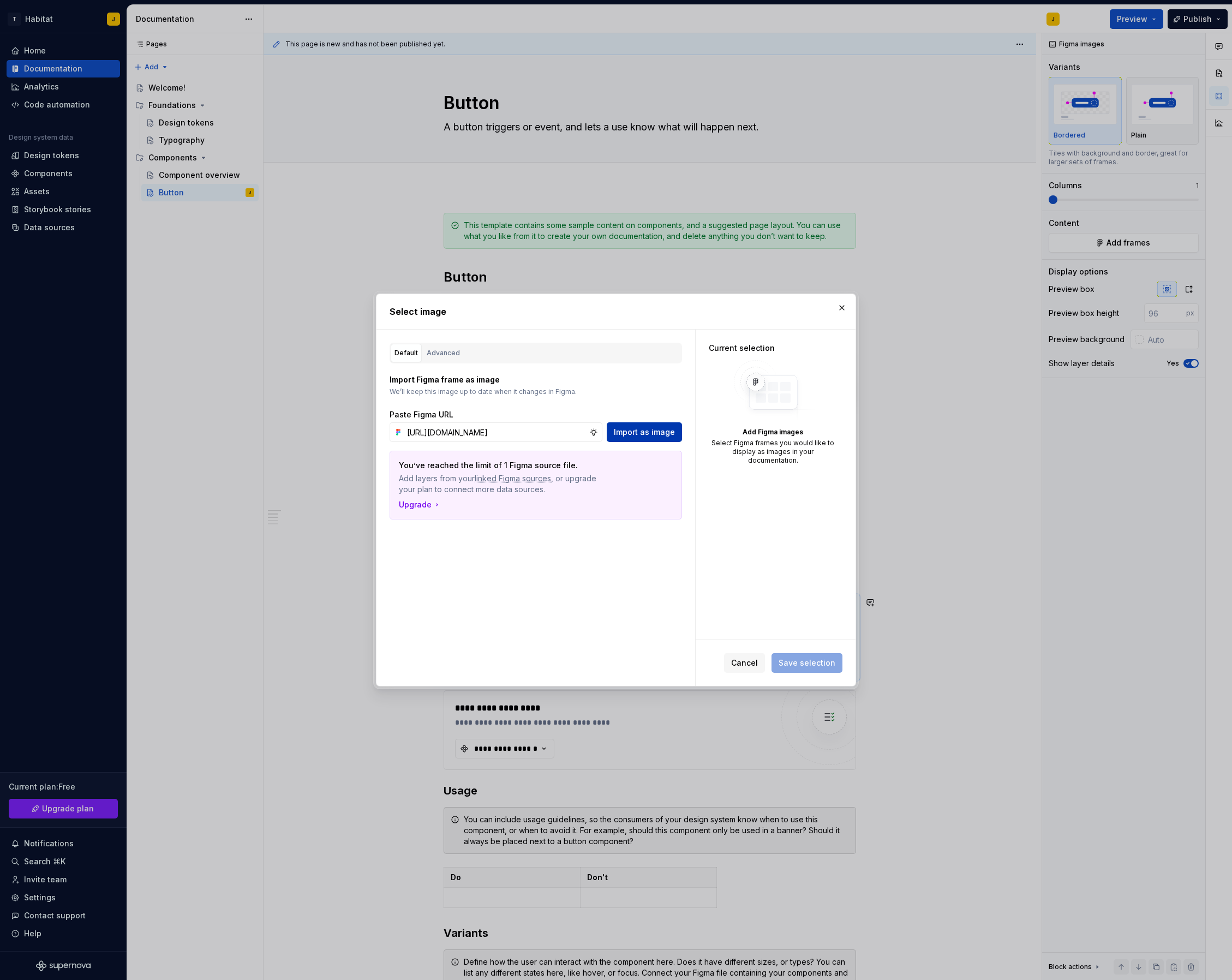
scroll to position [0, 0]
click at [650, 436] on span "Import as image" at bounding box center [645, 432] width 61 height 11
click at [436, 357] on div "Advanced" at bounding box center [443, 353] width 33 height 11
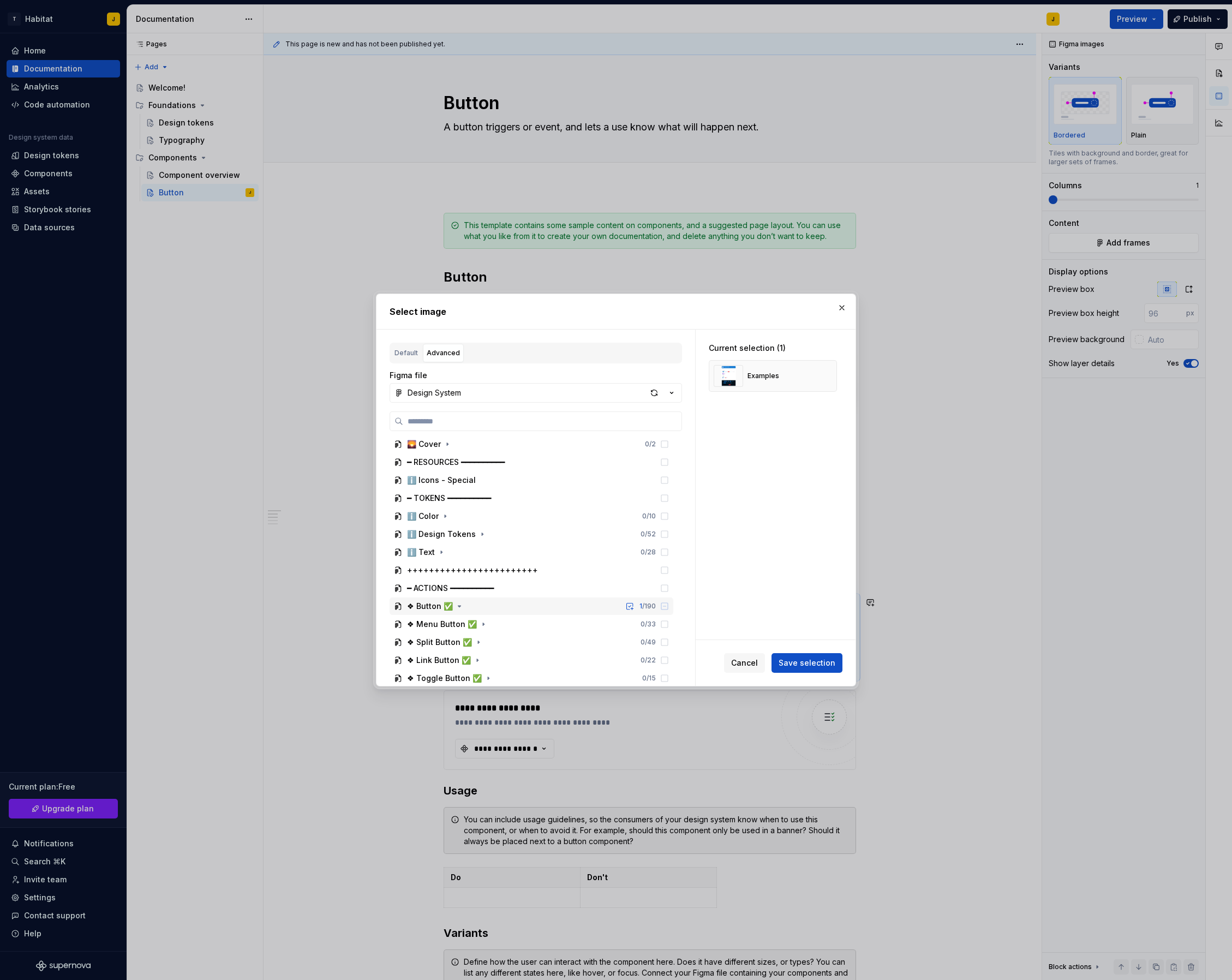
scroll to position [2, 0]
click at [455, 608] on icon "button" at bounding box center [459, 606] width 8 height 8
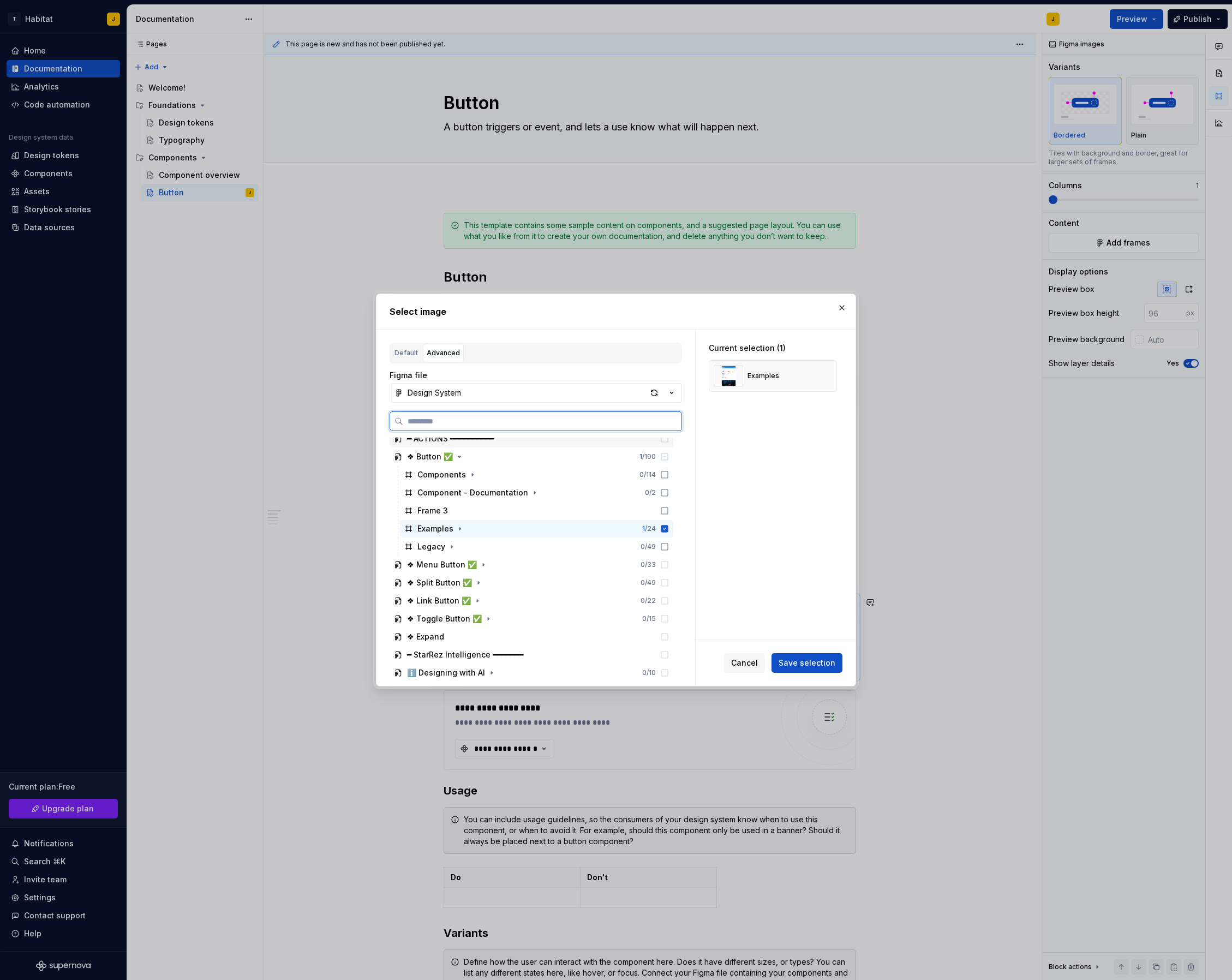
scroll to position [154, 0]
click at [461, 530] on icon "button" at bounding box center [460, 527] width 8 height 8
click at [464, 565] on icon "button" at bounding box center [464, 563] width 8 height 8
click at [669, 563] on icon at bounding box center [664, 563] width 8 height 8
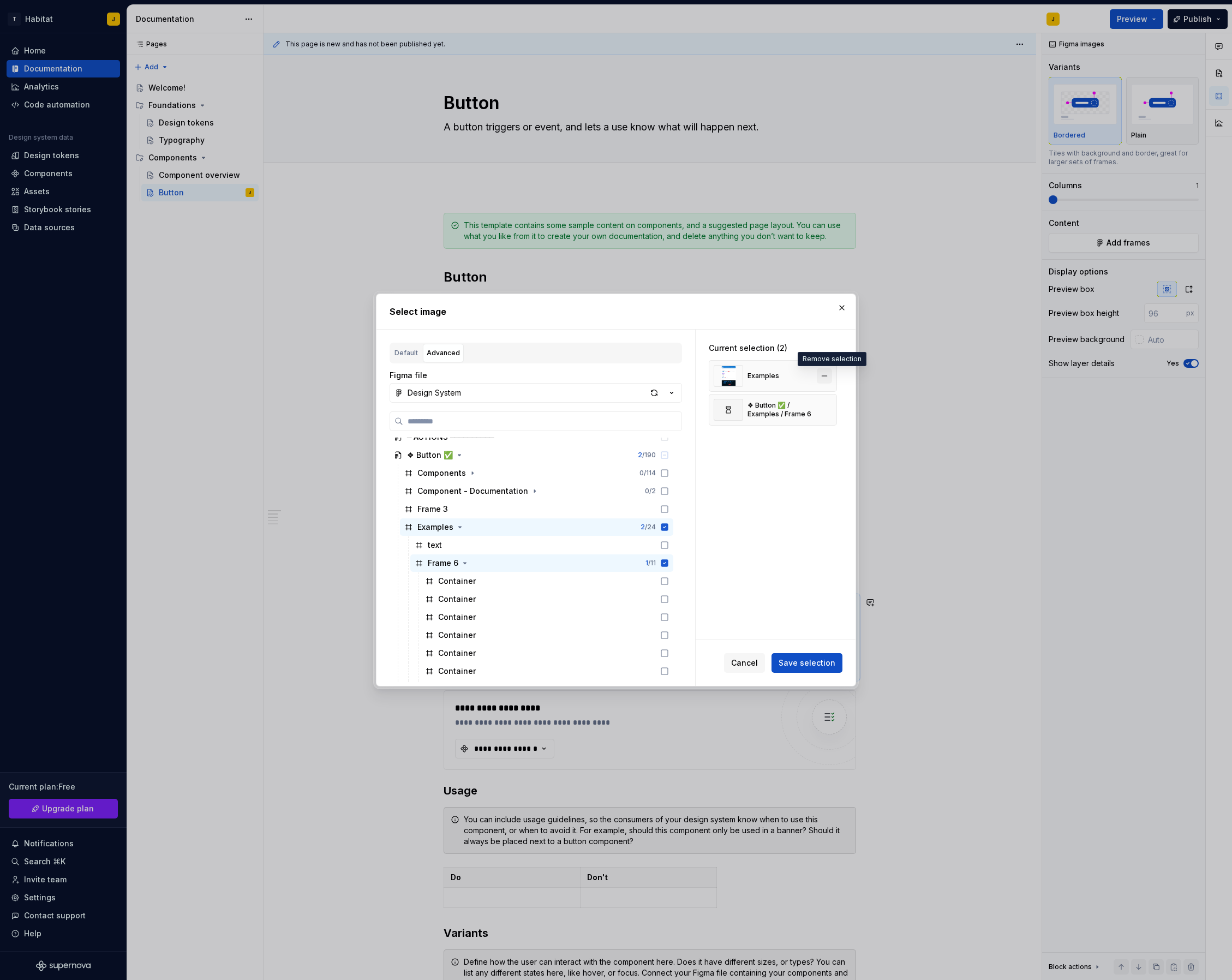
click at [828, 380] on button "button" at bounding box center [825, 376] width 16 height 16
click at [793, 659] on span "Save selection" at bounding box center [807, 663] width 57 height 11
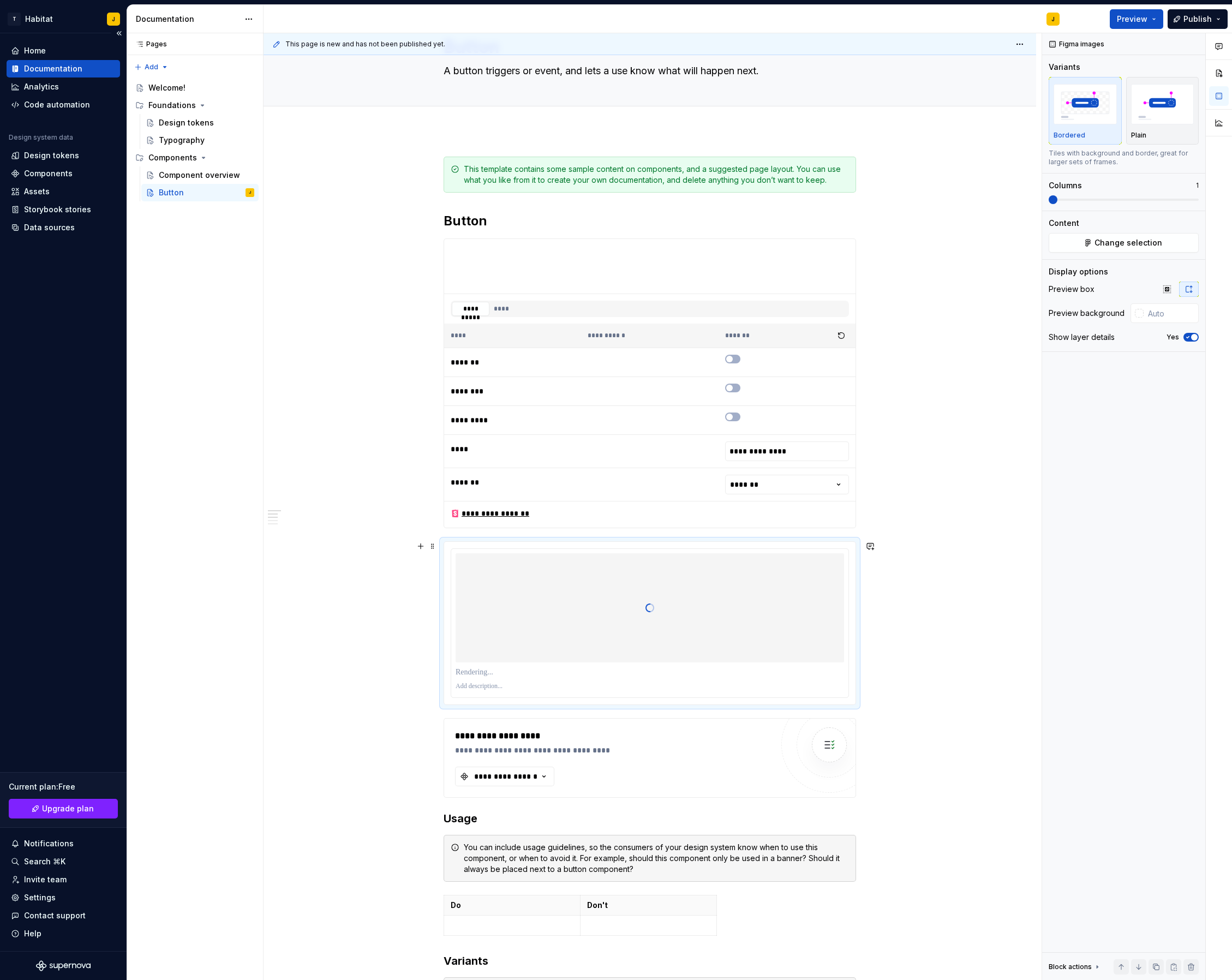
scroll to position [168, 0]
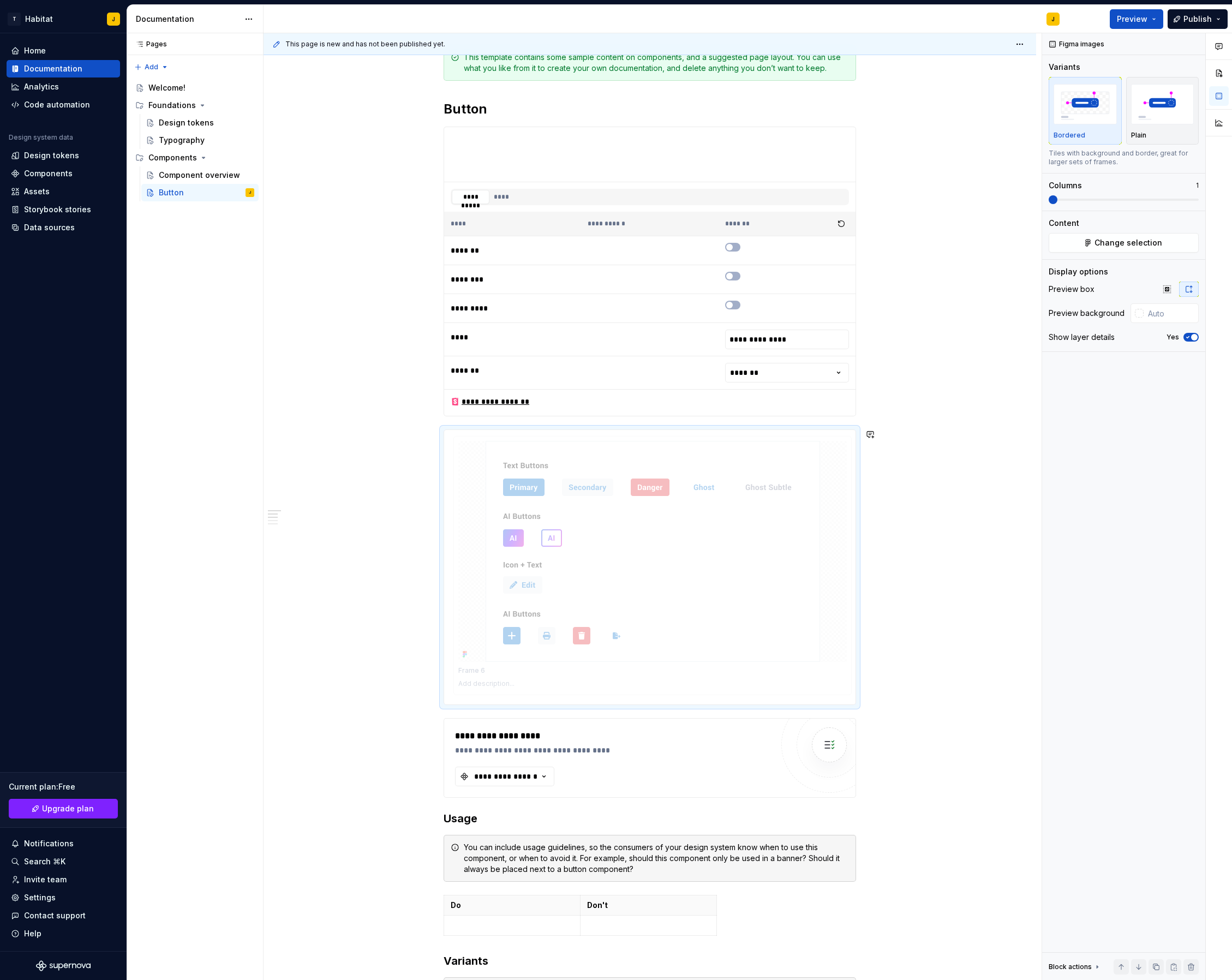
drag, startPoint x: 732, startPoint y: 477, endPoint x: 633, endPoint y: 480, distance: 99.0
click at [729, 486] on body "T Habitat J Home Documentation Analytics Code automation Design system data Des…" at bounding box center [616, 490] width 1232 height 980
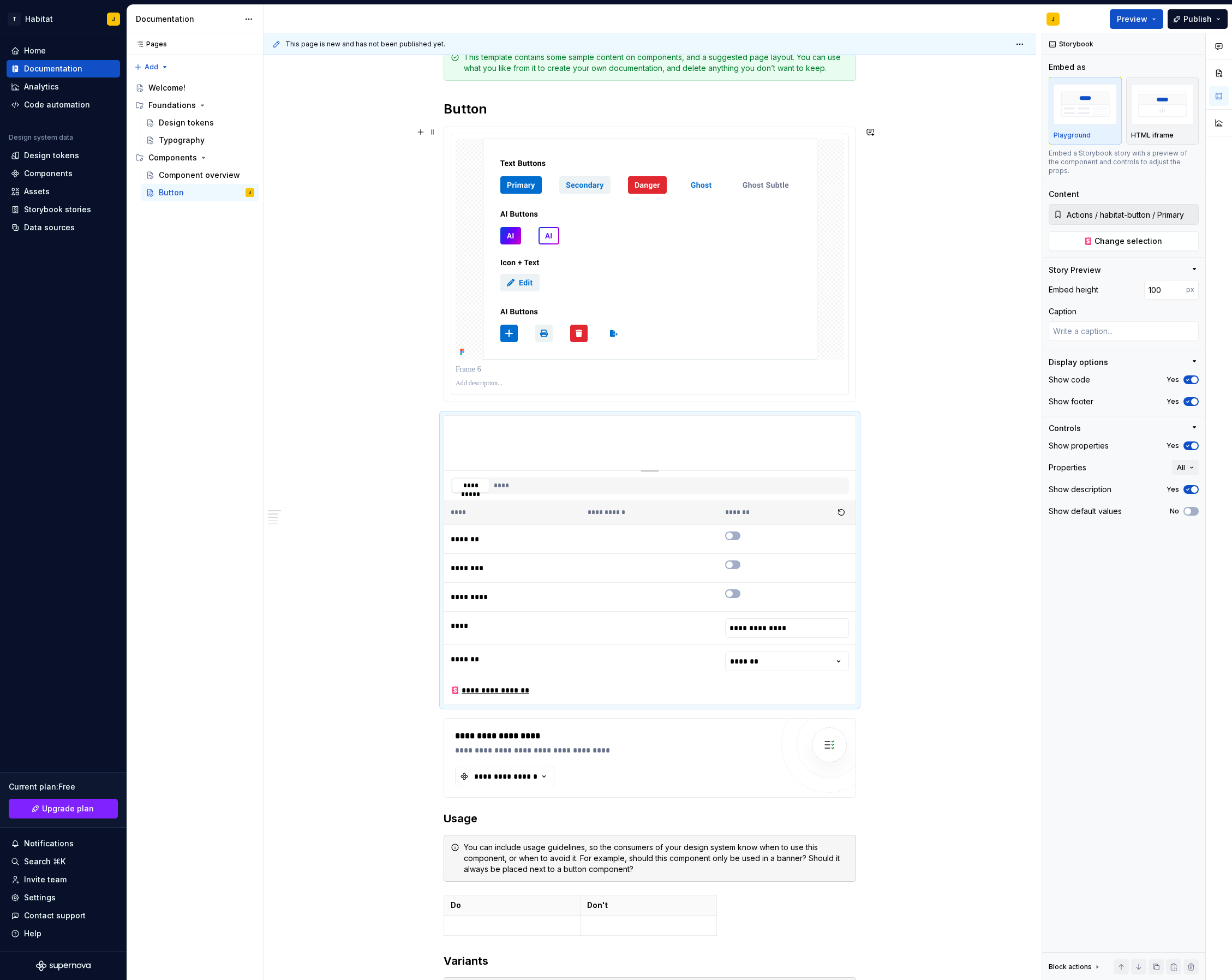
click at [877, 324] on div "**********" at bounding box center [650, 861] width 773 height 1686
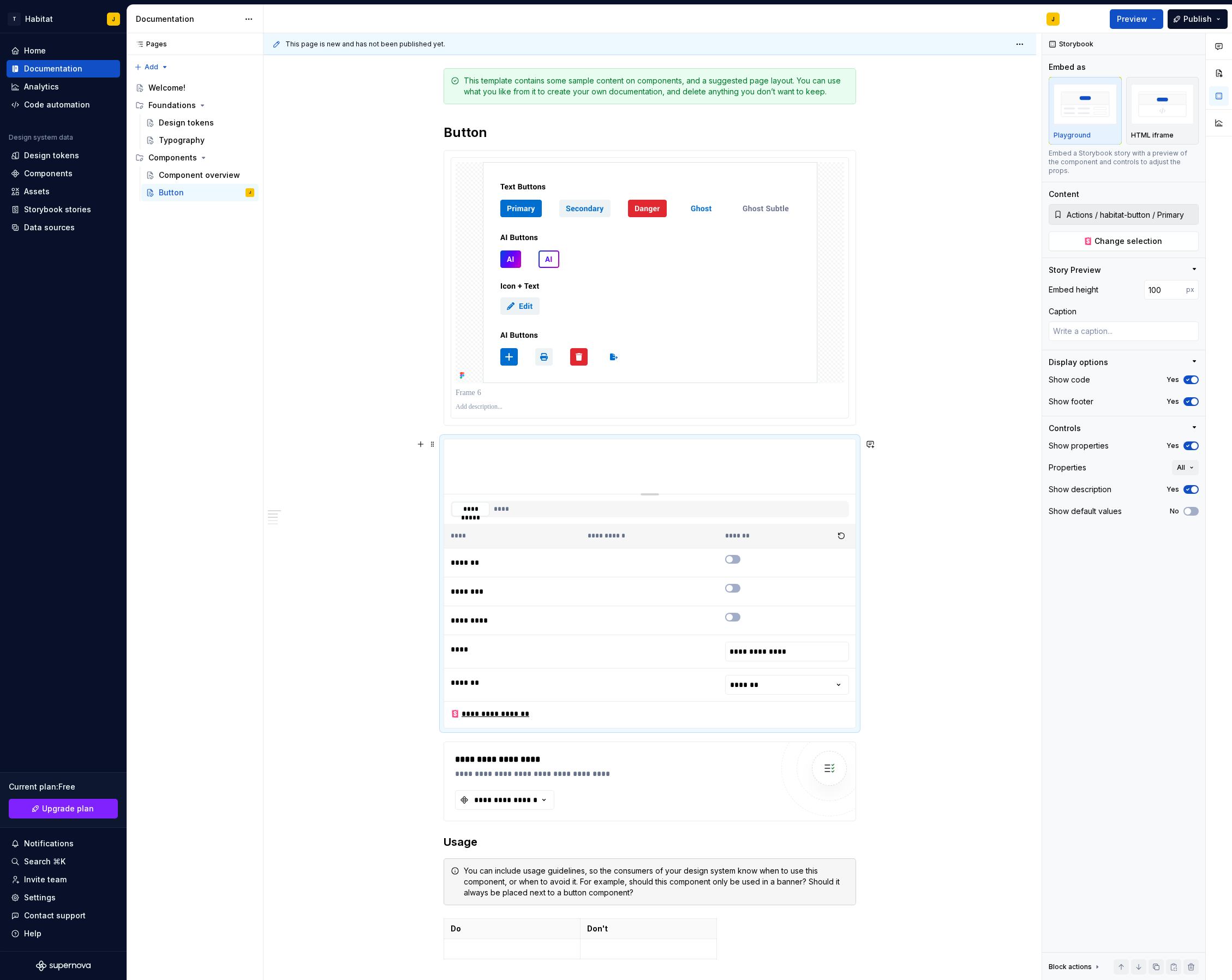
click at [913, 435] on div "**********" at bounding box center [650, 885] width 773 height 1686
click at [428, 575] on div "**********" at bounding box center [650, 885] width 773 height 1686
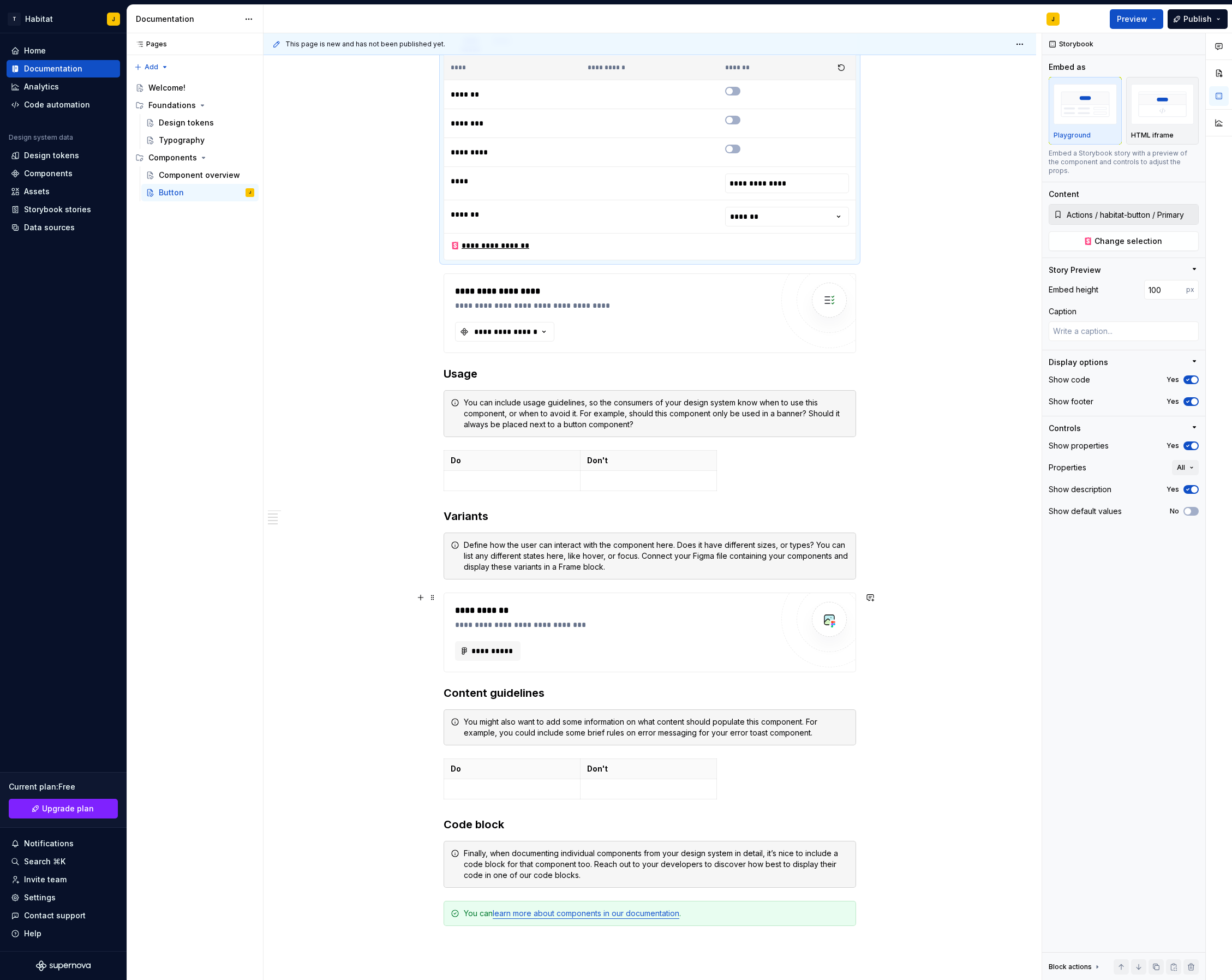
scroll to position [621, 0]
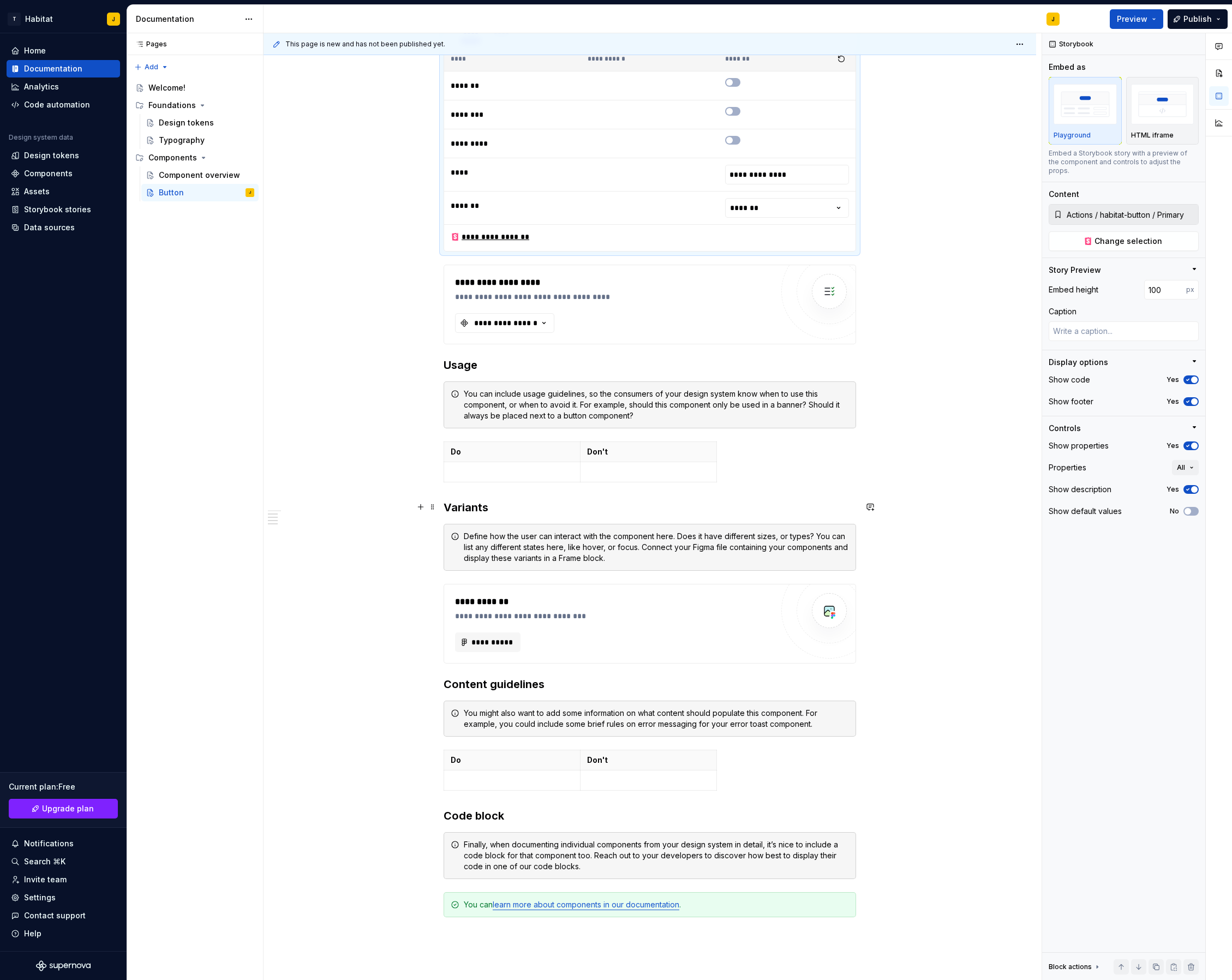
click at [504, 508] on h3 "Variants" at bounding box center [650, 507] width 413 height 16
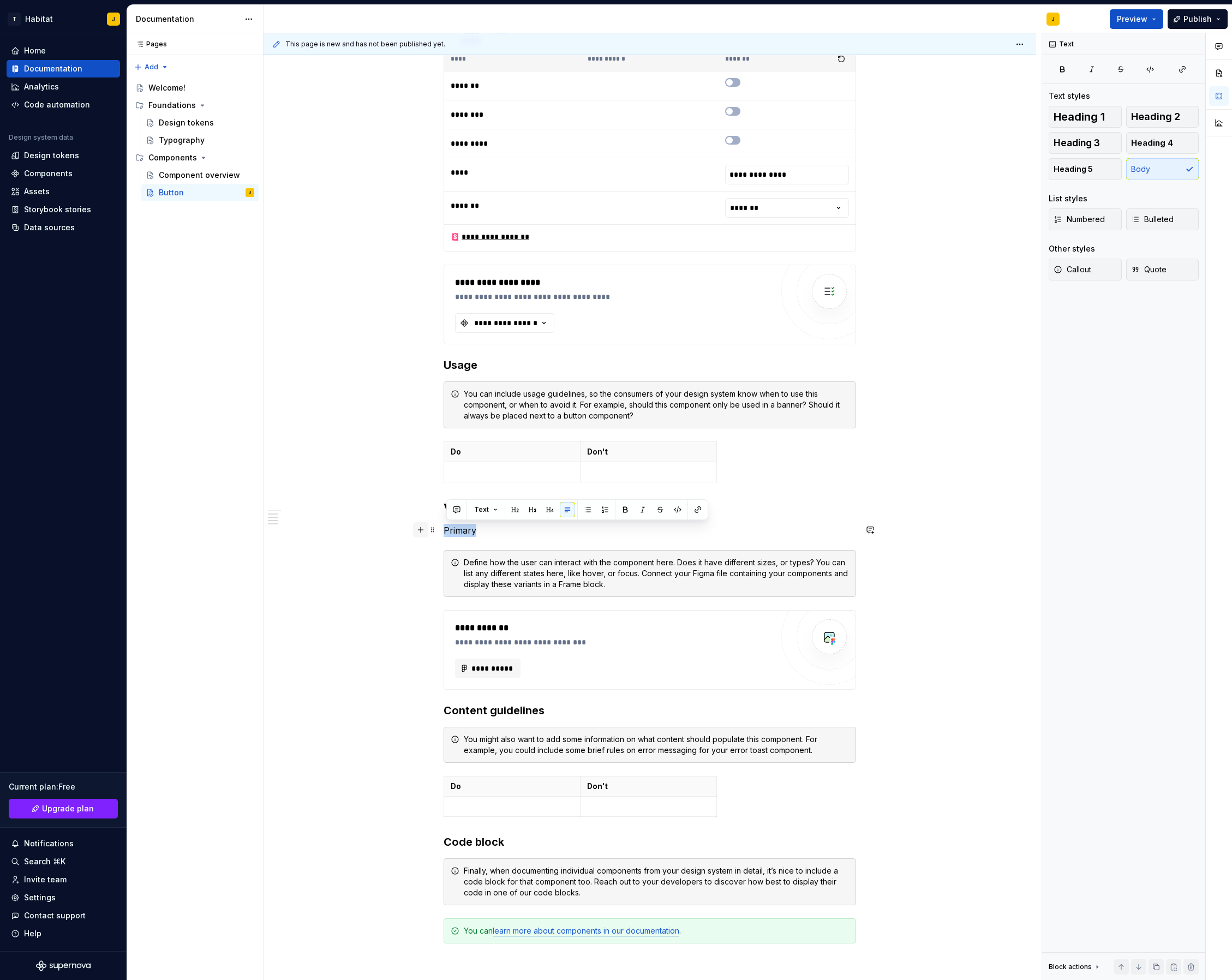
drag, startPoint x: 485, startPoint y: 530, endPoint x: 425, endPoint y: 527, distance: 60.1
click at [444, 527] on div "**********" at bounding box center [650, 287] width 413 height 1392
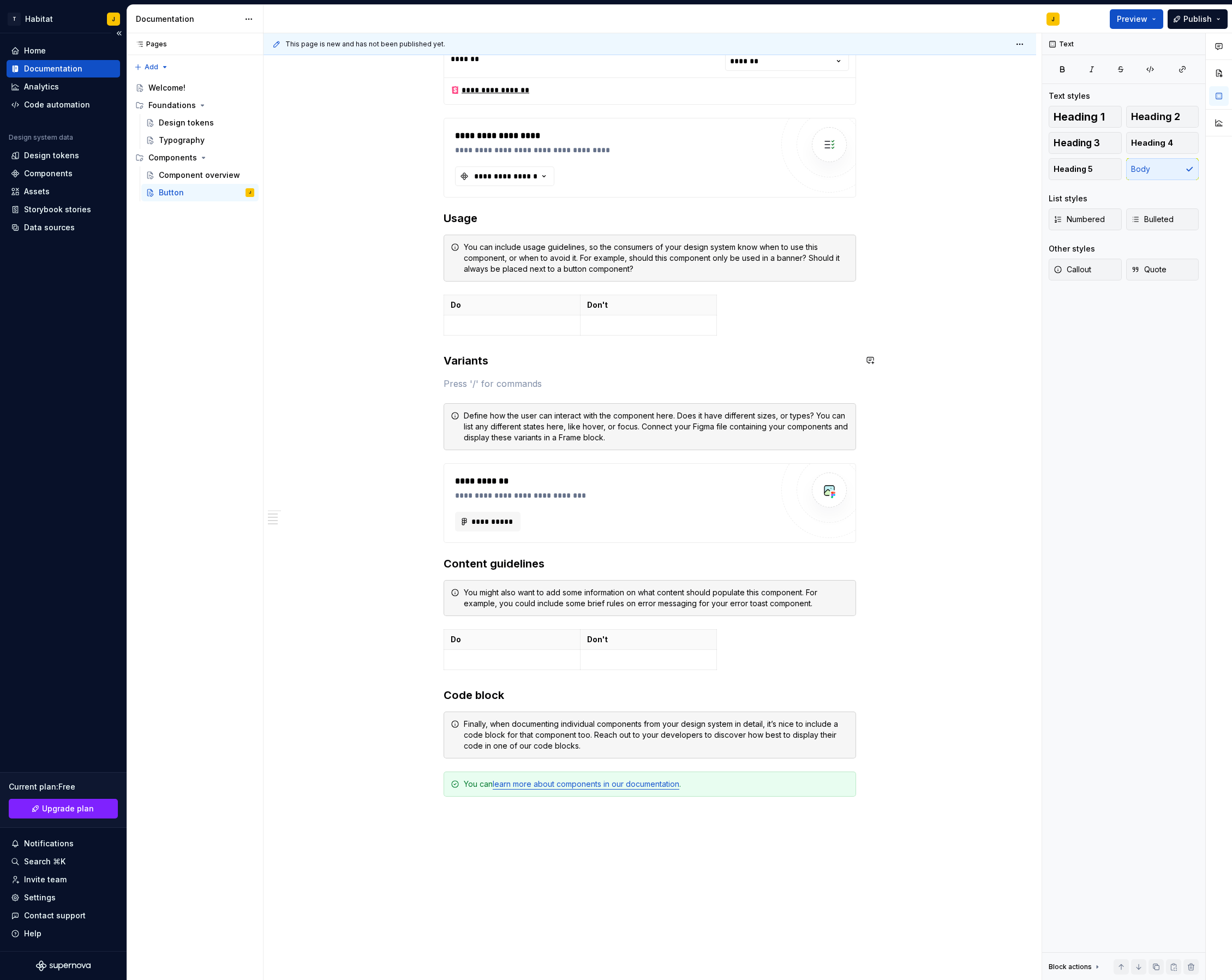
scroll to position [768, 0]
type textarea "*"
